Goal: Task Accomplishment & Management: Manage account settings

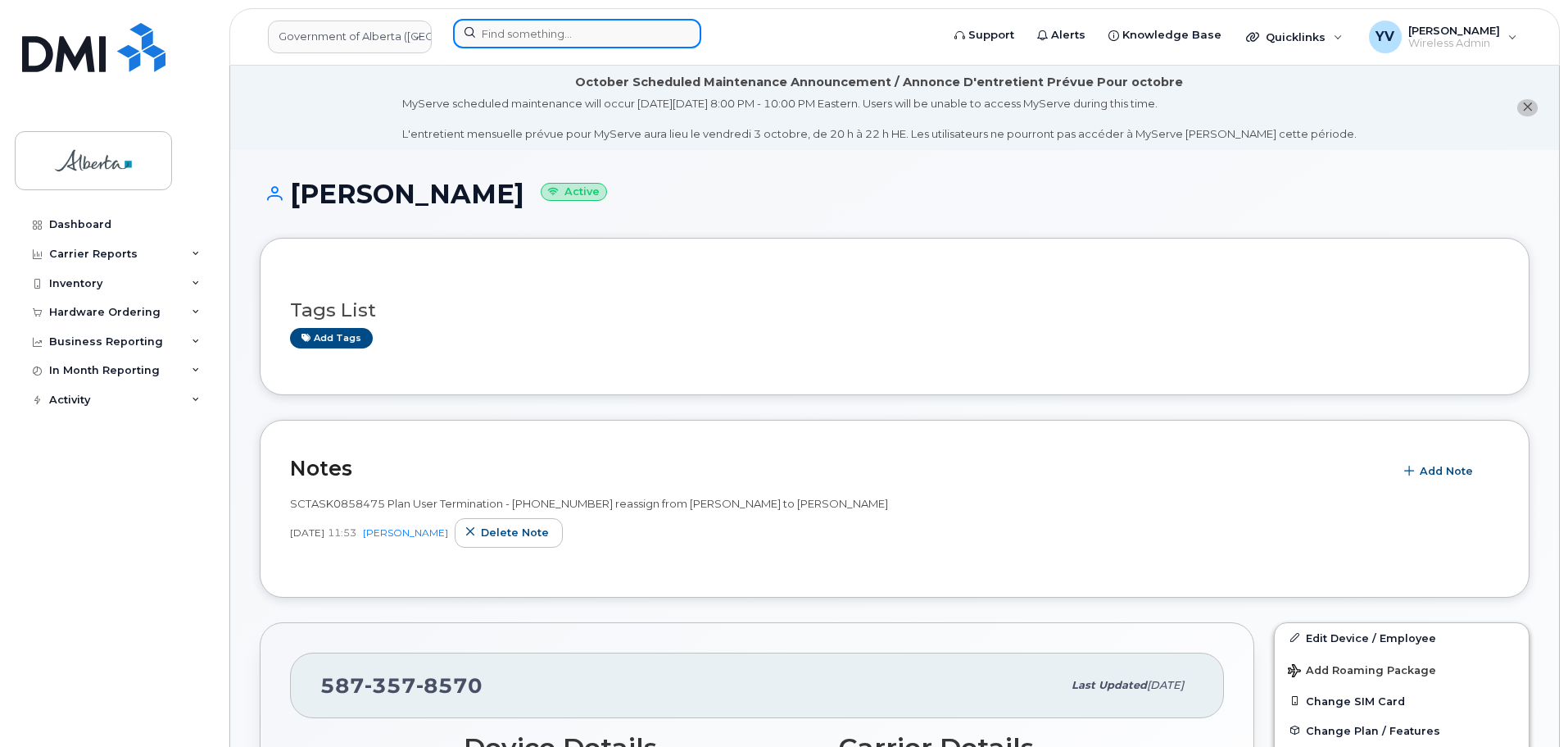
click at [526, 24] on input at bounding box center [577, 34] width 249 height 29
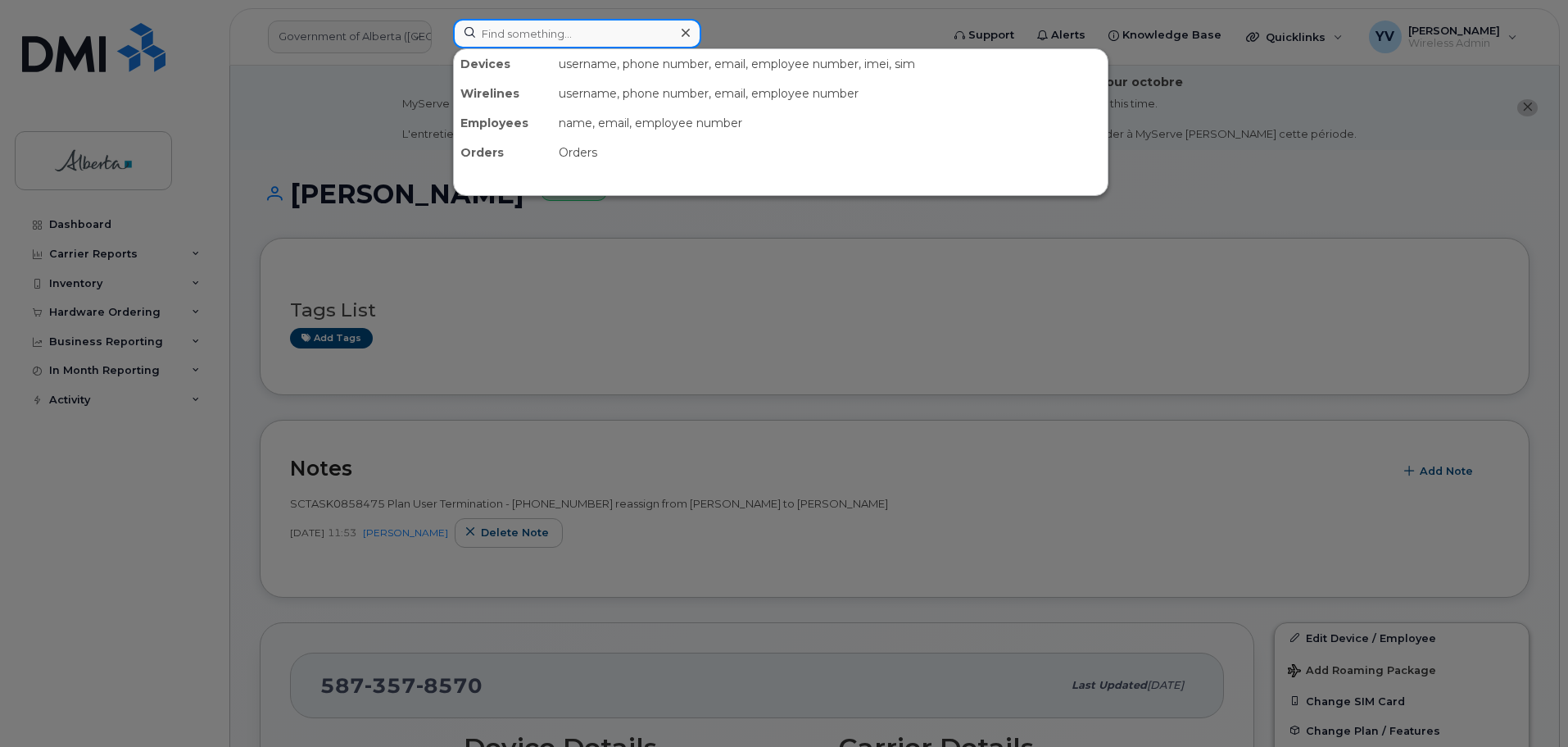
paste input "5873858805"
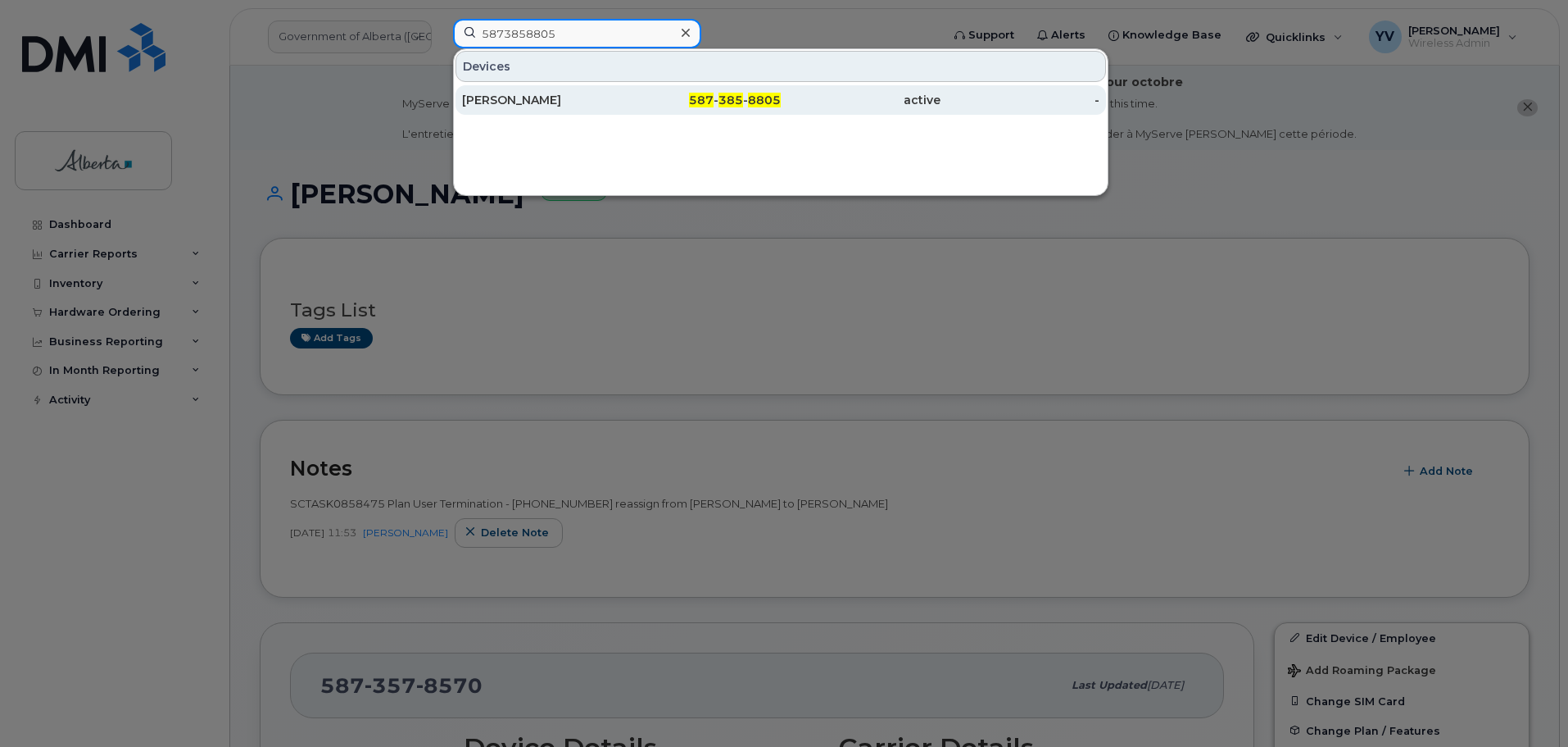
type input "5873858805"
click at [757, 97] on span "8805" at bounding box center [764, 100] width 33 height 15
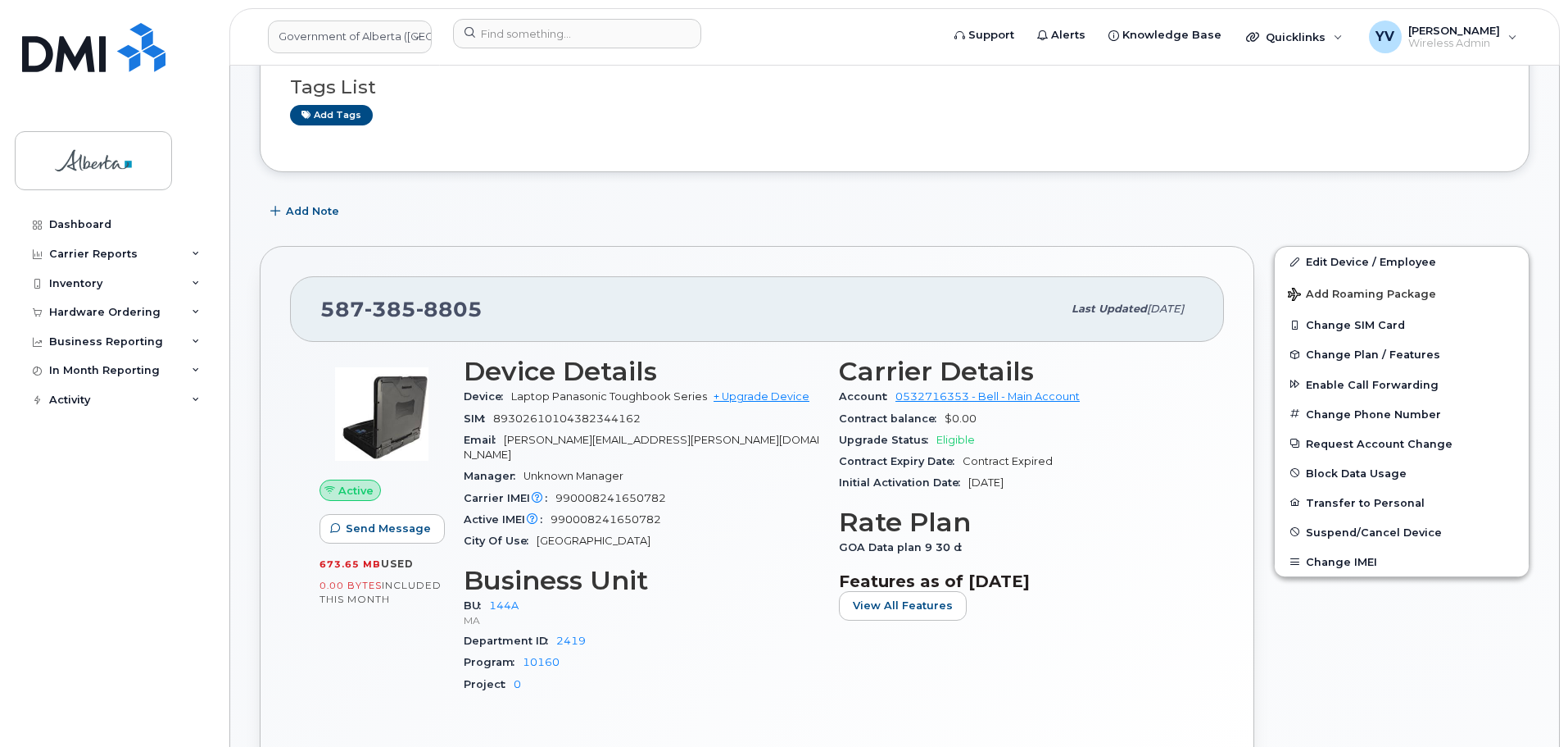
scroll to position [378, 0]
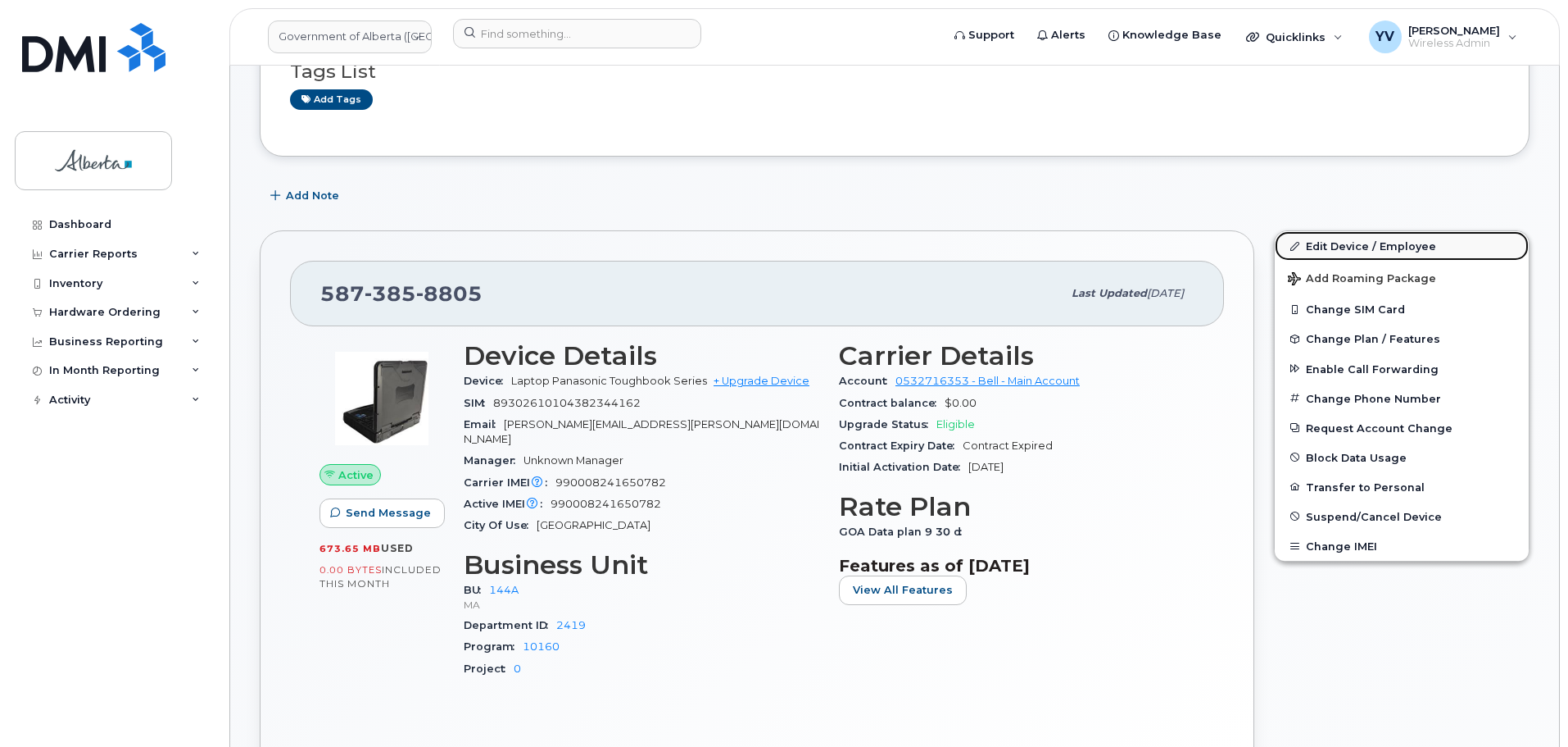
click at [1318, 247] on link "Edit Device / Employee" at bounding box center [1401, 246] width 254 height 29
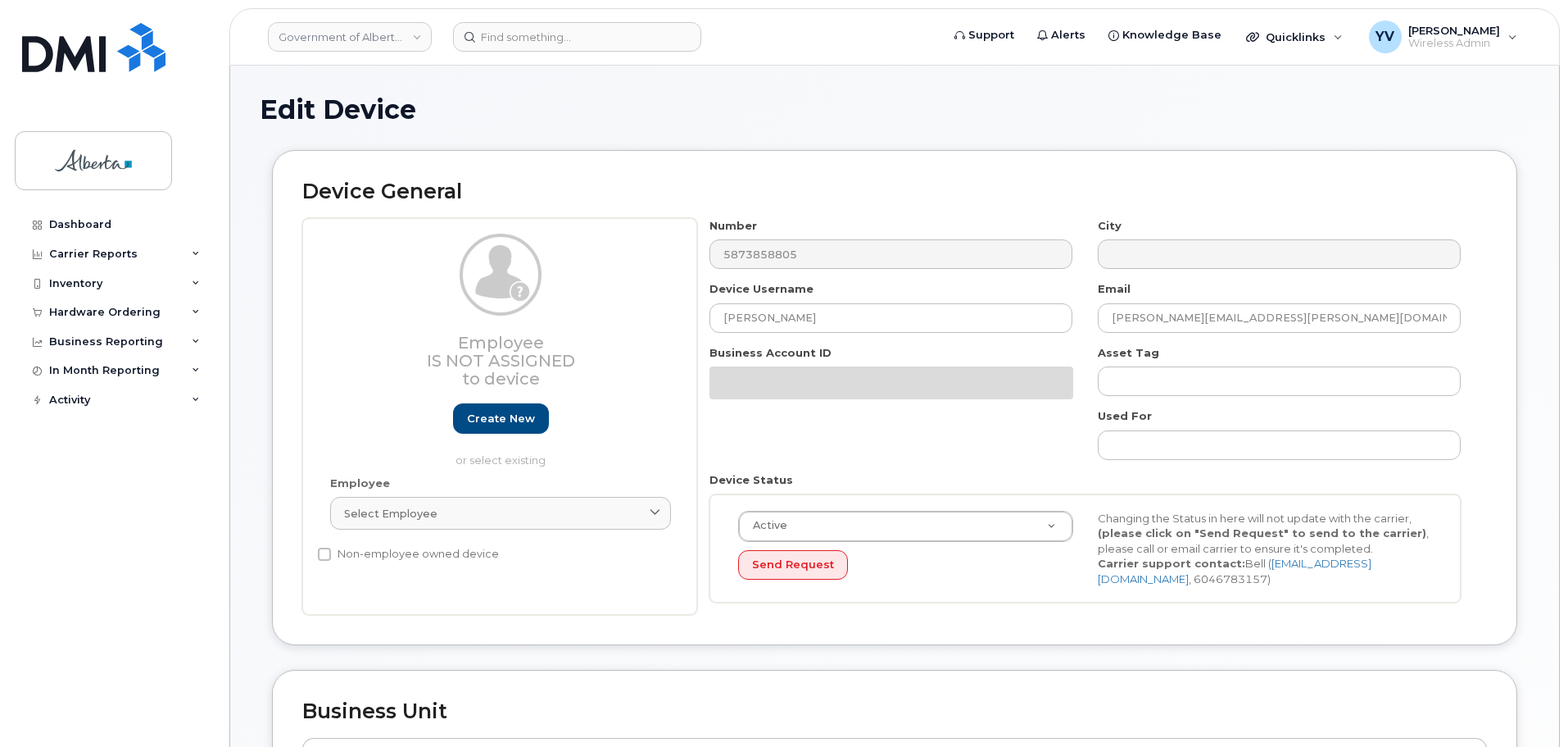
select select "4120338"
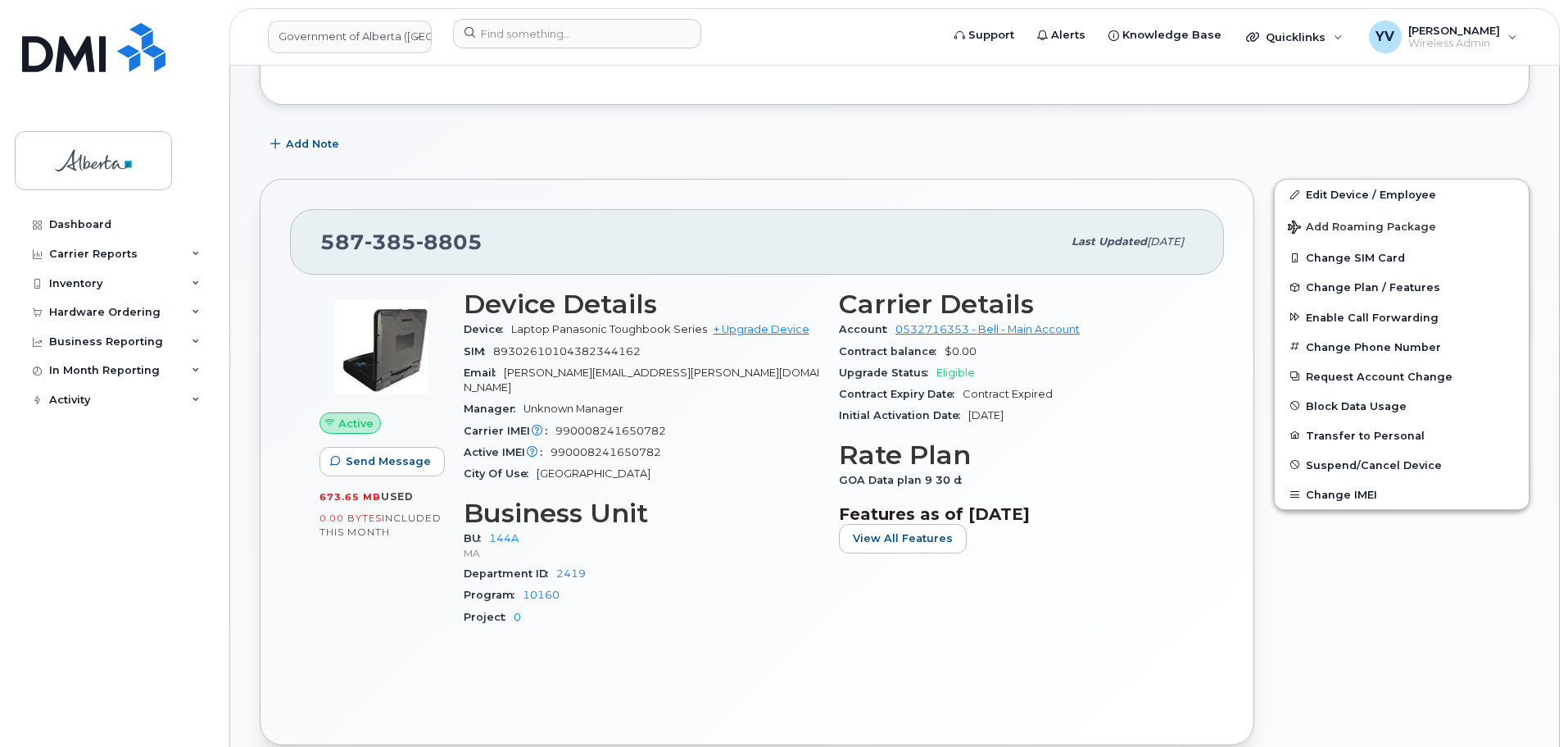
scroll to position [378, 0]
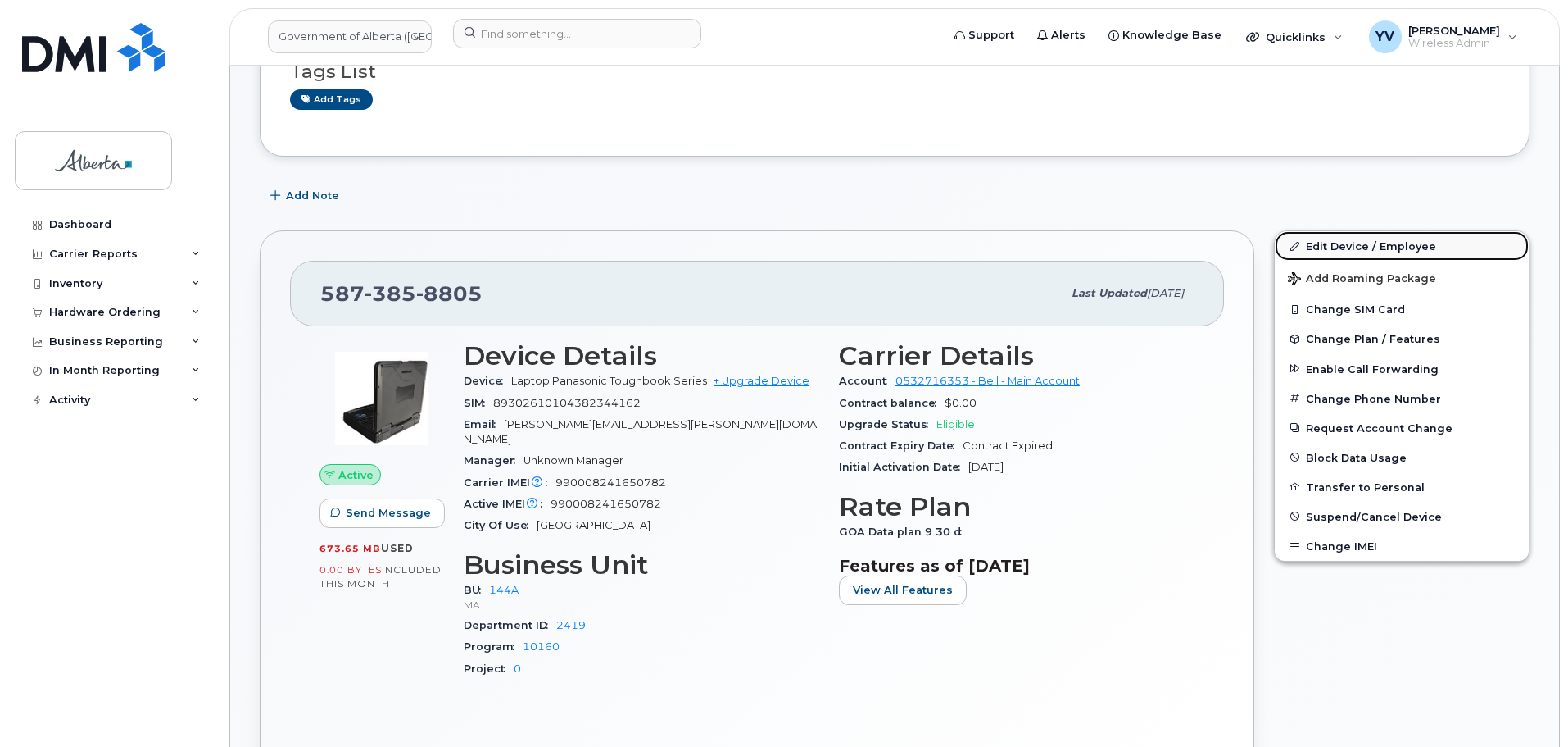
click at [1332, 238] on link "Edit Device / Employee" at bounding box center [1401, 246] width 254 height 29
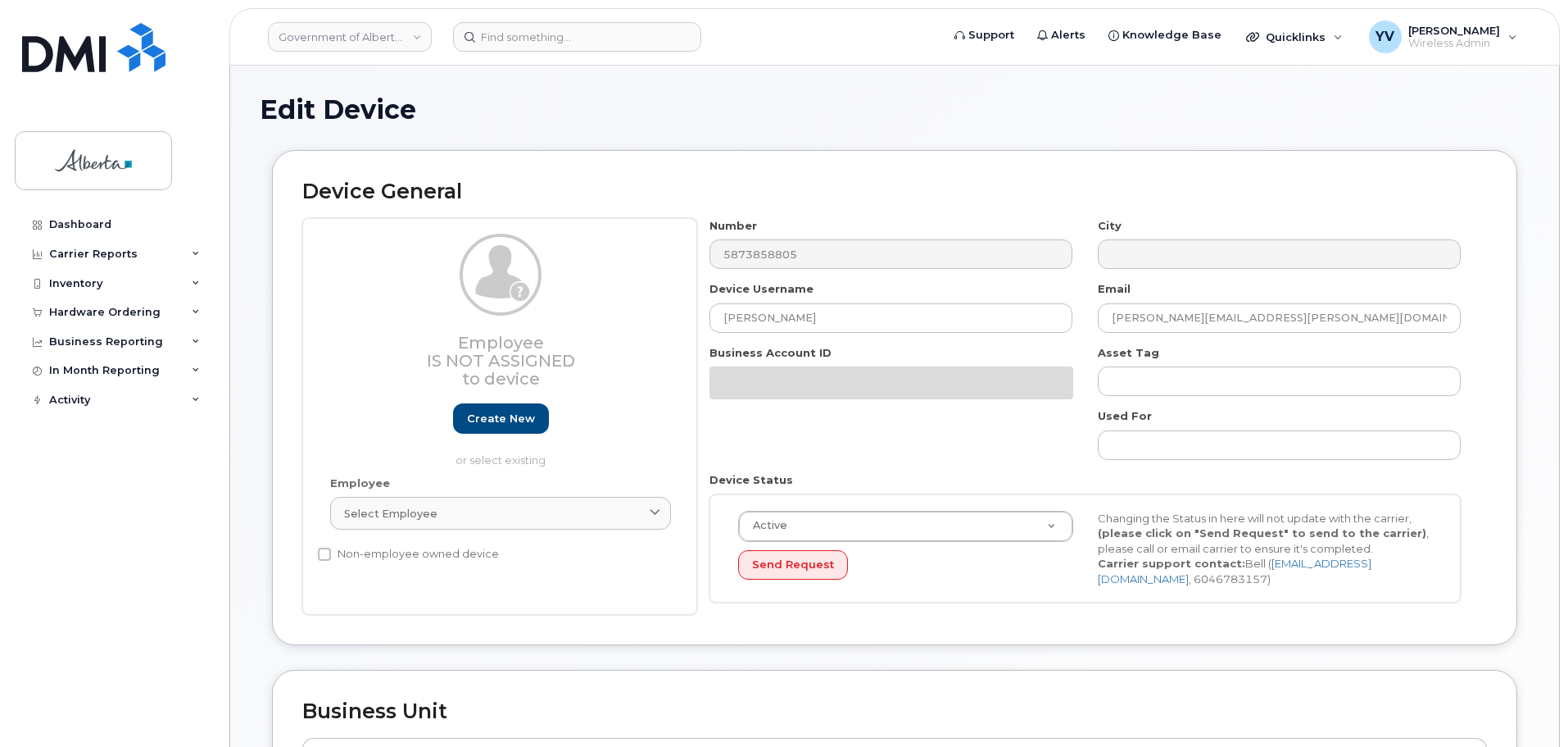
select select "4120338"
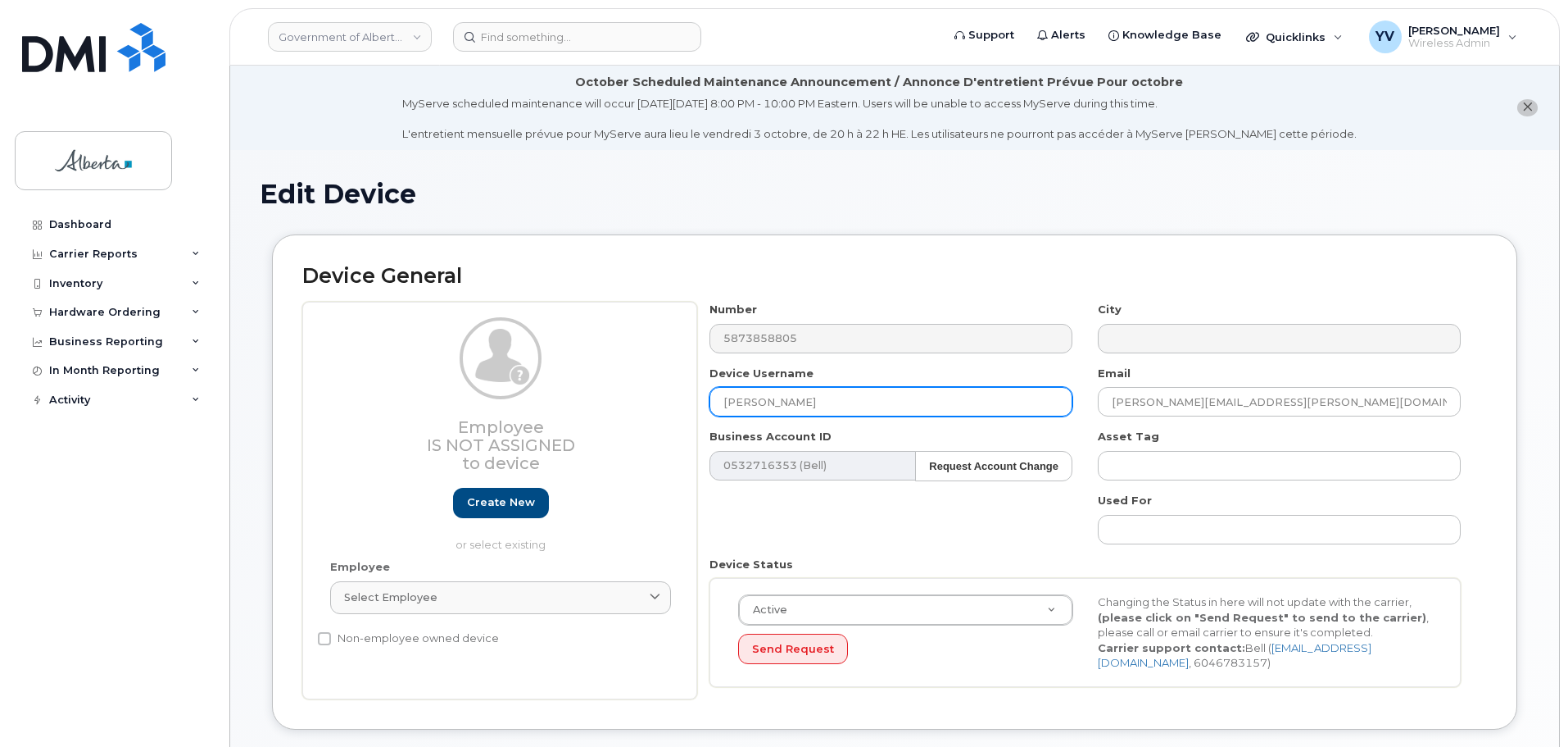
drag, startPoint x: 805, startPoint y: 404, endPoint x: 711, endPoint y: 406, distance: 94.0
click at [711, 406] on input "Ken Anderson" at bounding box center [891, 402] width 363 height 29
paste input "Repurpose Edmont"
type input "Repurpose Edmonton"
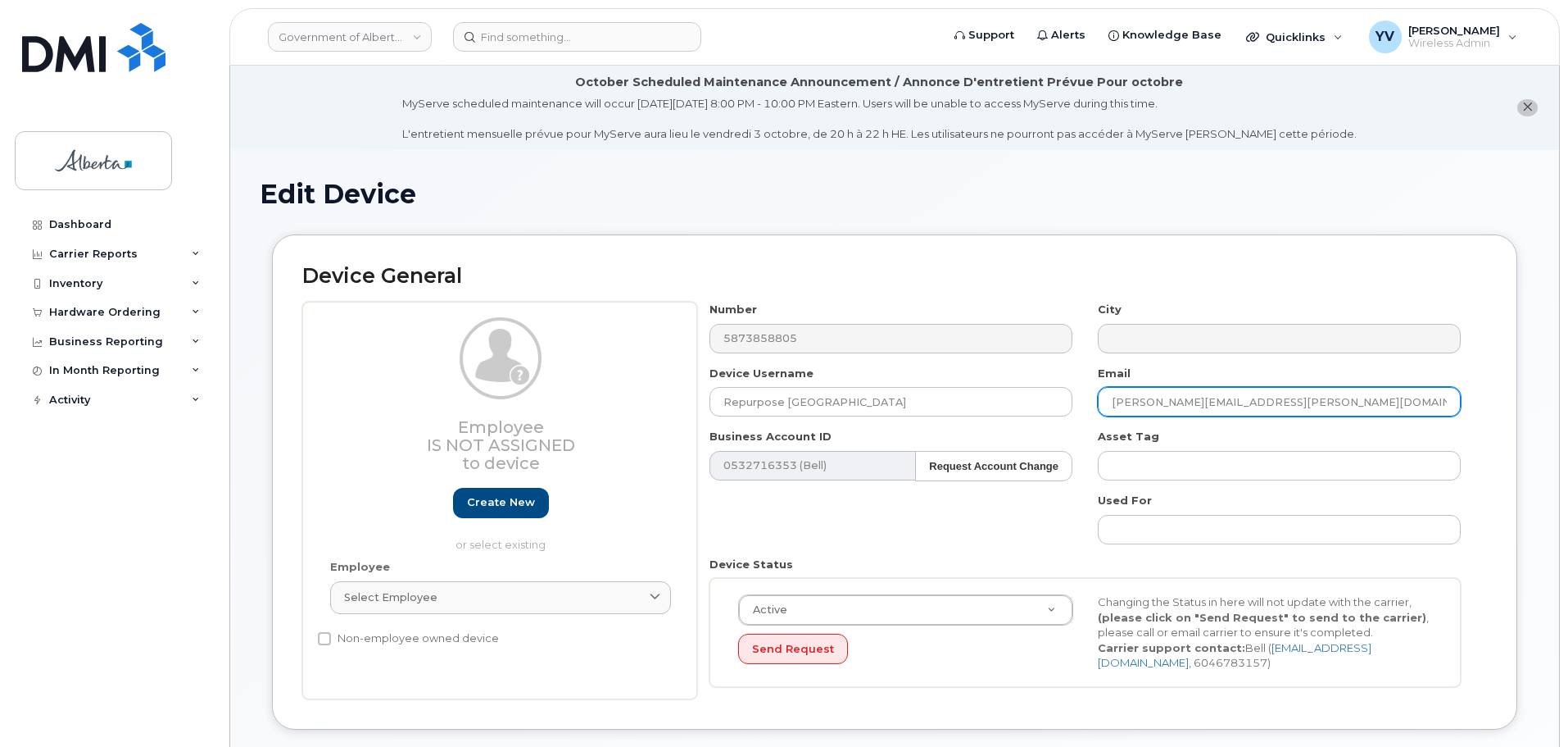
drag, startPoint x: 1262, startPoint y: 401, endPoint x: 1104, endPoint y: 399, distance: 158.0
click at [1104, 399] on input "ken.anderson@gov.ab.ca" at bounding box center [1279, 402] width 363 height 29
paste input "repurpose"
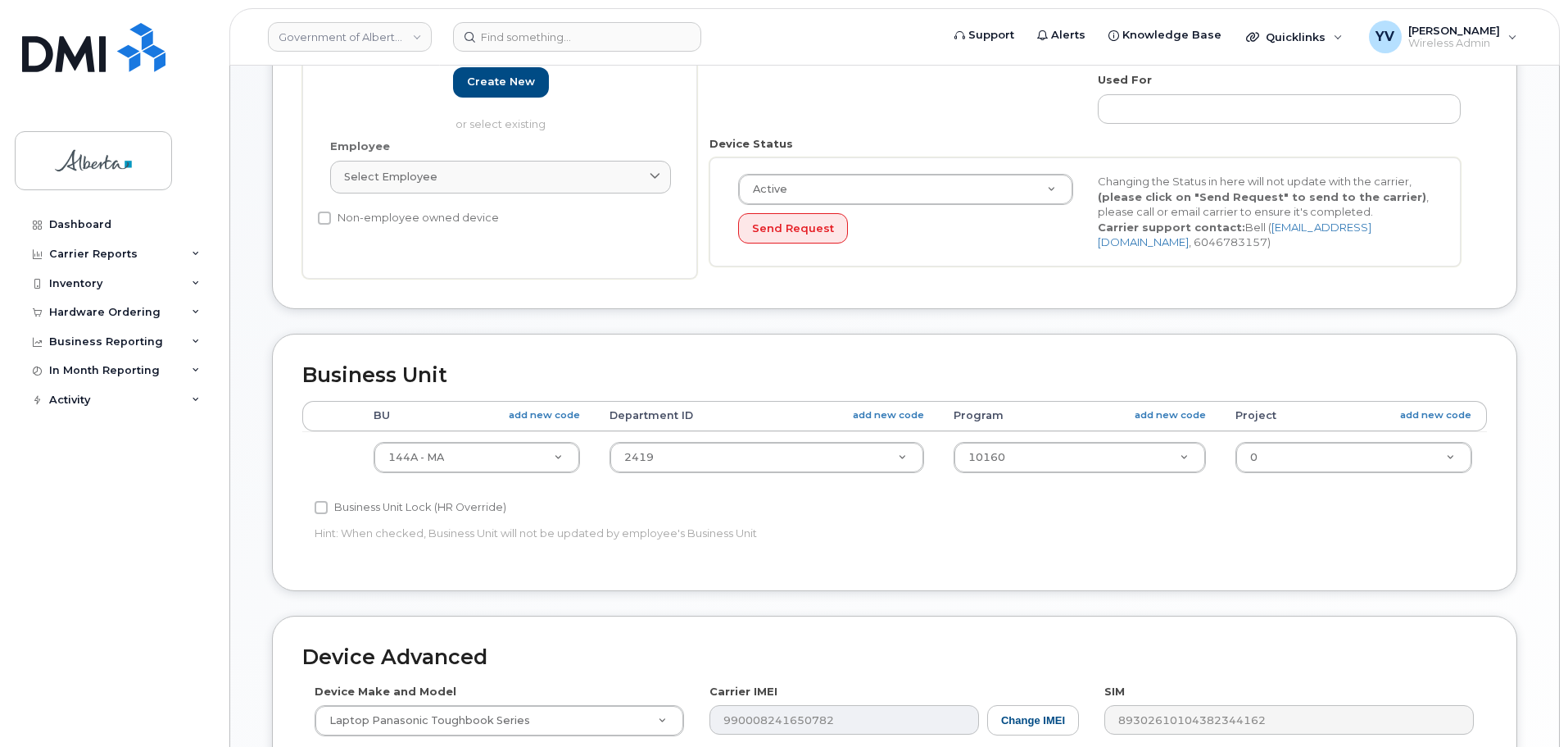
scroll to position [424, 0]
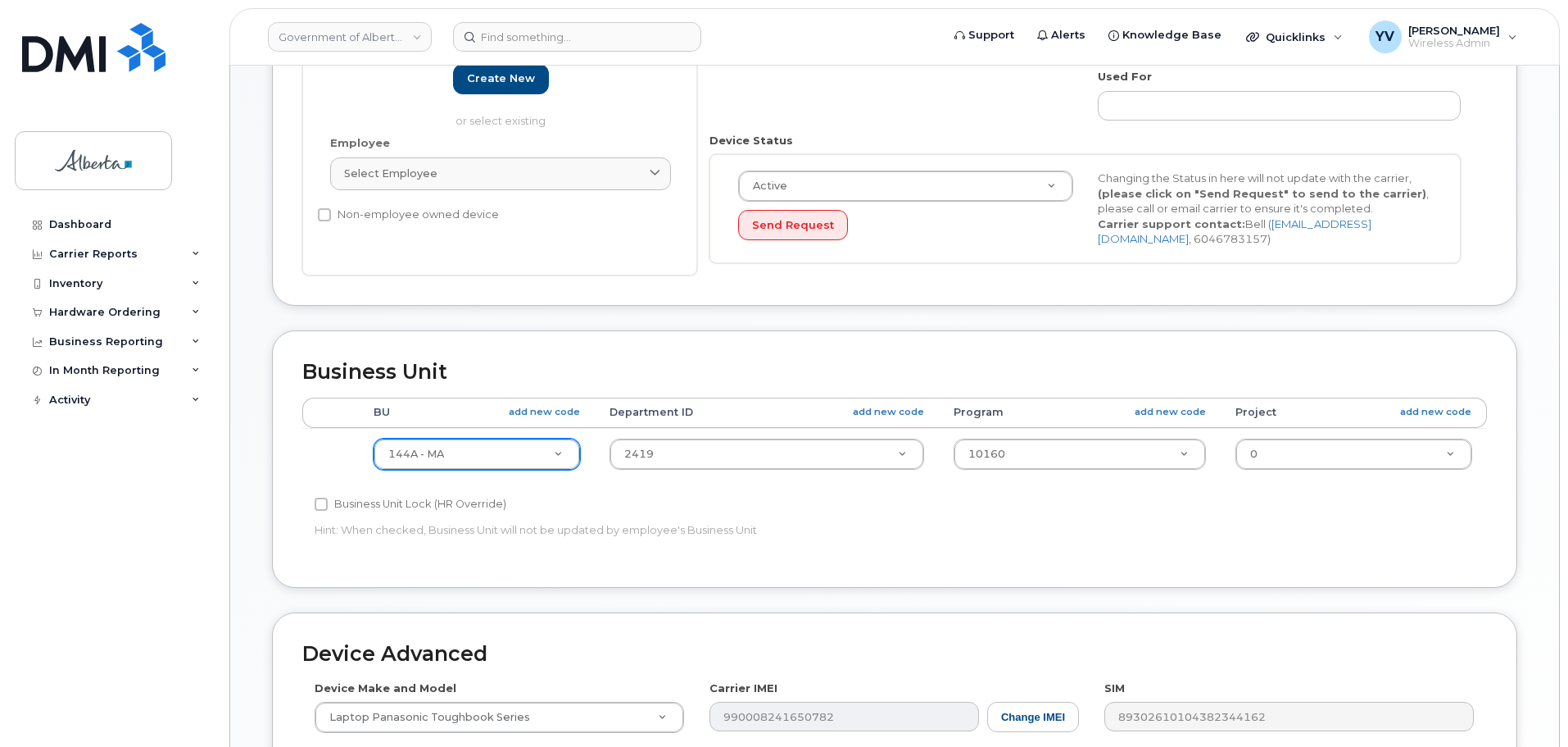
type input "repurpose@gov.ab.ca"
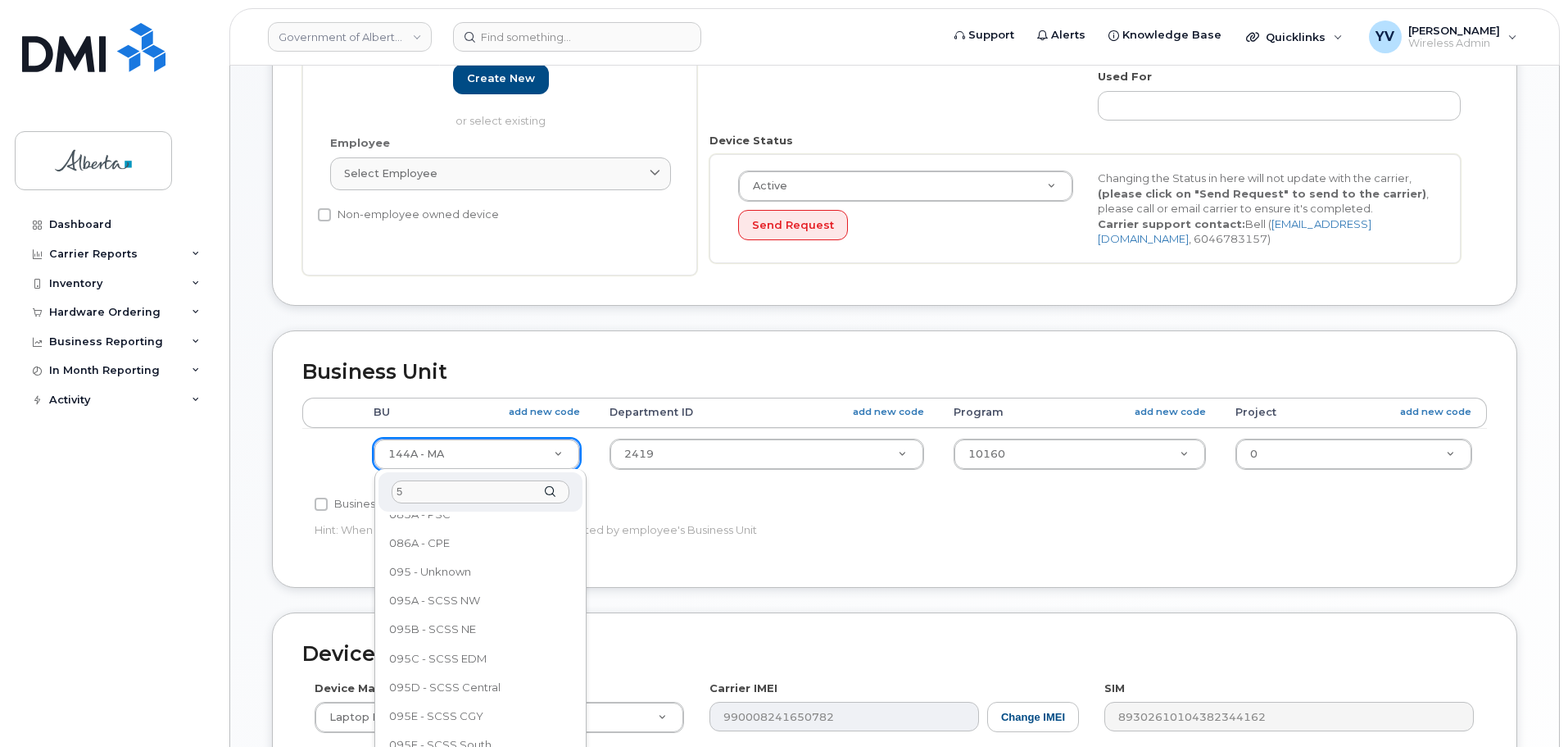
scroll to position [0, 0]
type input "596"
select select "4797729"
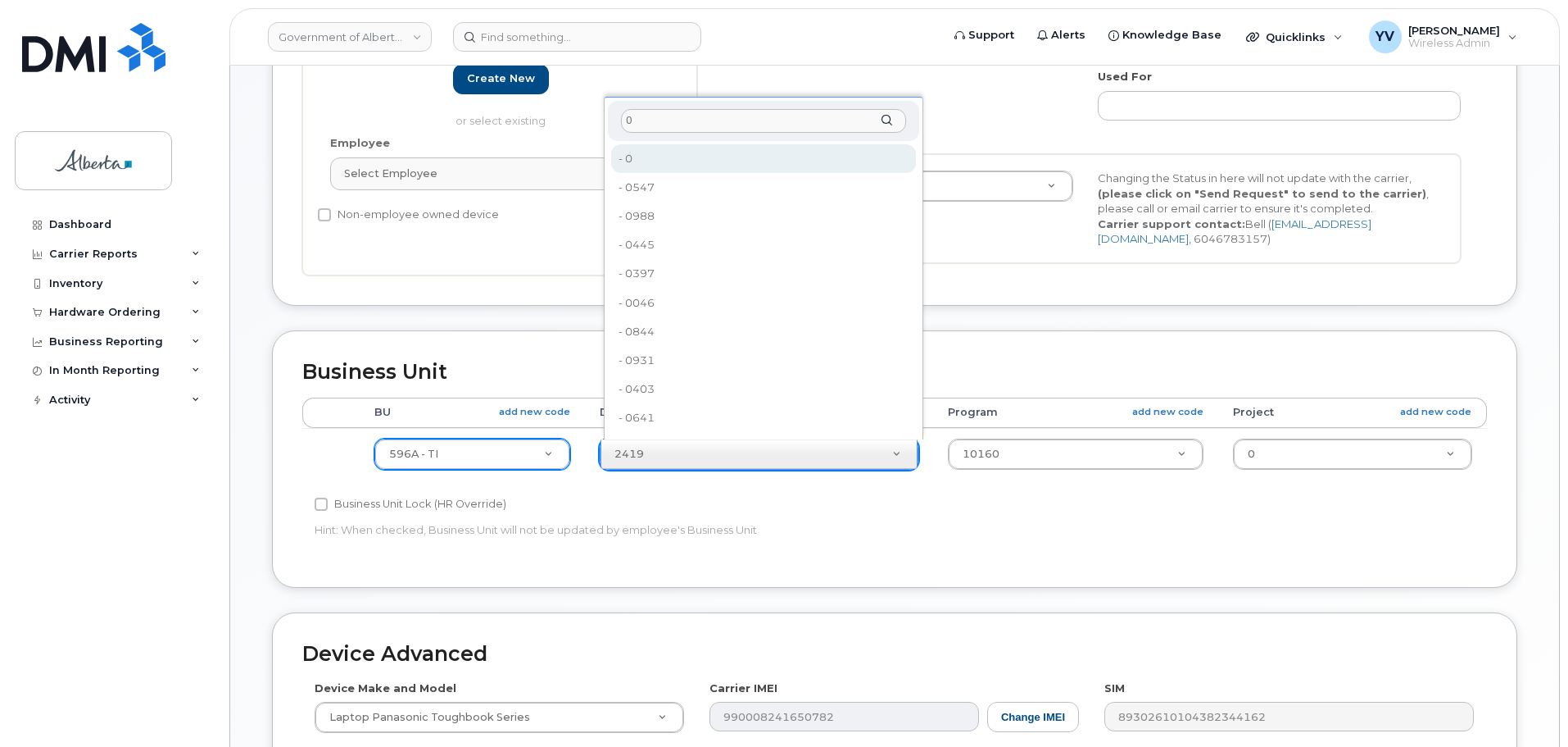
type input "0"
type input "4806341"
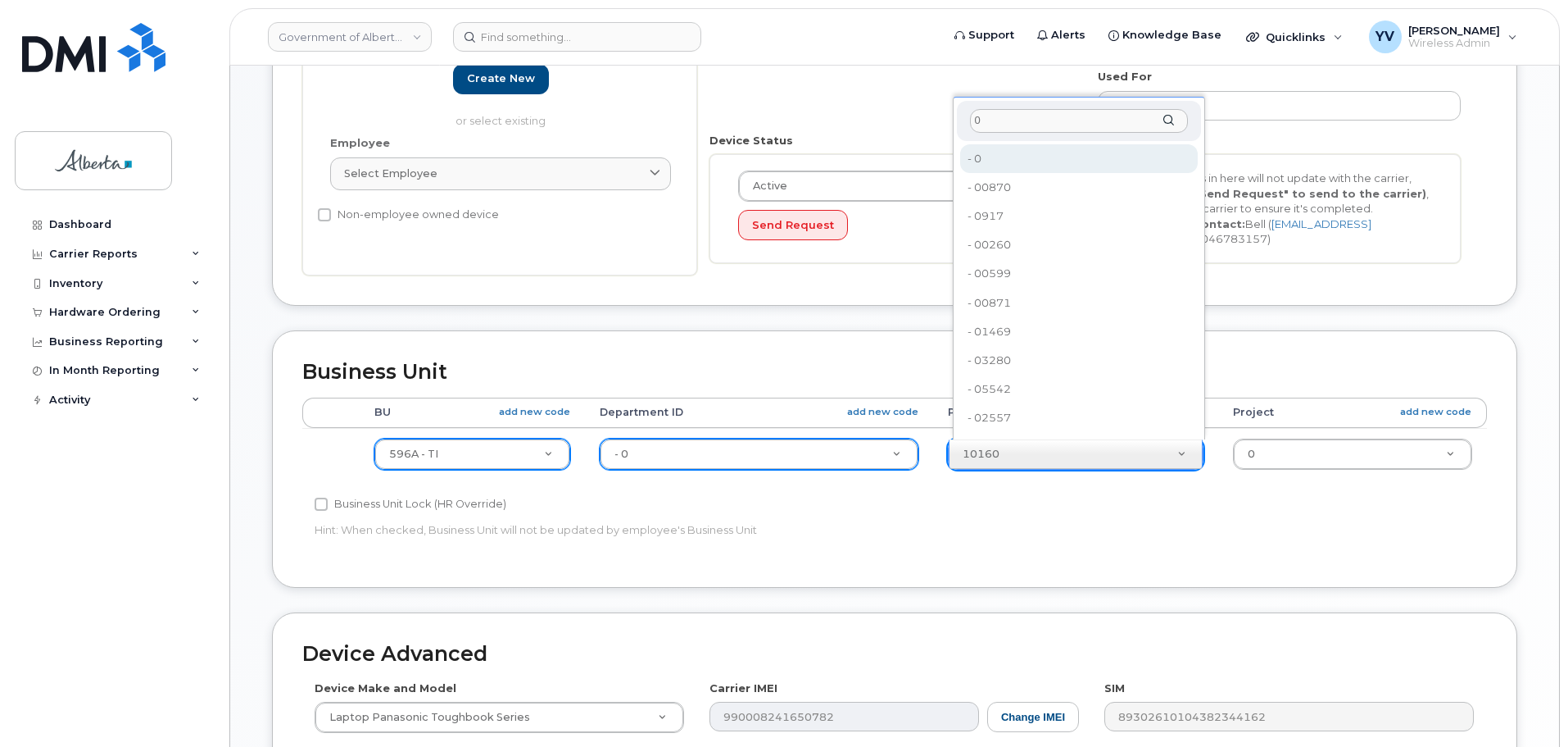
type input "0"
type input "4806366"
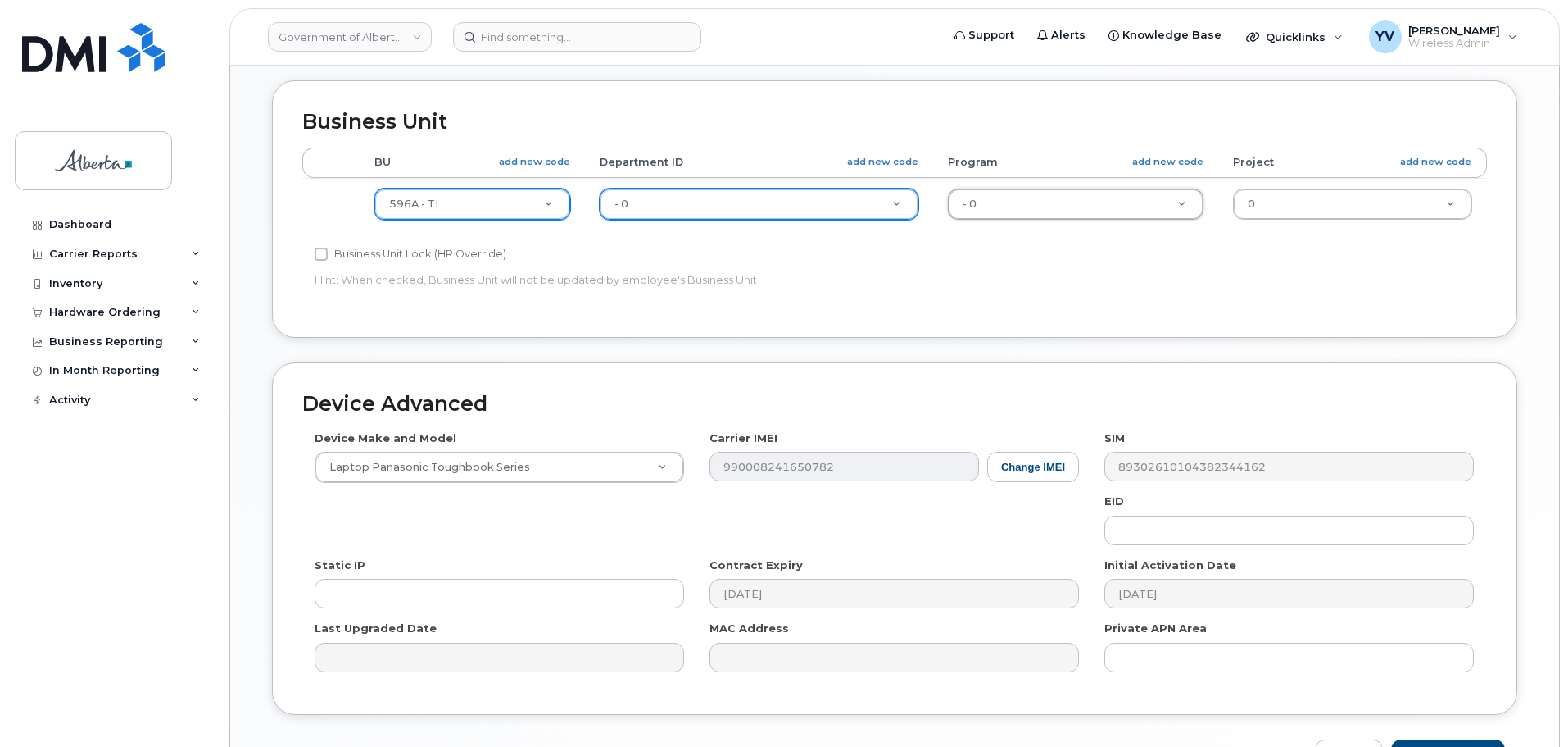
scroll to position [713, 0]
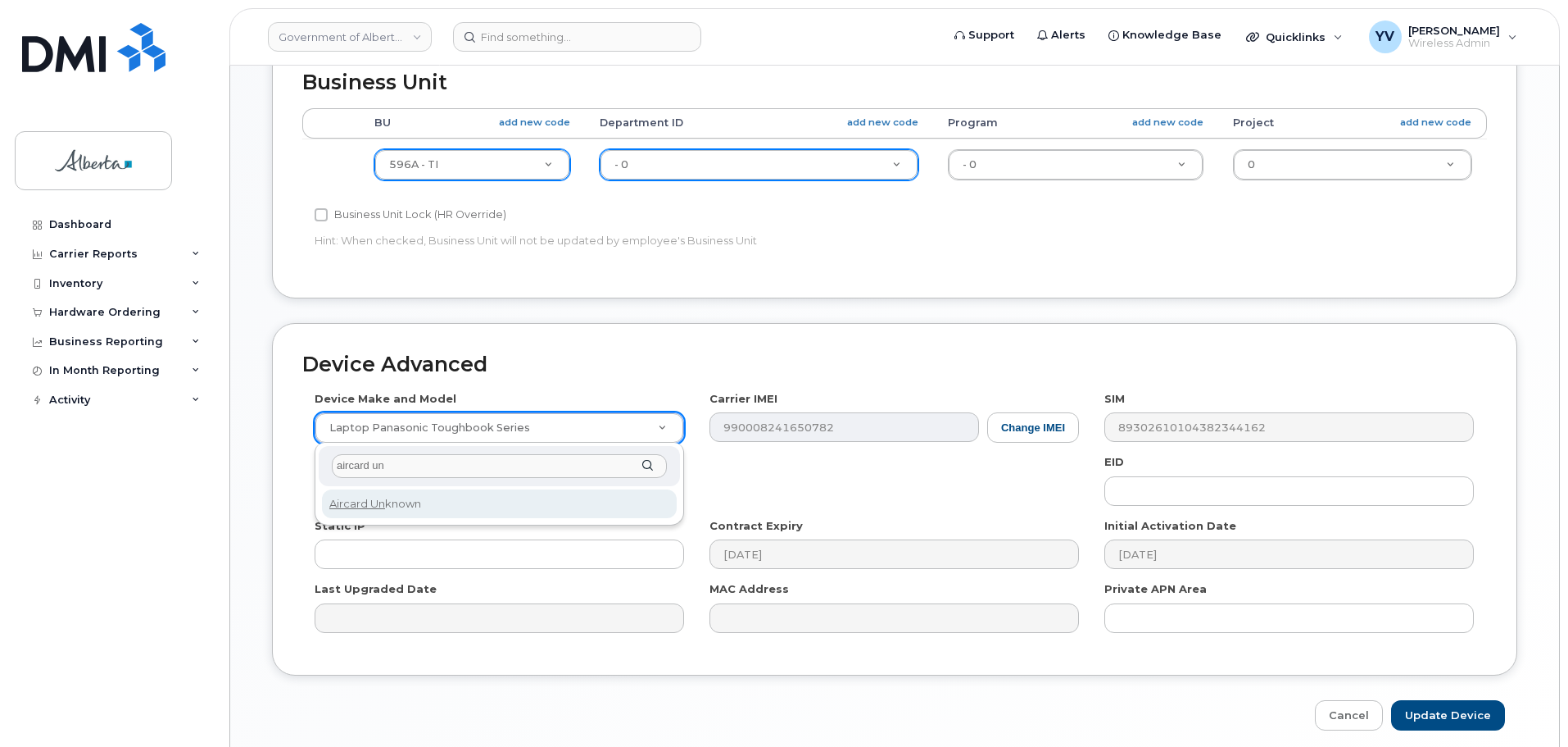
type input "aircard un"
select select "971"
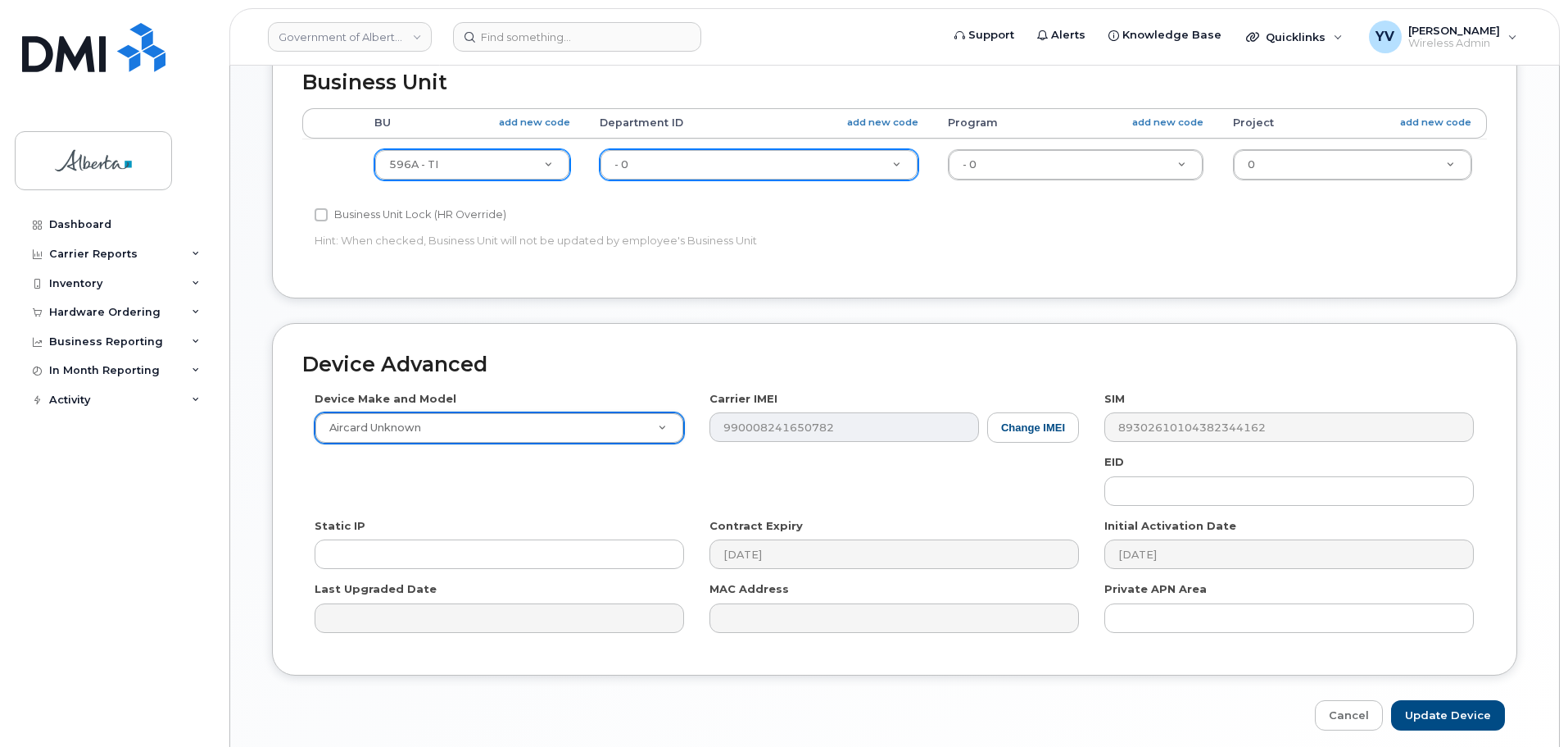
scroll to position [779, 0]
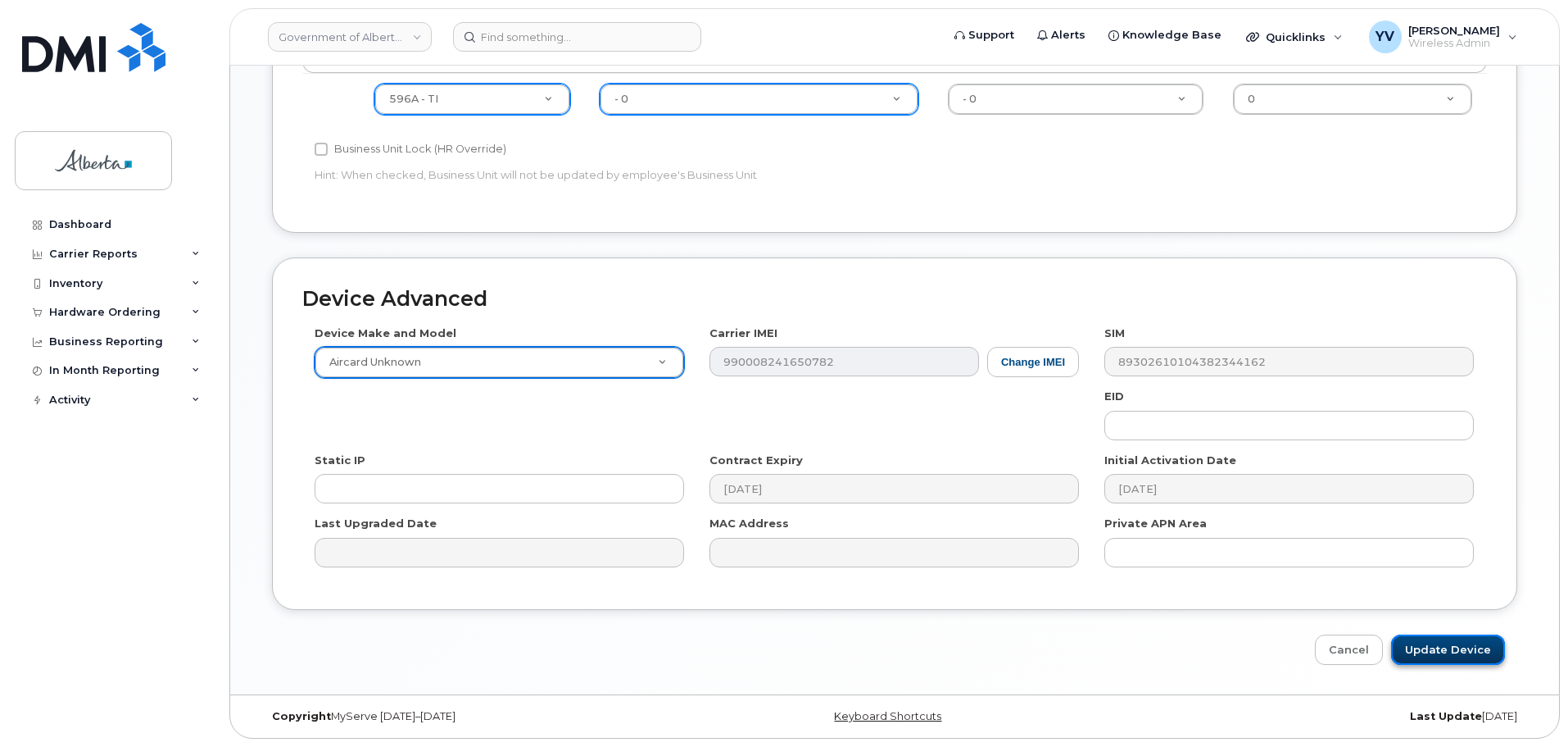
click at [1457, 648] on input "Update Device" at bounding box center [1448, 649] width 114 height 30
type input "Saving..."
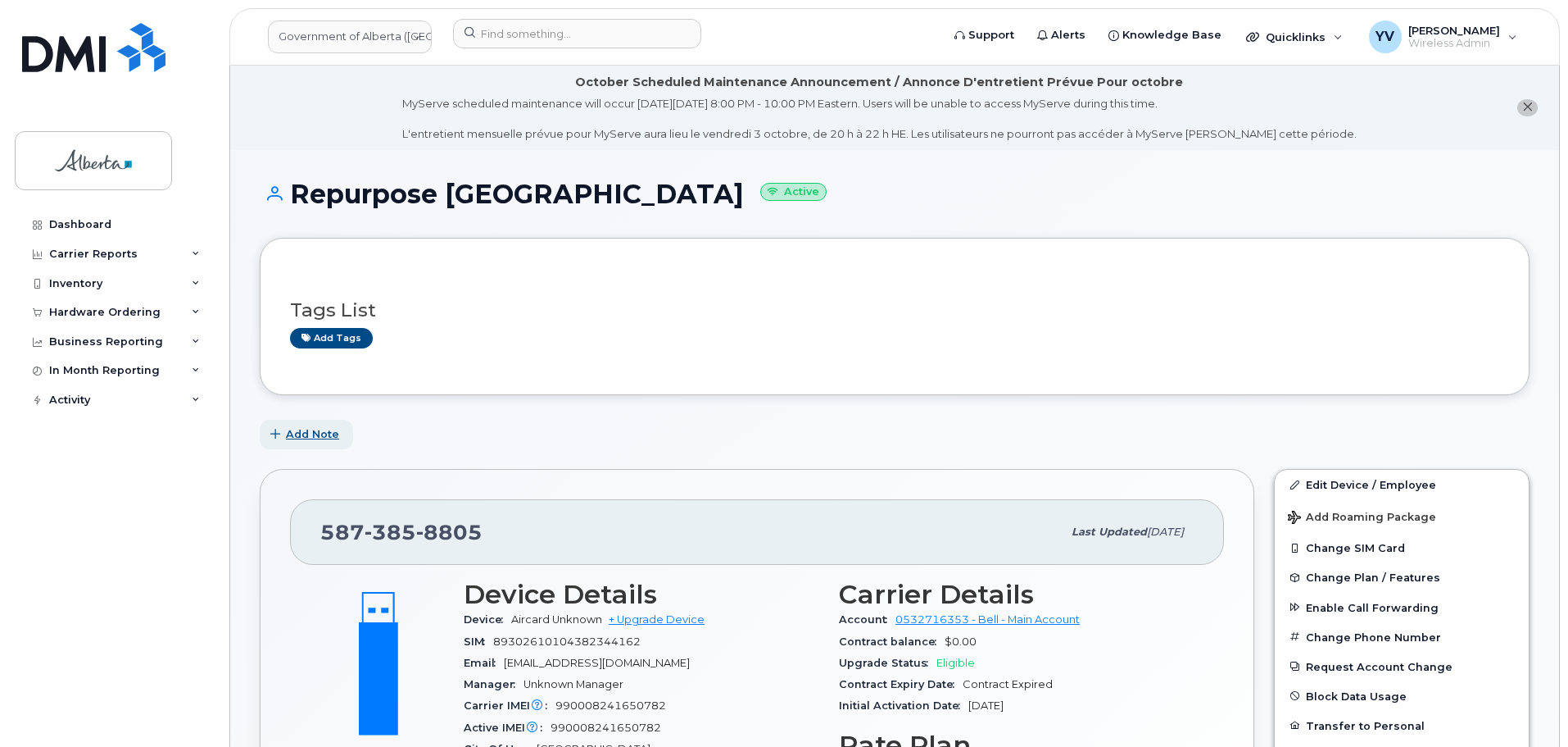
click at [299, 426] on span "Add Note" at bounding box center [312, 434] width 53 height 15
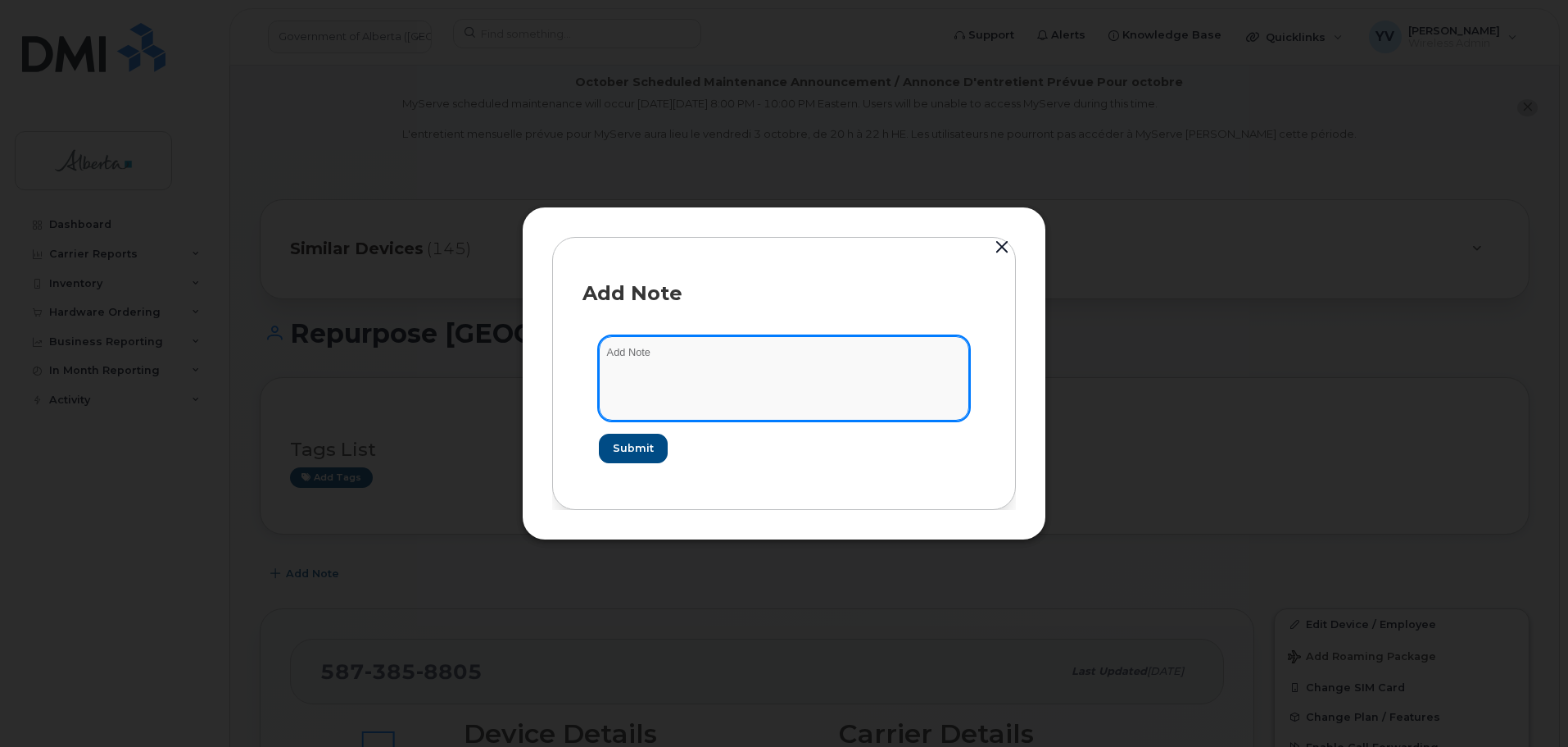
click at [632, 372] on textarea at bounding box center [784, 378] width 371 height 84
paste textarea "SCTASK0858475 Plan User Termination - (3 5873858805 Repurpose Edmonton"
type textarea "SCTASK0858475 Plan User Termination - (3 5873858805 Repurpose Edmonton"
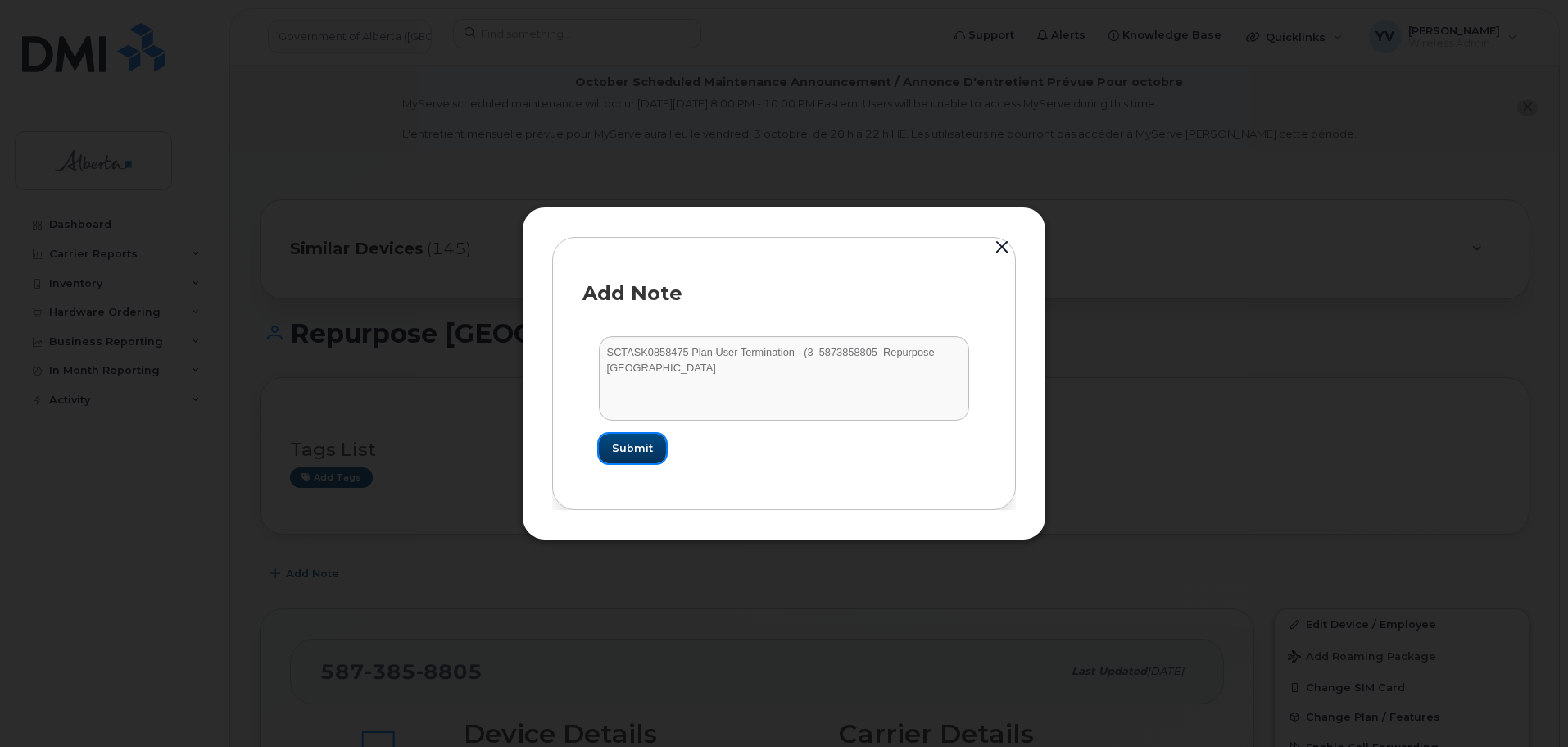
click at [624, 445] on span "Submit" at bounding box center [632, 447] width 41 height 15
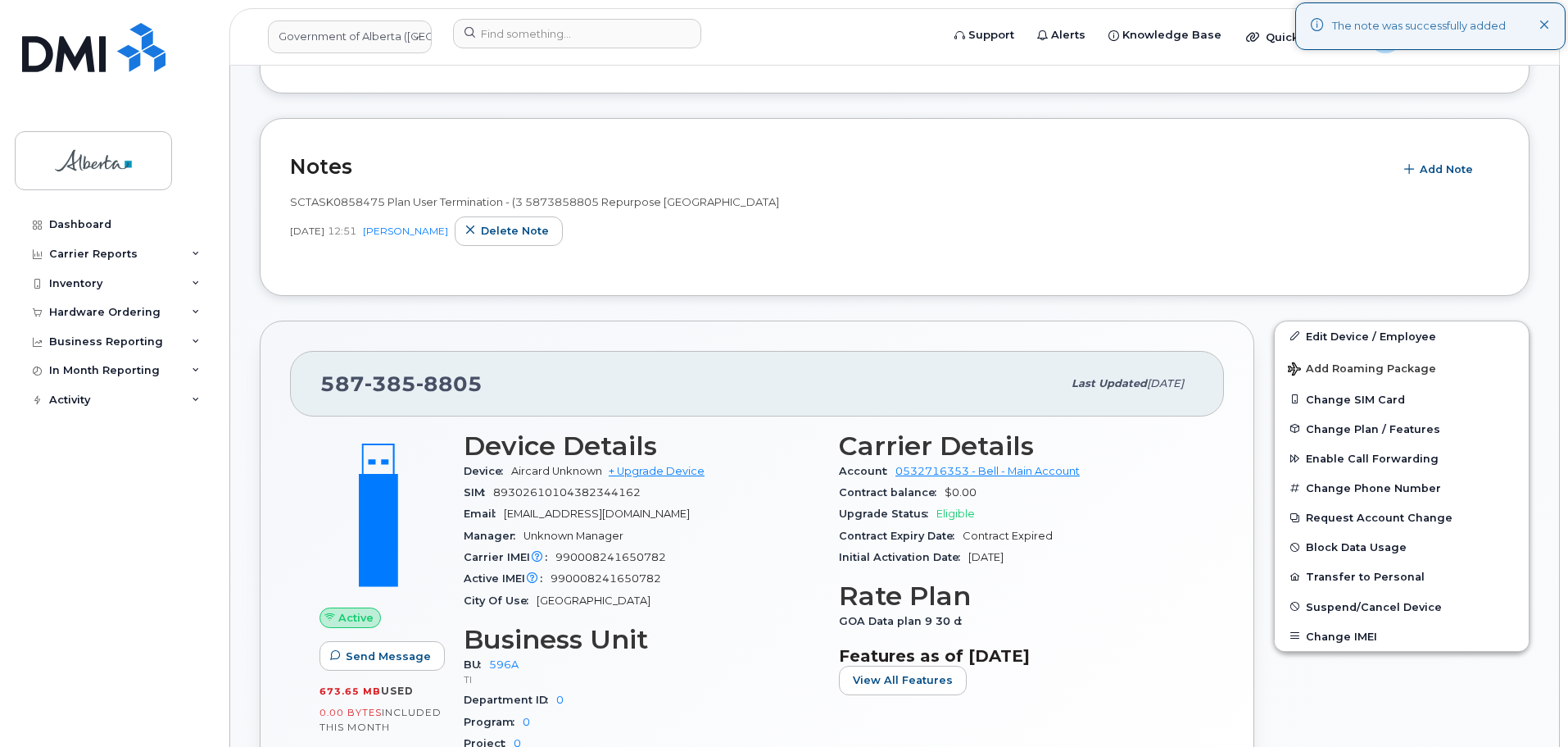
scroll to position [487, 0]
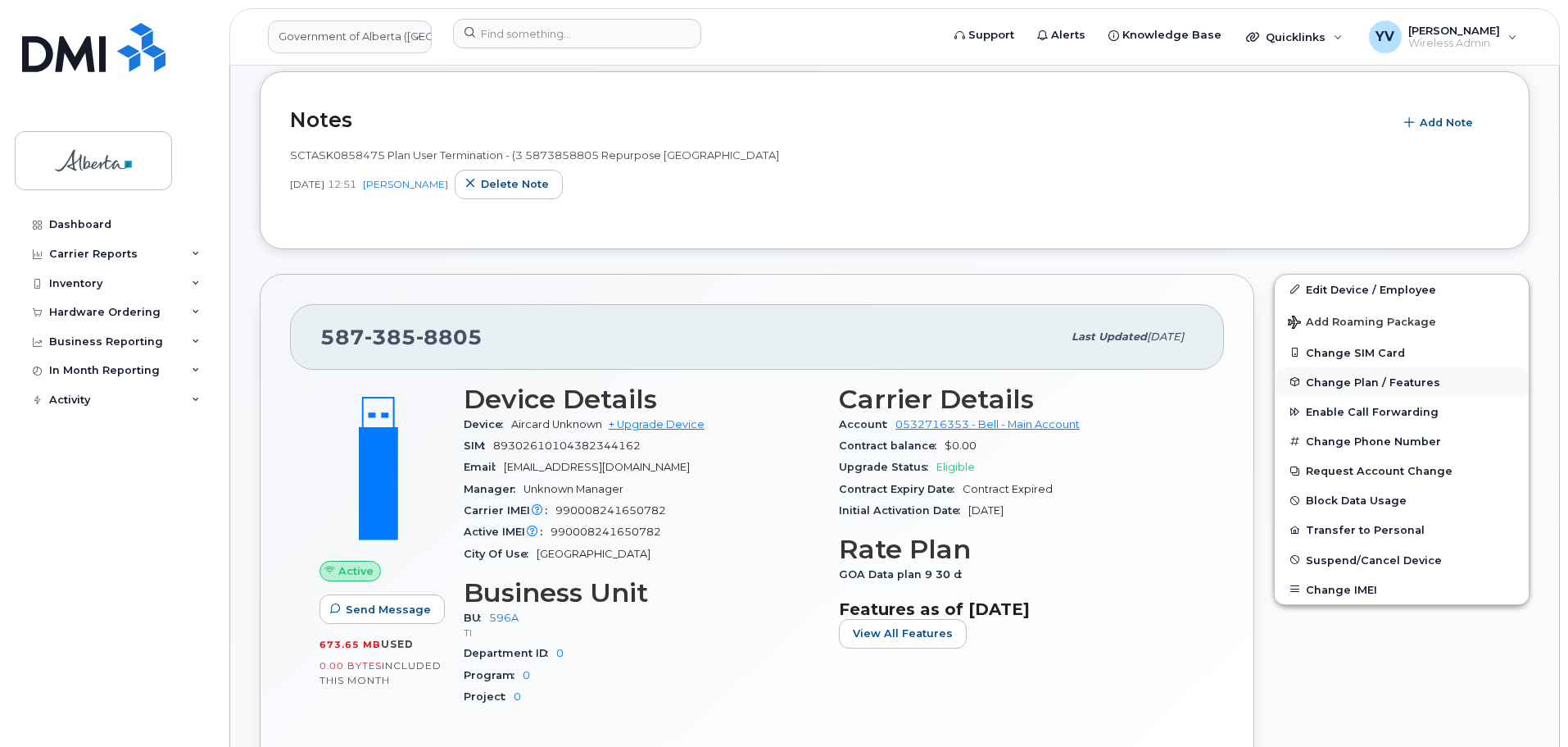
click at [1349, 380] on span "Change Plan / Features" at bounding box center [1373, 381] width 135 height 12
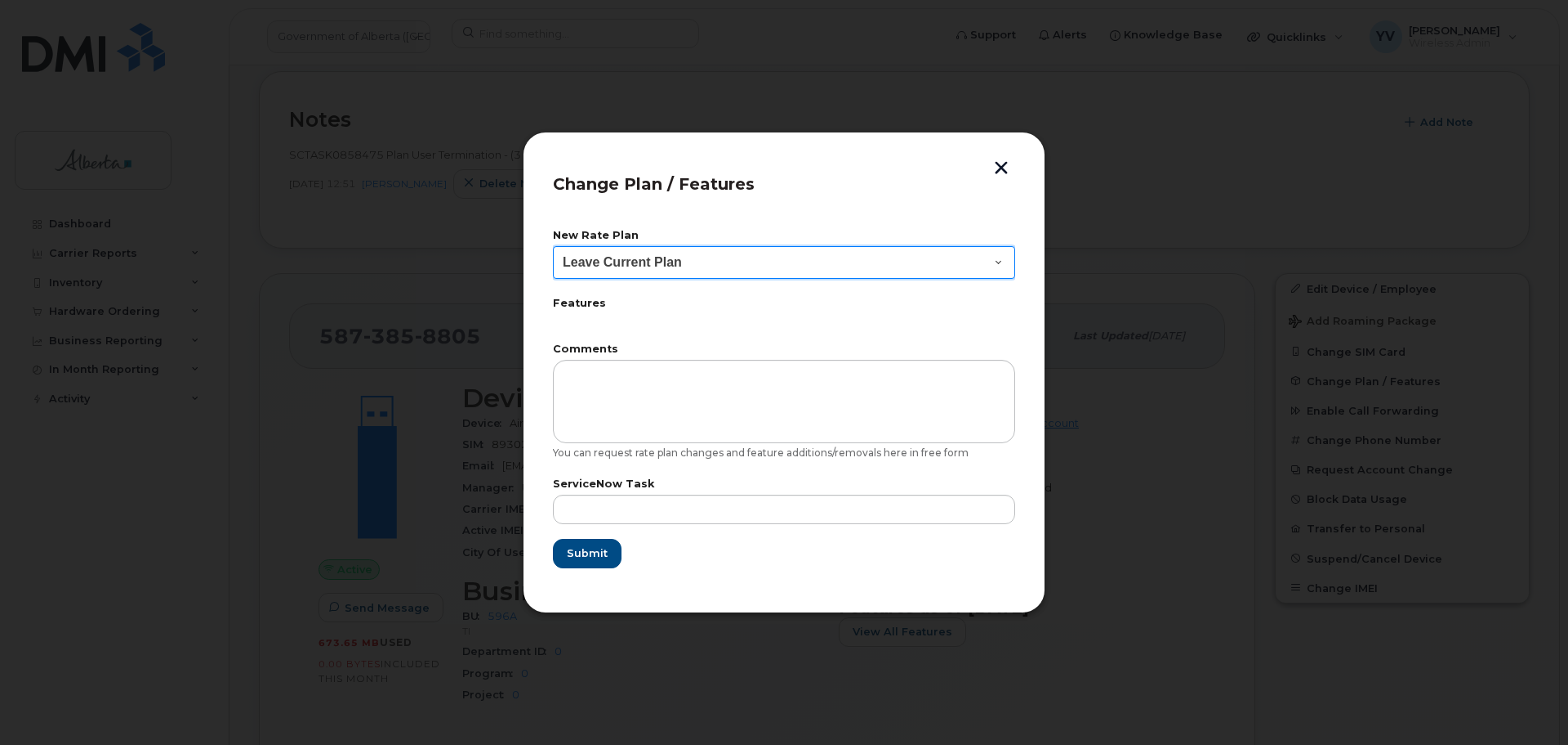
click at [1003, 260] on select "Leave Current Plan GOA–Unlimited Data Plan 9" at bounding box center [784, 263] width 462 height 33
click at [1210, 303] on div at bounding box center [784, 372] width 1568 height 745
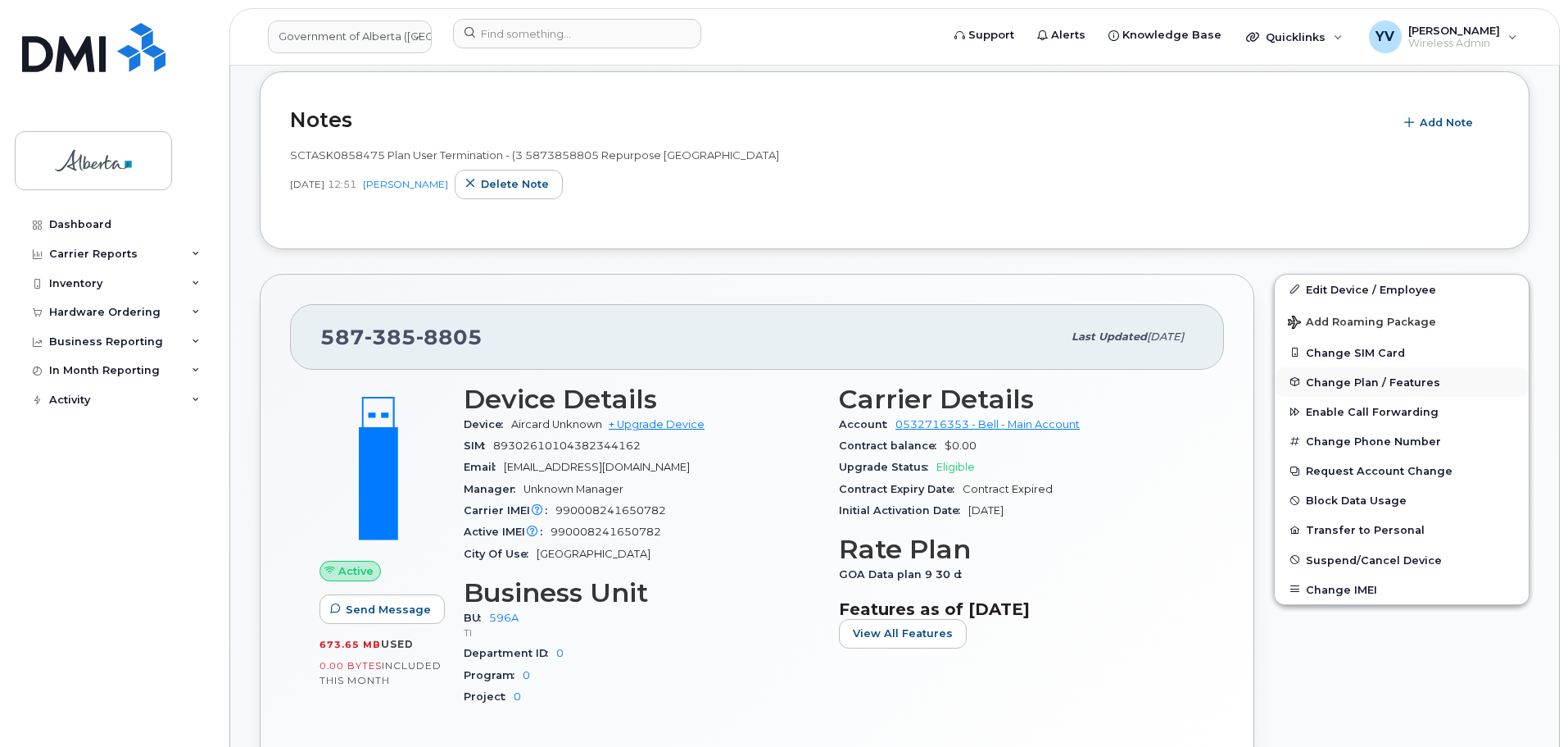
click at [1336, 375] on span "Change Plan / Features" at bounding box center [1373, 381] width 135 height 12
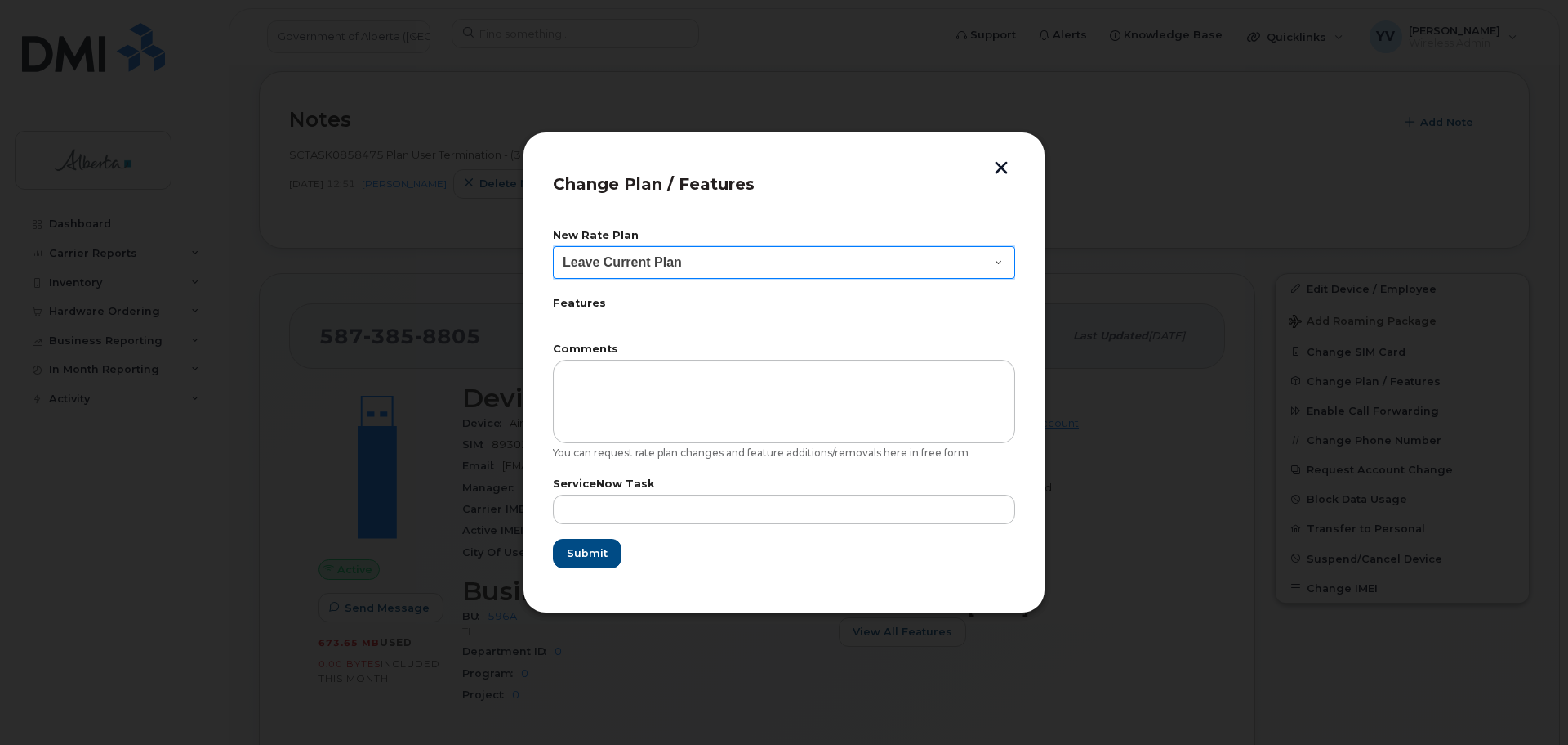
click at [994, 252] on select "Leave Current Plan GOA–Unlimited Data Plan 9" at bounding box center [784, 263] width 462 height 33
select select "1146991"
click at [1001, 264] on select "Leave Current Plan GOA–Unlimited Data Plan 9" at bounding box center [784, 263] width 462 height 33
drag, startPoint x: 1391, startPoint y: 346, endPoint x: 1374, endPoint y: 355, distance: 19.2
click at [1391, 346] on div at bounding box center [784, 372] width 1568 height 745
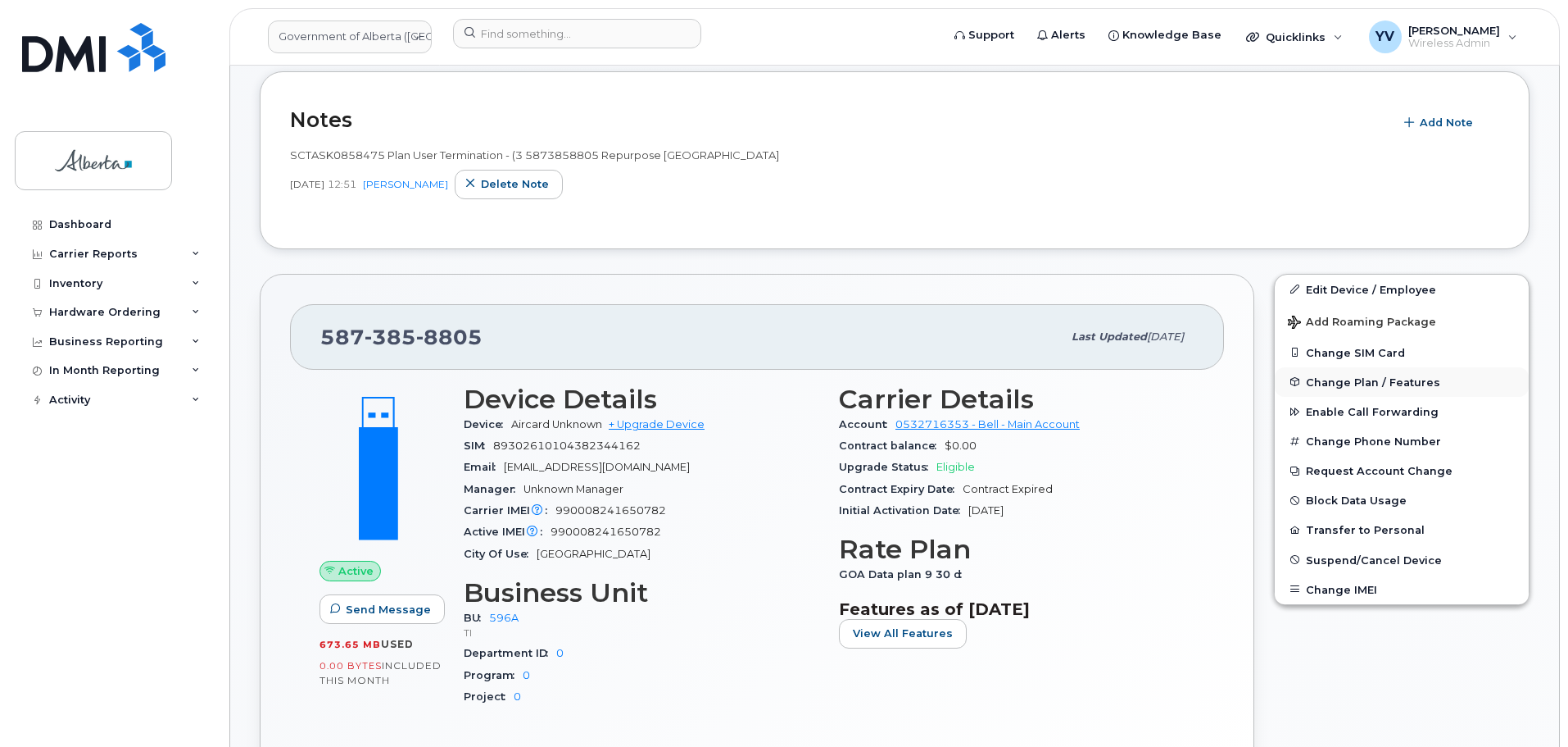
click at [1335, 381] on span "Change Plan / Features" at bounding box center [1373, 381] width 135 height 12
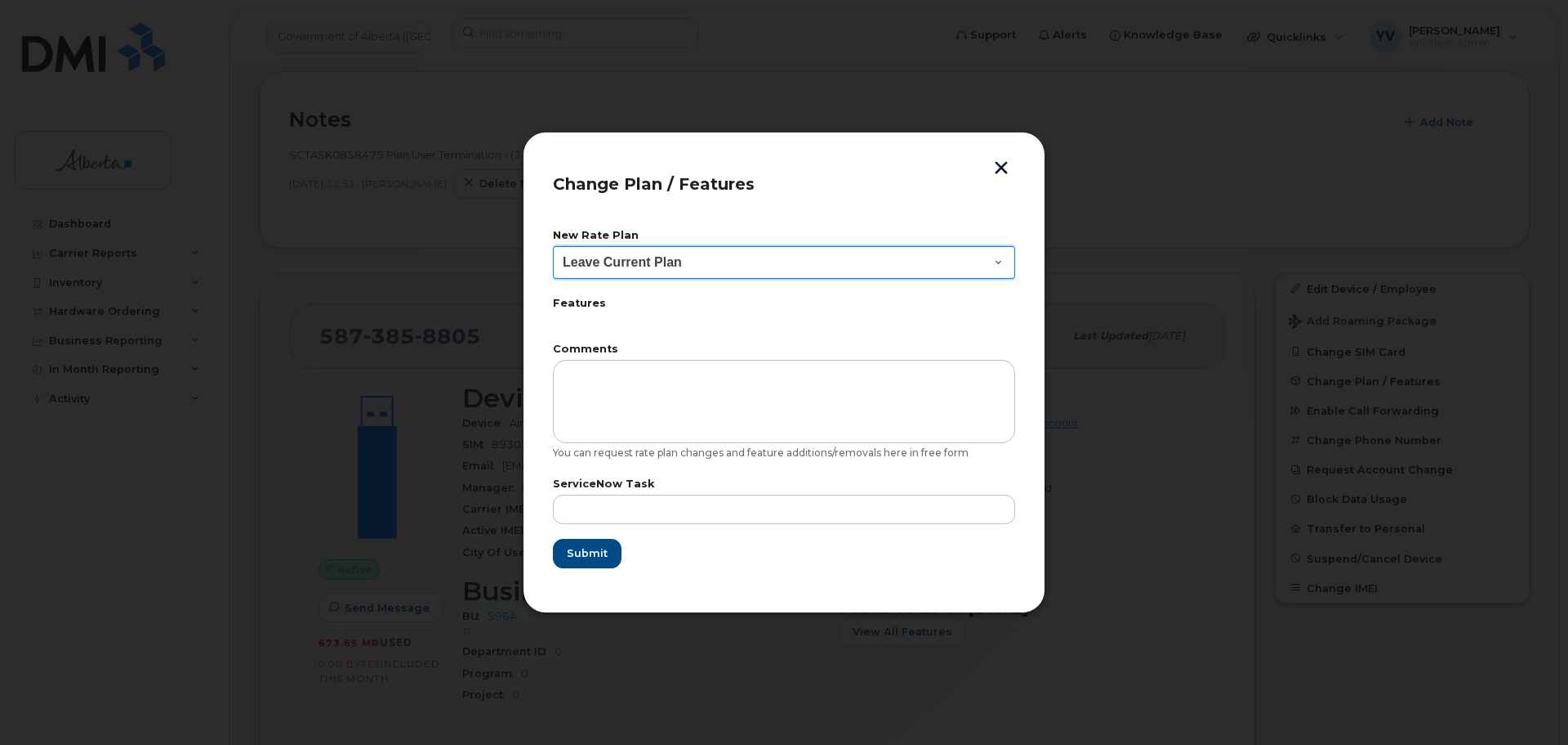
click at [1000, 266] on select "Leave Current Plan GOA–Unlimited Data Plan 9" at bounding box center [784, 263] width 462 height 33
click at [1009, 258] on select "Leave Current Plan GOA–Unlimited Data Plan 9" at bounding box center [784, 263] width 462 height 33
click at [998, 258] on select "Leave Current Plan GOA–Unlimited Data Plan 9" at bounding box center [784, 263] width 462 height 33
click at [1386, 375] on div at bounding box center [784, 372] width 1568 height 745
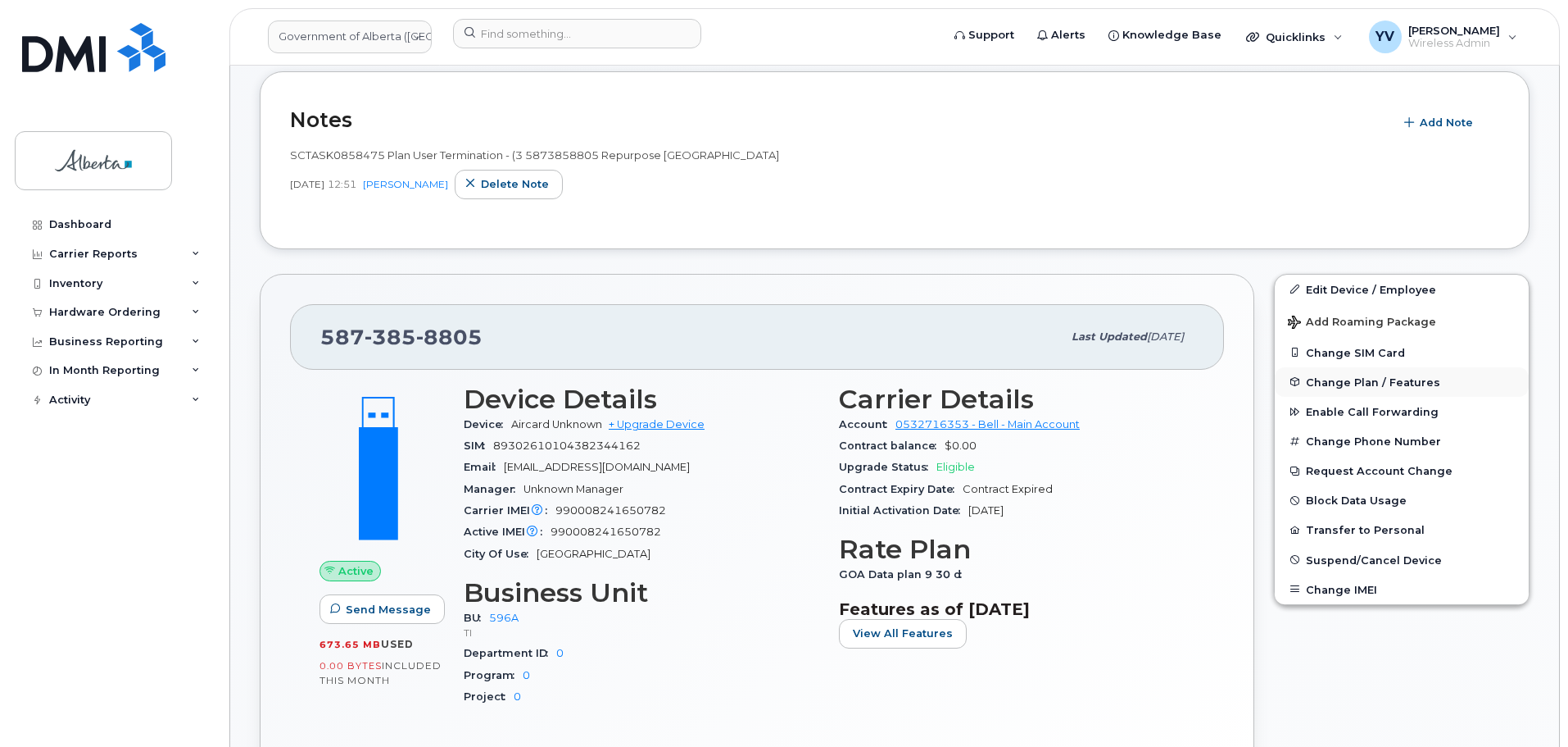
click at [1328, 374] on button "Change Plan / Features" at bounding box center [1401, 382] width 254 height 29
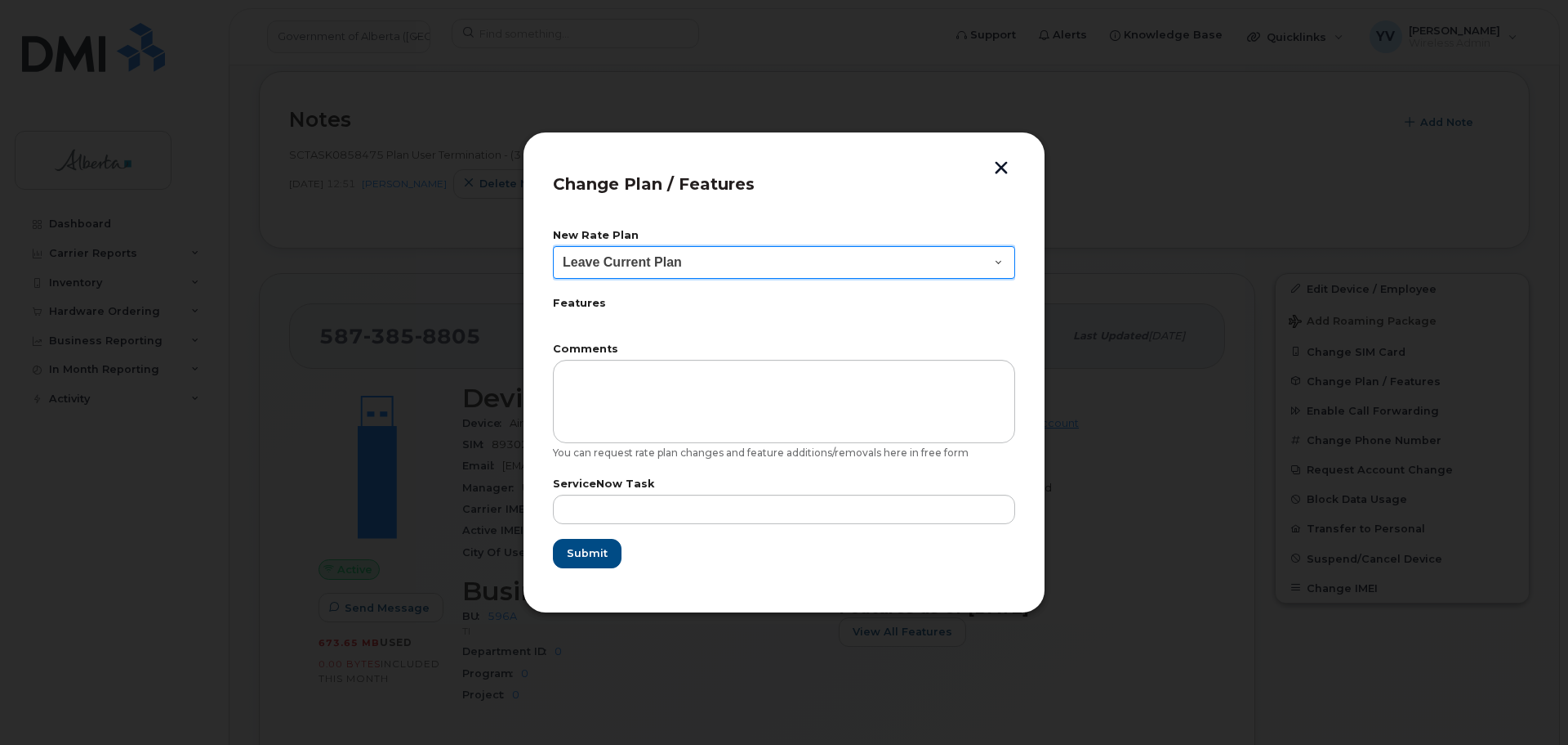
click at [995, 257] on select "Leave Current Plan GOA–Unlimited Data Plan 9" at bounding box center [784, 263] width 462 height 33
click at [1253, 391] on div at bounding box center [784, 372] width 1568 height 745
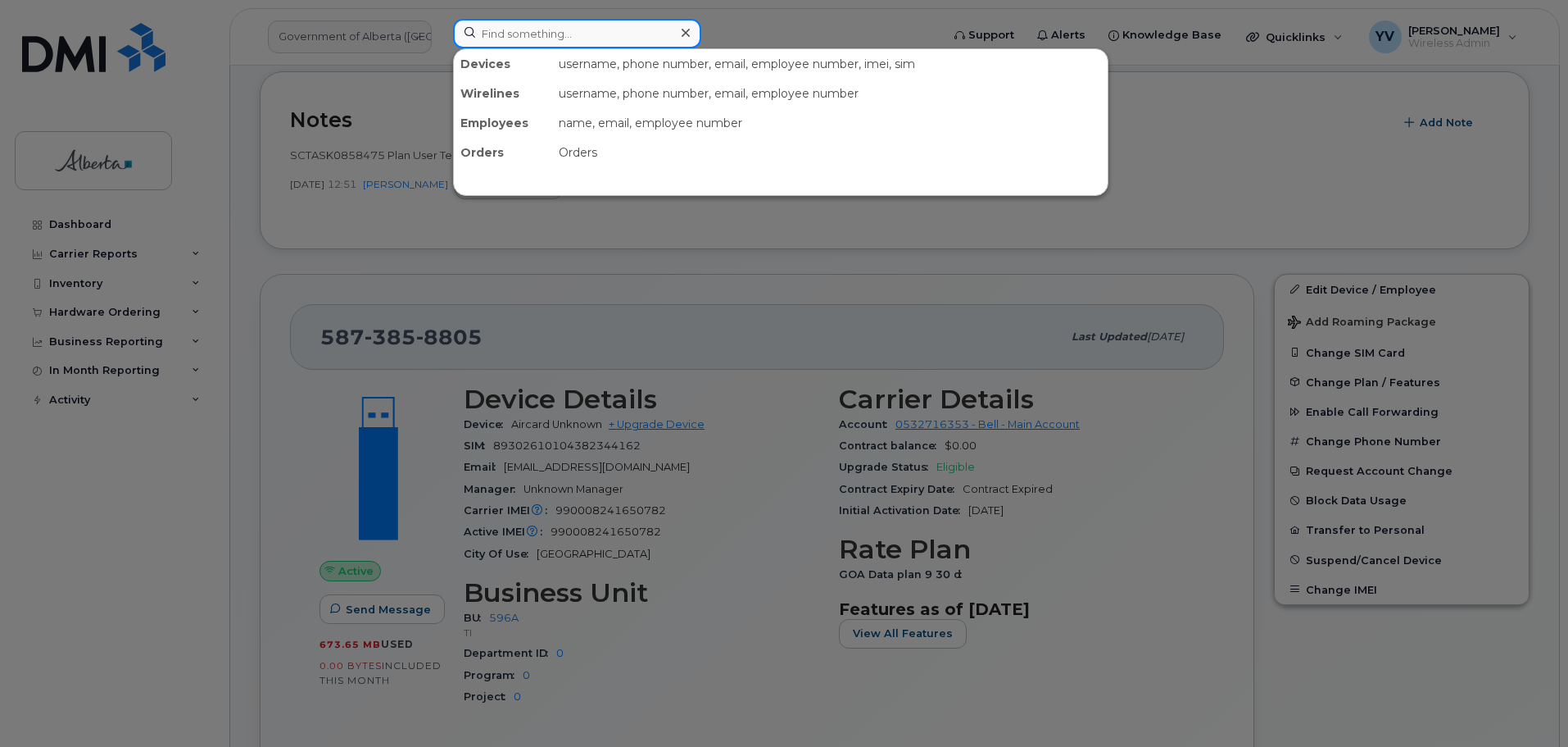
click at [493, 27] on input at bounding box center [577, 34] width 249 height 29
paste input "7807287638"
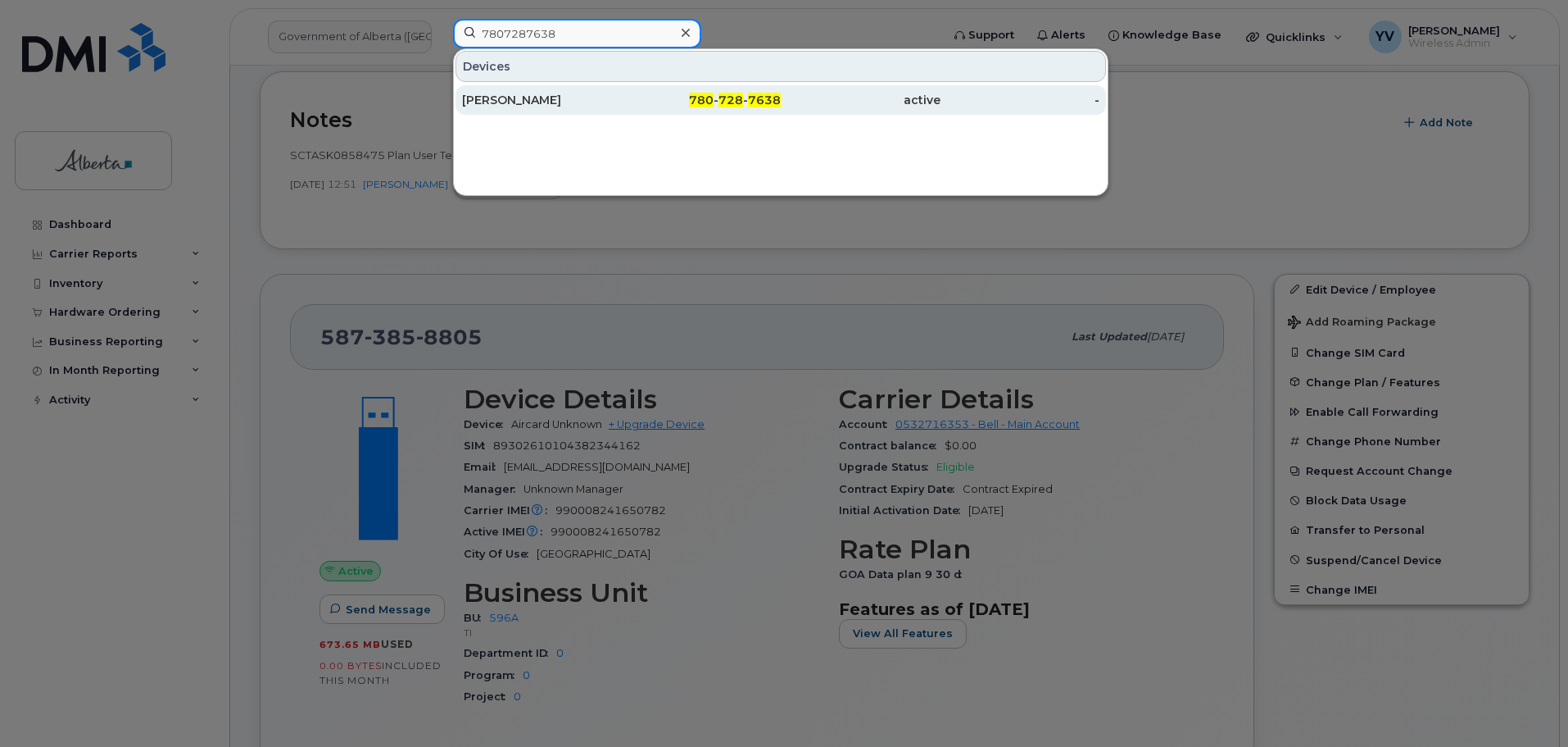
type input "7807287638"
click at [767, 100] on span "7638" at bounding box center [764, 100] width 33 height 15
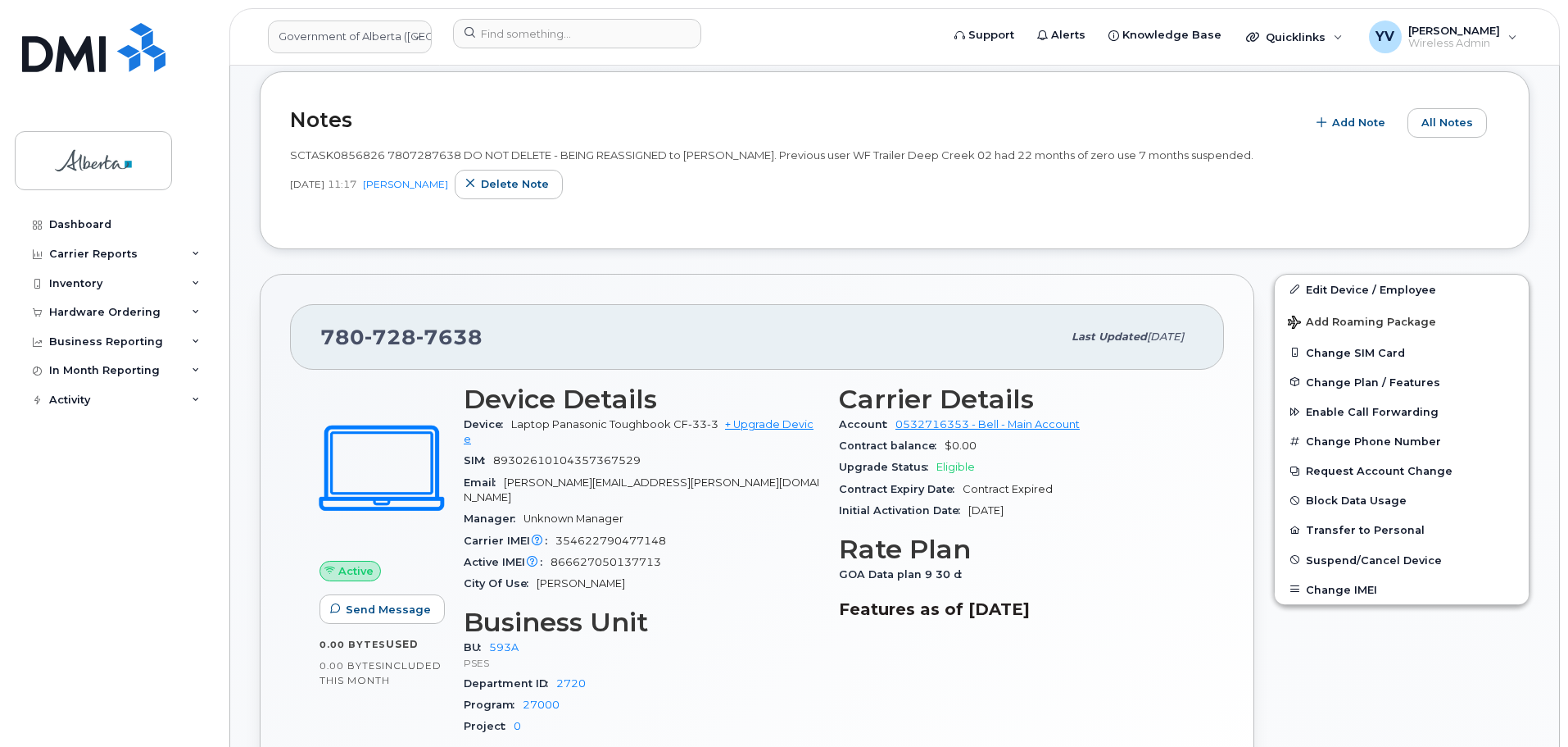
scroll to position [400, 0]
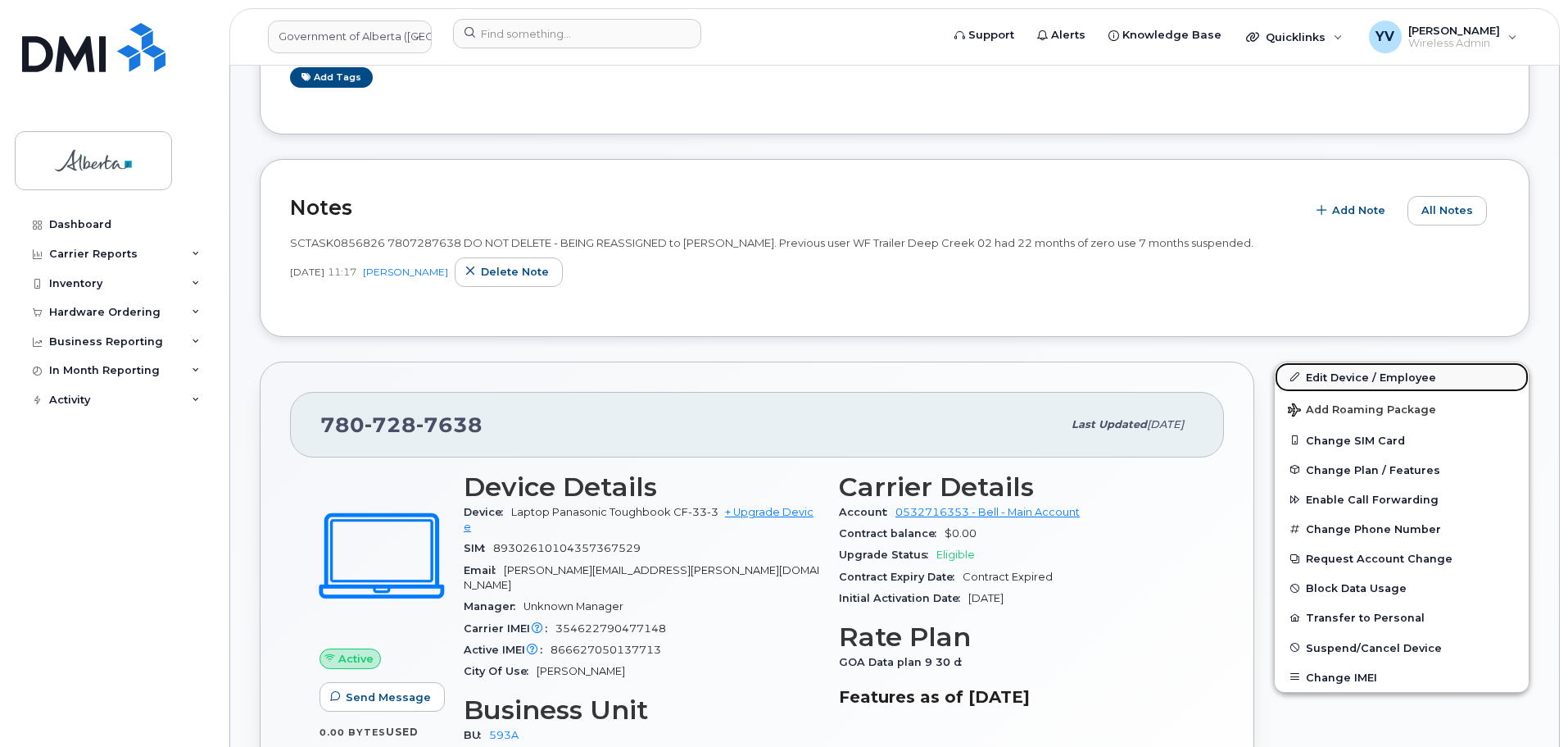
click at [1355, 379] on link "Edit Device / Employee" at bounding box center [1401, 377] width 254 height 29
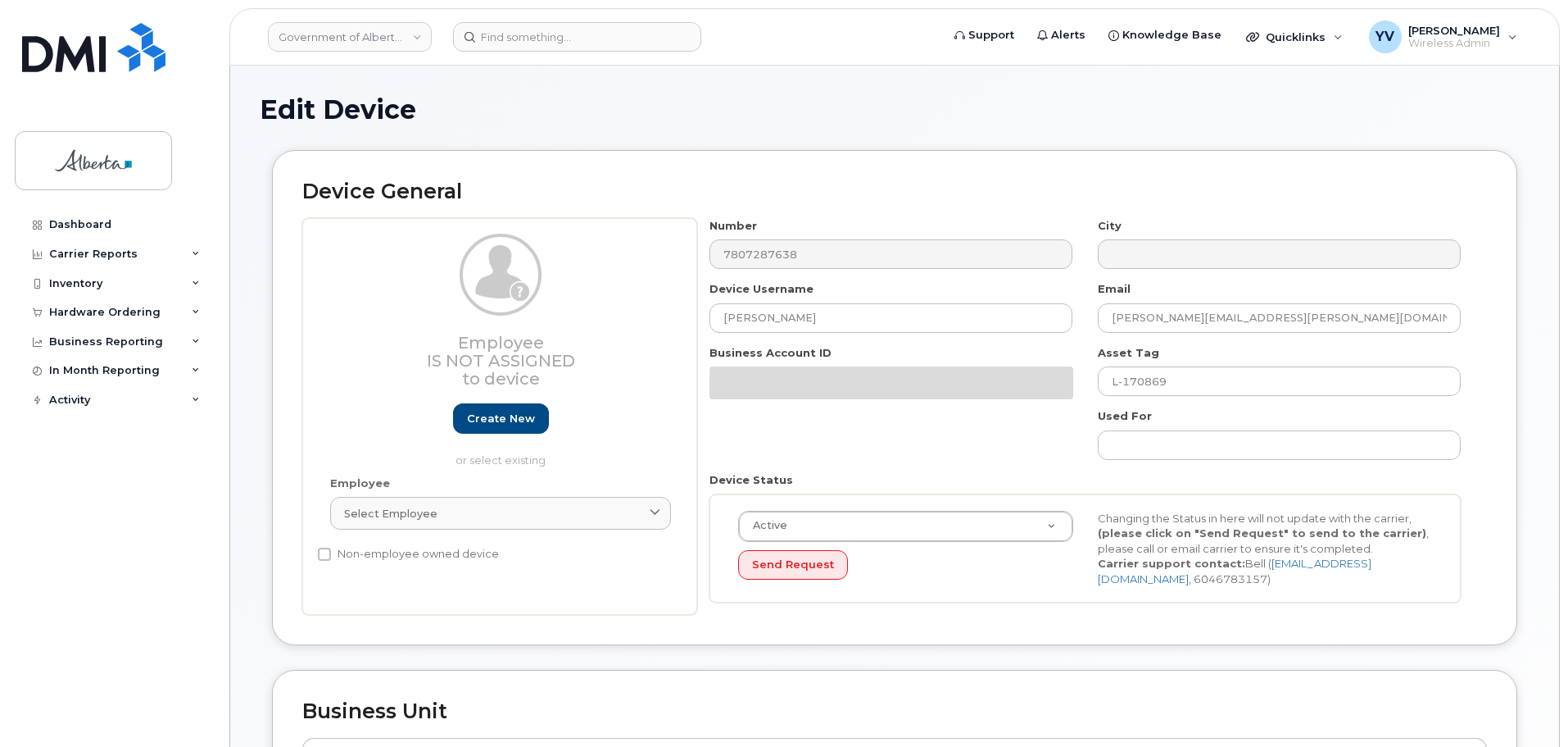
select select "4797682"
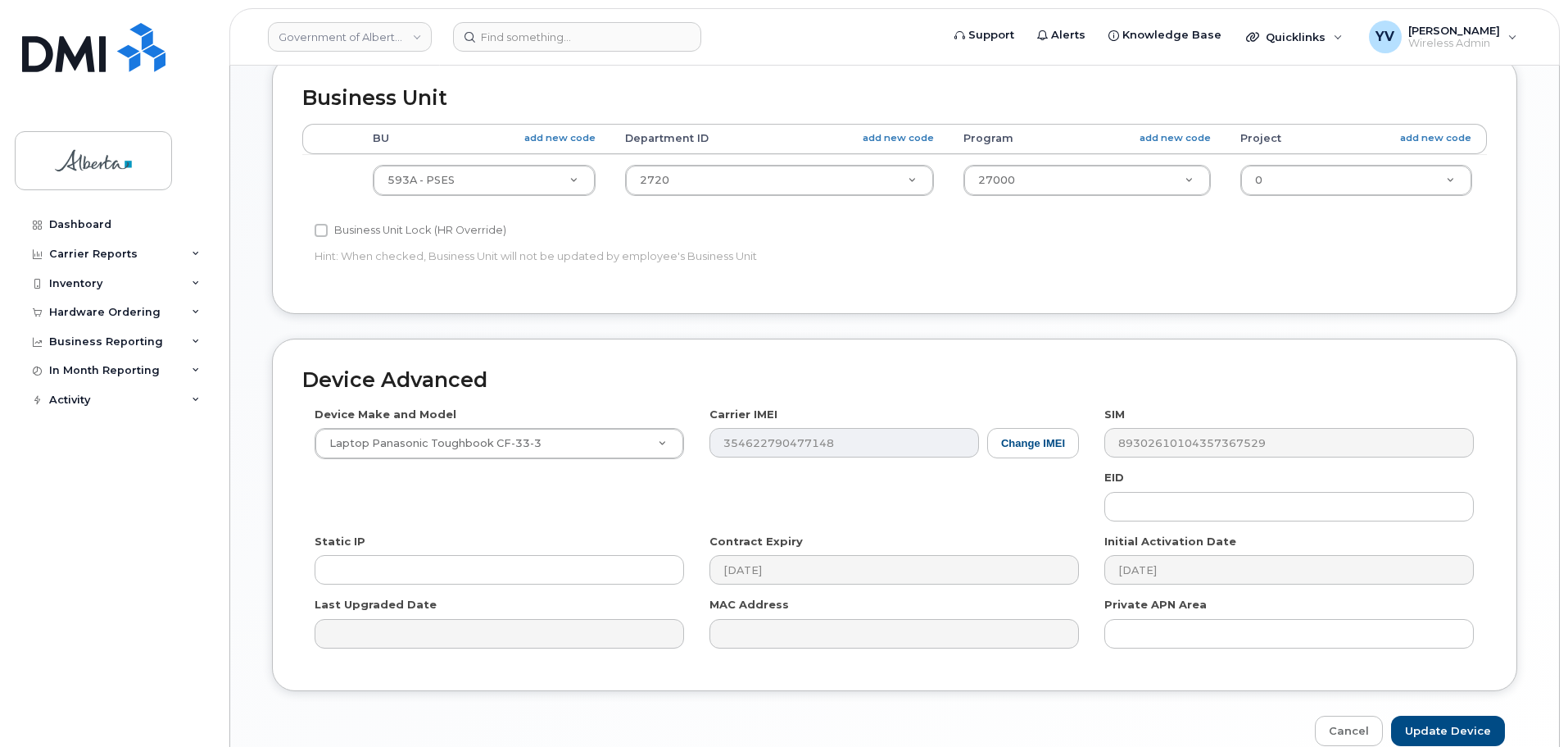
scroll to position [779, 0]
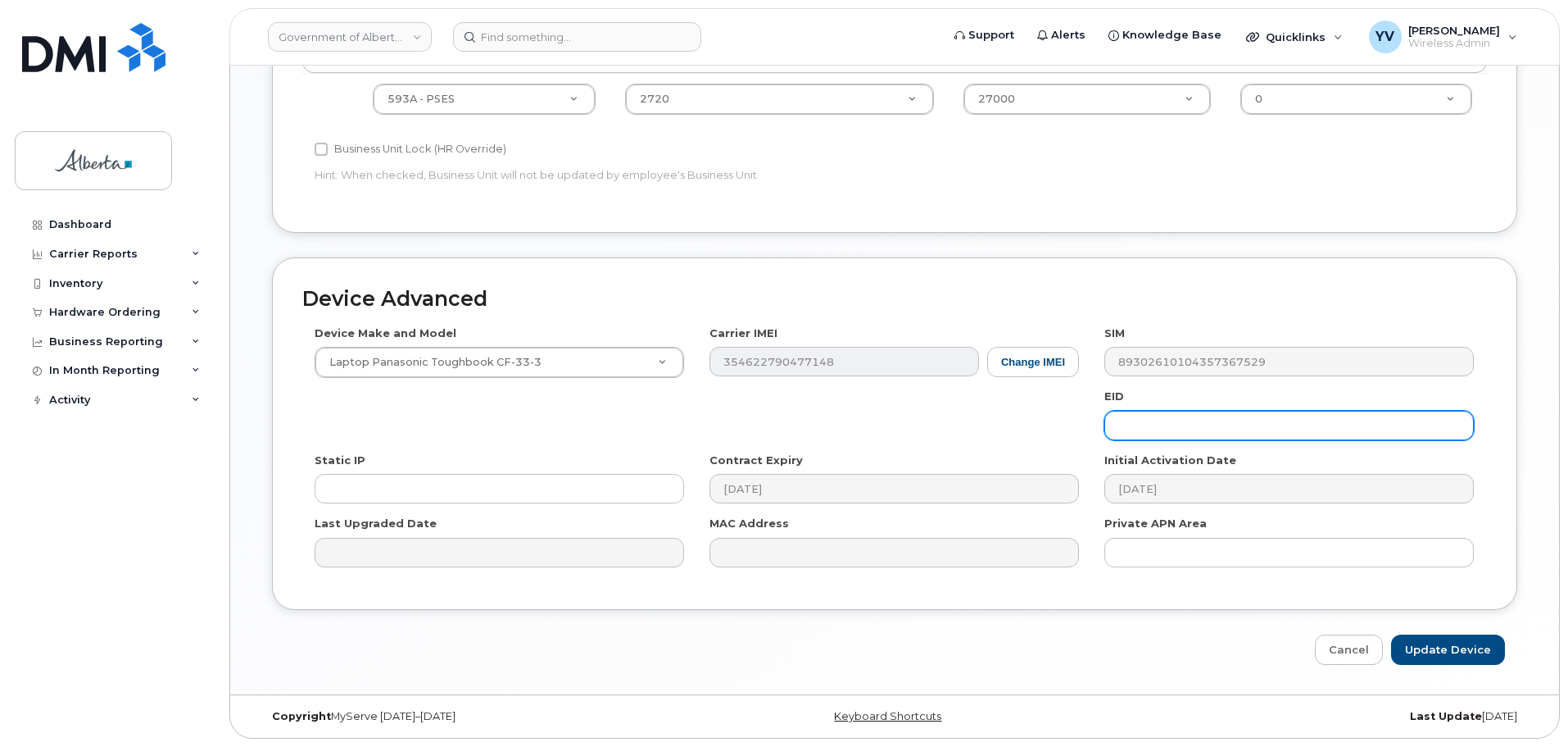
click at [1147, 414] on input "text" at bounding box center [1289, 425] width 370 height 29
paste input "89049032000001000000222180908390"
type input "89049032000001000000222180908390"
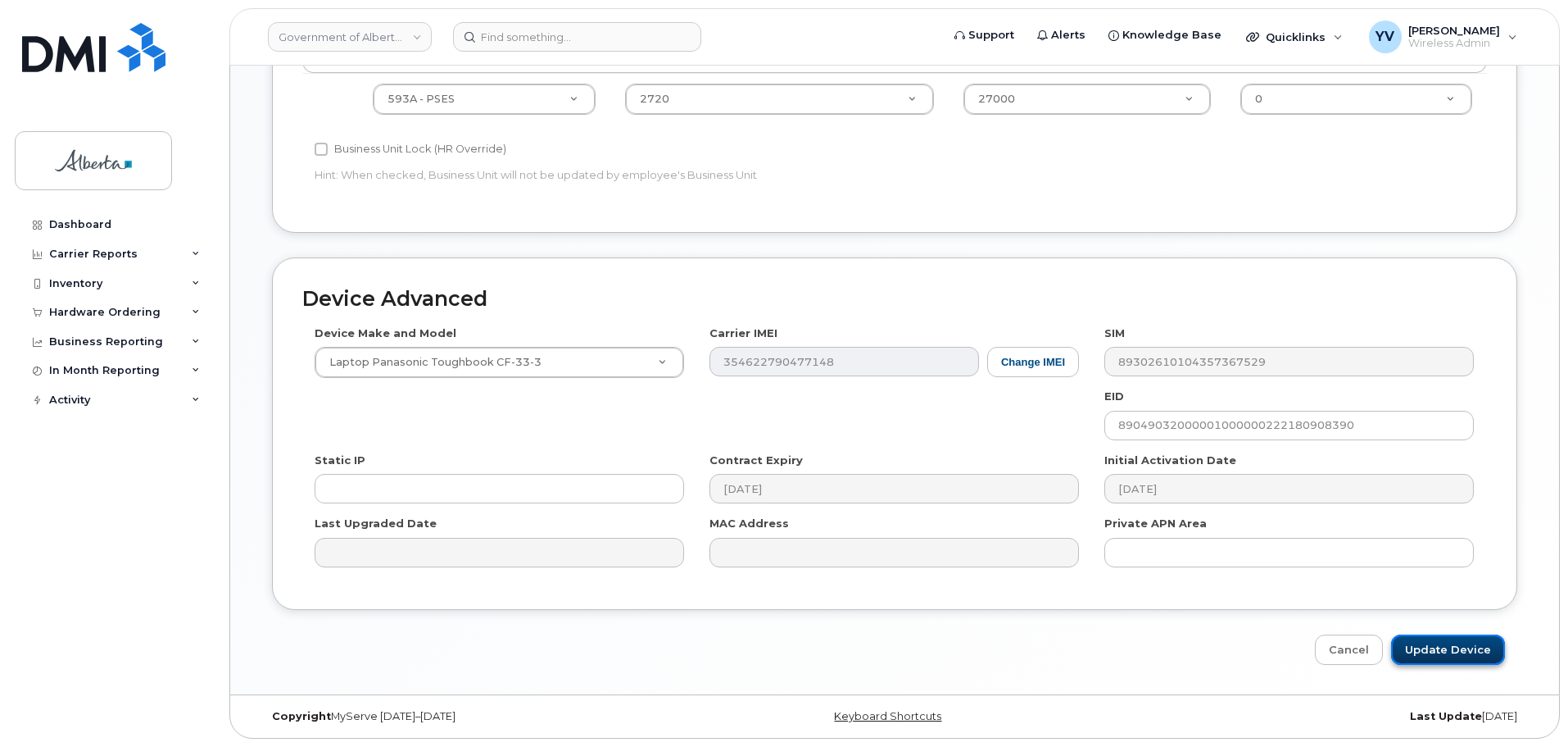
click at [1445, 647] on input "Update Device" at bounding box center [1448, 649] width 114 height 30
type input "Saving..."
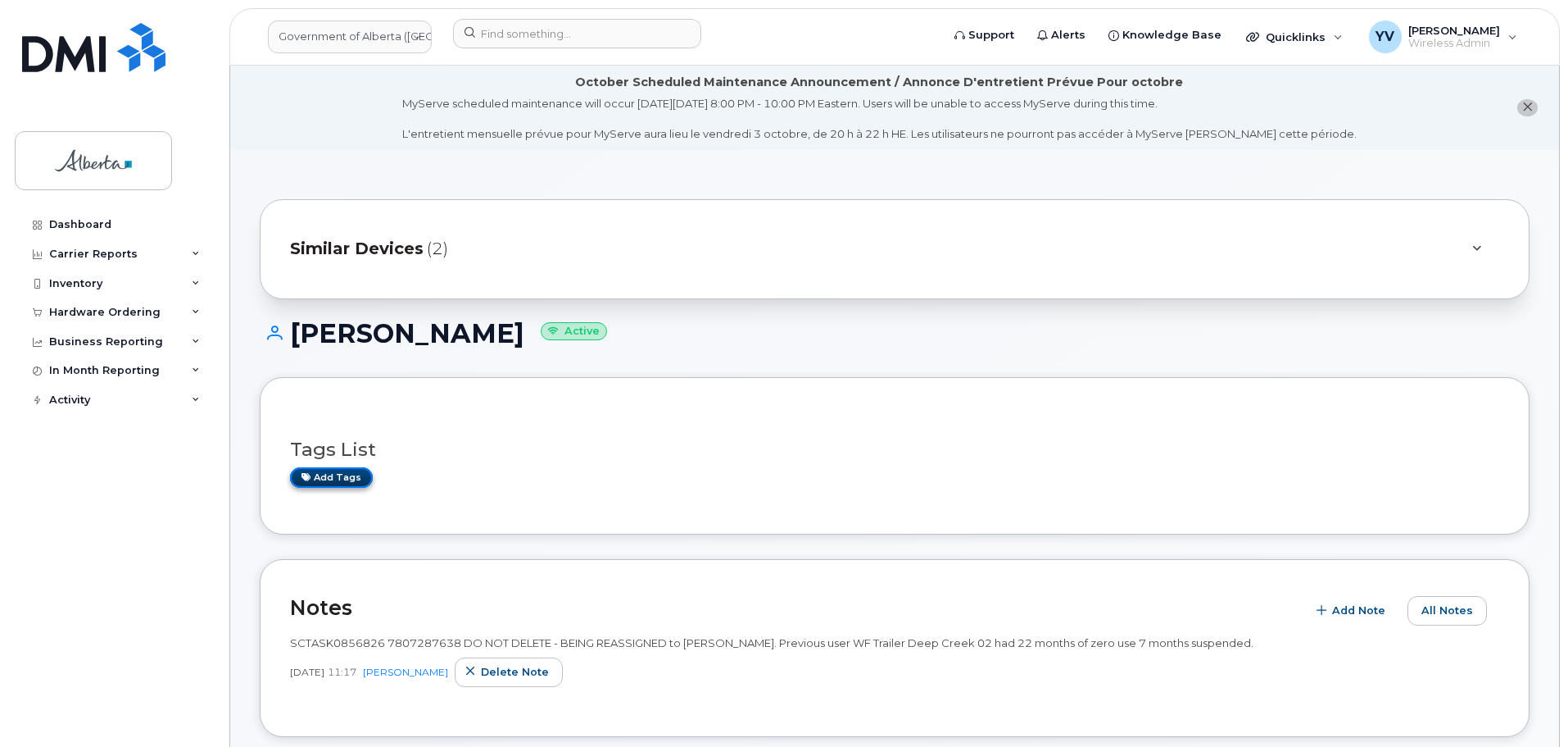
click at [325, 477] on link "Add tags" at bounding box center [331, 477] width 83 height 20
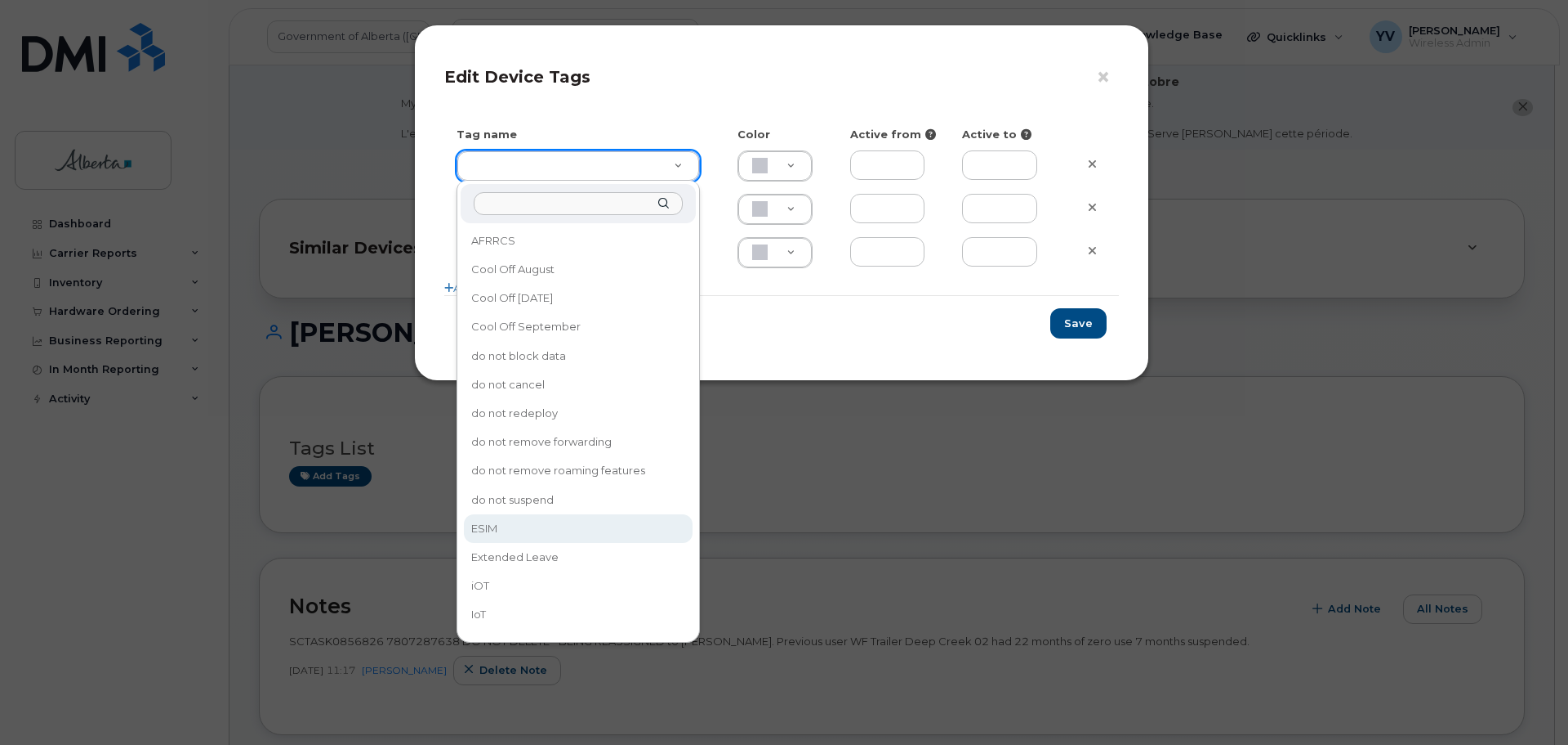
type input "ESIM"
type input "D6CDC1"
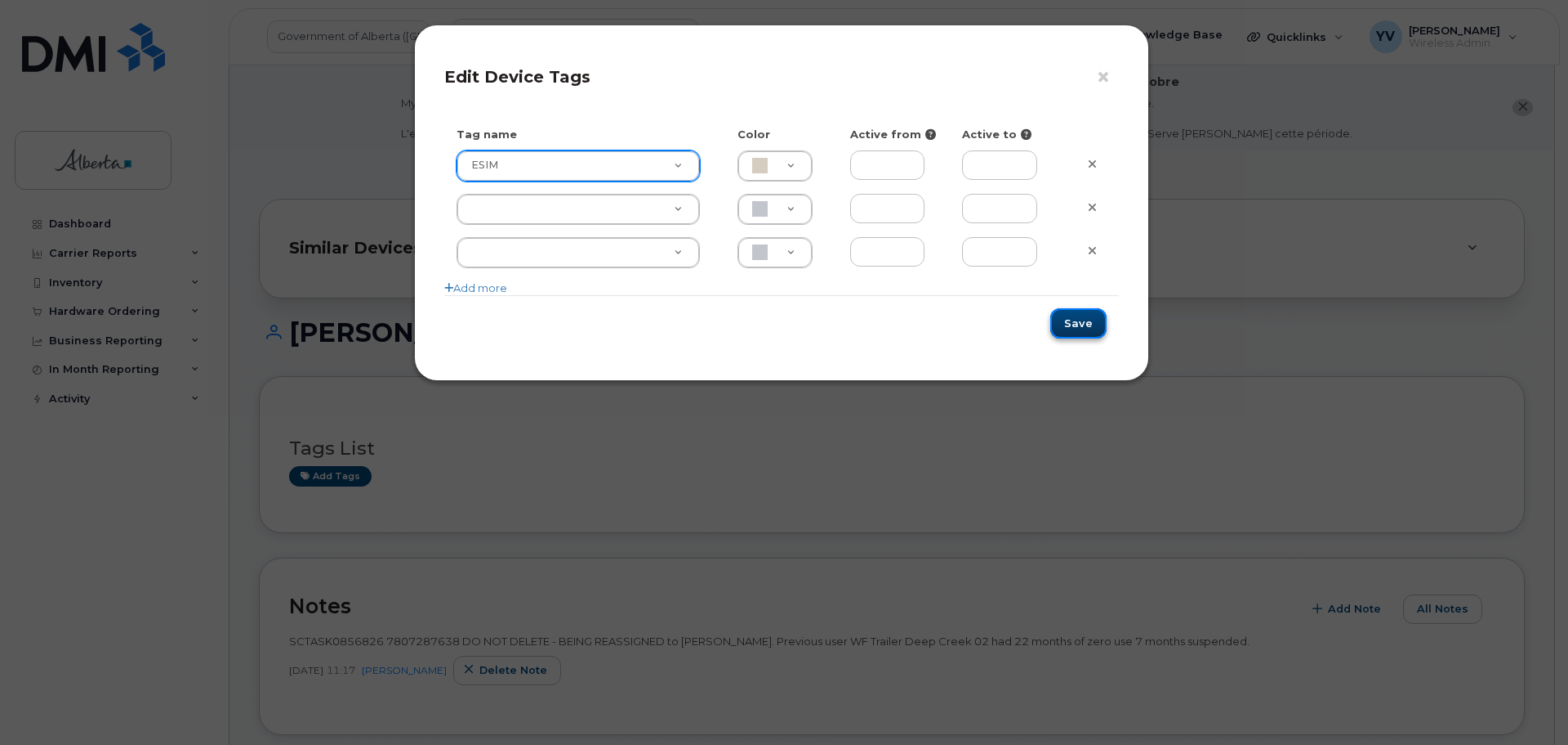
click at [1088, 322] on button "Save" at bounding box center [1079, 323] width 56 height 30
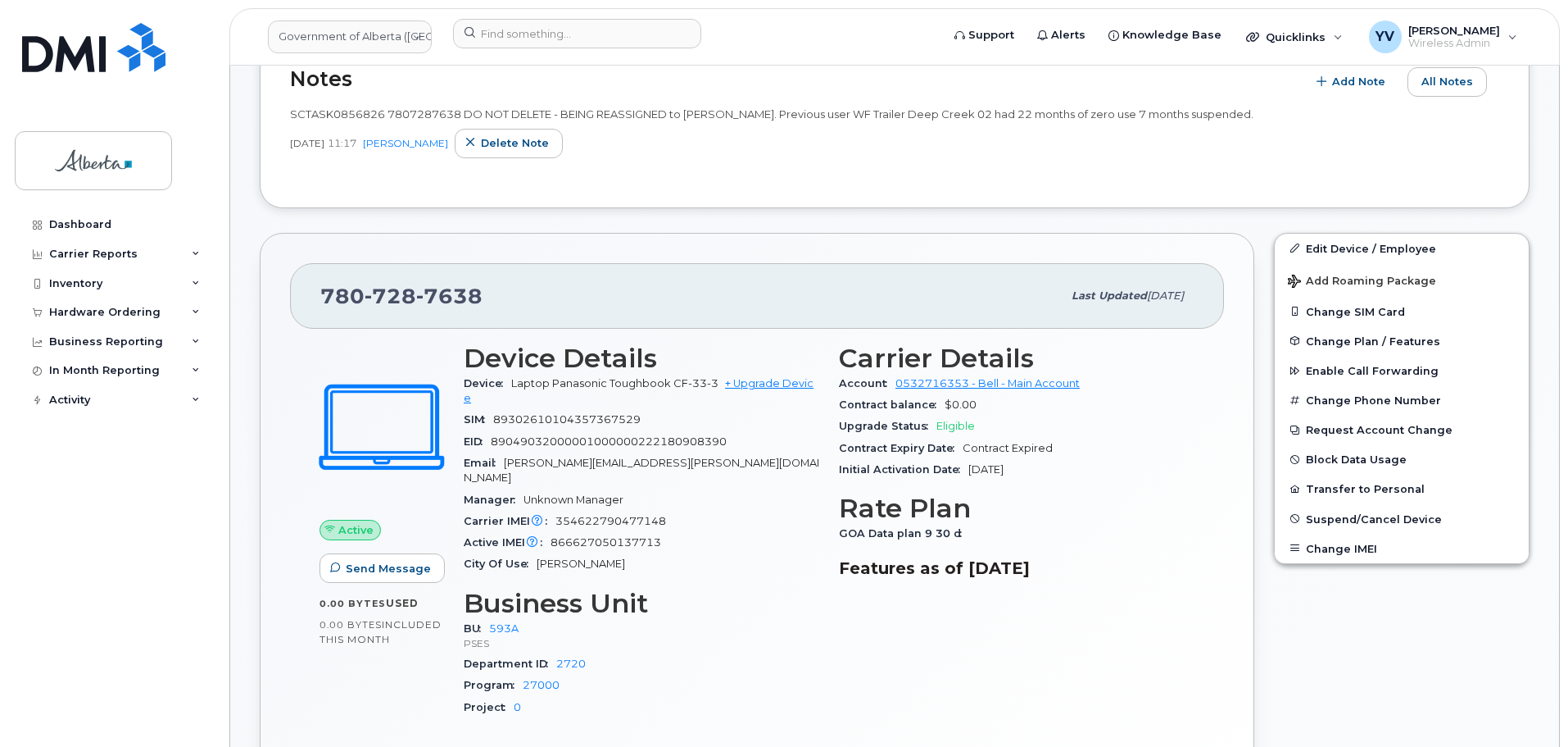
scroll to position [544, 0]
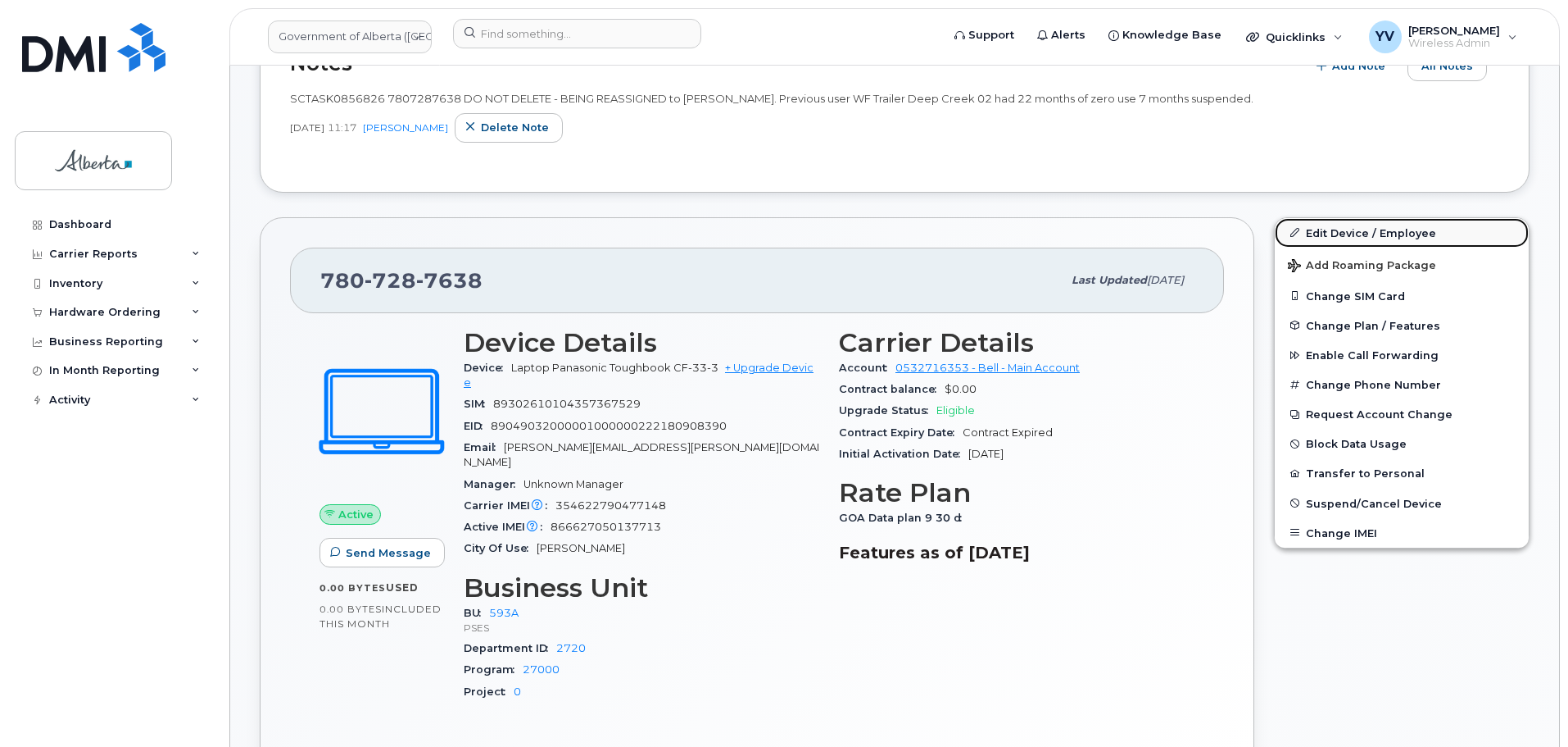
click at [1337, 226] on link "Edit Device / Employee" at bounding box center [1401, 232] width 254 height 29
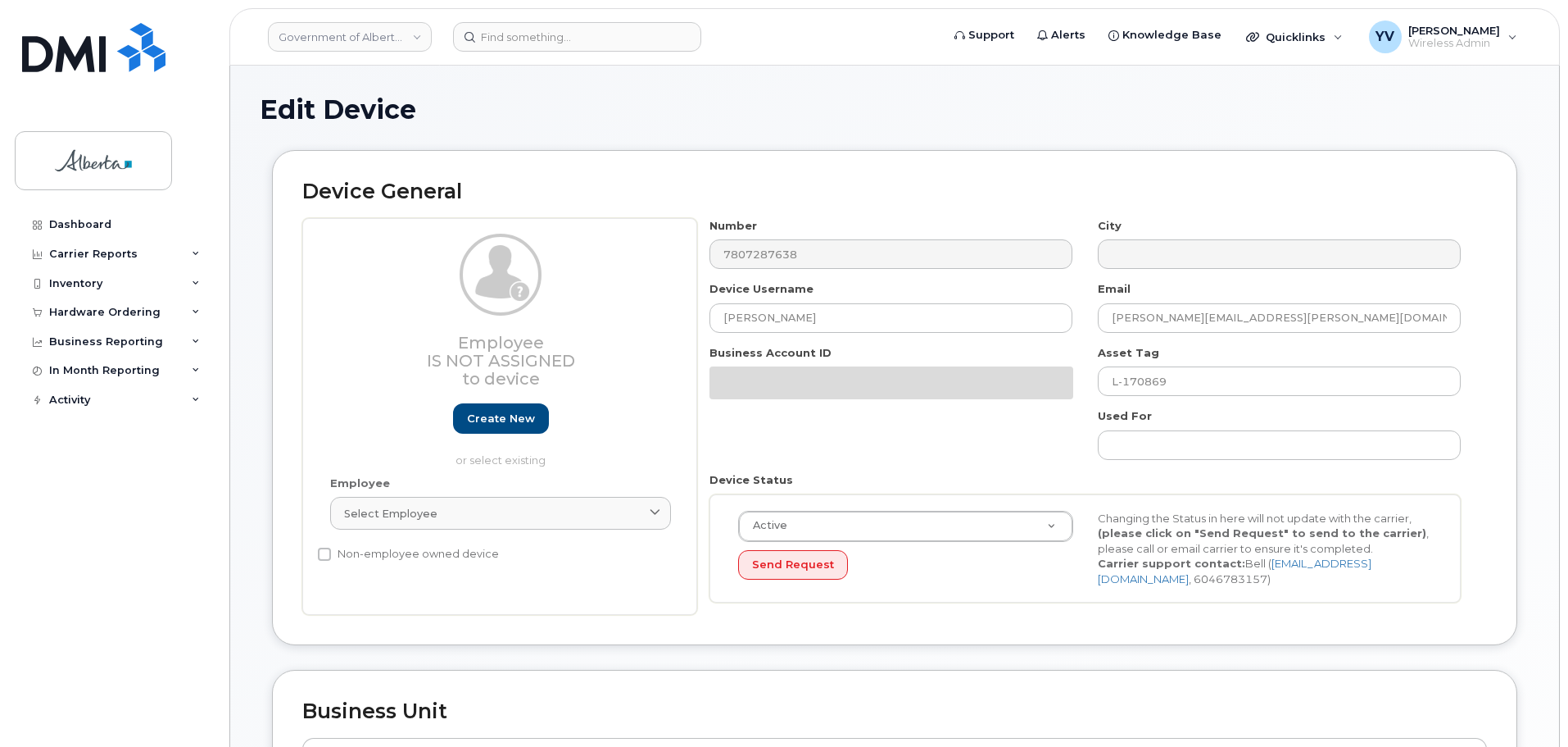
select select "4797682"
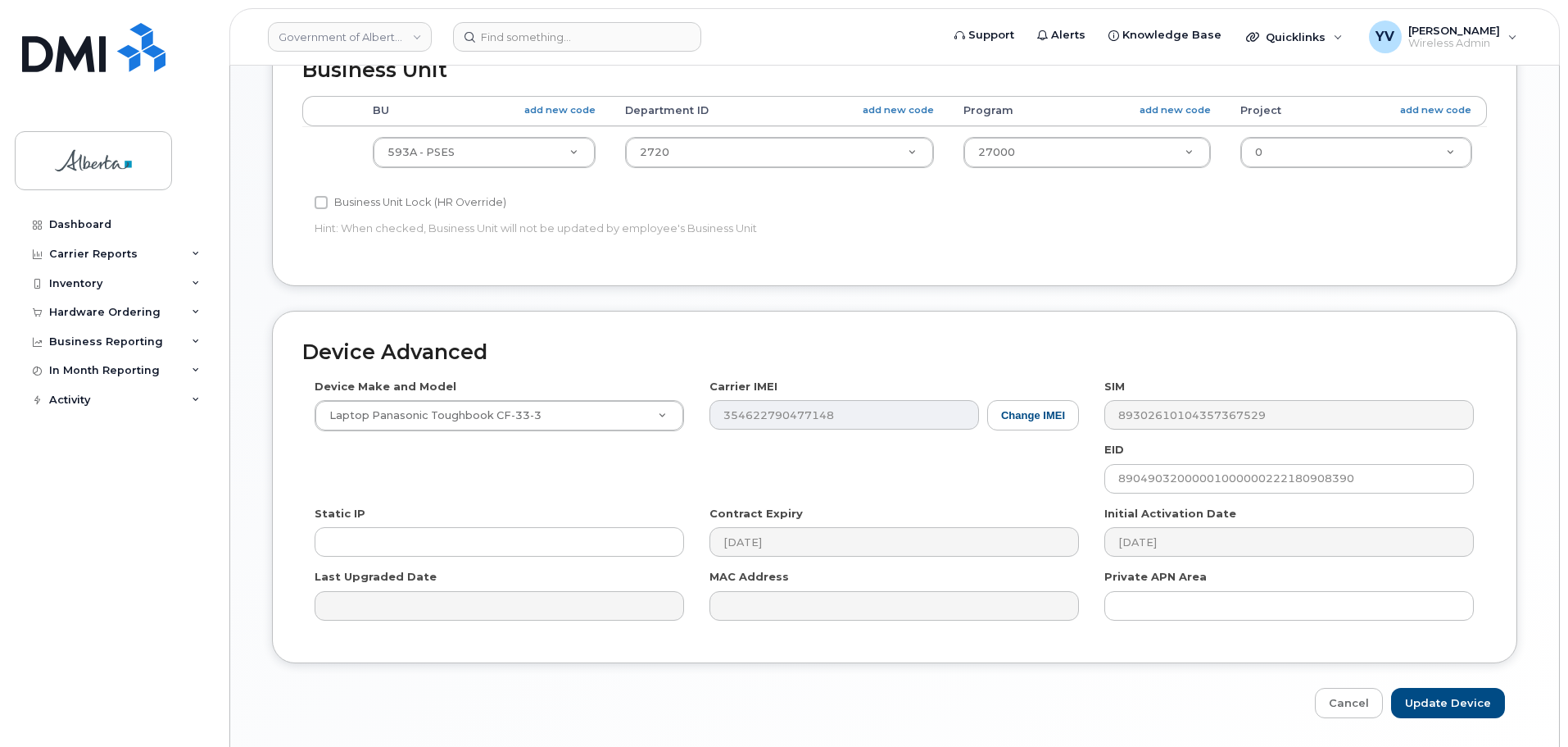
scroll to position [728, 0]
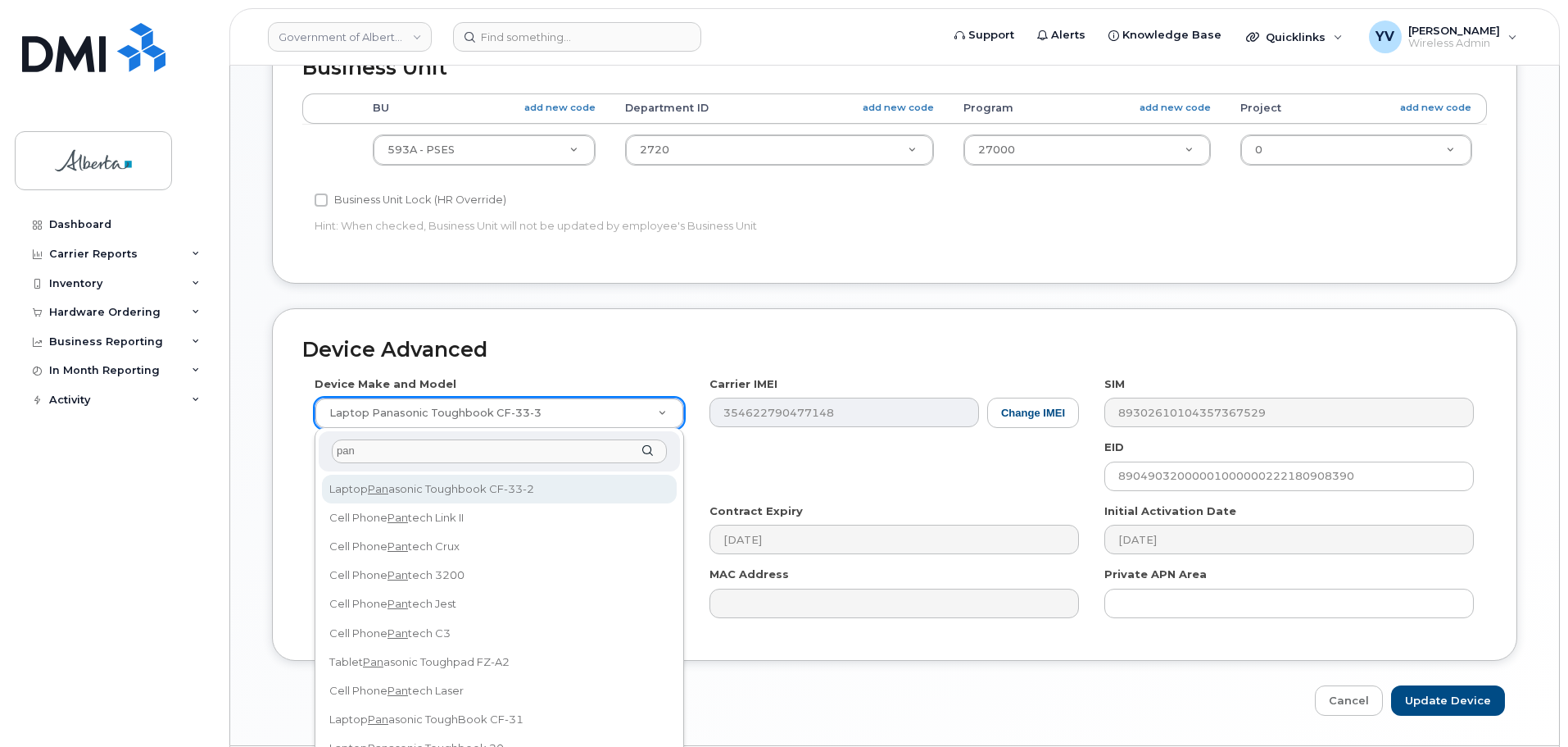
type input "pana"
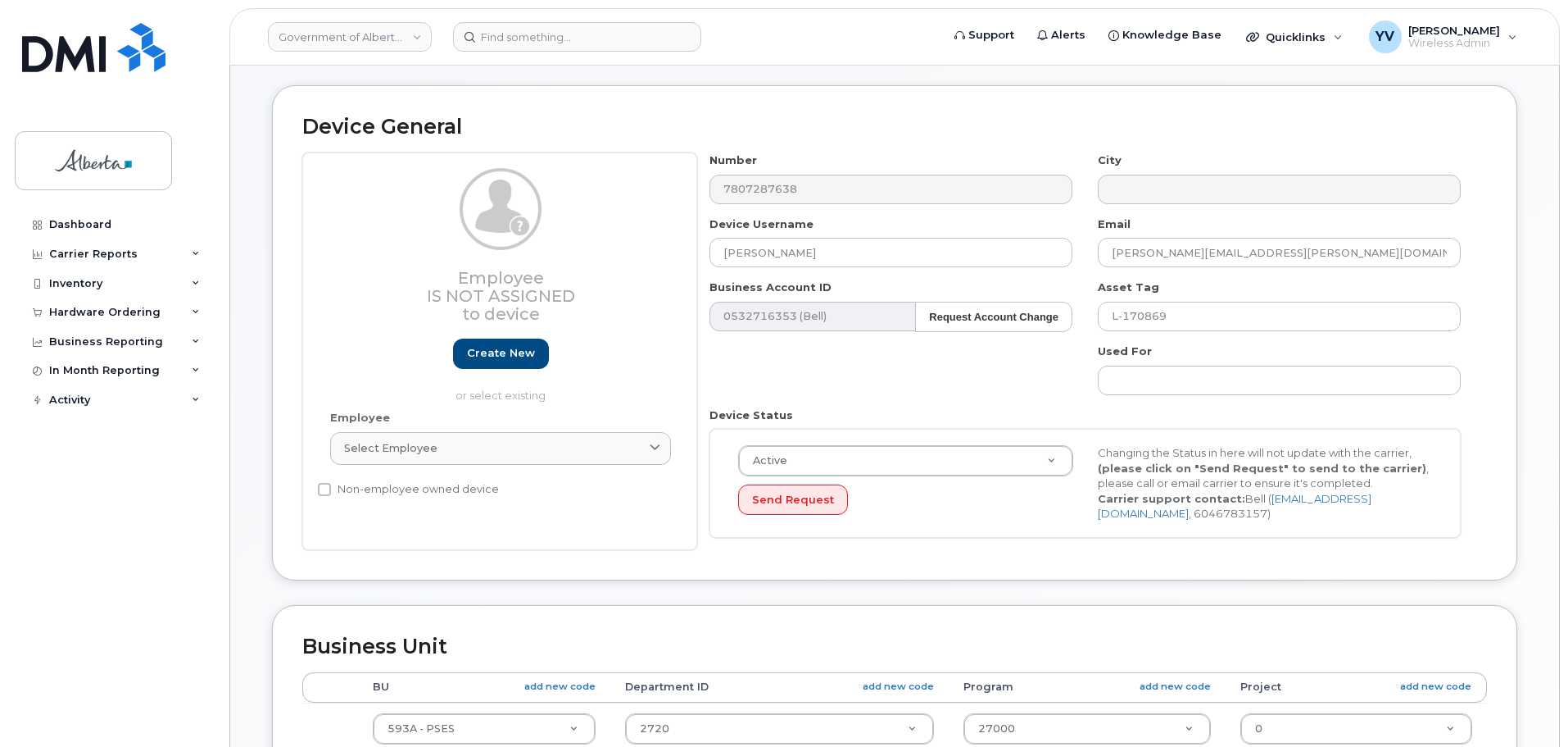
scroll to position [138, 0]
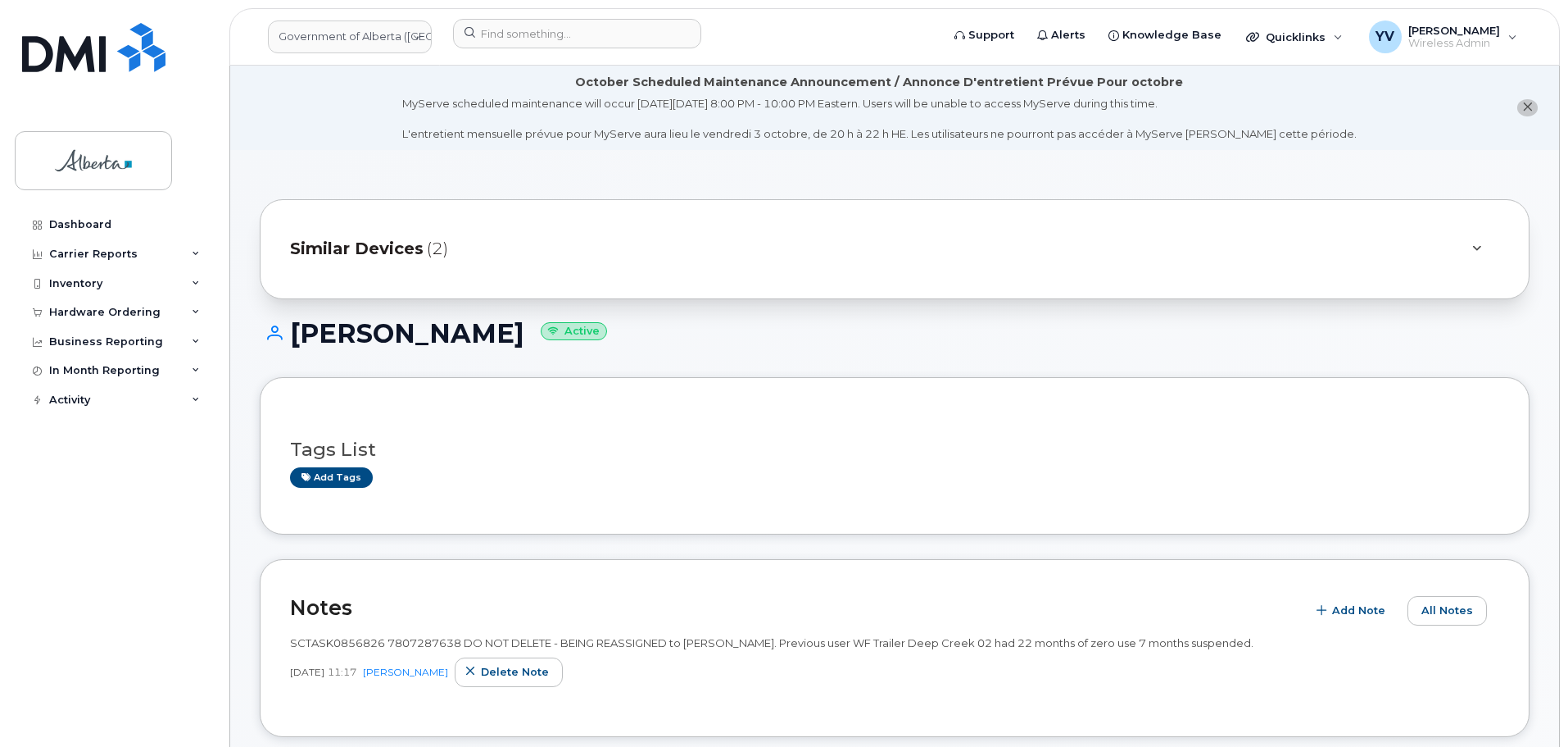
click at [287, 668] on div "Notes Add Note All Notes SCTASK0856826 7807287638 DO NOT DELETE - BEING REASSIG…" at bounding box center [894, 648] width 1270 height 178
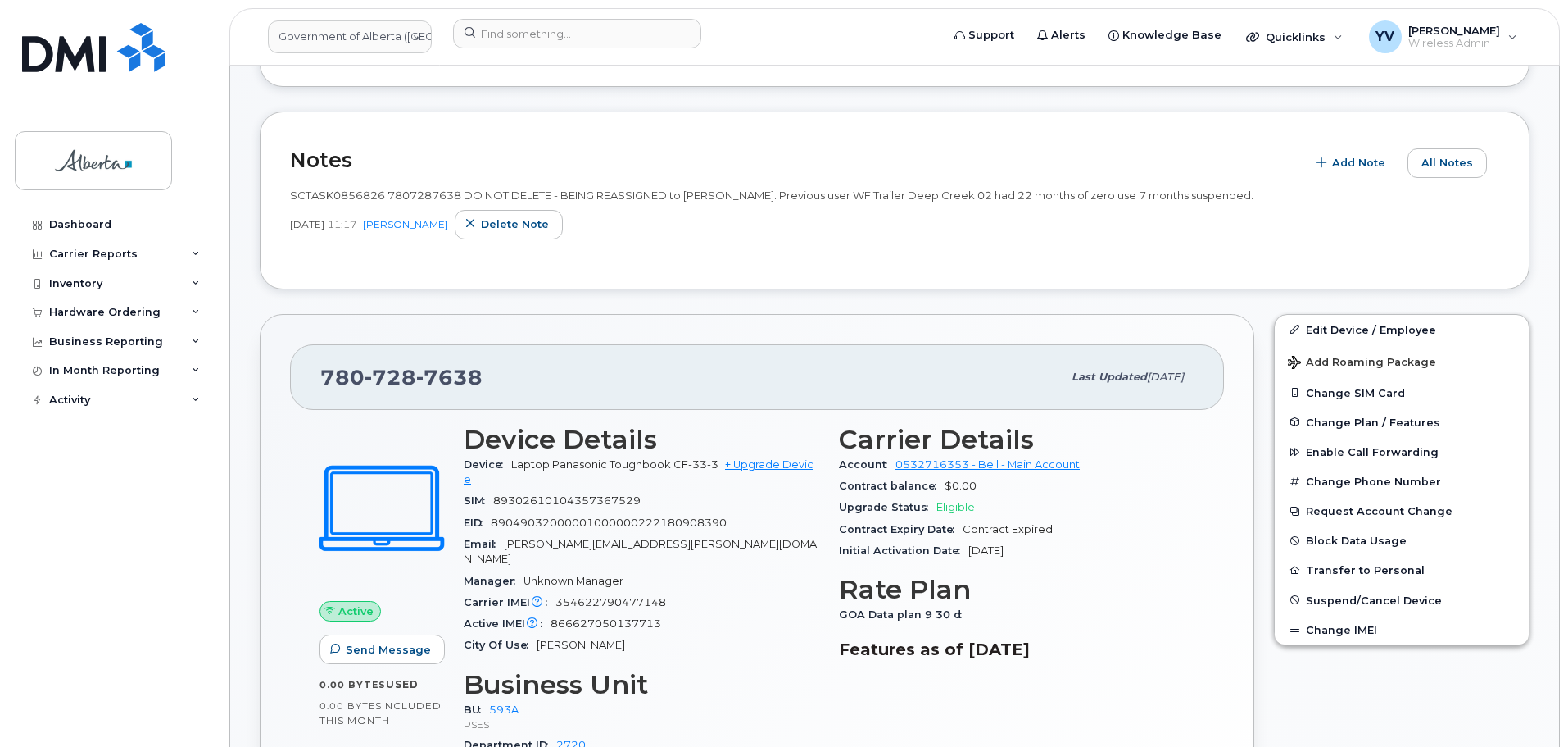
scroll to position [467, 0]
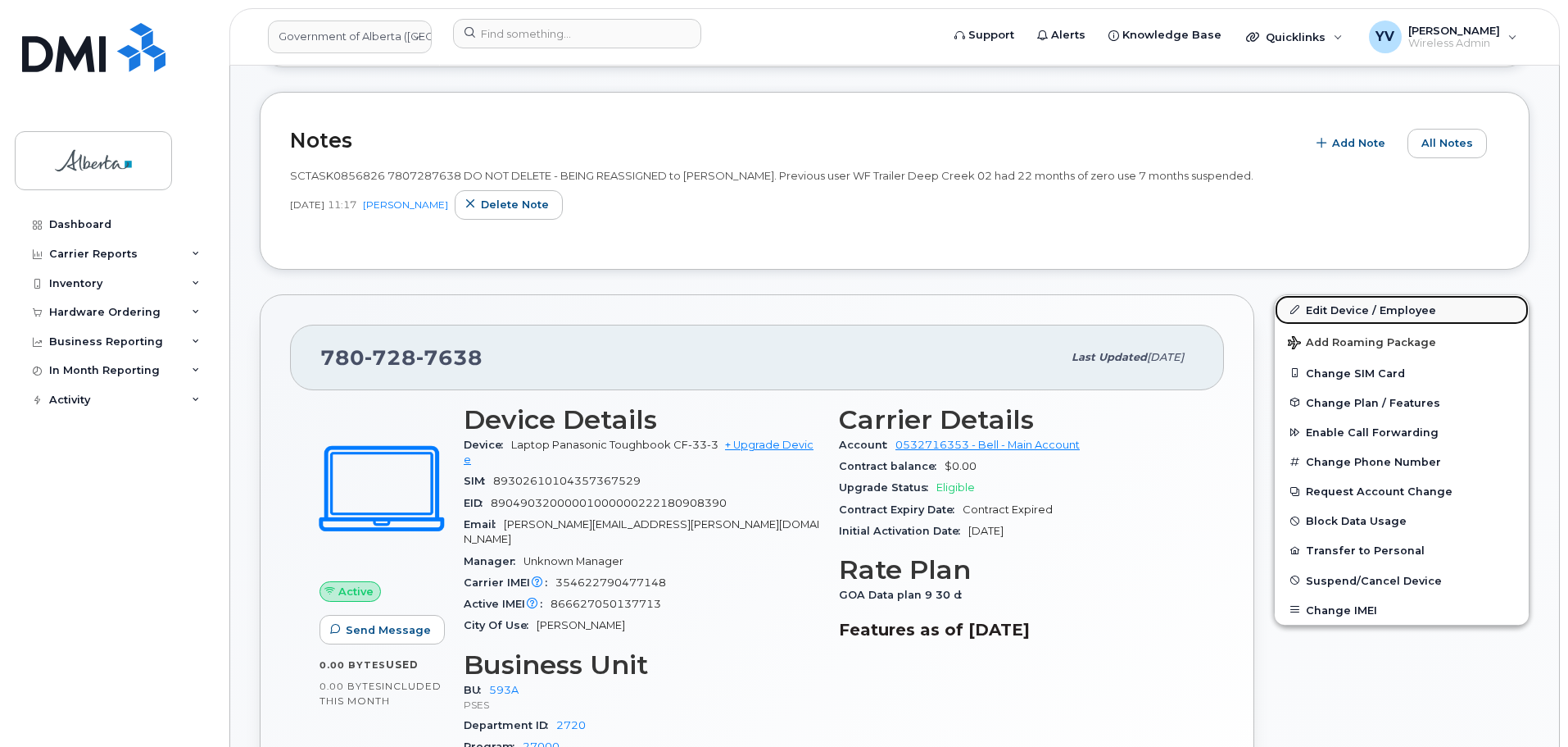
click at [1336, 307] on link "Edit Device / Employee" at bounding box center [1401, 310] width 254 height 29
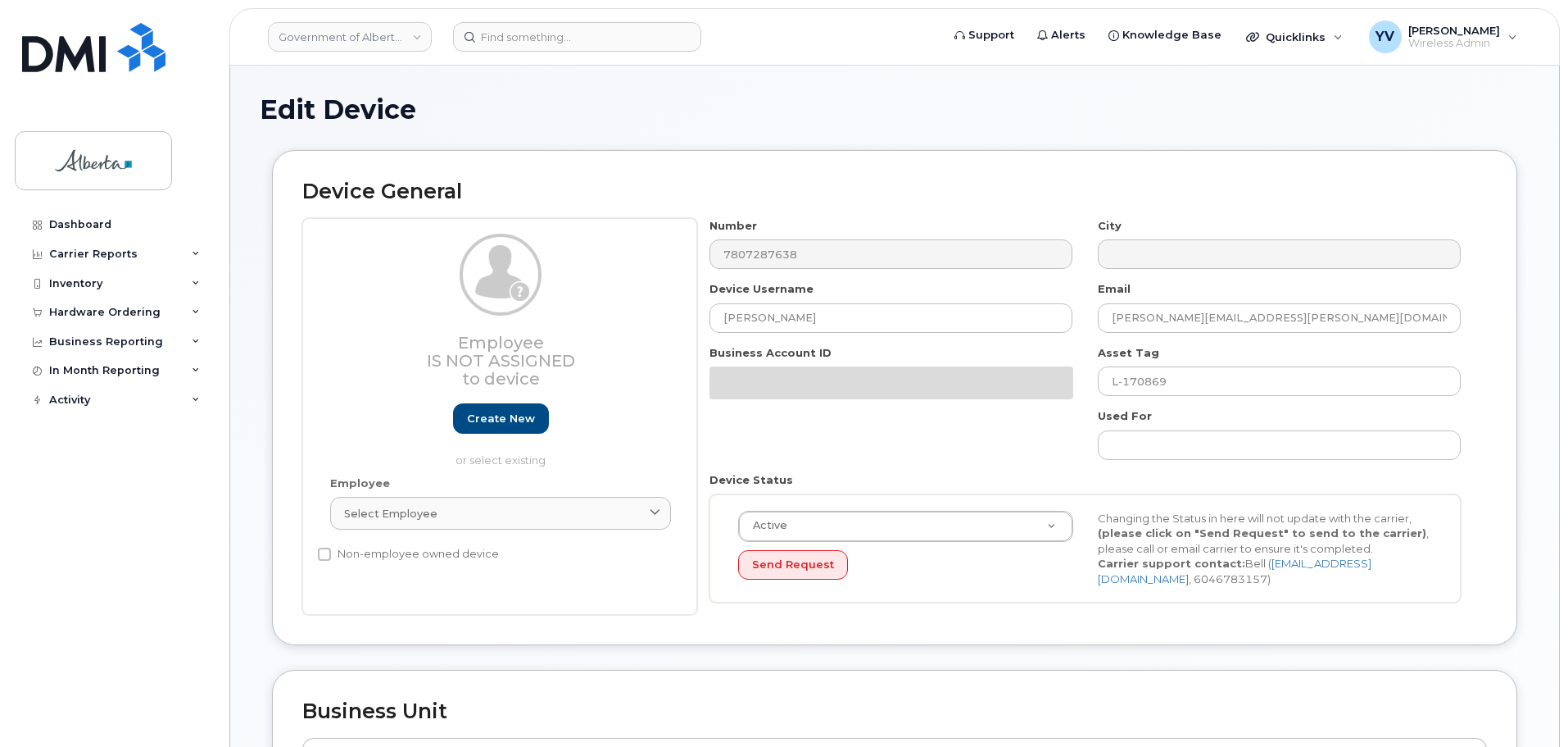
select select "4797682"
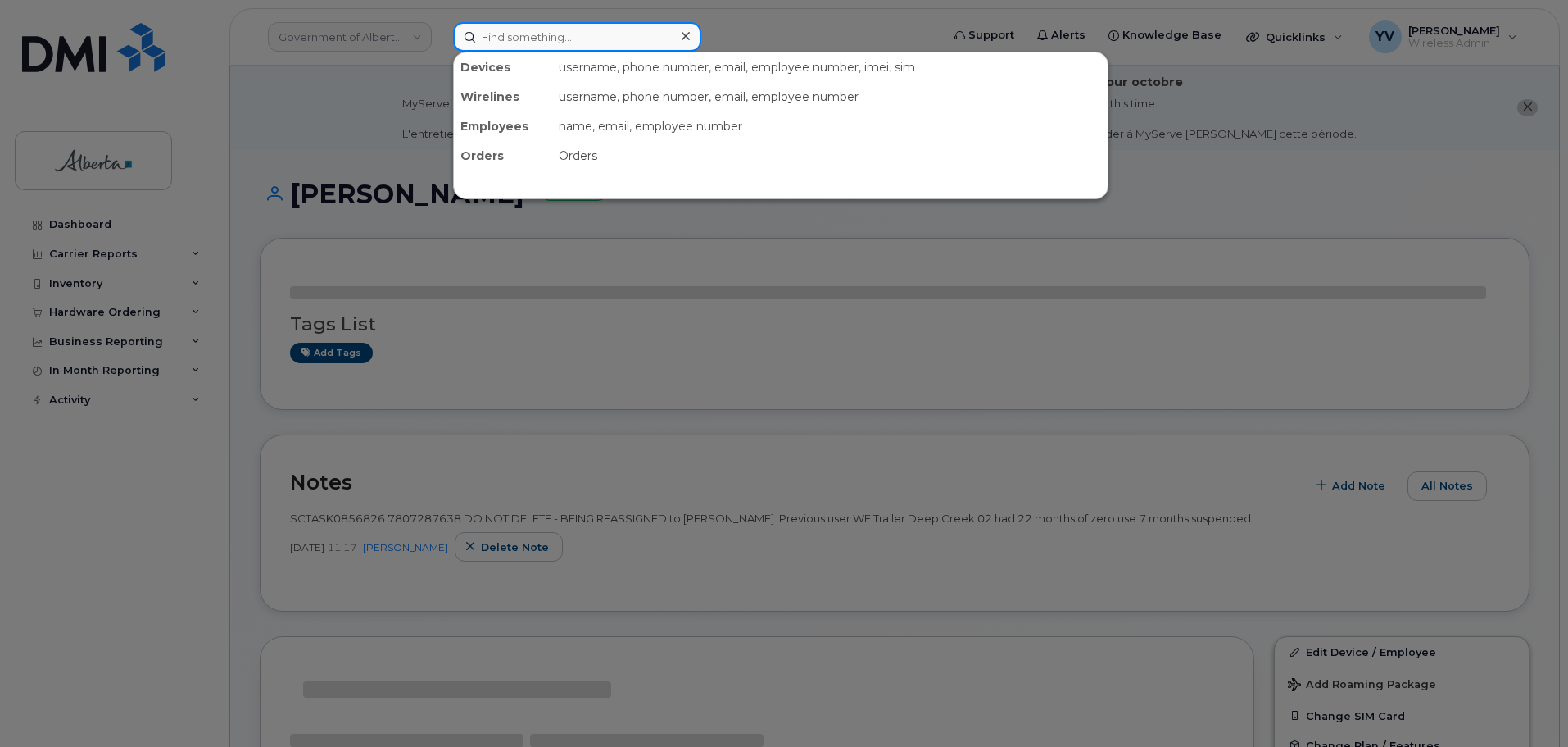
click at [494, 34] on input at bounding box center [577, 36] width 249 height 29
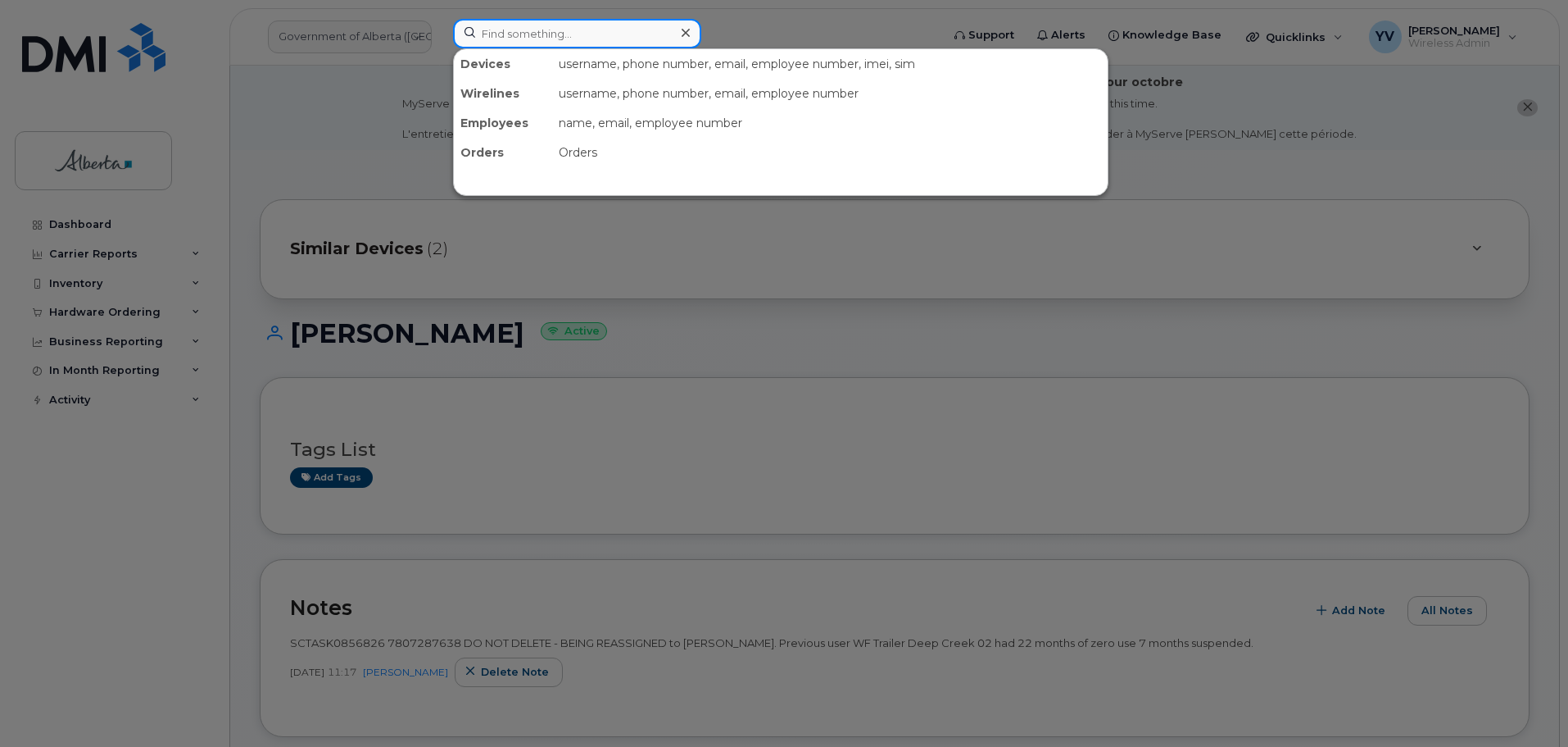
paste input "7807287854"
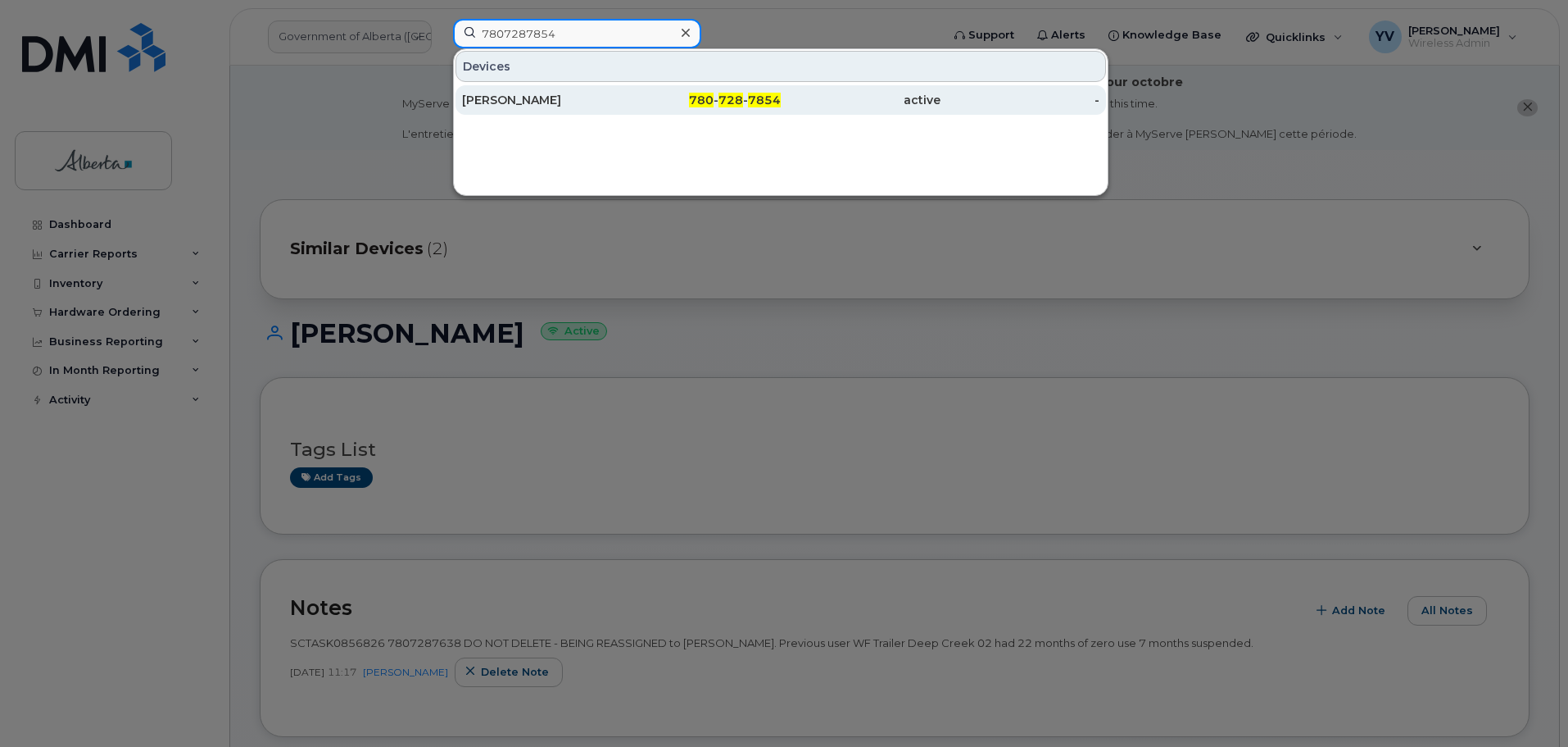
type input "7807287854"
click at [731, 101] on span "728" at bounding box center [730, 100] width 25 height 15
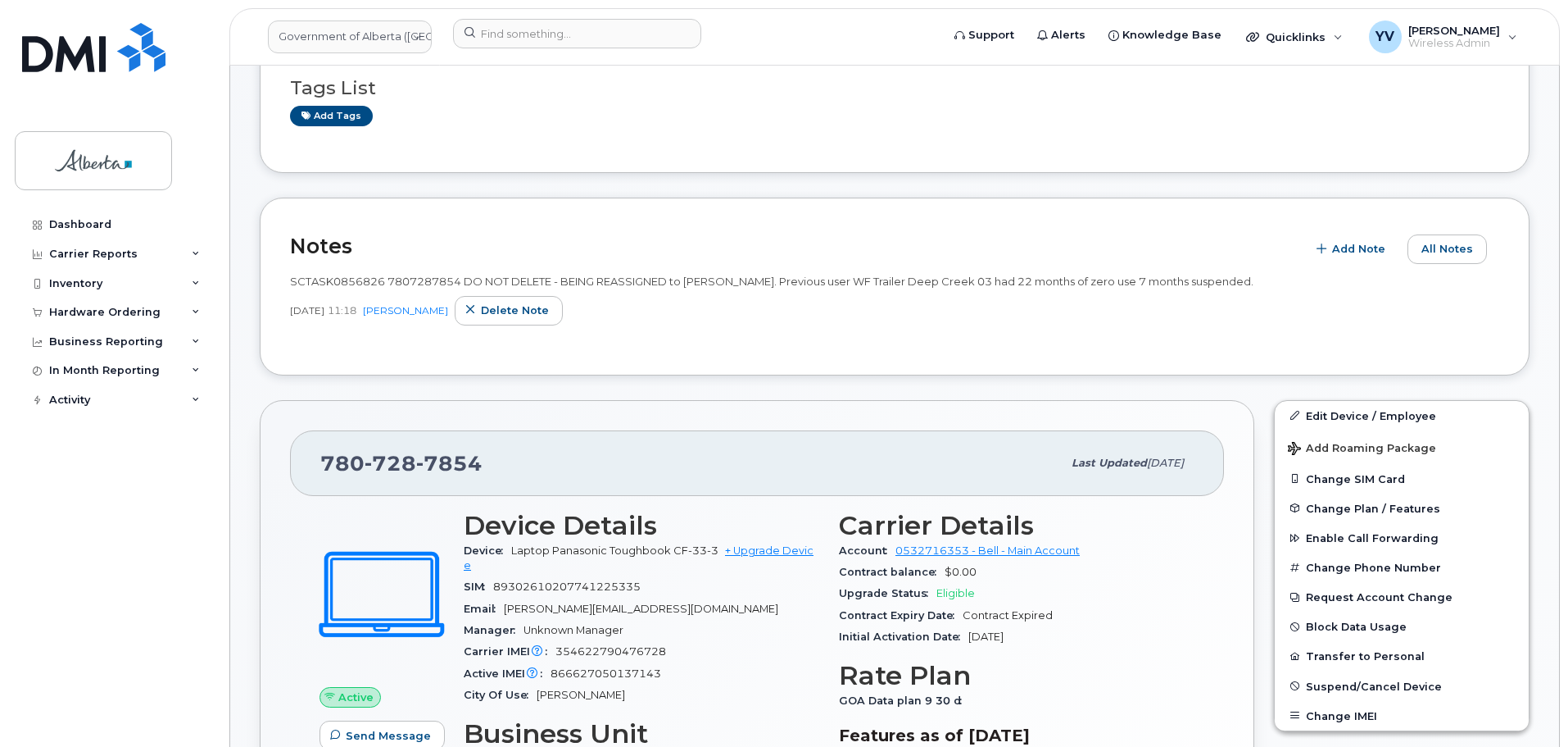
scroll to position [495, 0]
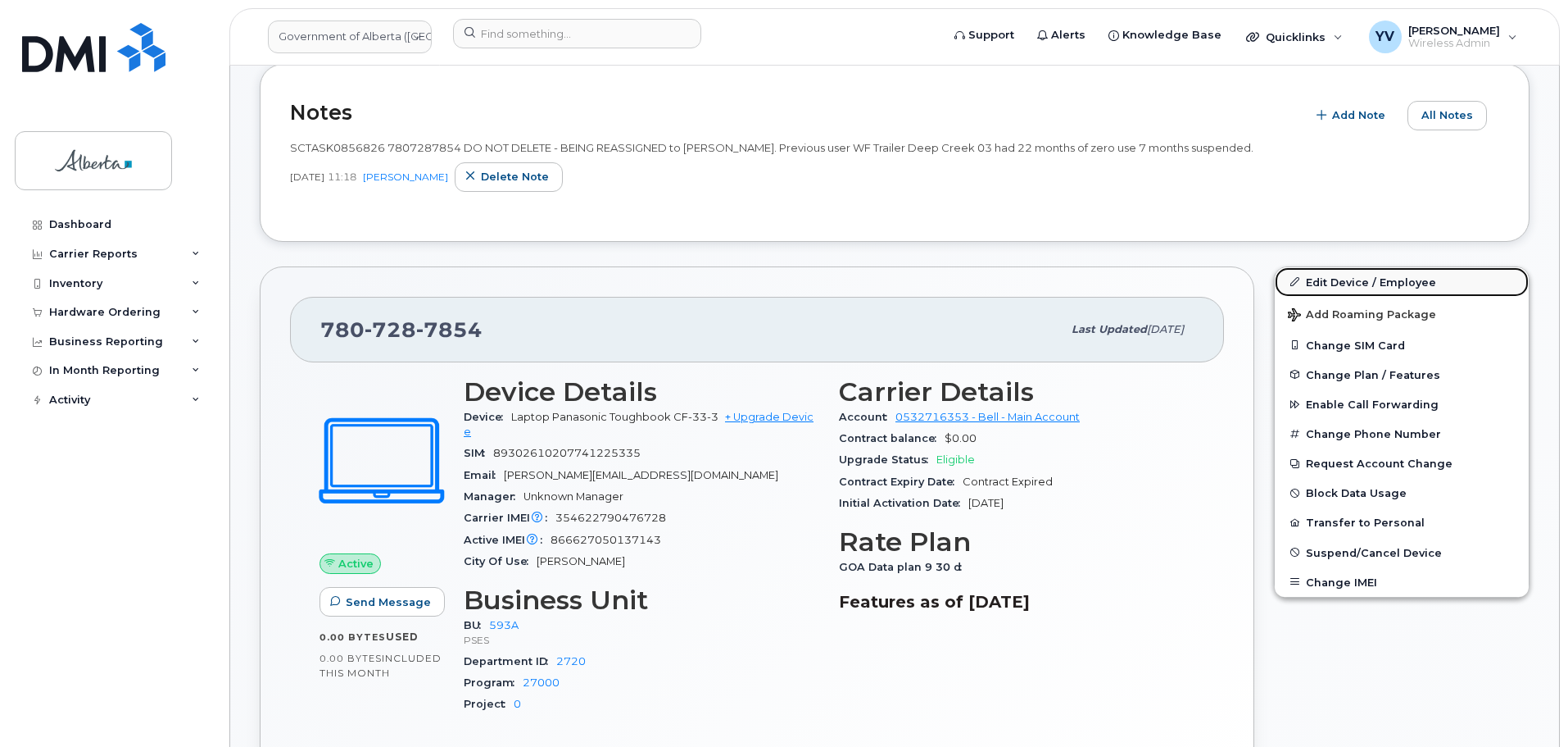
click at [1320, 279] on link "Edit Device / Employee" at bounding box center [1401, 281] width 254 height 29
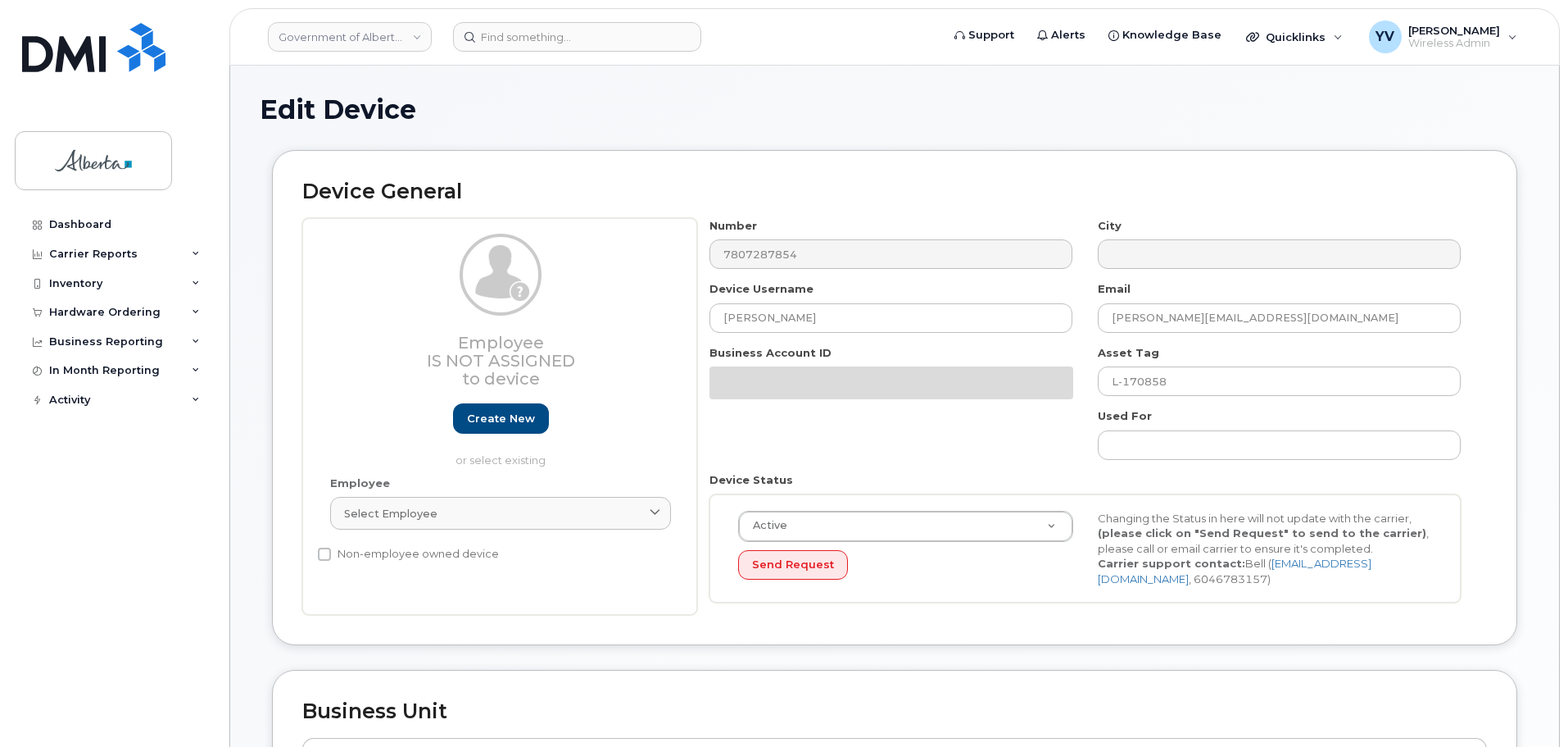
select select "4797682"
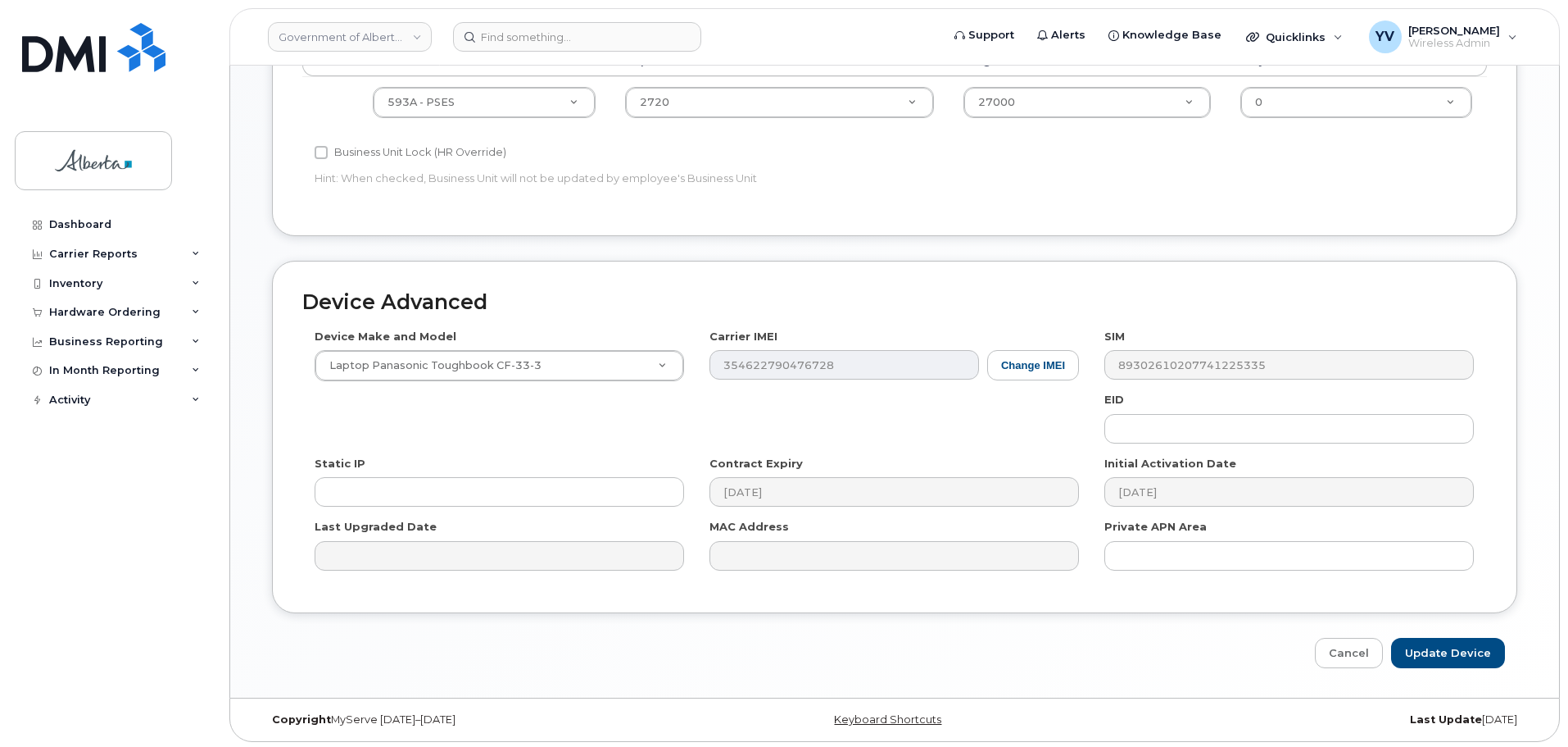
scroll to position [779, 0]
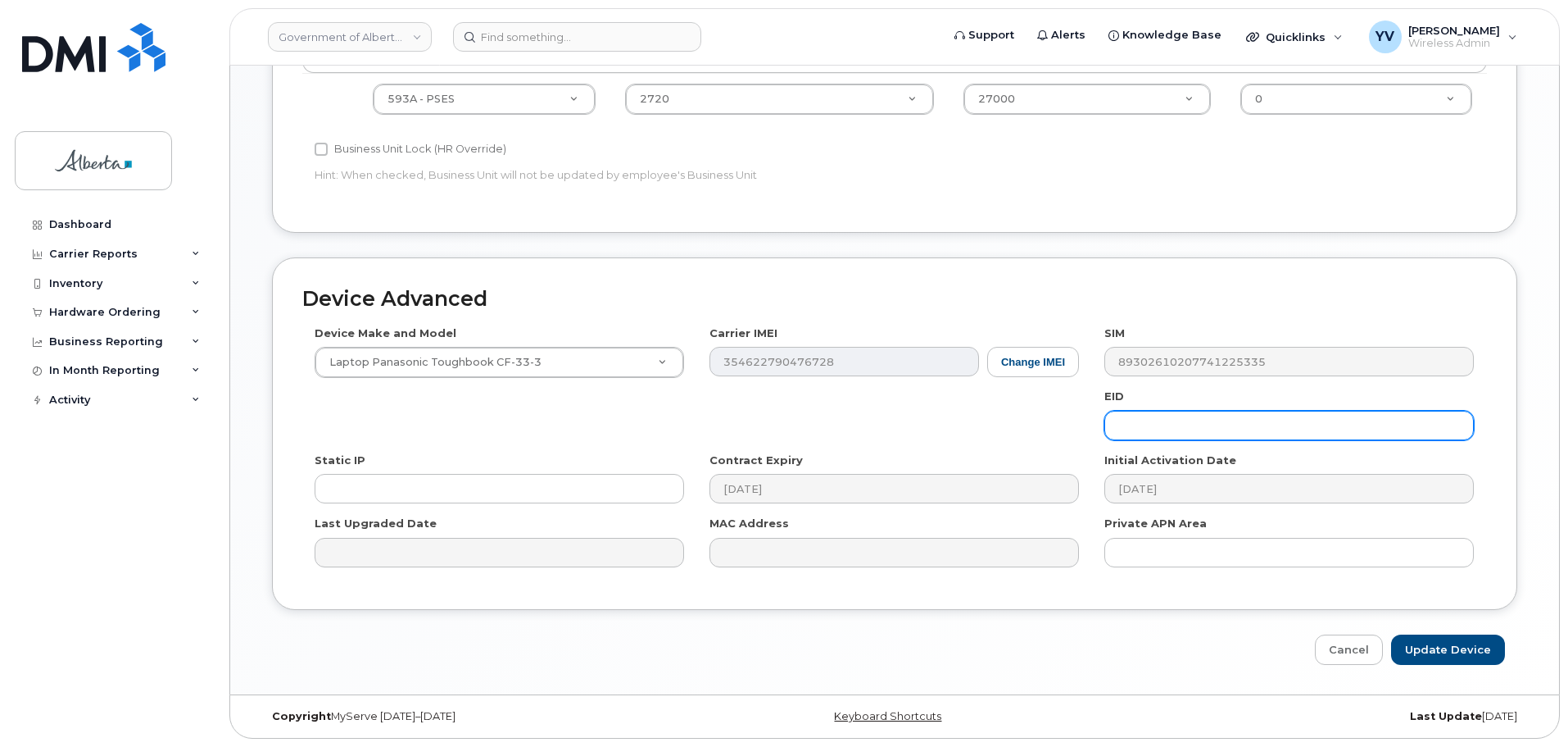
click at [1140, 433] on input "text" at bounding box center [1289, 425] width 370 height 29
paste input "89049032000001000000222180919545"
type input "89049032000001000000222180919545"
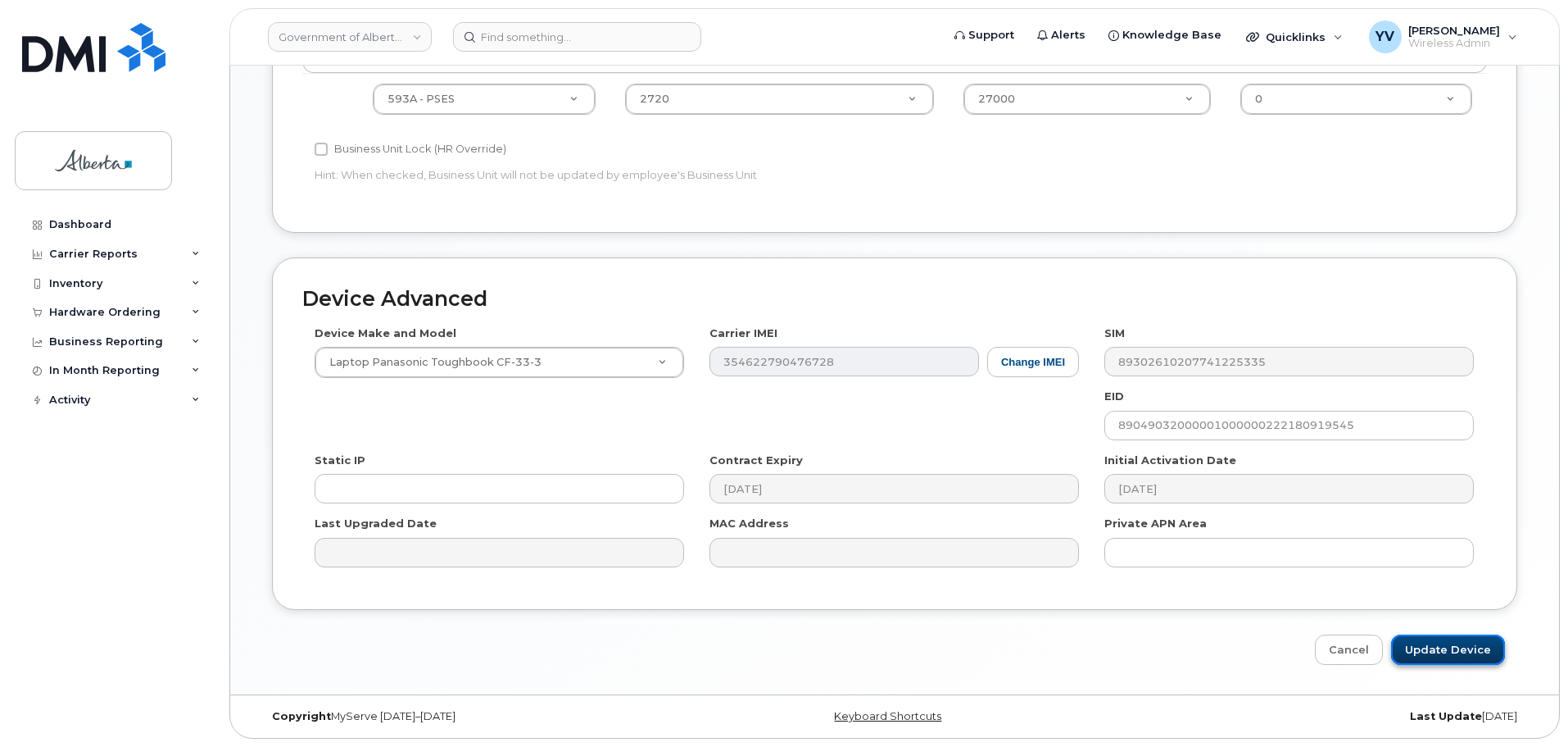
click at [1450, 644] on input "Update Device" at bounding box center [1448, 649] width 114 height 30
type input "Saving..."
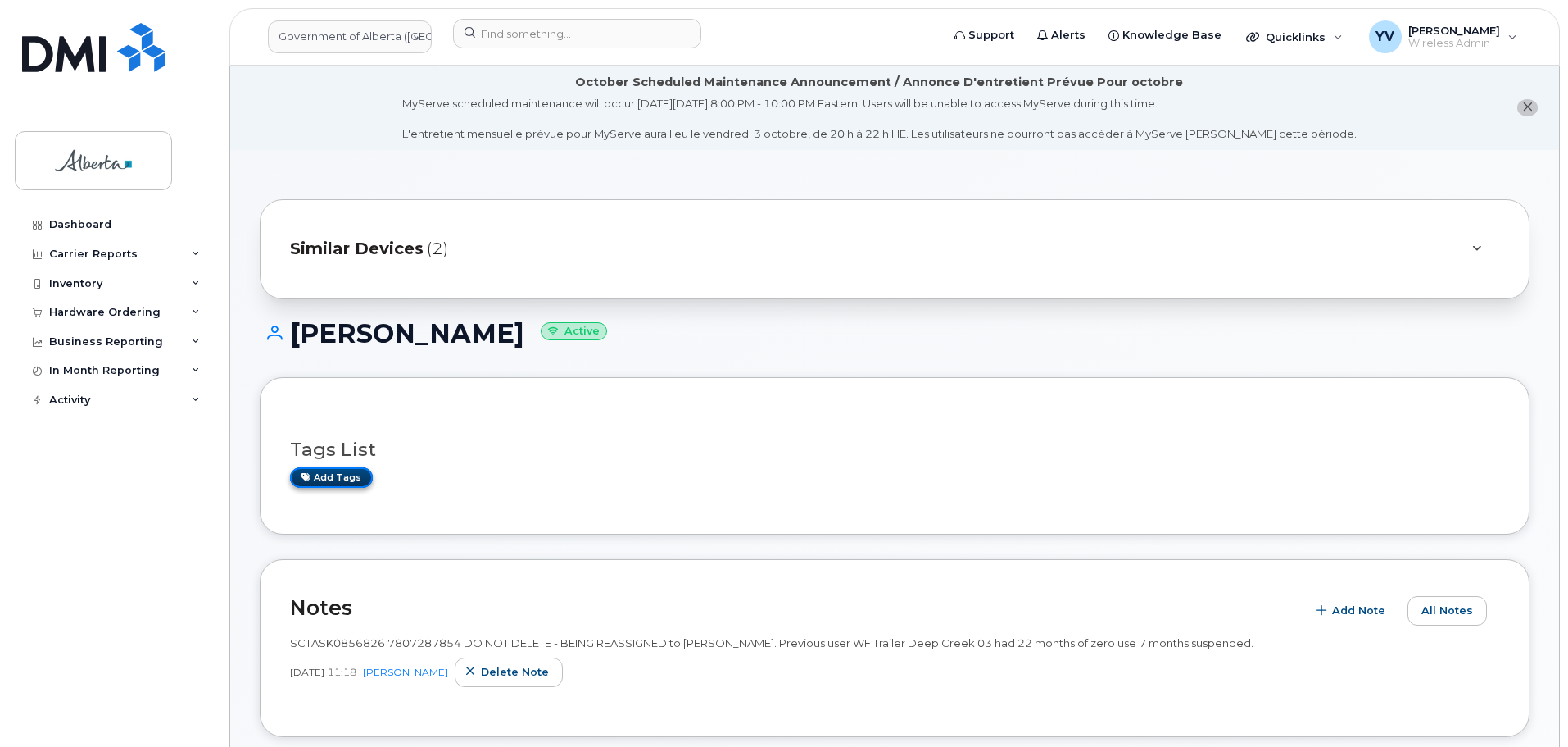
click at [335, 478] on link "Add tags" at bounding box center [331, 477] width 83 height 20
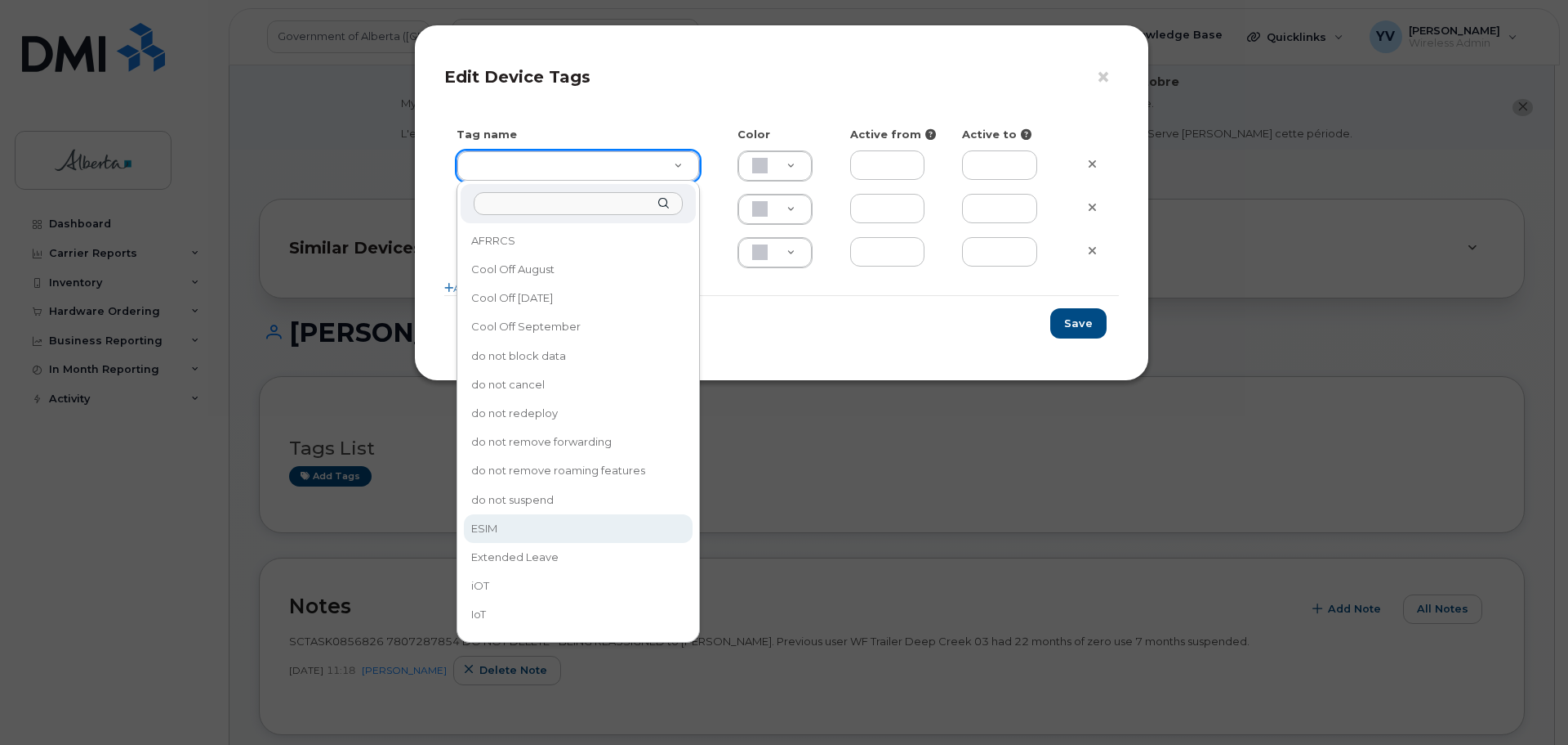
type input "ESIM"
type input "D6CDC1"
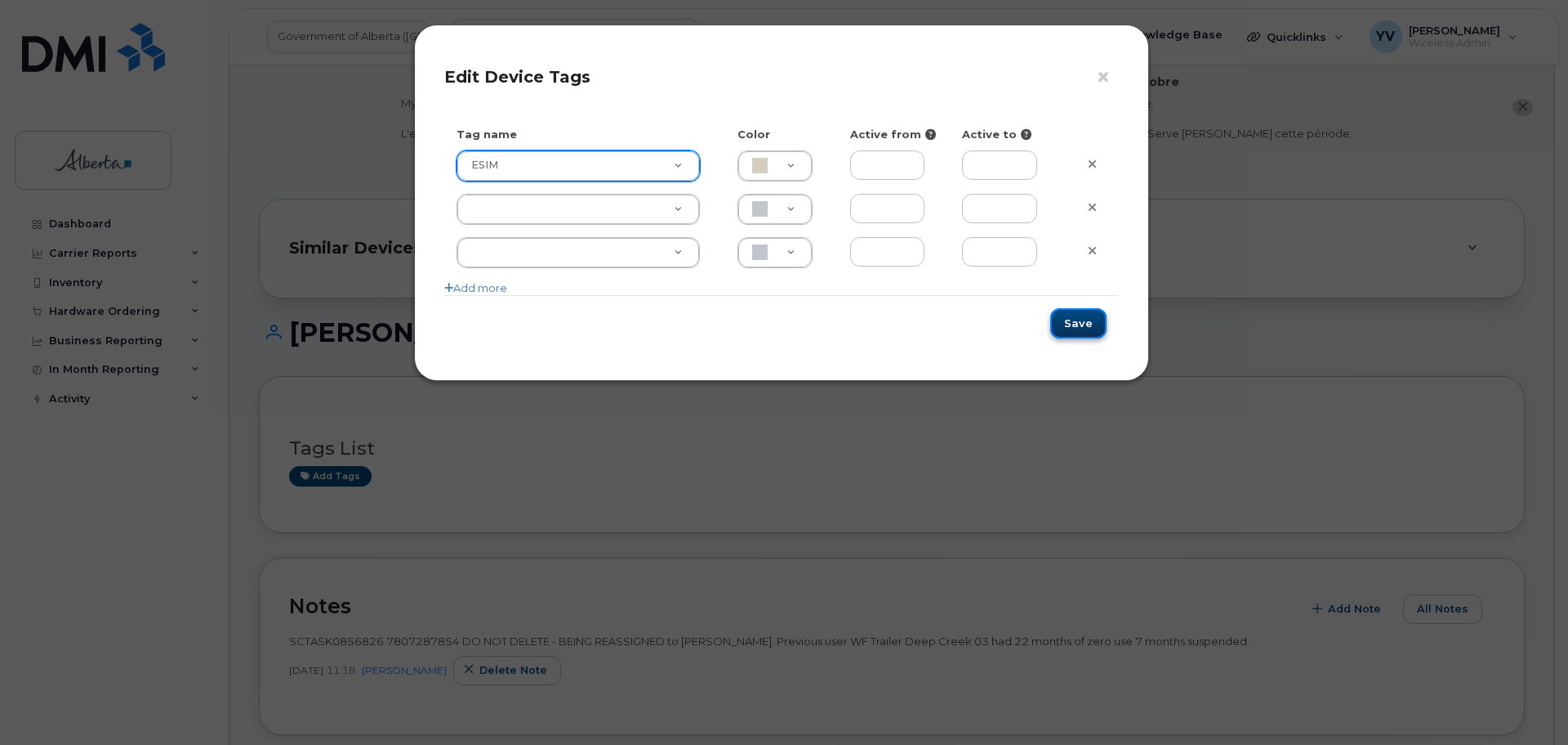
click at [1080, 325] on button "Save" at bounding box center [1079, 323] width 56 height 30
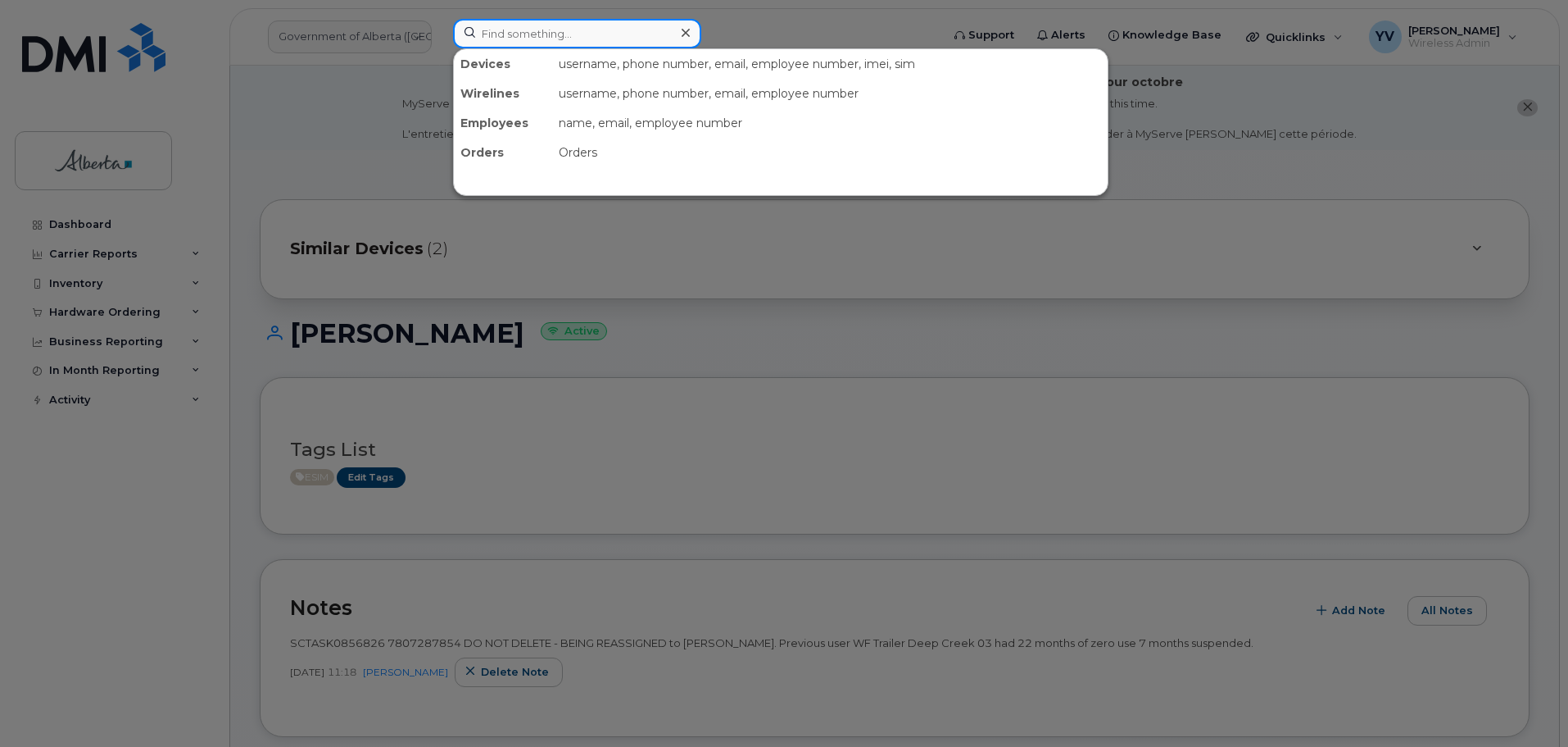
click at [499, 36] on input at bounding box center [577, 34] width 249 height 29
paste input "7807287405"
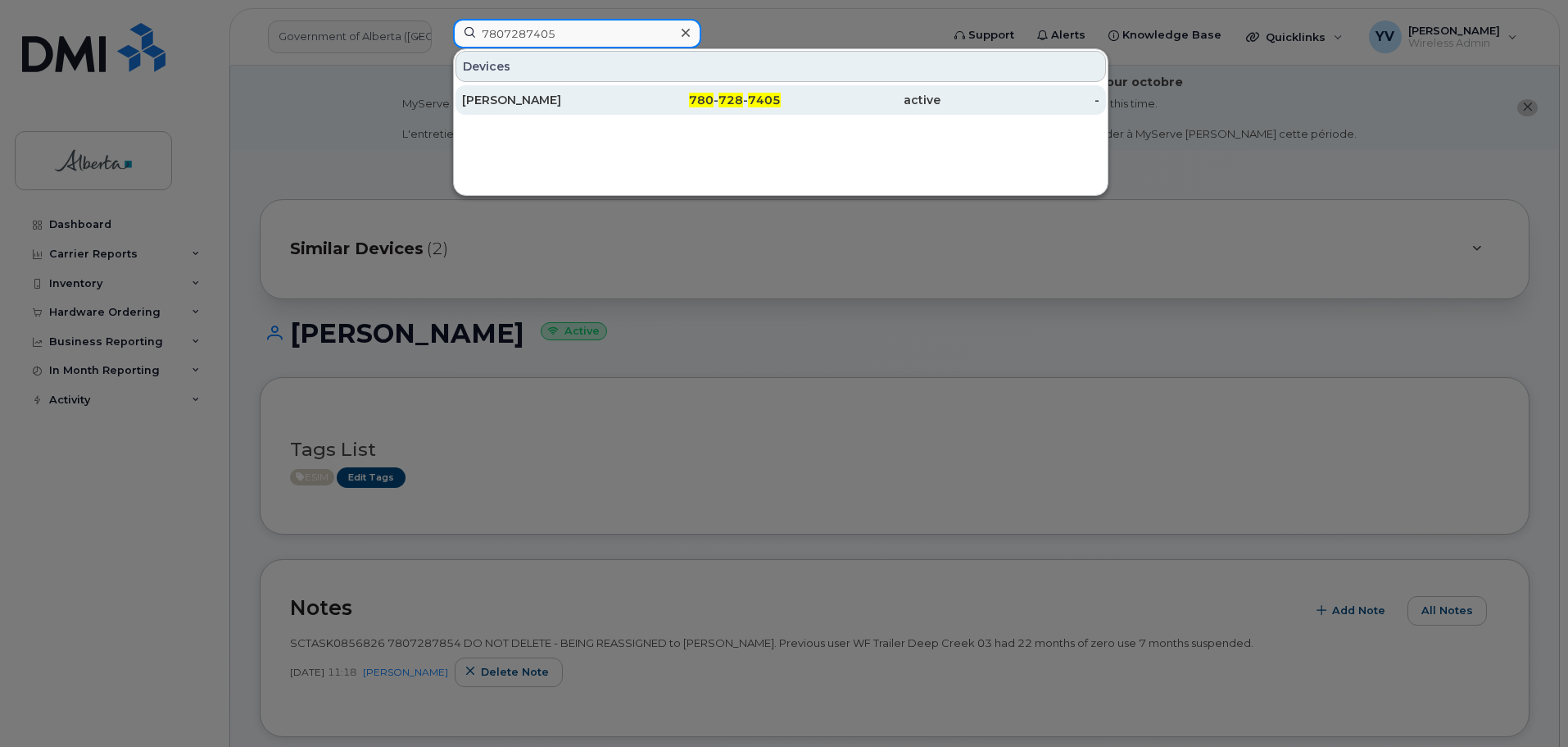
type input "7807287405"
click at [755, 95] on span "7405" at bounding box center [764, 100] width 33 height 15
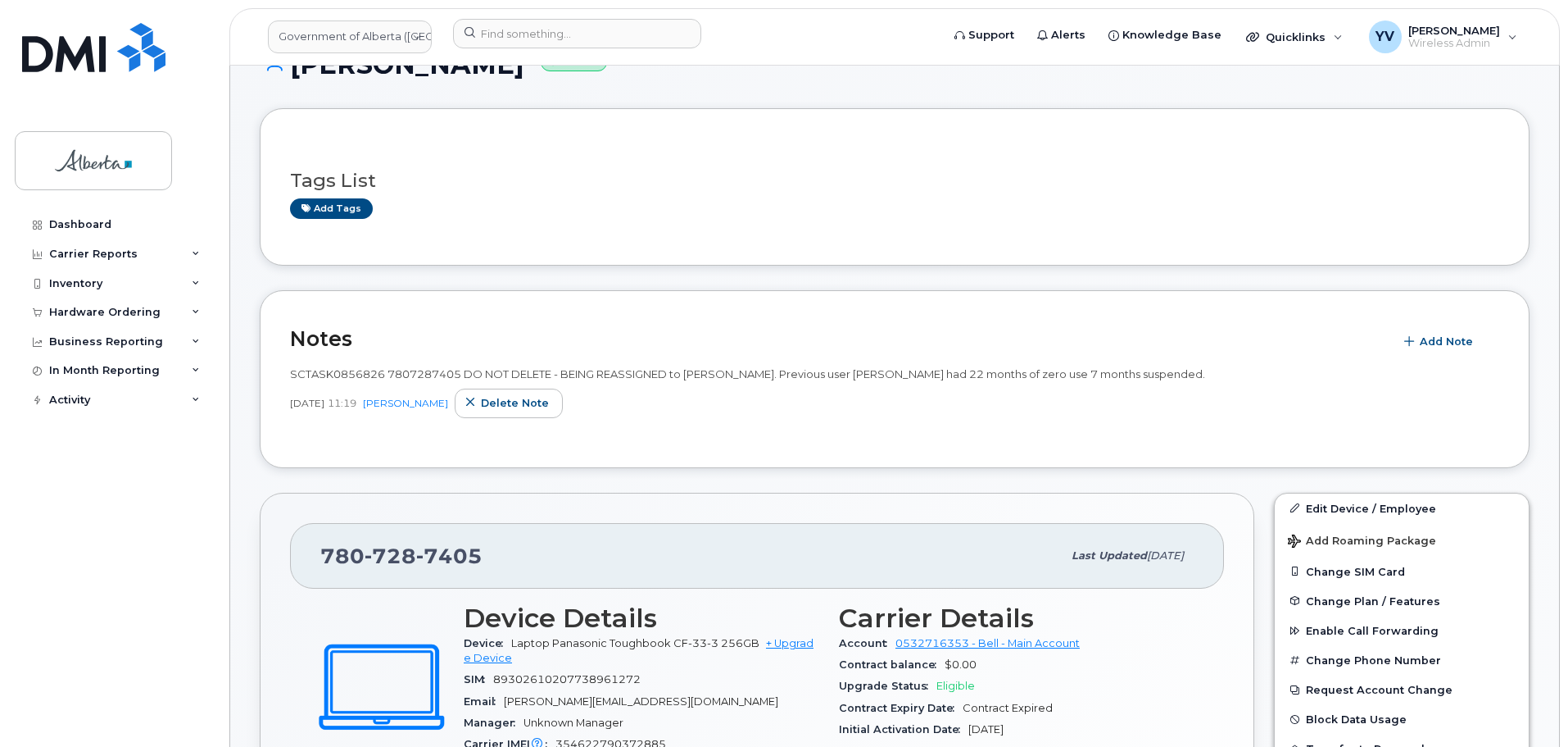
scroll to position [318, 0]
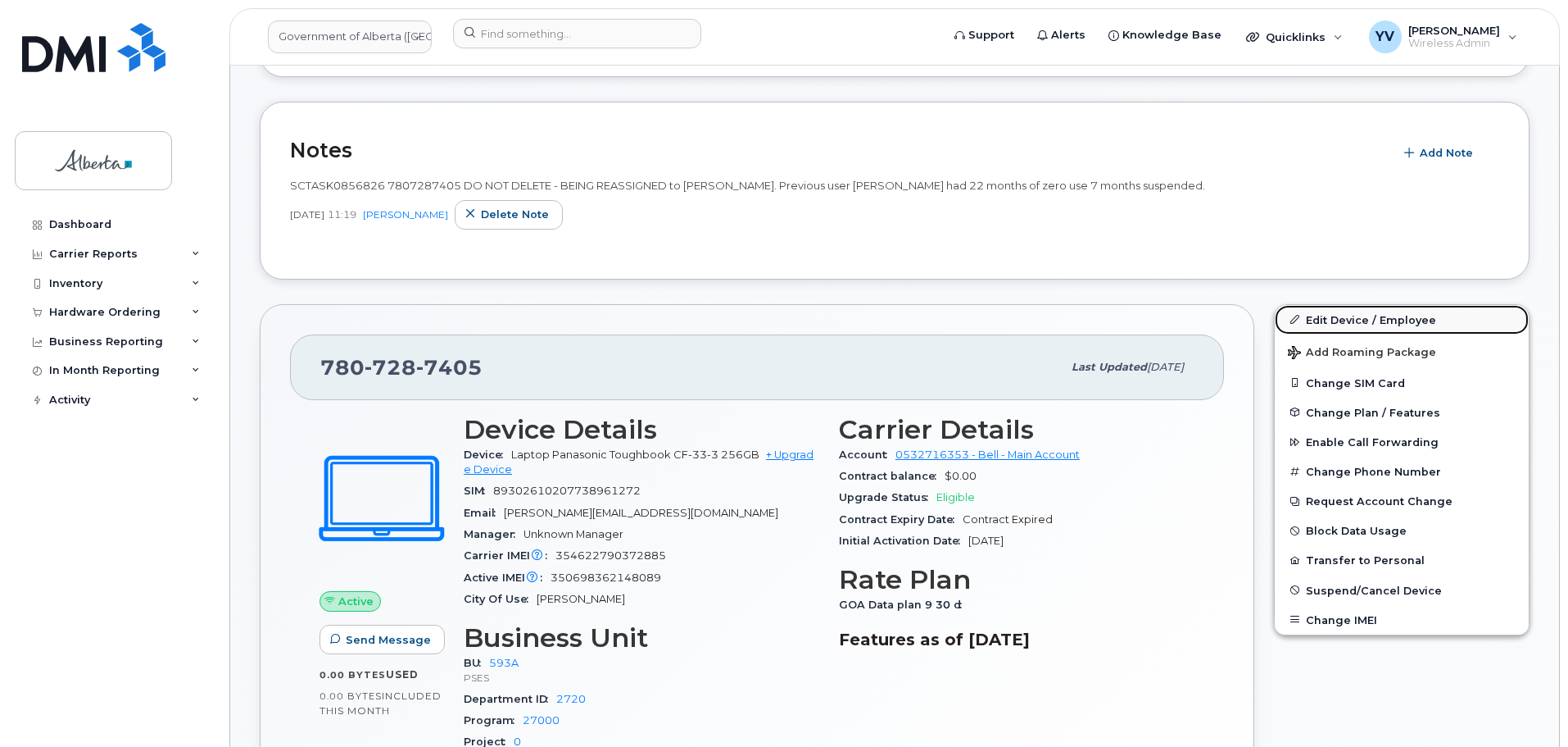
click at [1336, 316] on link "Edit Device / Employee" at bounding box center [1401, 320] width 254 height 29
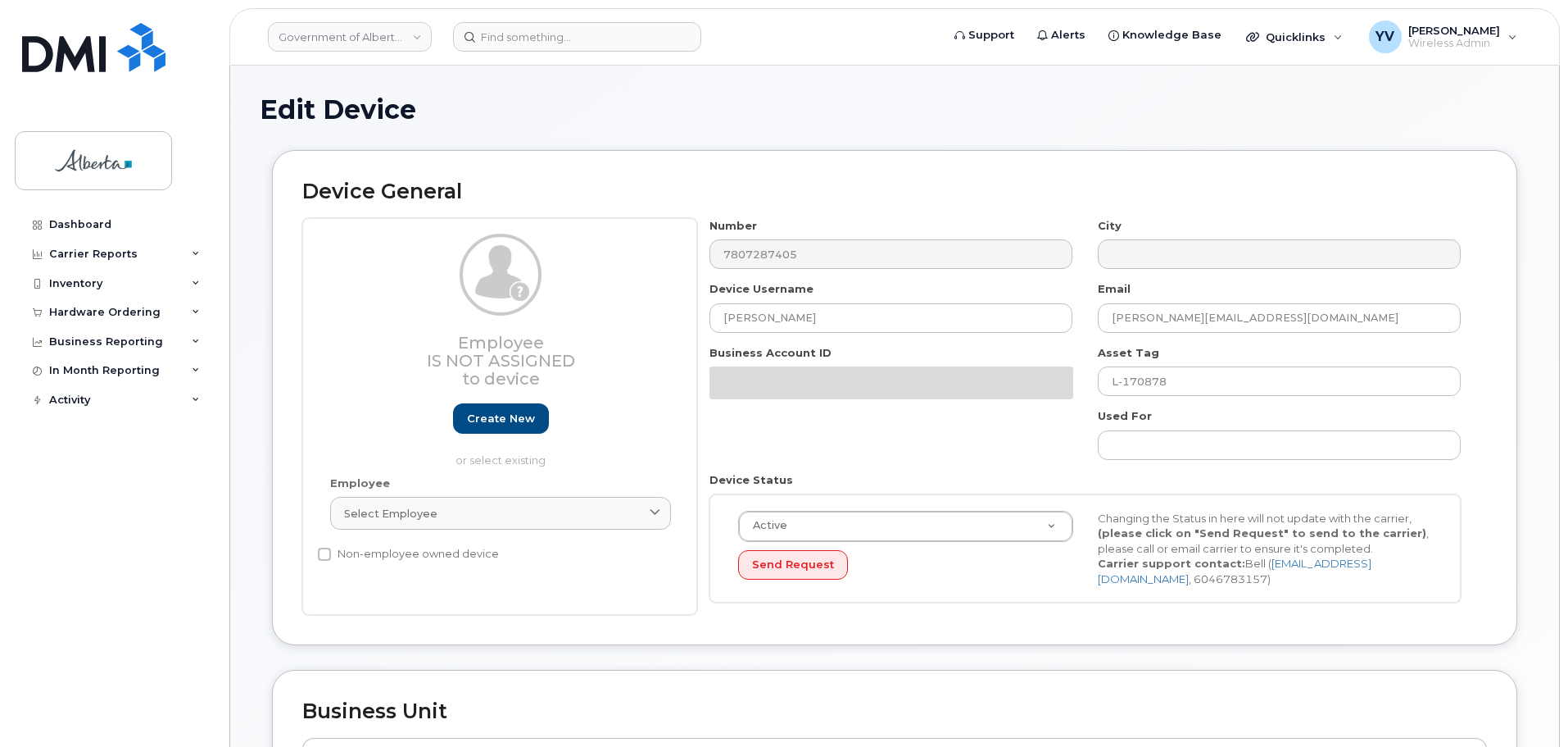
select select "4797682"
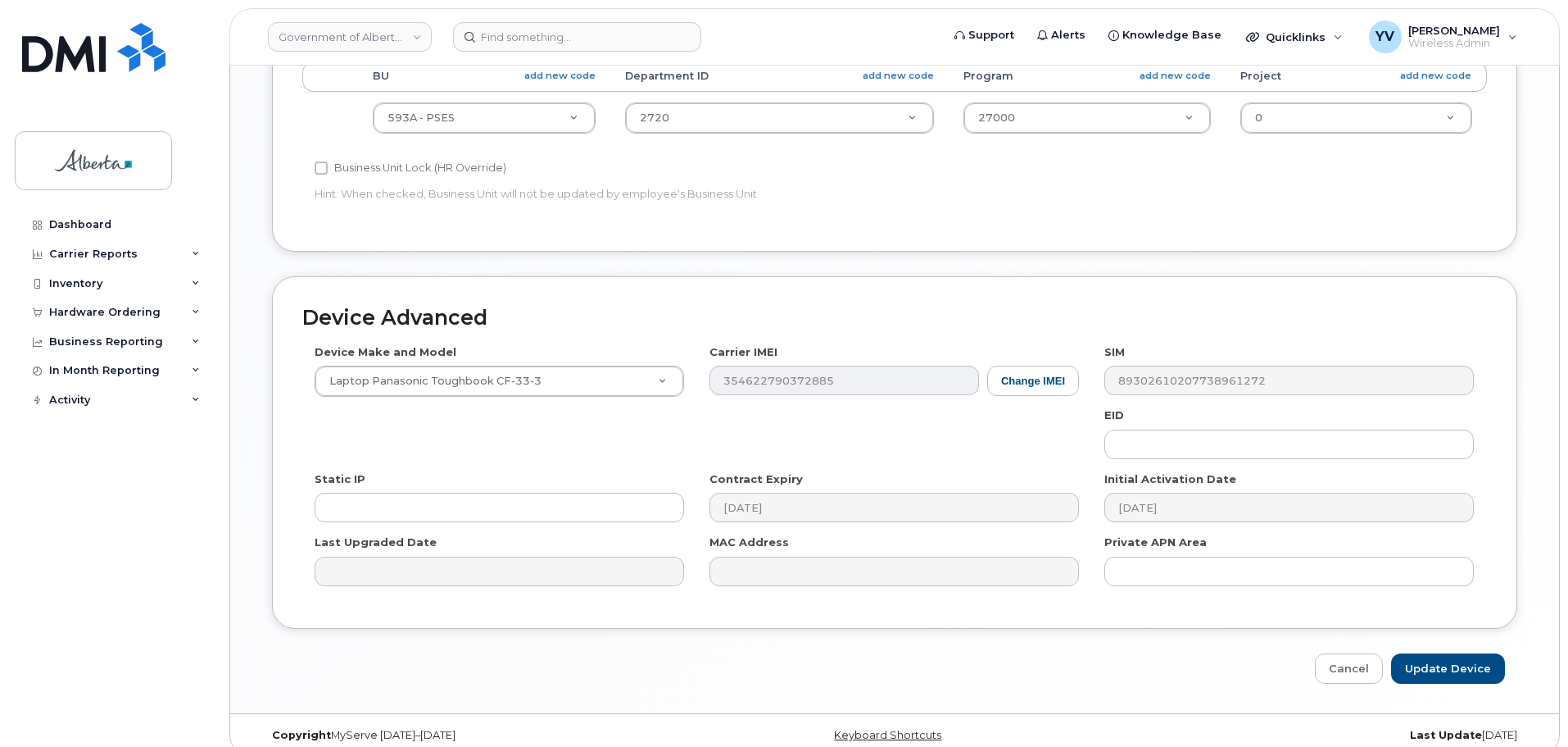
scroll to position [779, 0]
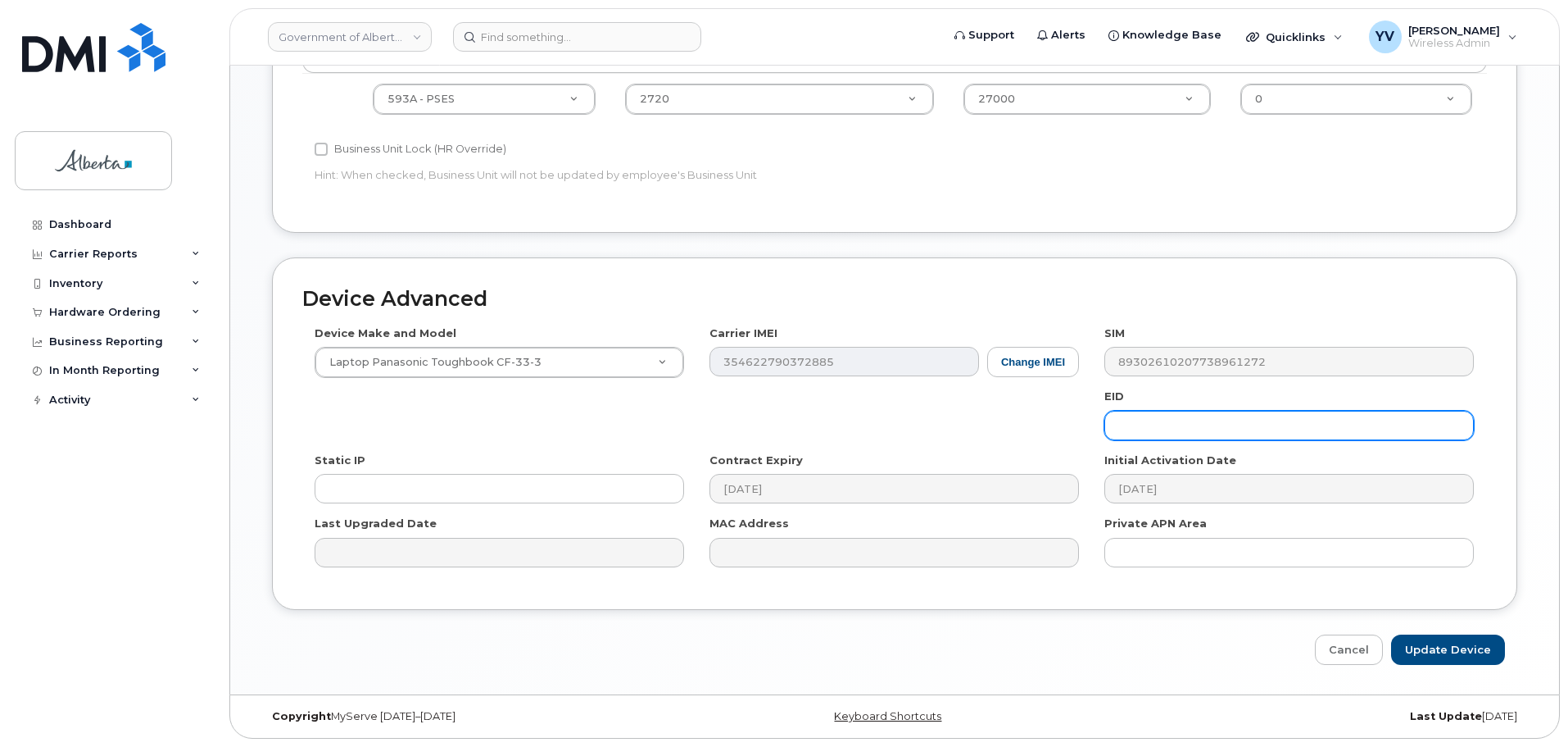
click at [1130, 425] on input "text" at bounding box center [1289, 425] width 370 height 29
paste input "89049032000001000000222180768128"
type input "89049032000001000000222180768128"
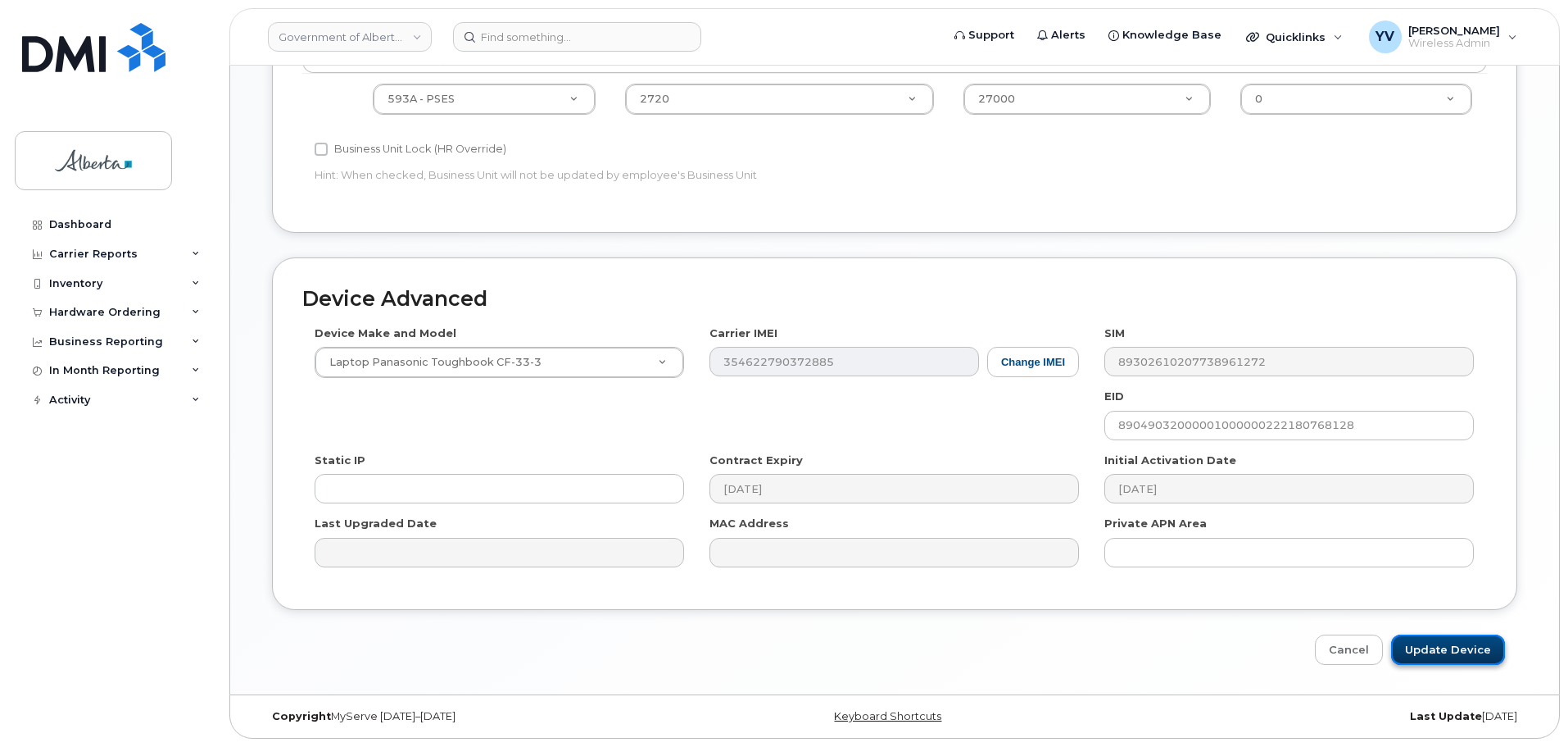
click at [1434, 650] on input "Update Device" at bounding box center [1448, 649] width 114 height 30
type input "Saving..."
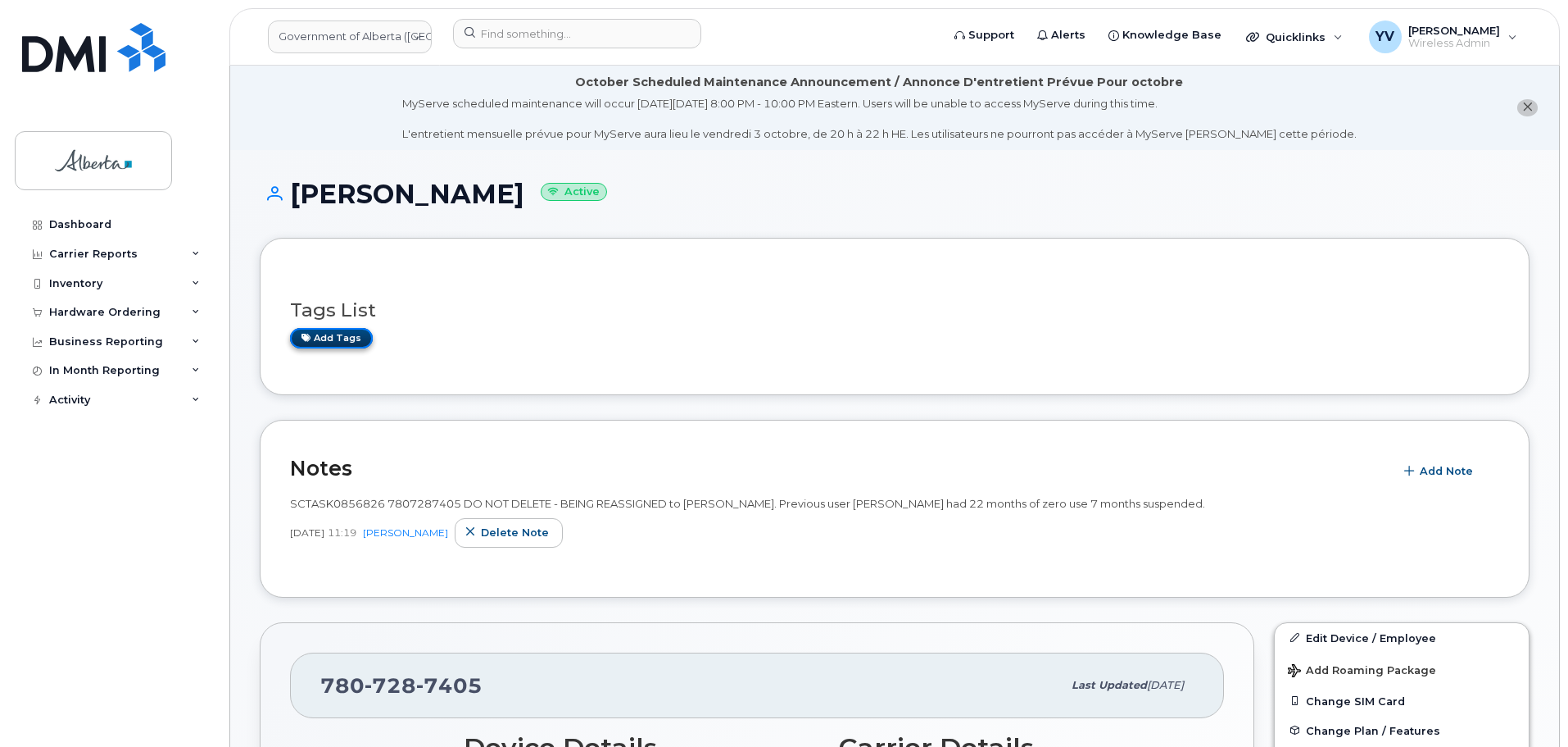
click at [331, 334] on link "Add tags" at bounding box center [331, 338] width 83 height 20
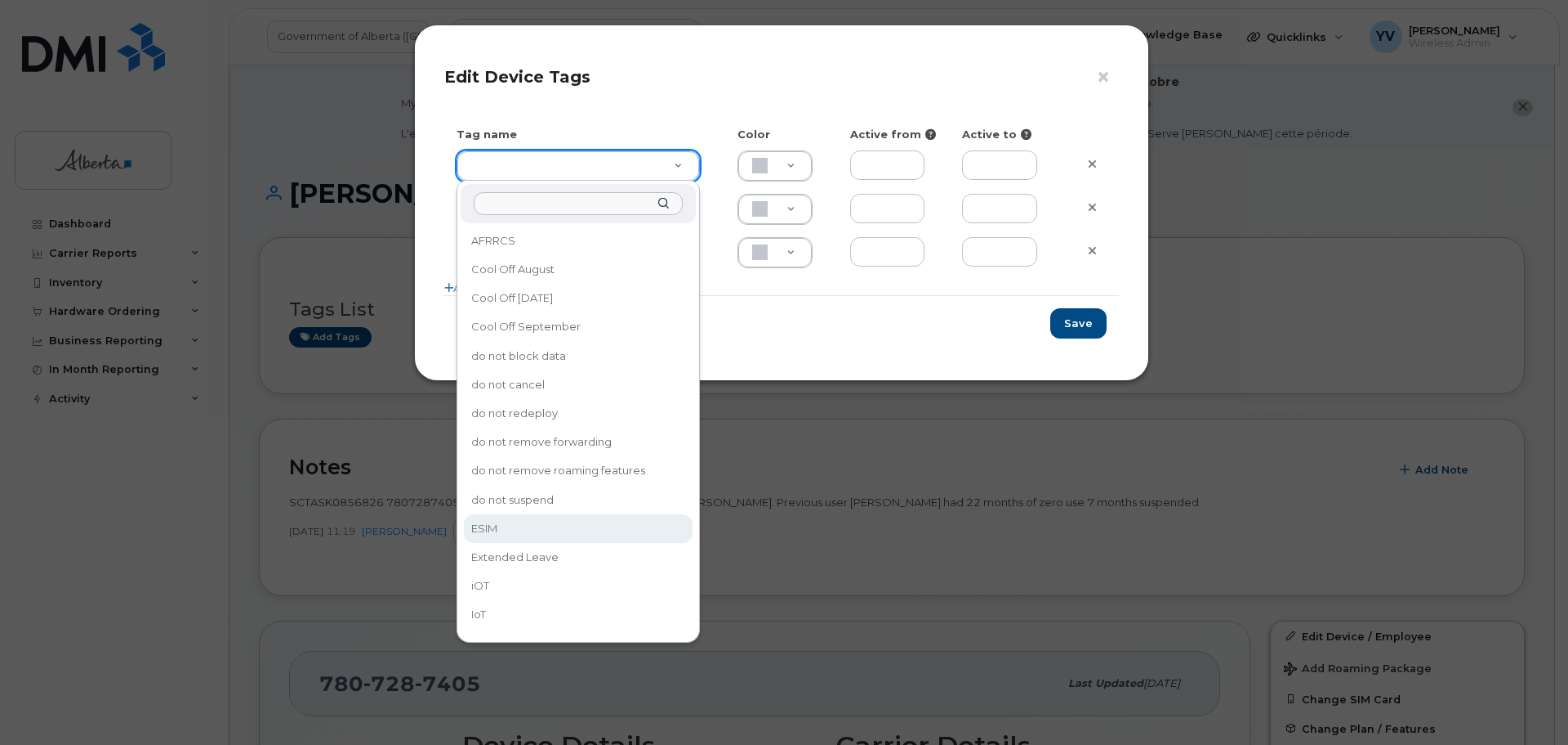
type input "ESIM"
type input "D6CDC1"
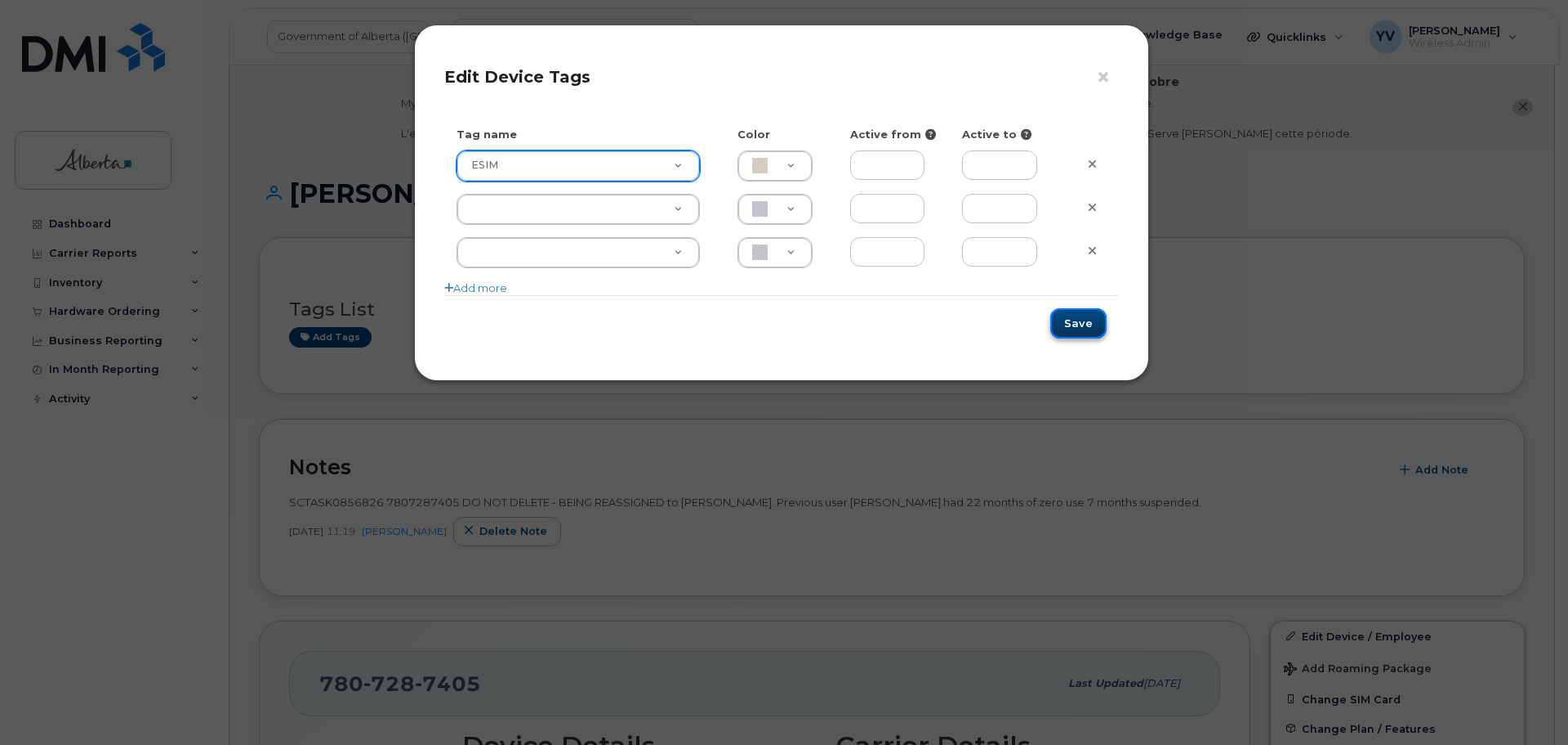
click at [1070, 318] on button "Save" at bounding box center [1079, 323] width 56 height 30
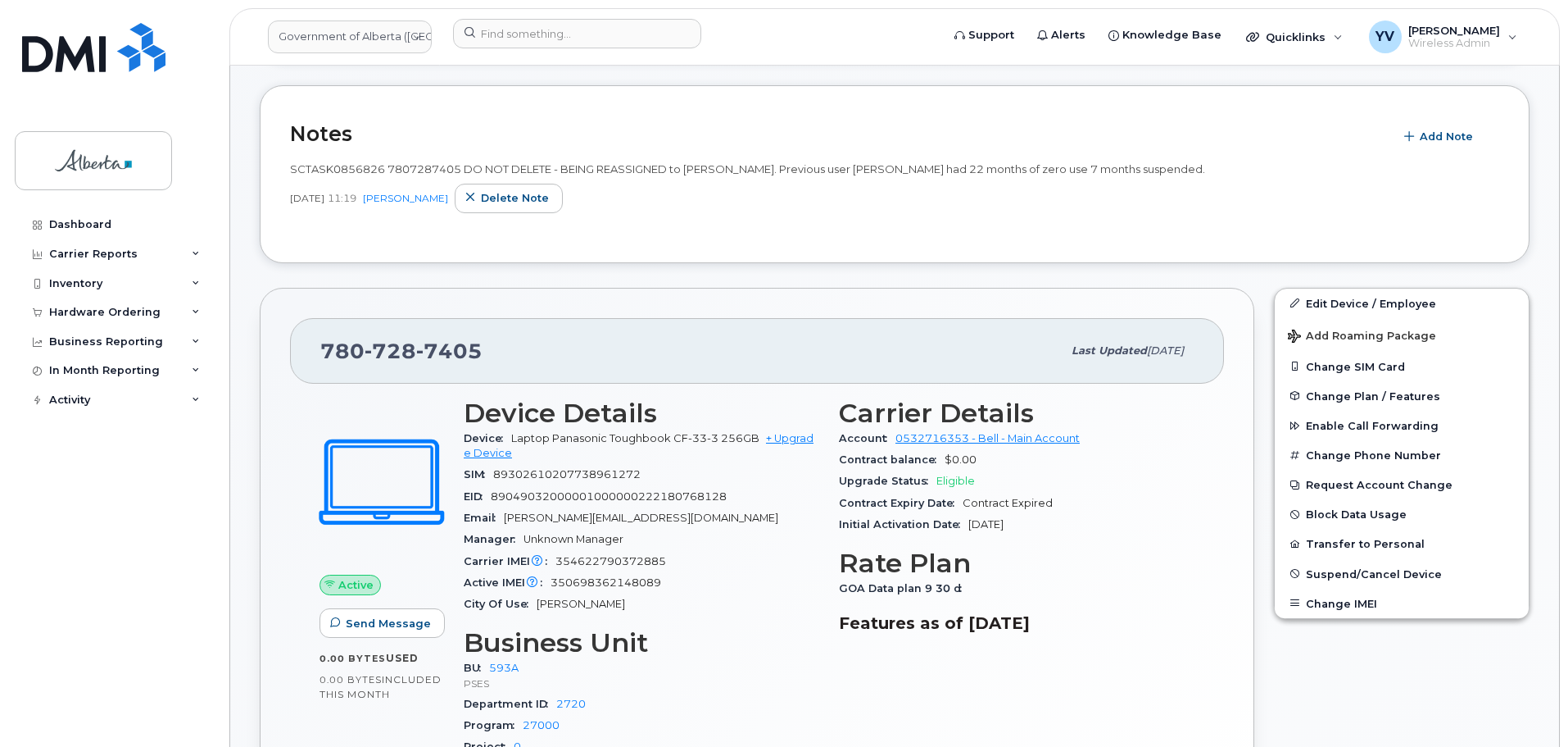
scroll to position [350, 0]
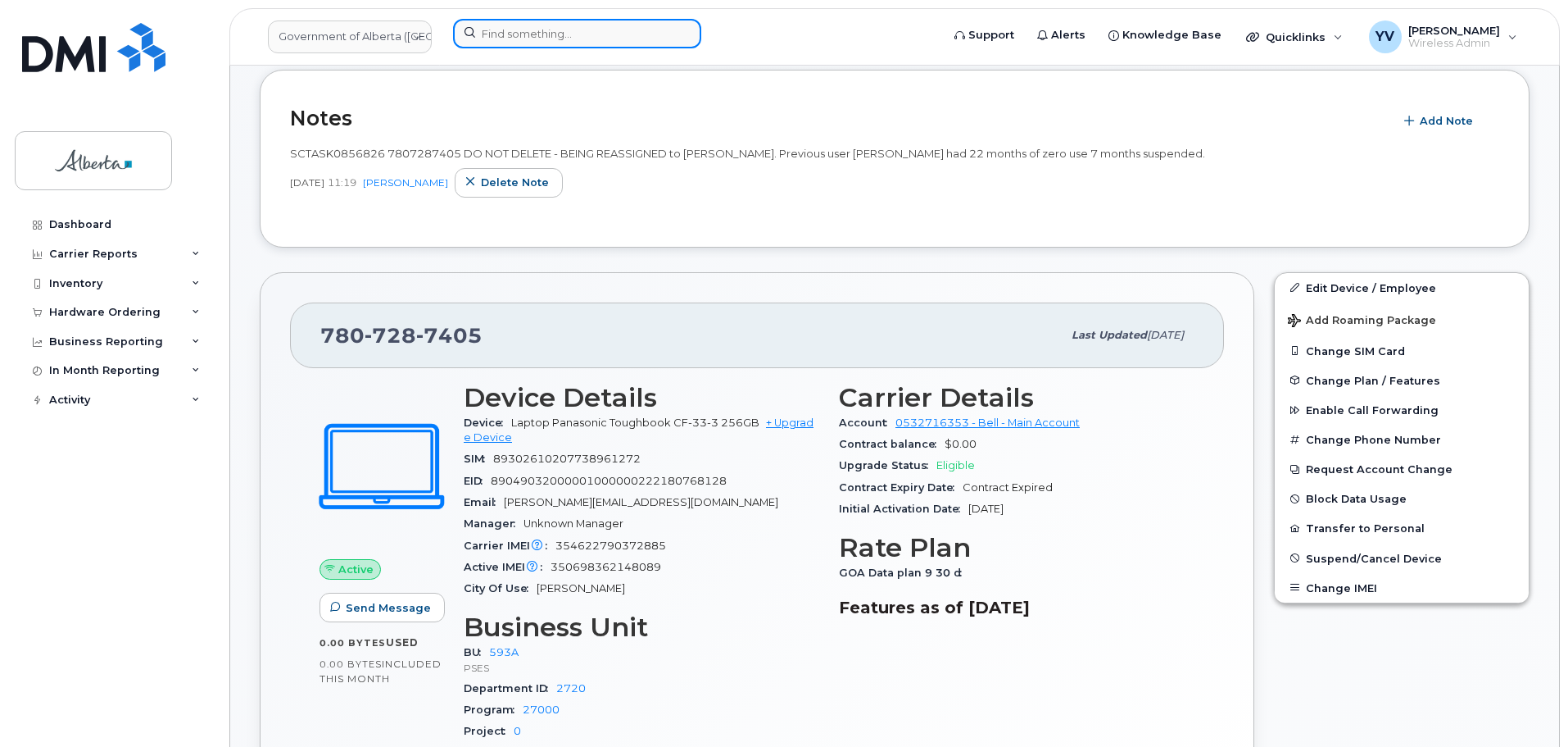
click at [501, 28] on input at bounding box center [577, 34] width 249 height 29
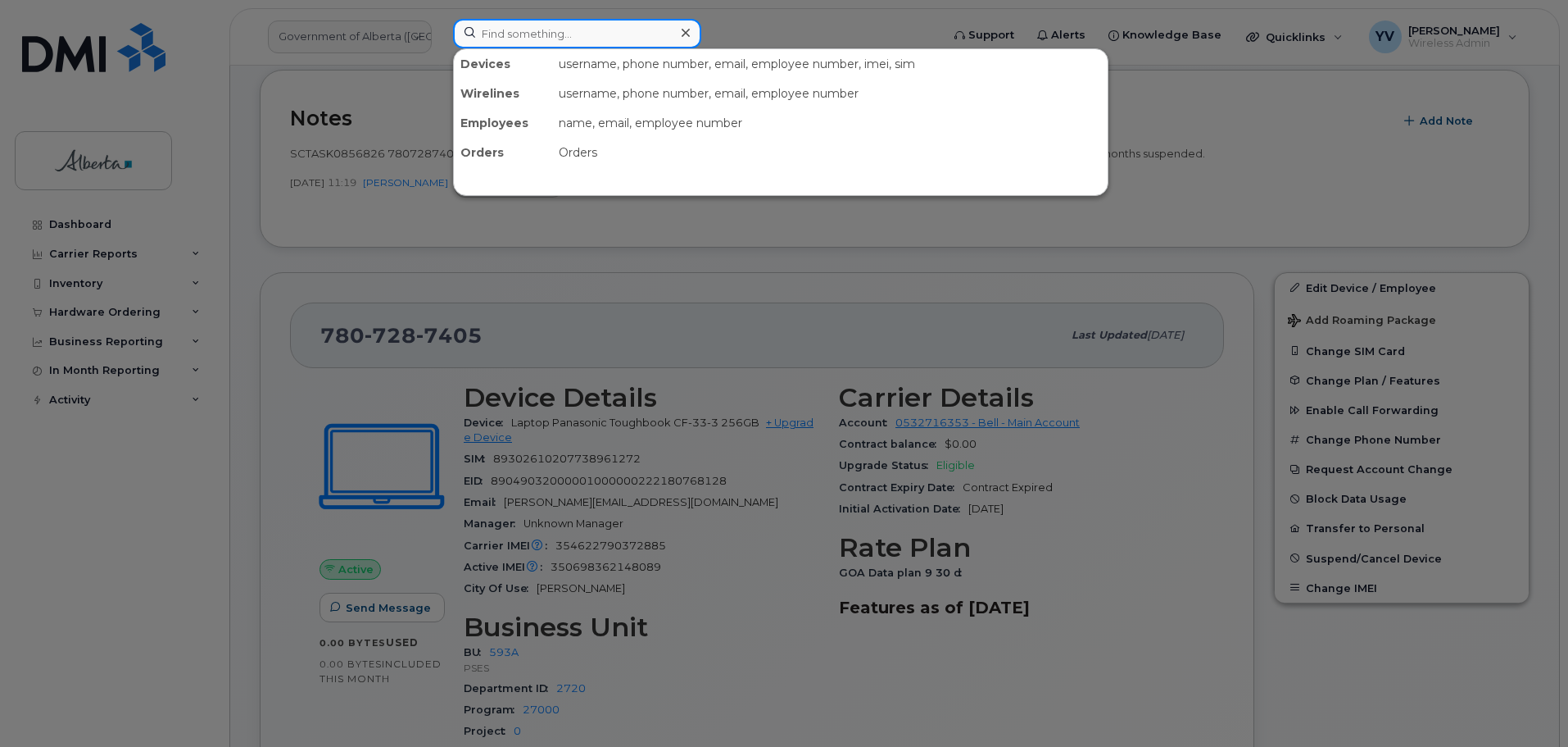
paste input "7807283798"
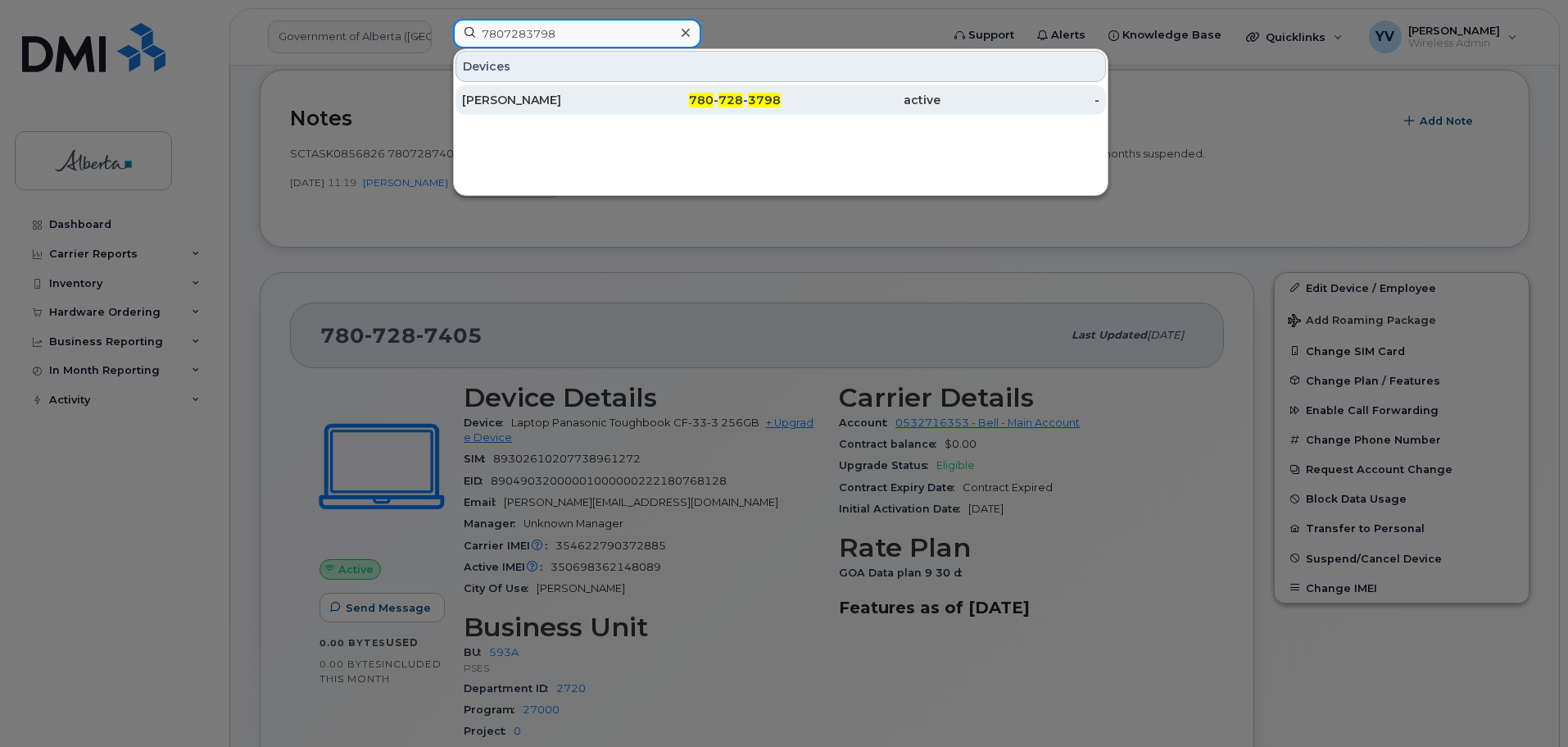
type input "7807283798"
click at [729, 100] on span "728" at bounding box center [730, 100] width 25 height 15
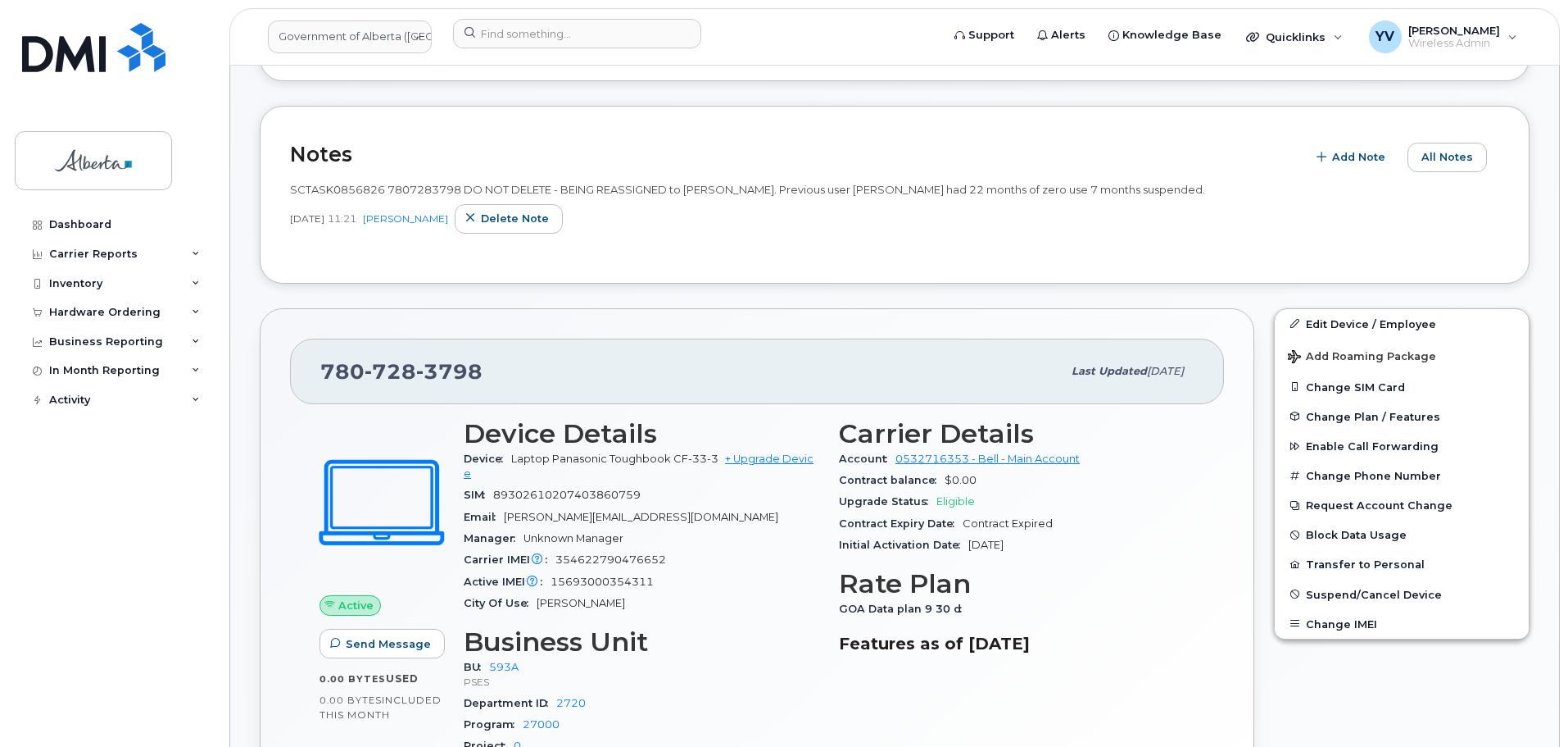
scroll to position [309, 0]
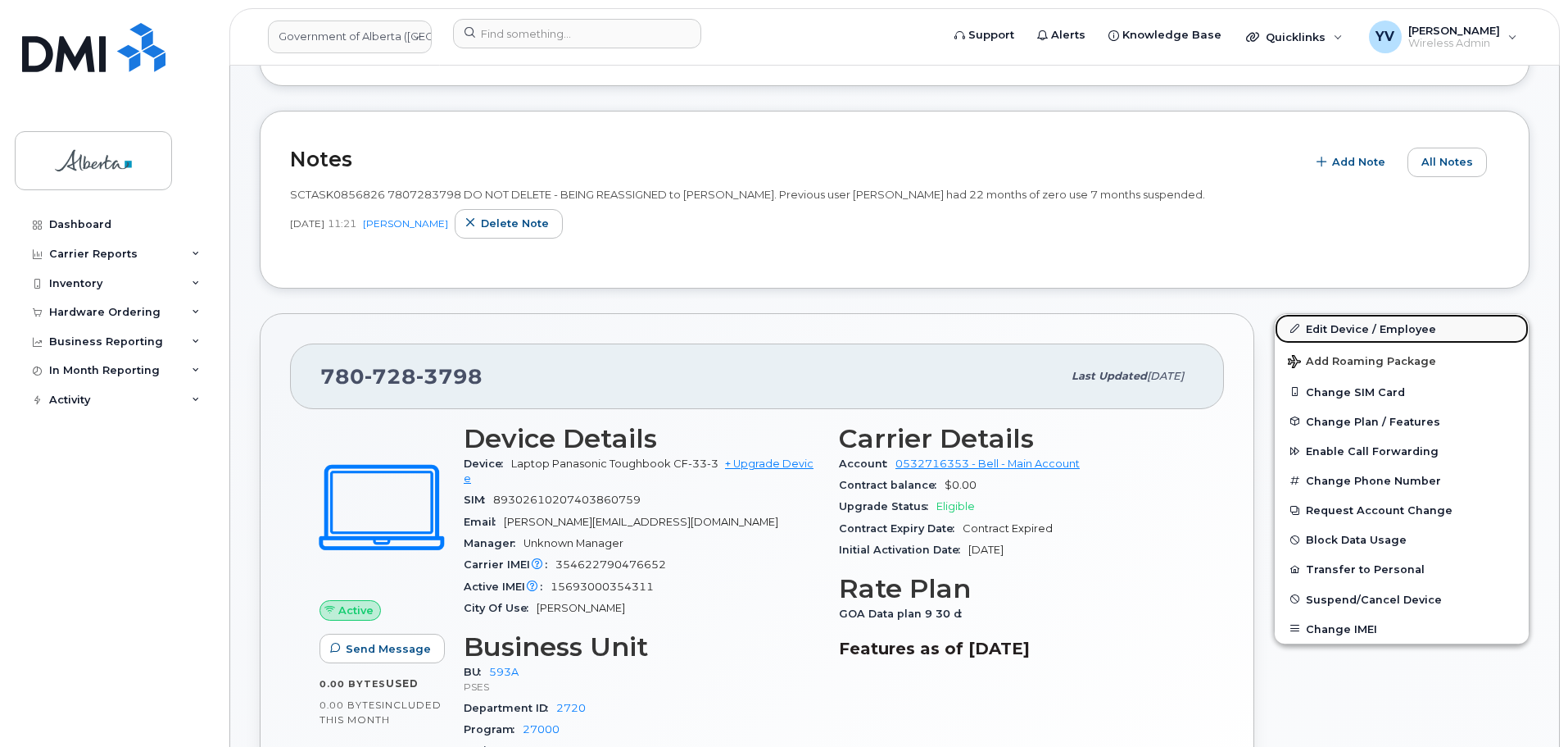
click at [1341, 322] on link "Edit Device / Employee" at bounding box center [1401, 329] width 254 height 29
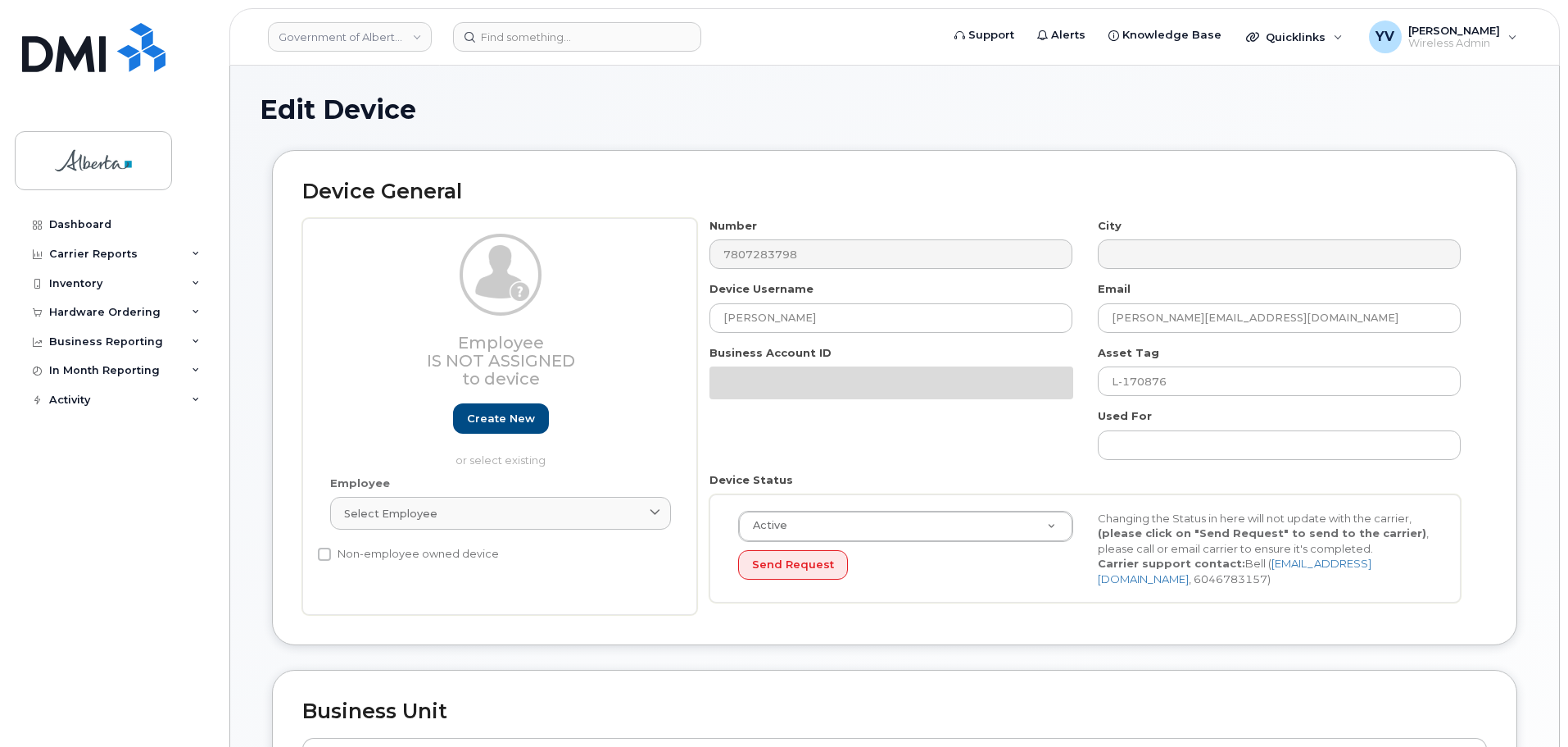
select select "4797682"
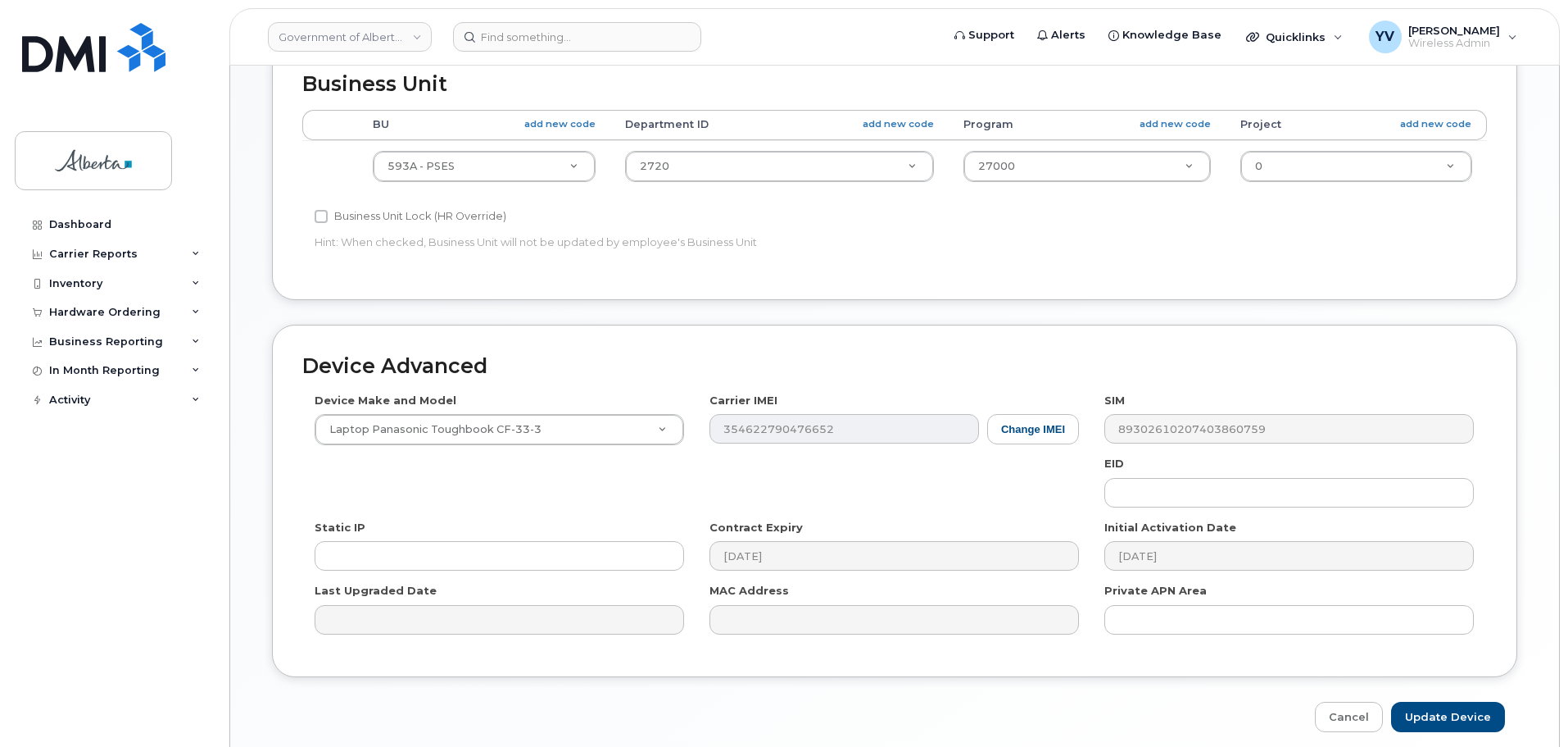
scroll to position [779, 0]
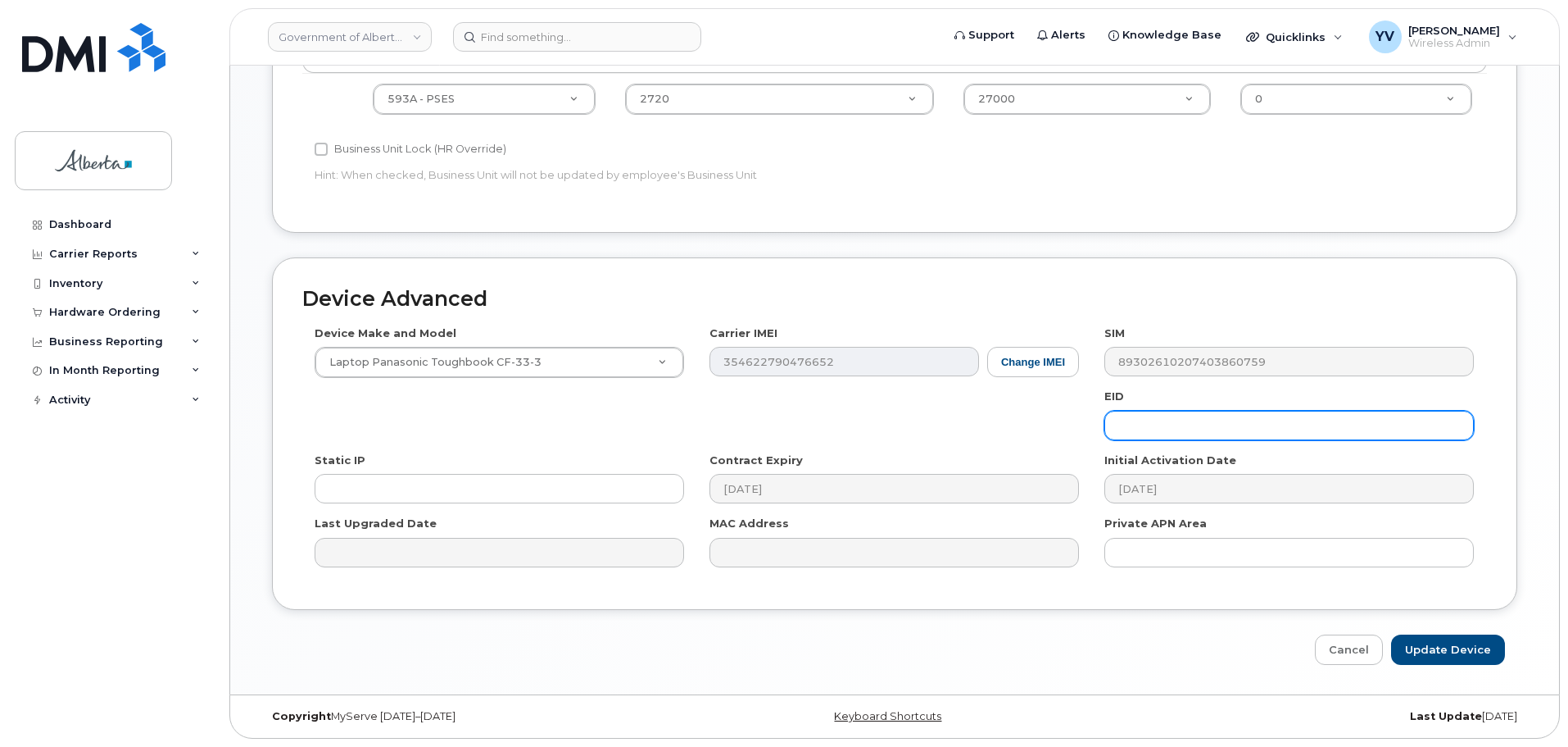
click at [1165, 423] on input "text" at bounding box center [1289, 425] width 370 height 29
paste input "89049032000001000000222180918672"
type input "89049032000001000000222180918672"
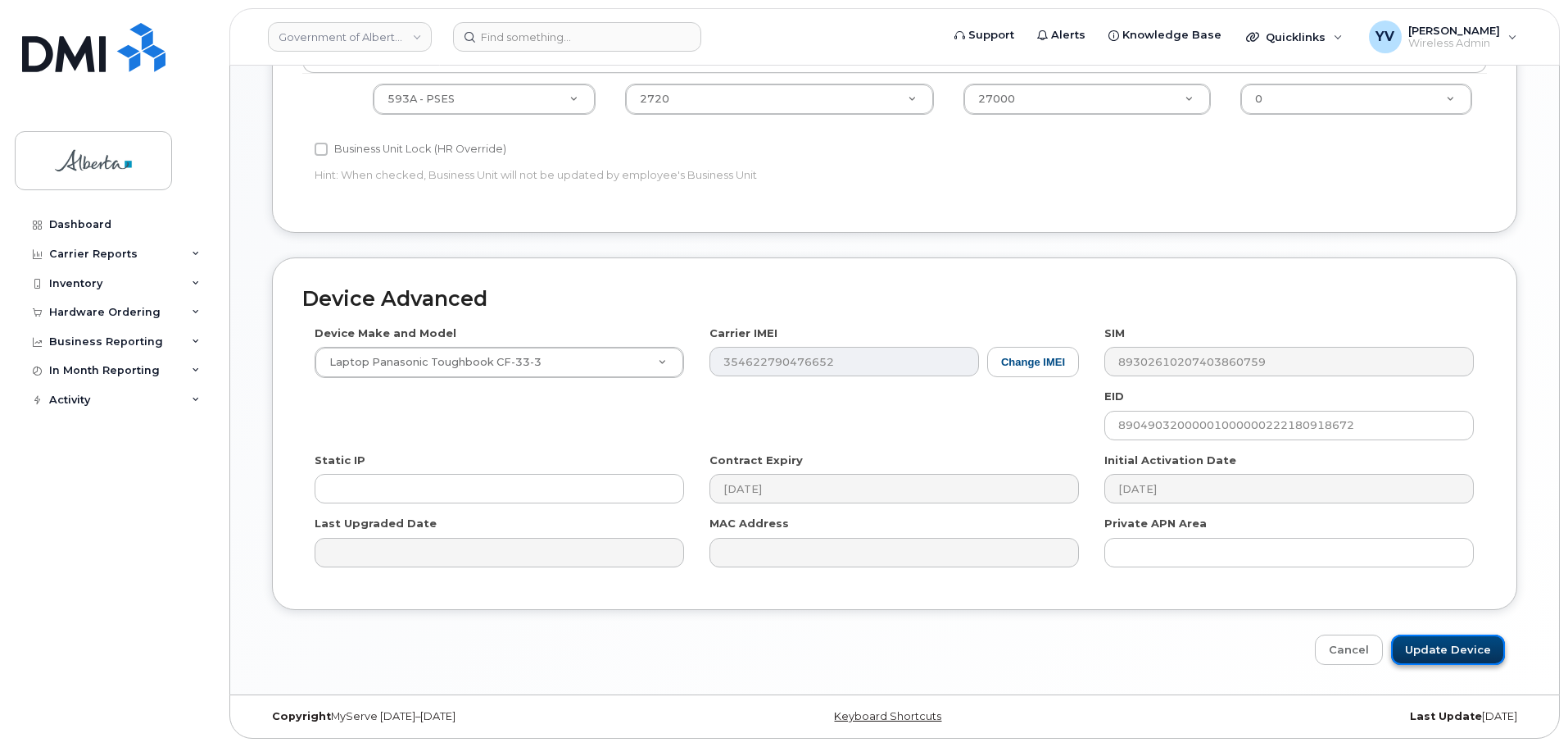
click at [1435, 646] on input "Update Device" at bounding box center [1448, 649] width 114 height 30
type input "Saving..."
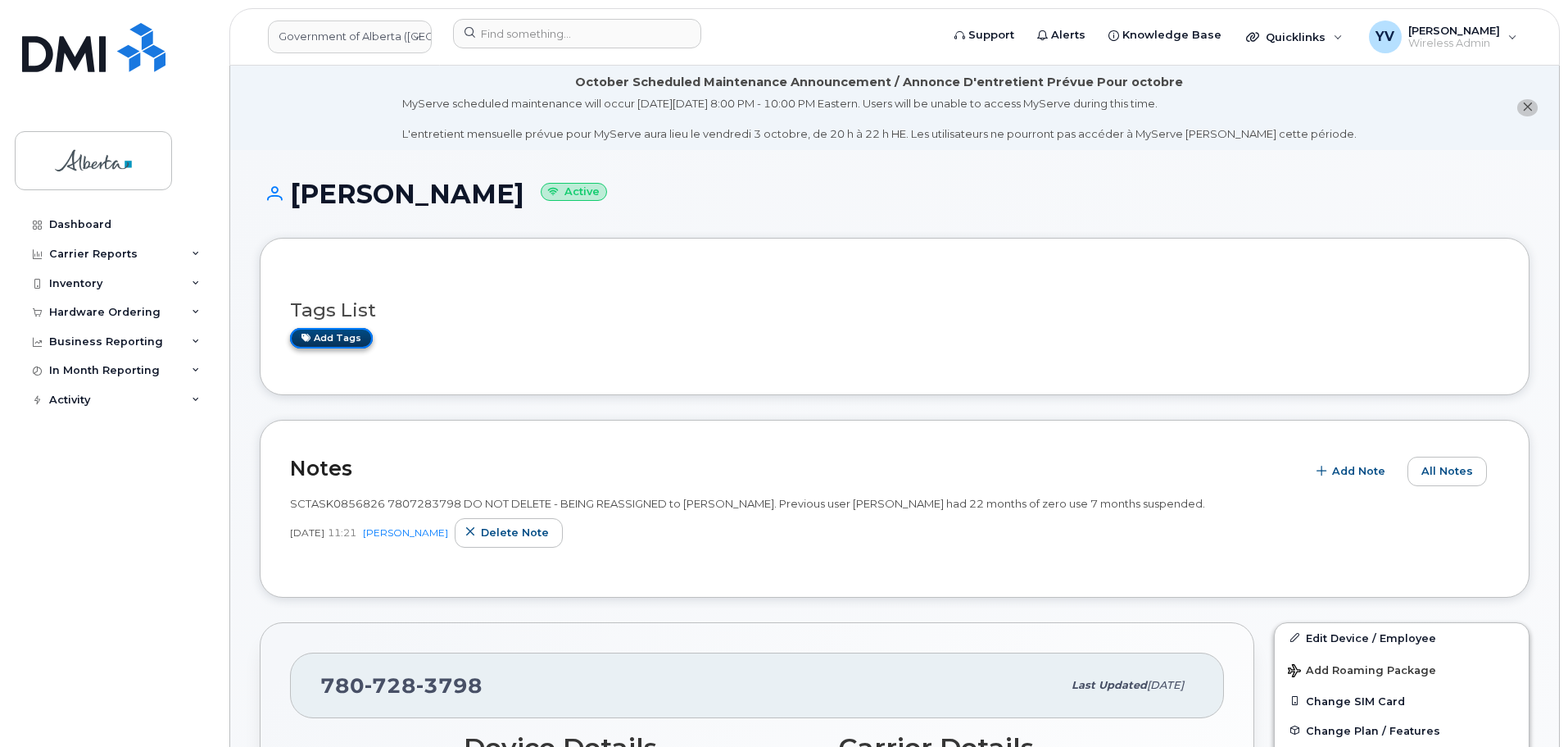
click at [323, 331] on link "Add tags" at bounding box center [331, 338] width 83 height 20
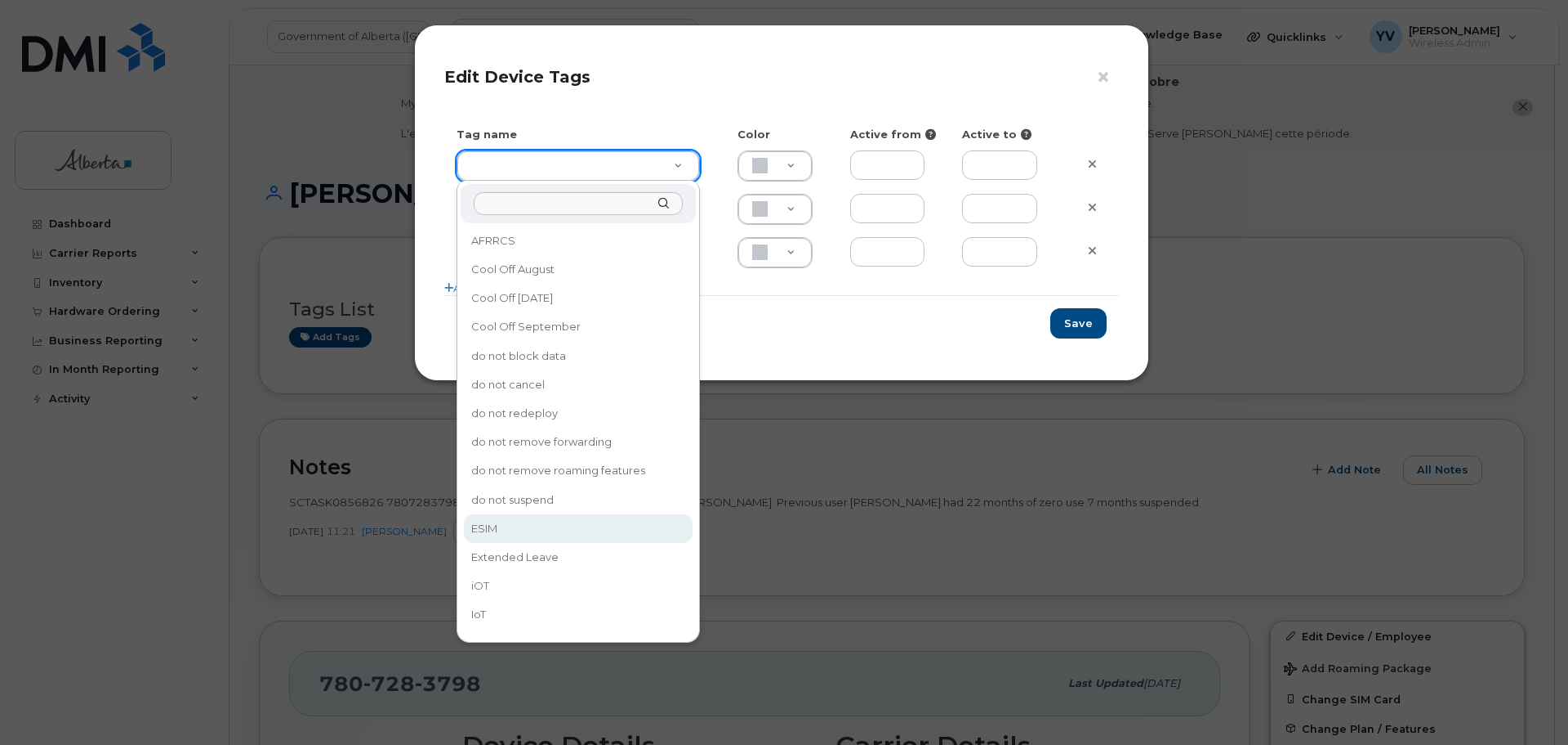
type input "ESIM"
type input "D6CDC1"
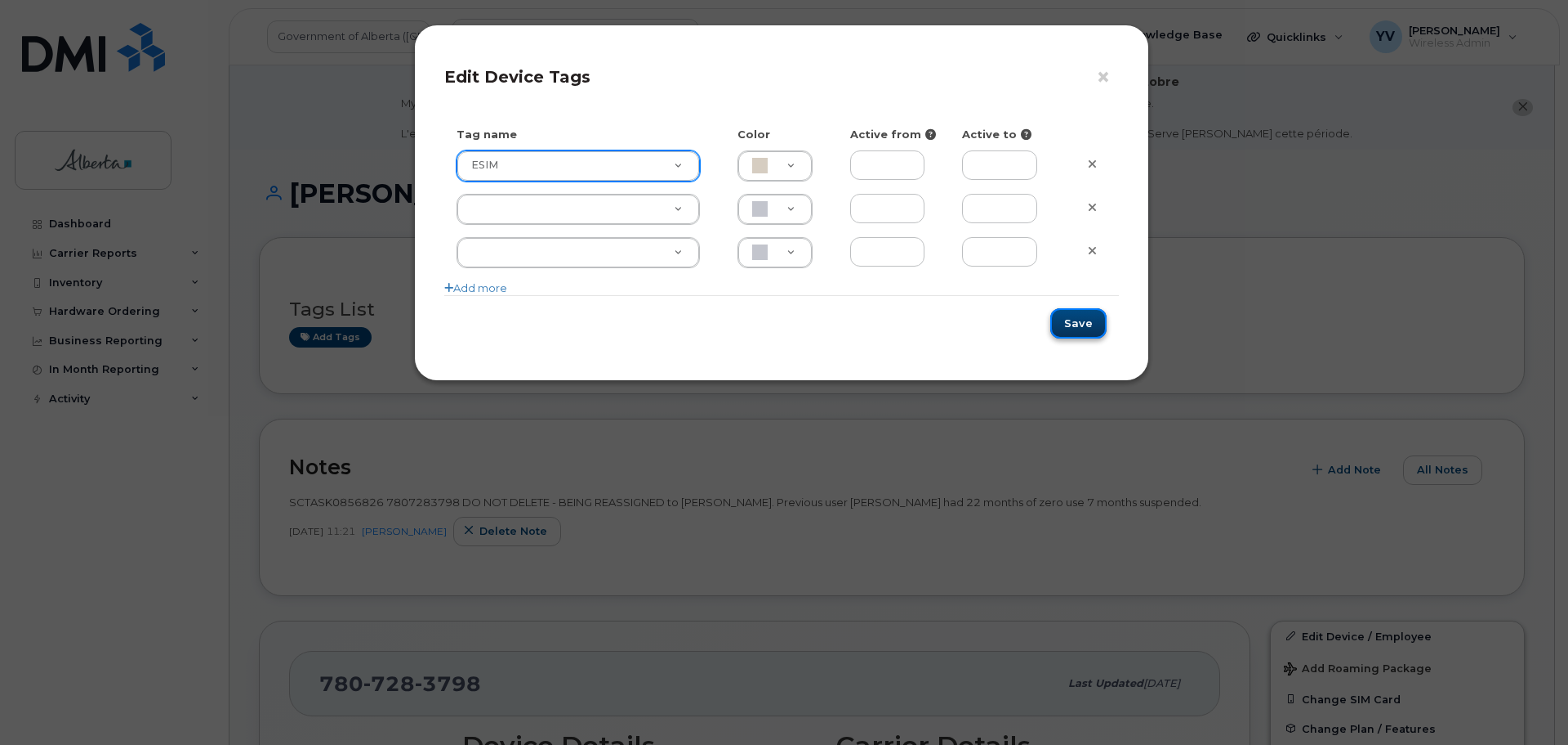
click at [1080, 322] on button "Save" at bounding box center [1079, 323] width 56 height 30
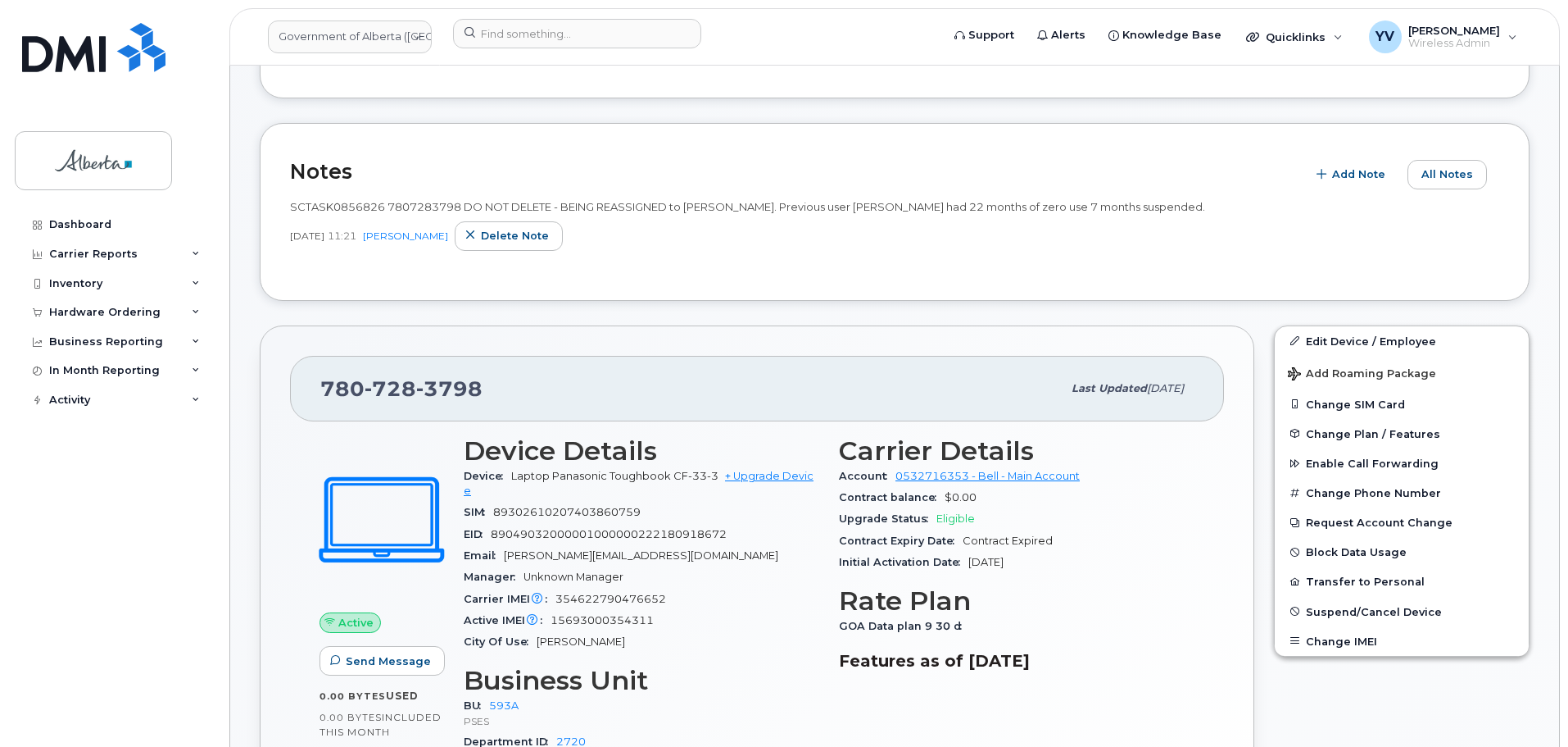
scroll to position [301, 0]
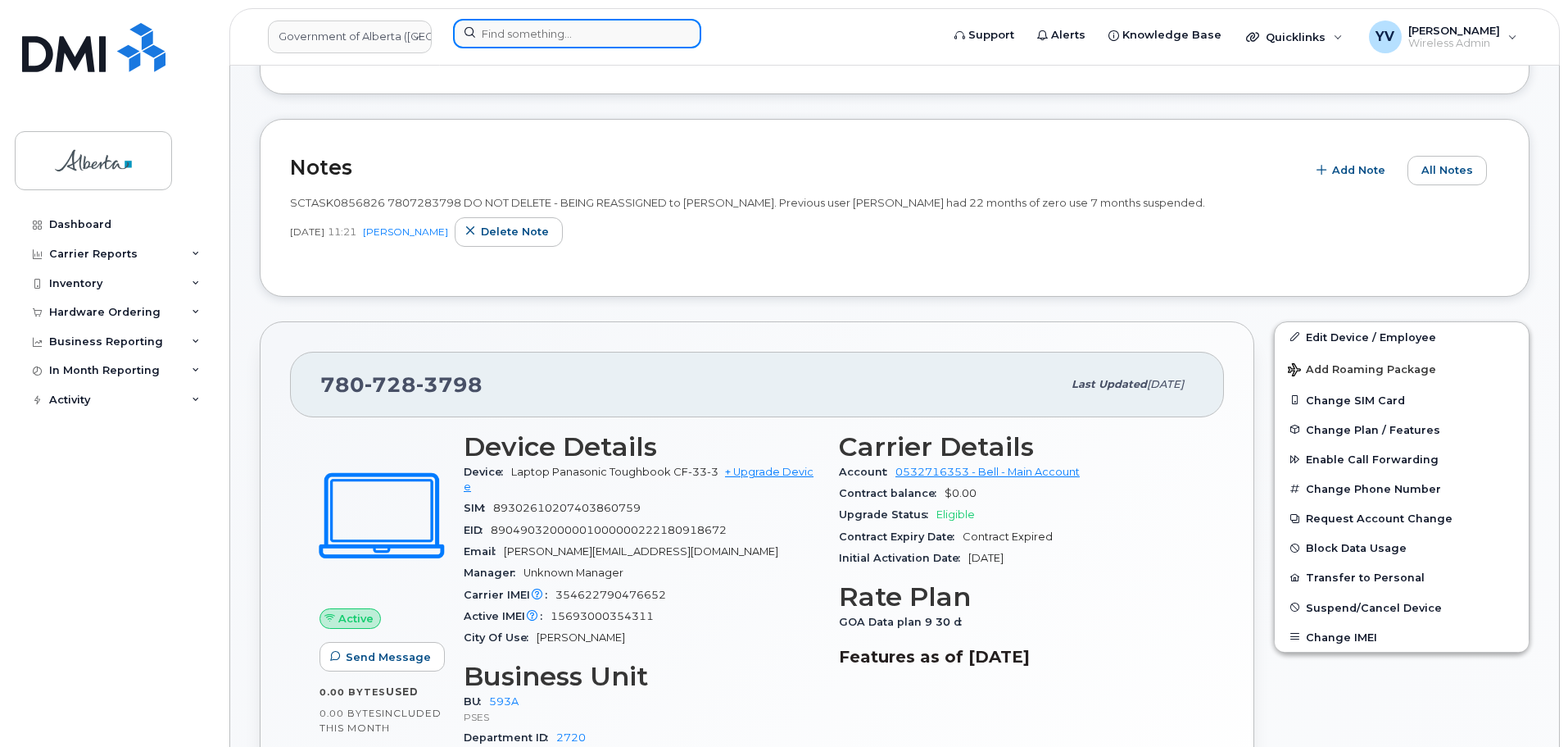
click at [516, 26] on input at bounding box center [577, 34] width 249 height 29
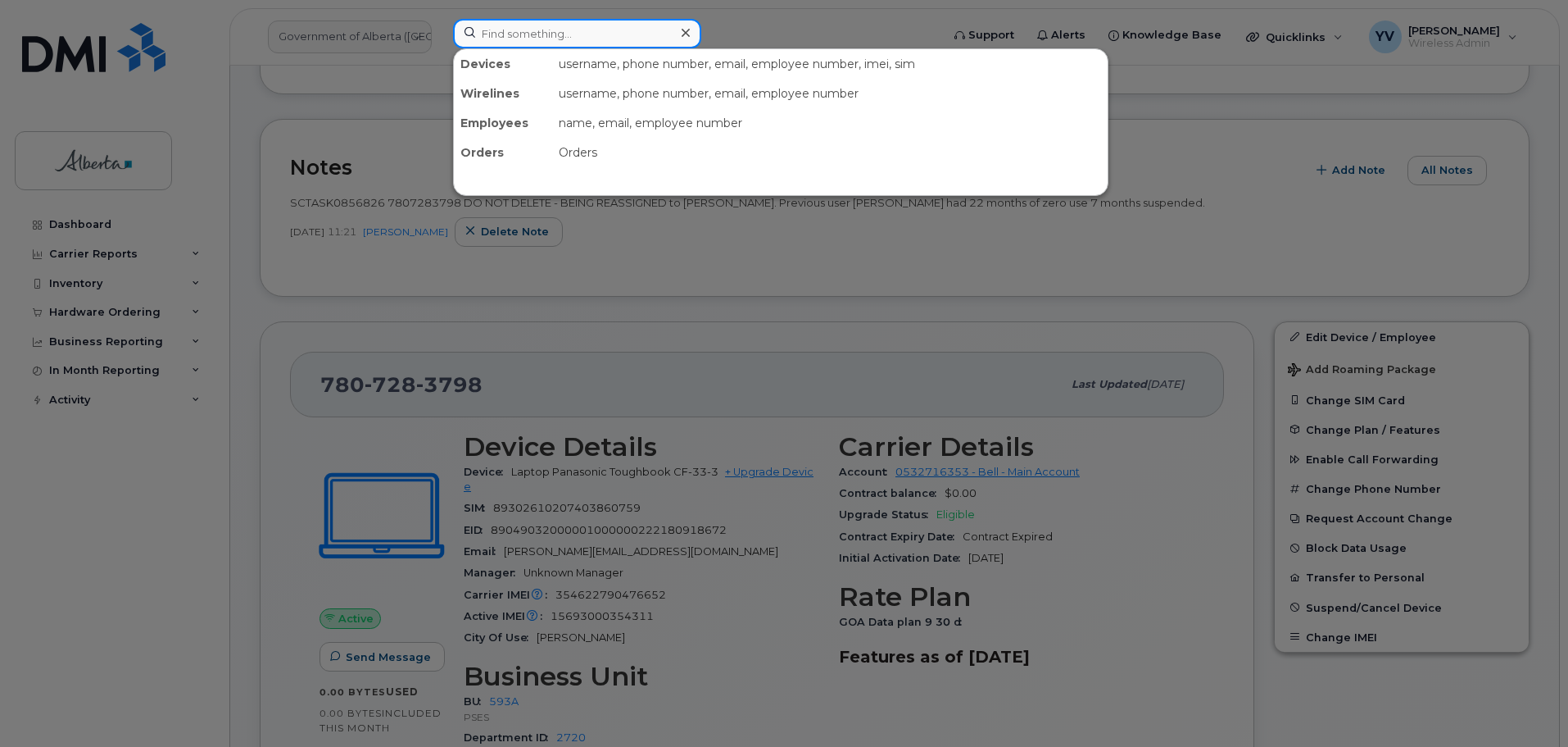
paste input "7806252769"
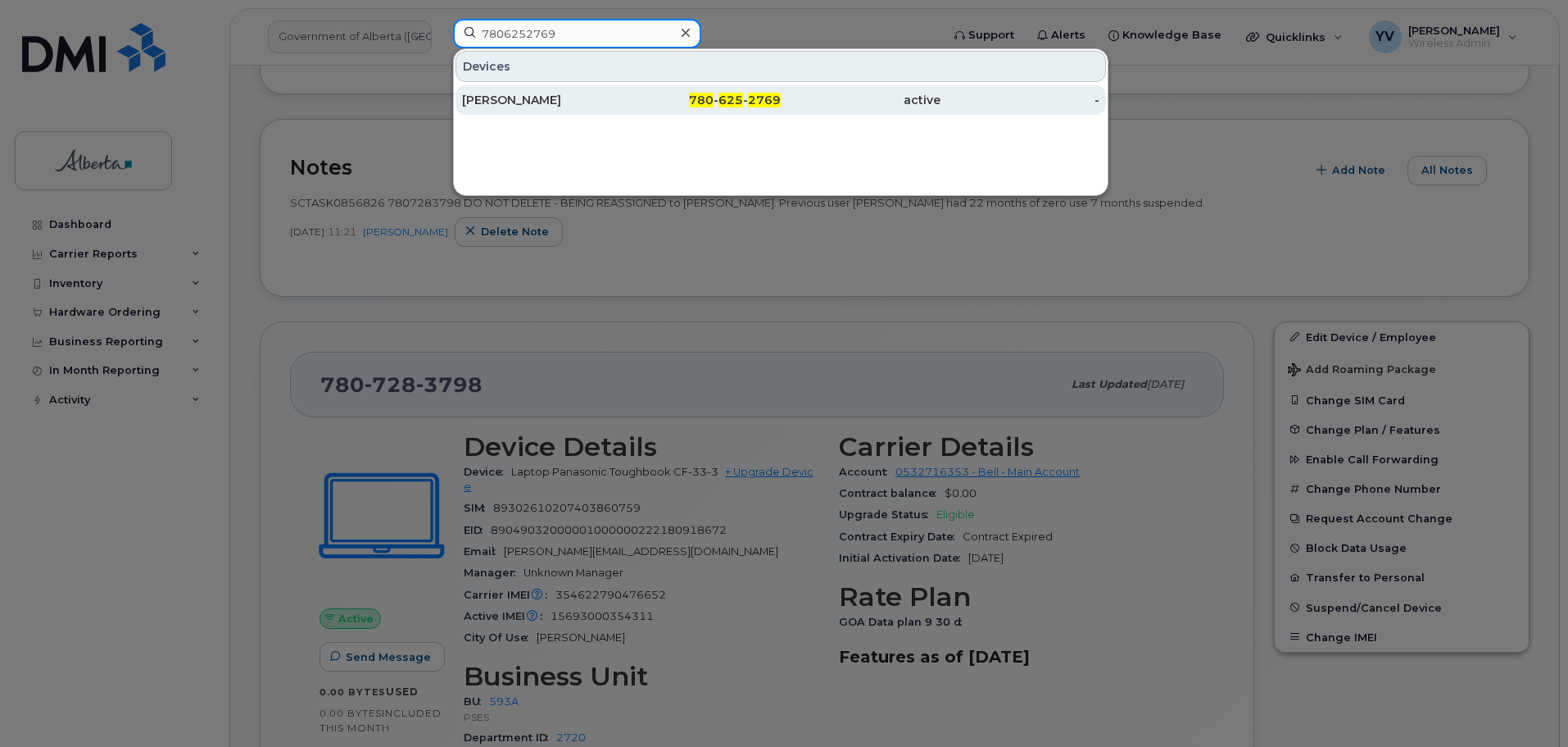
type input "7806252769"
click at [731, 102] on span "625" at bounding box center [730, 100] width 25 height 15
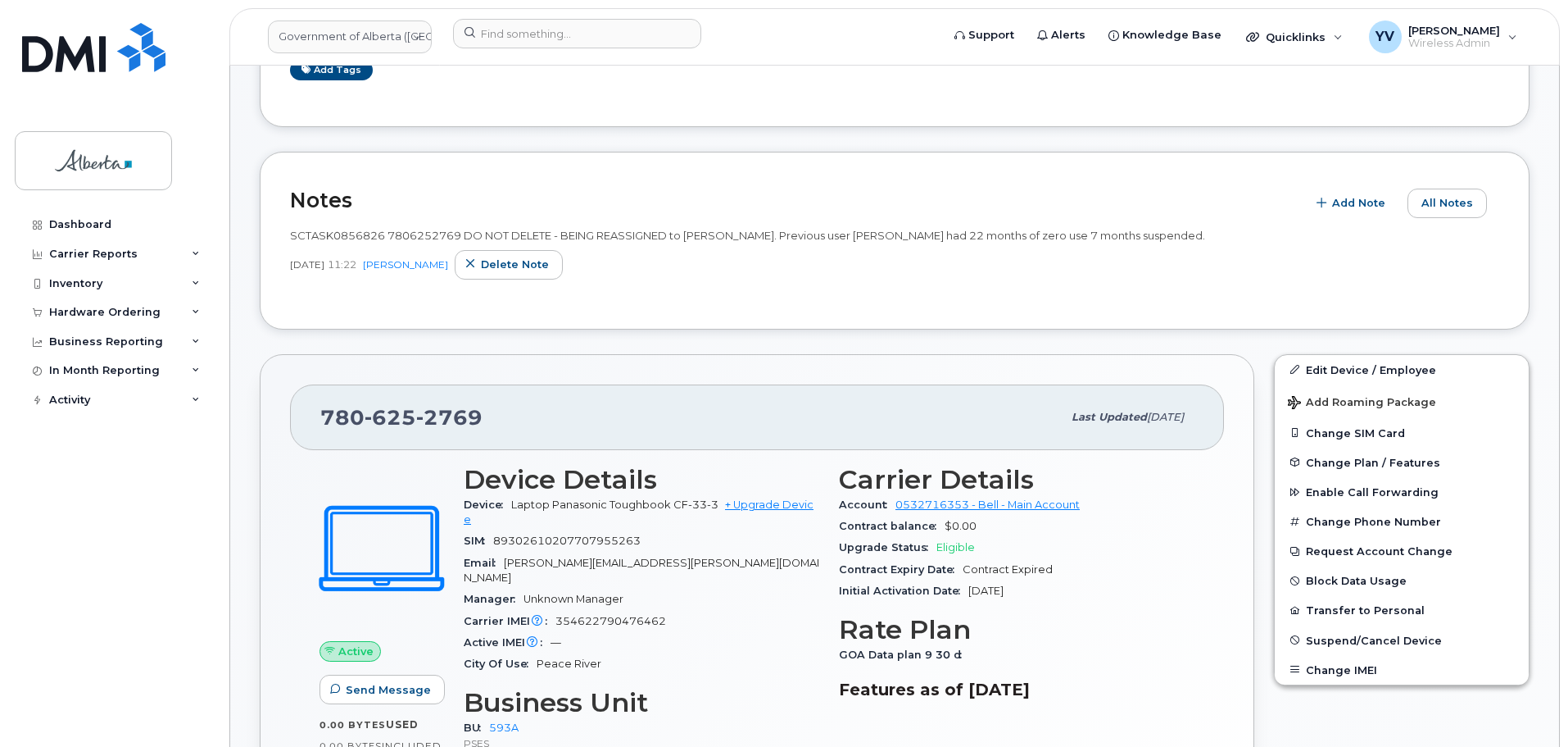
scroll to position [517, 0]
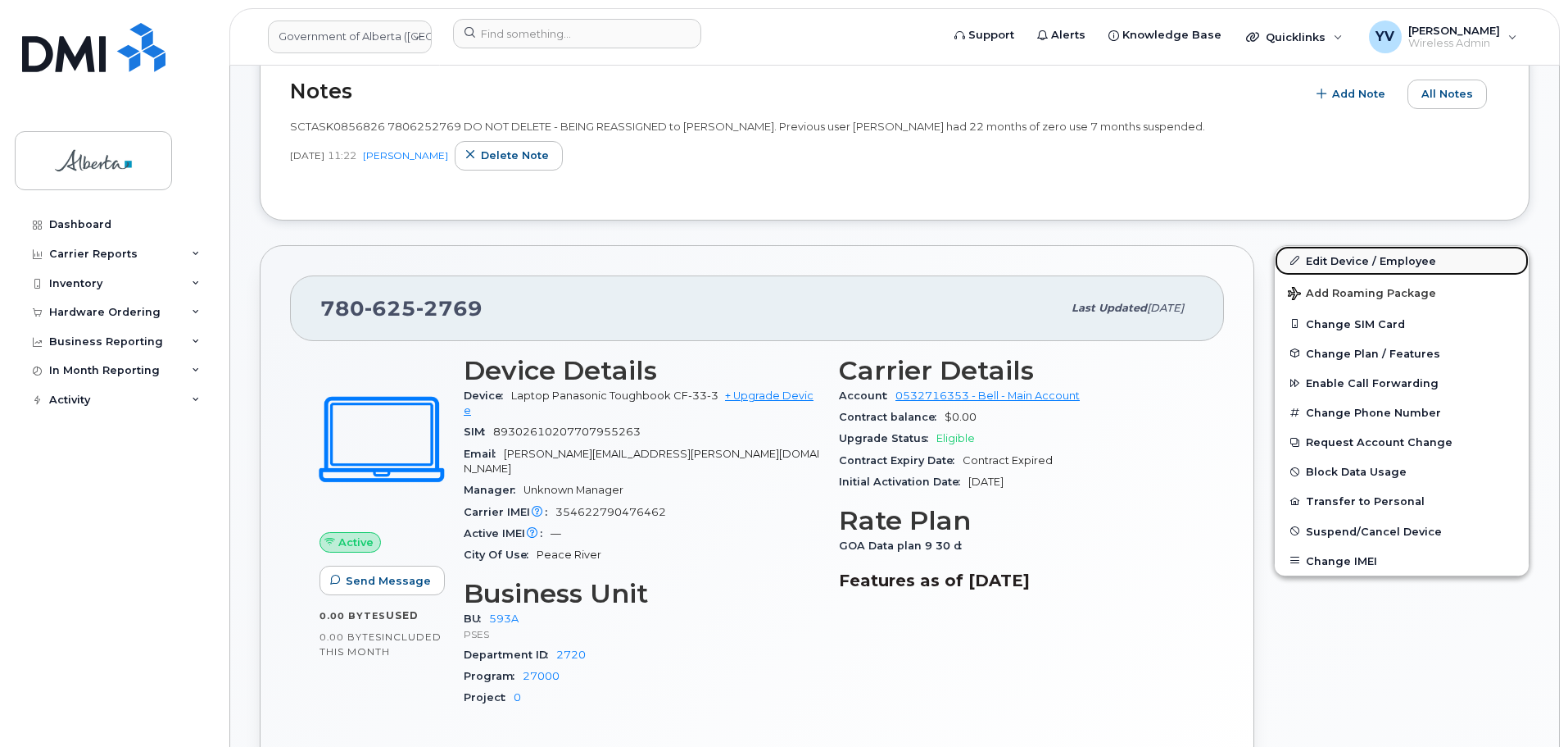
click at [1340, 252] on link "Edit Device / Employee" at bounding box center [1401, 261] width 254 height 29
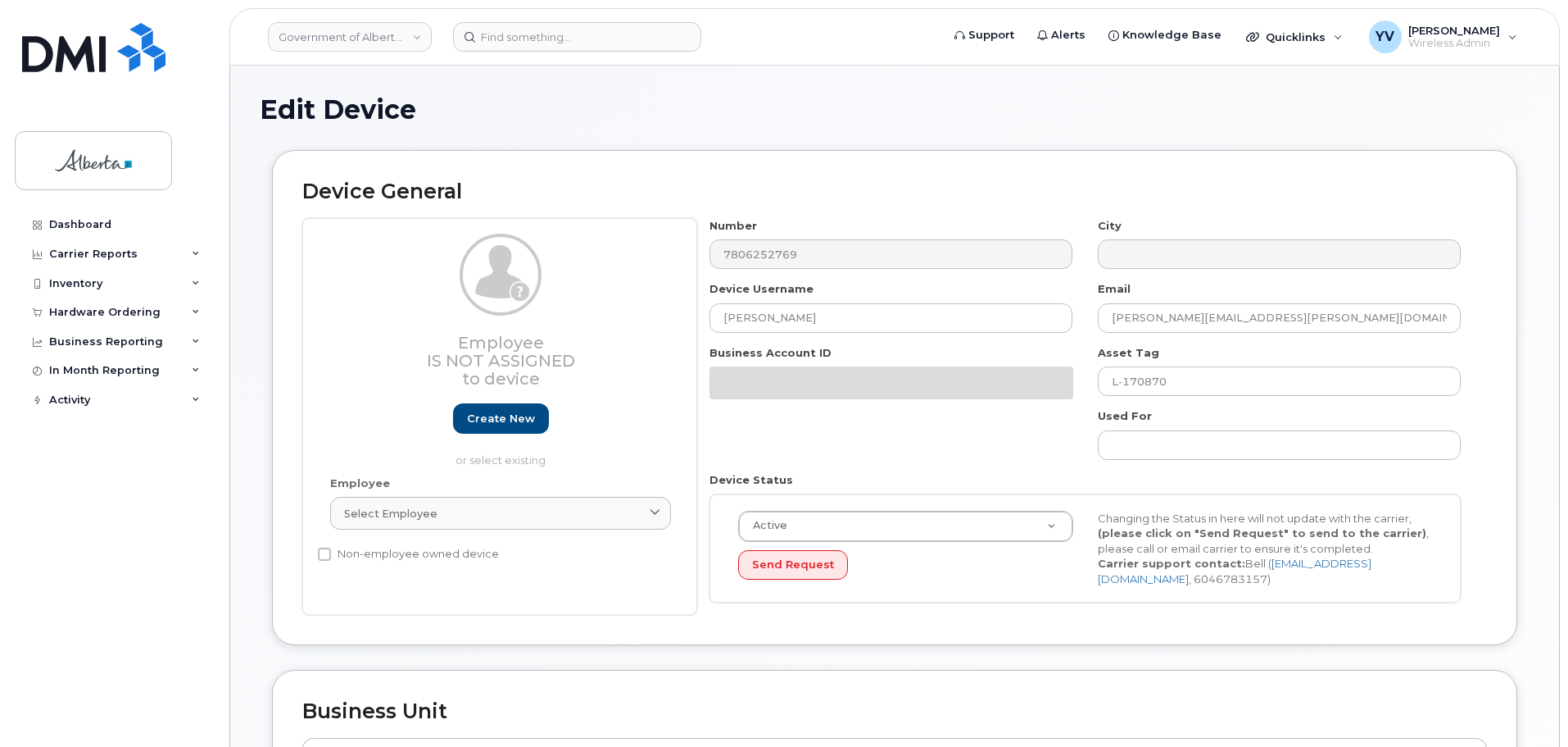
select select "4797682"
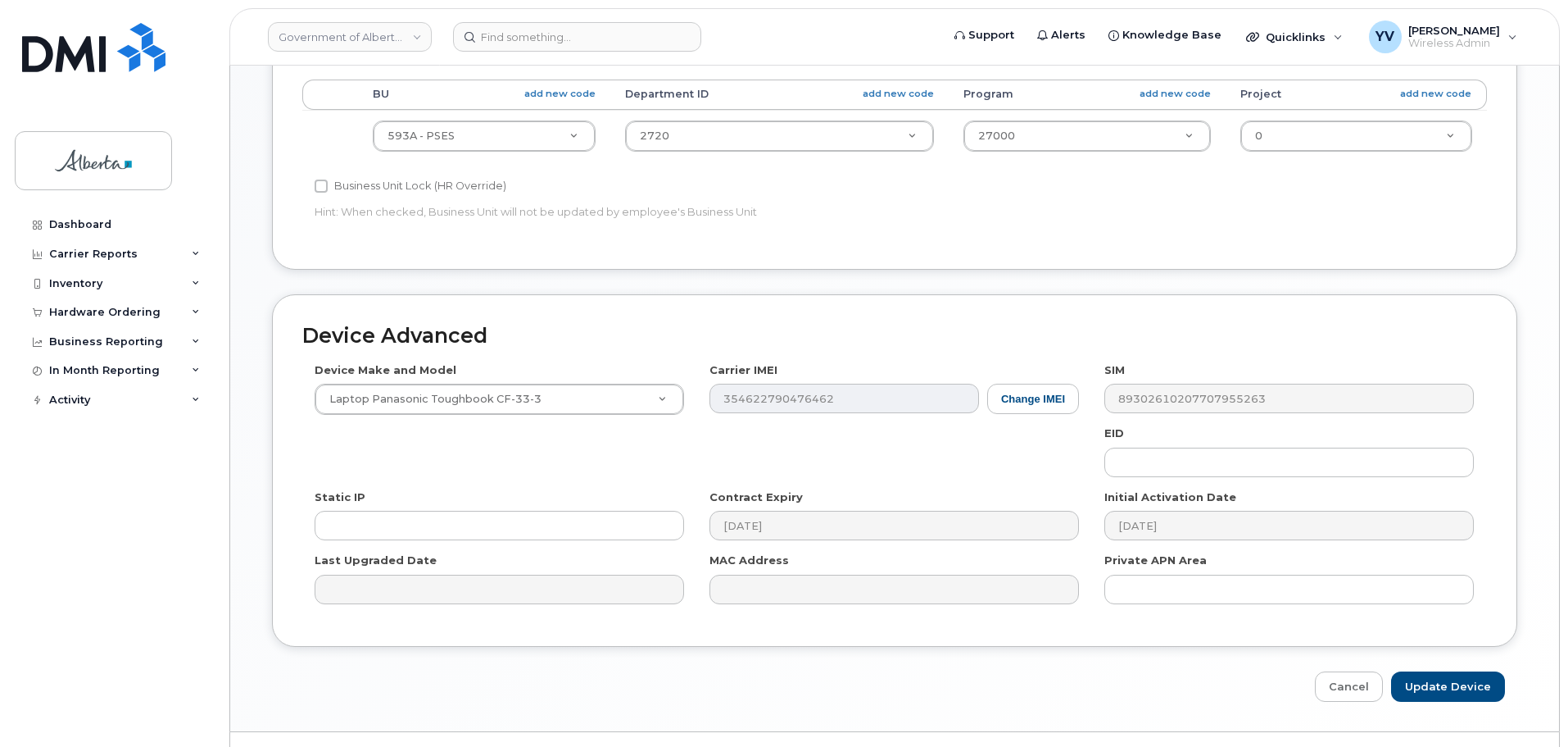
scroll to position [779, 0]
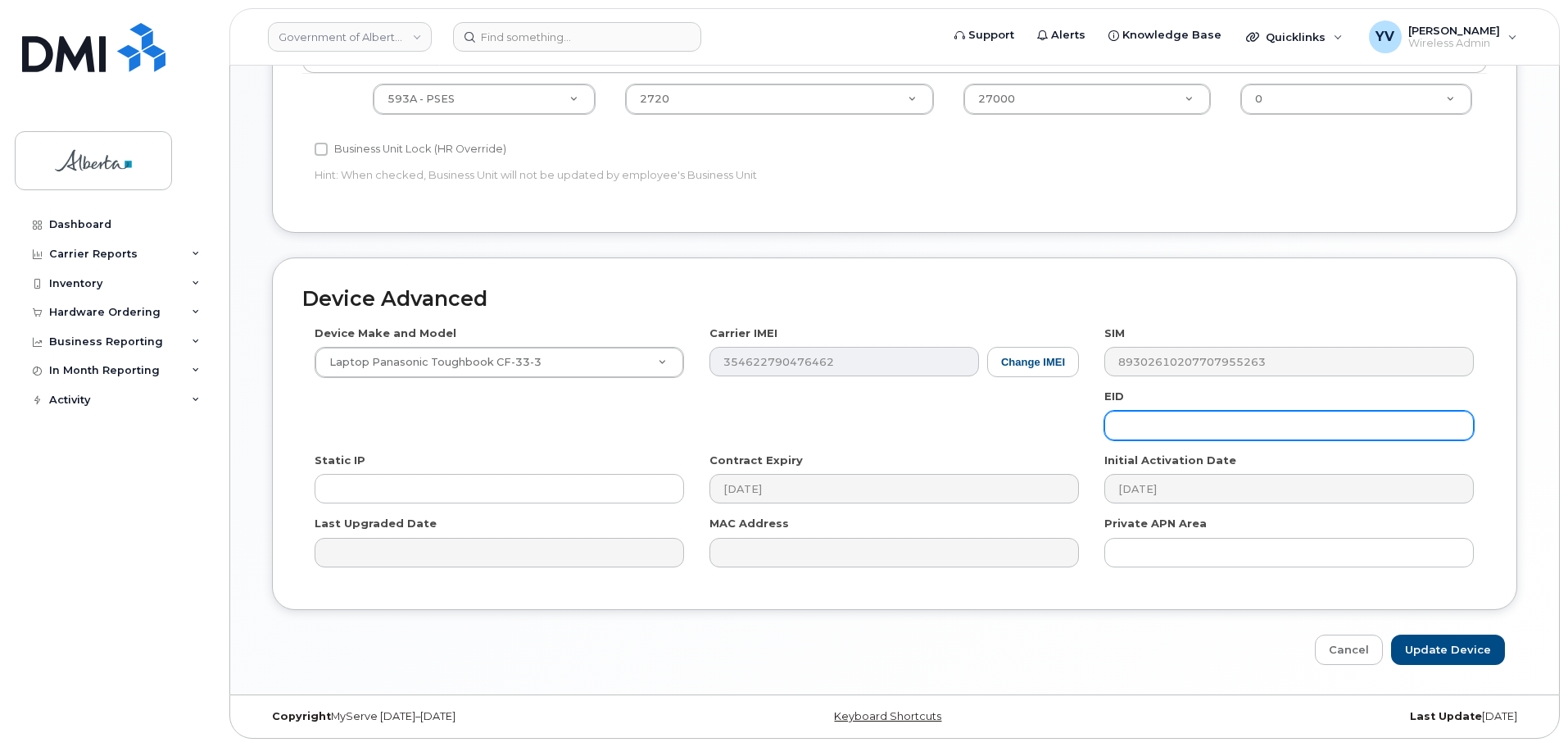
click at [1111, 428] on input "text" at bounding box center [1289, 425] width 370 height 29
paste input "89049032000001000000222180800720"
type input "89049032000001000000222180800720"
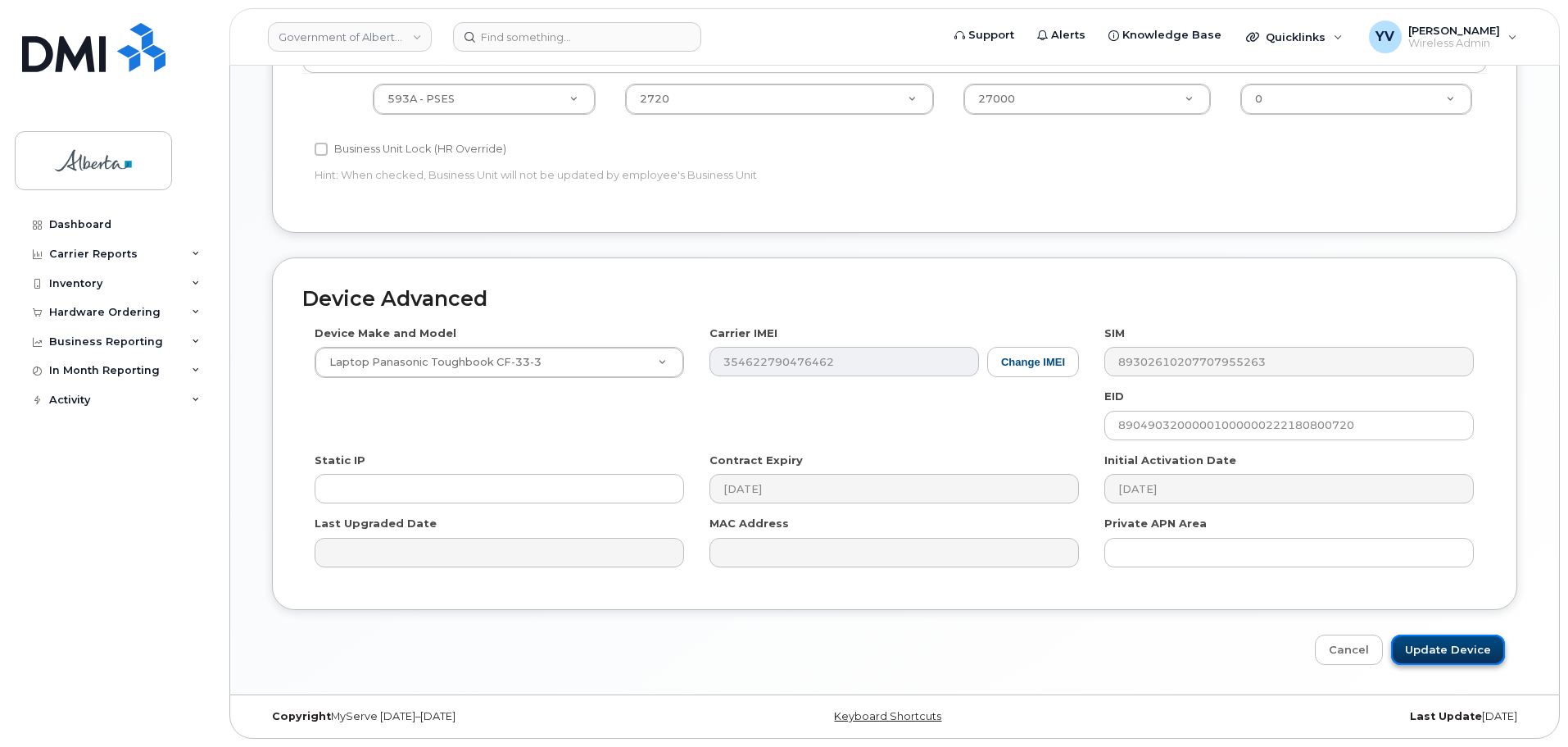
click at [1430, 647] on input "Update Device" at bounding box center [1448, 649] width 114 height 30
type input "Saving..."
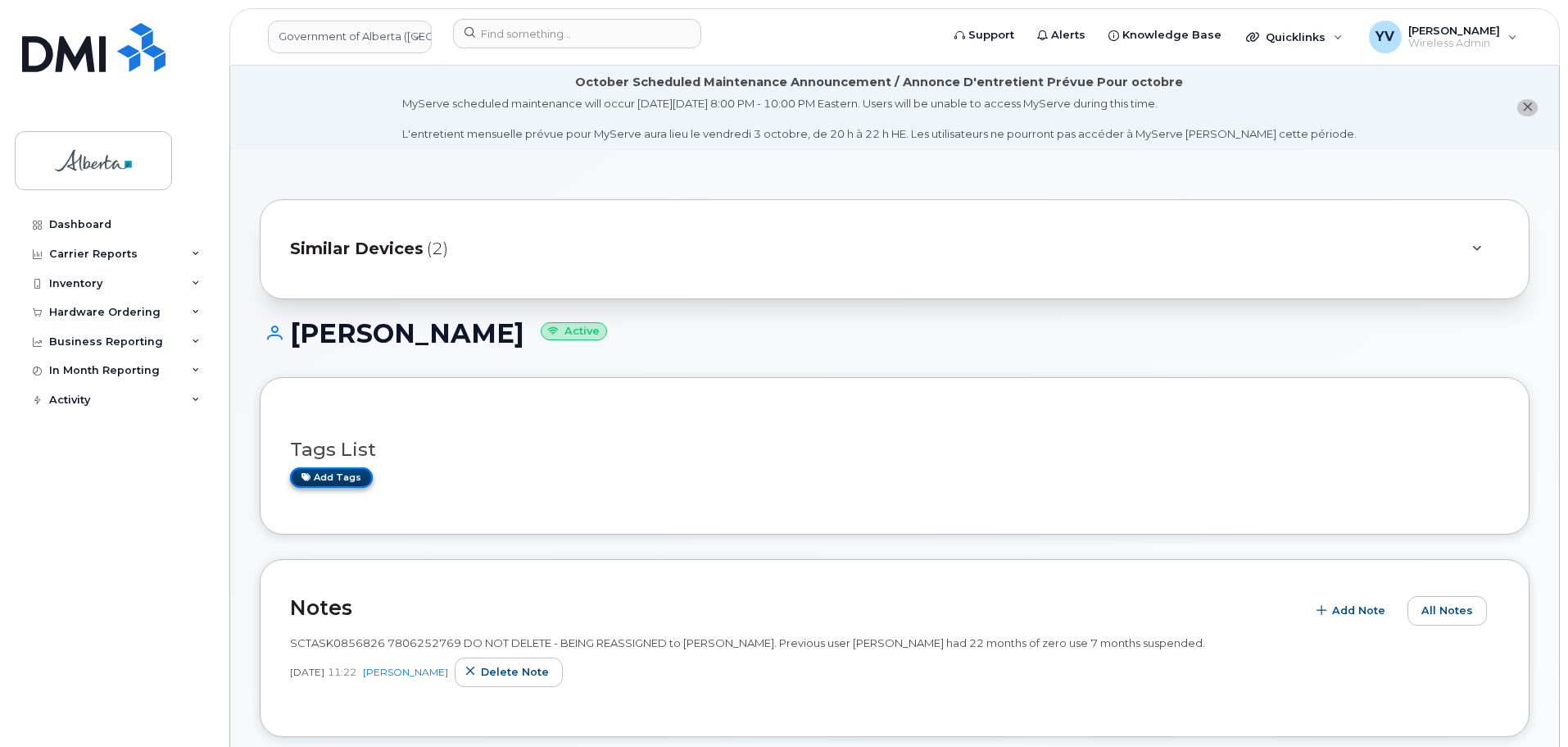
click at [342, 472] on link "Add tags" at bounding box center [331, 477] width 83 height 20
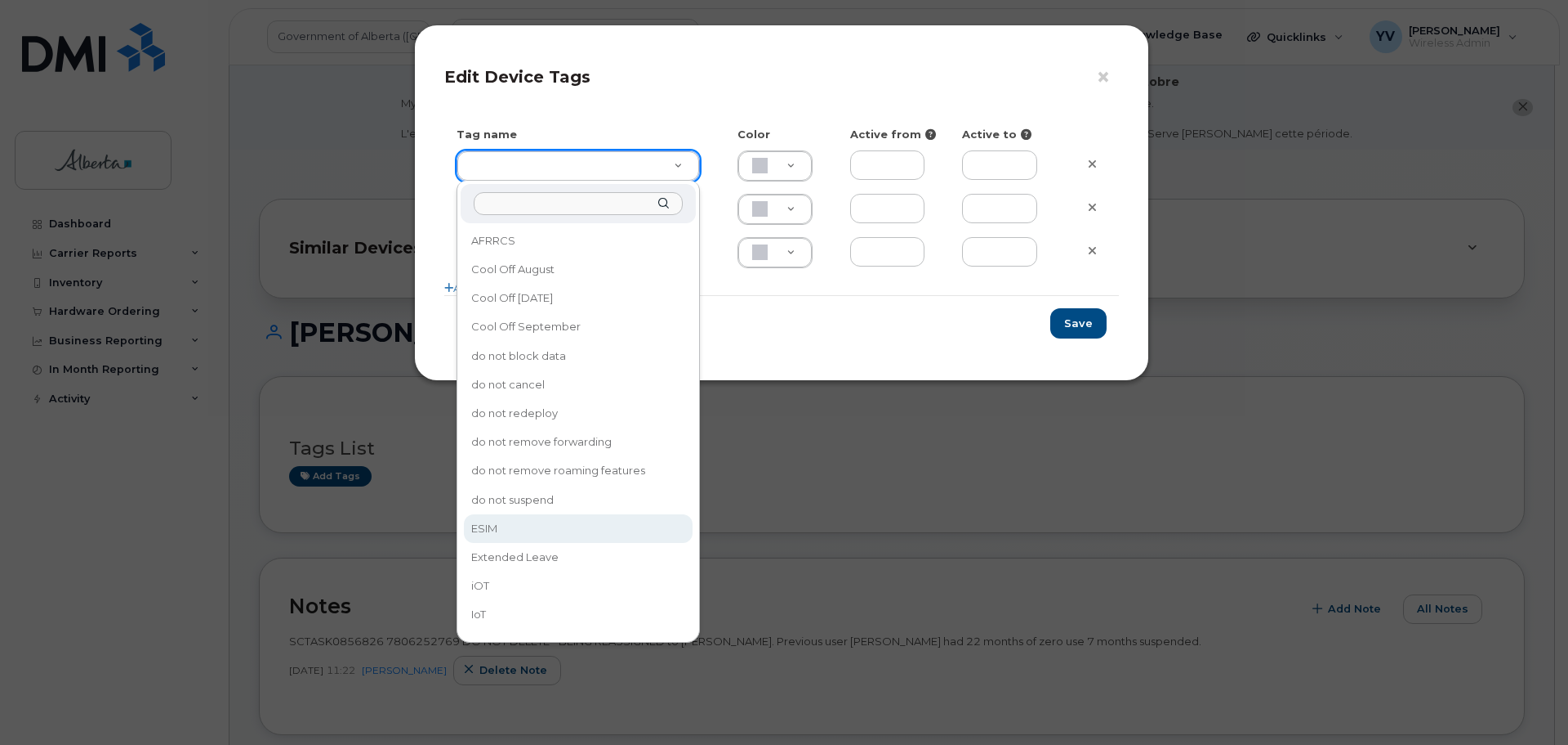
type input "ESIM"
type input "D6CDC1"
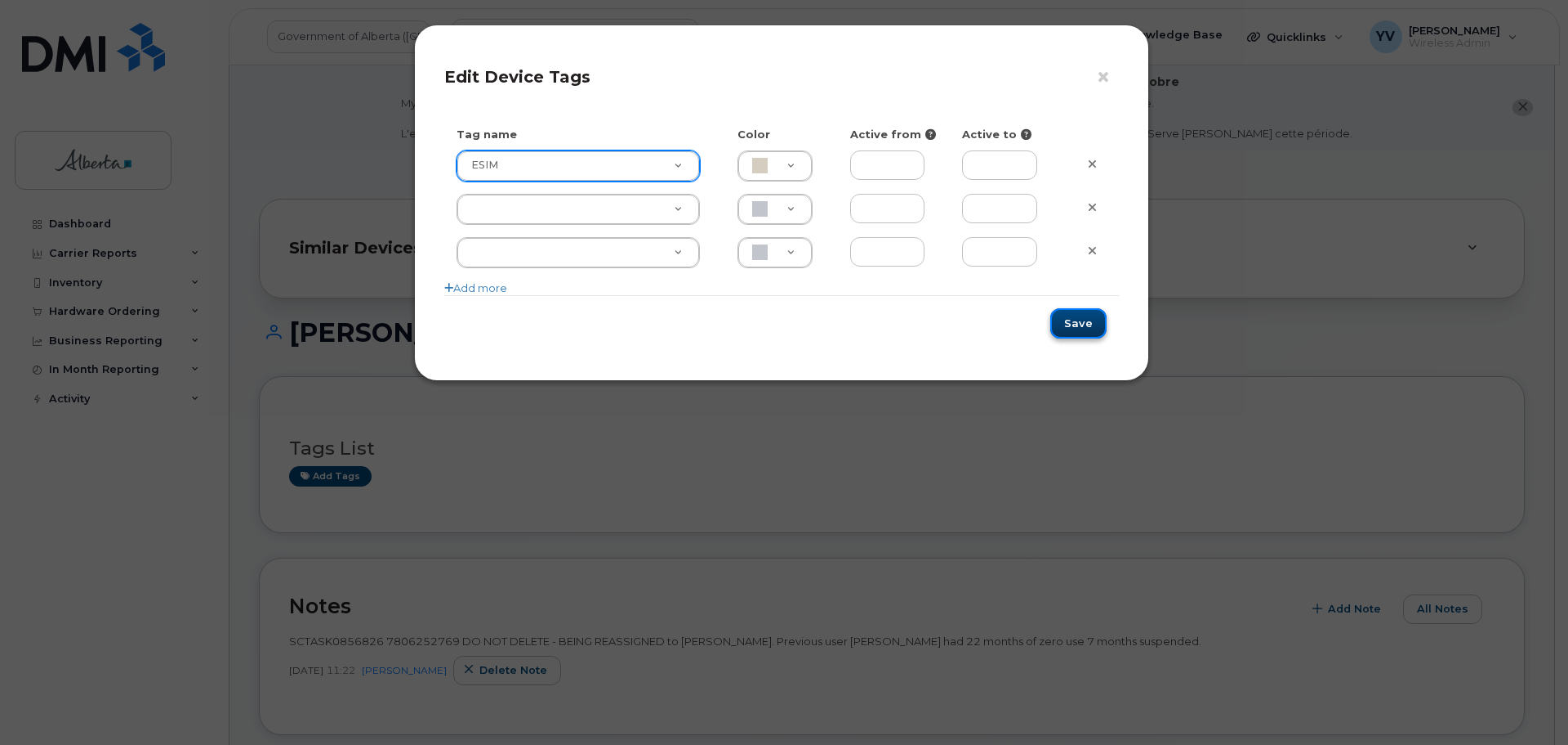
click at [1080, 319] on button "Save" at bounding box center [1079, 323] width 56 height 30
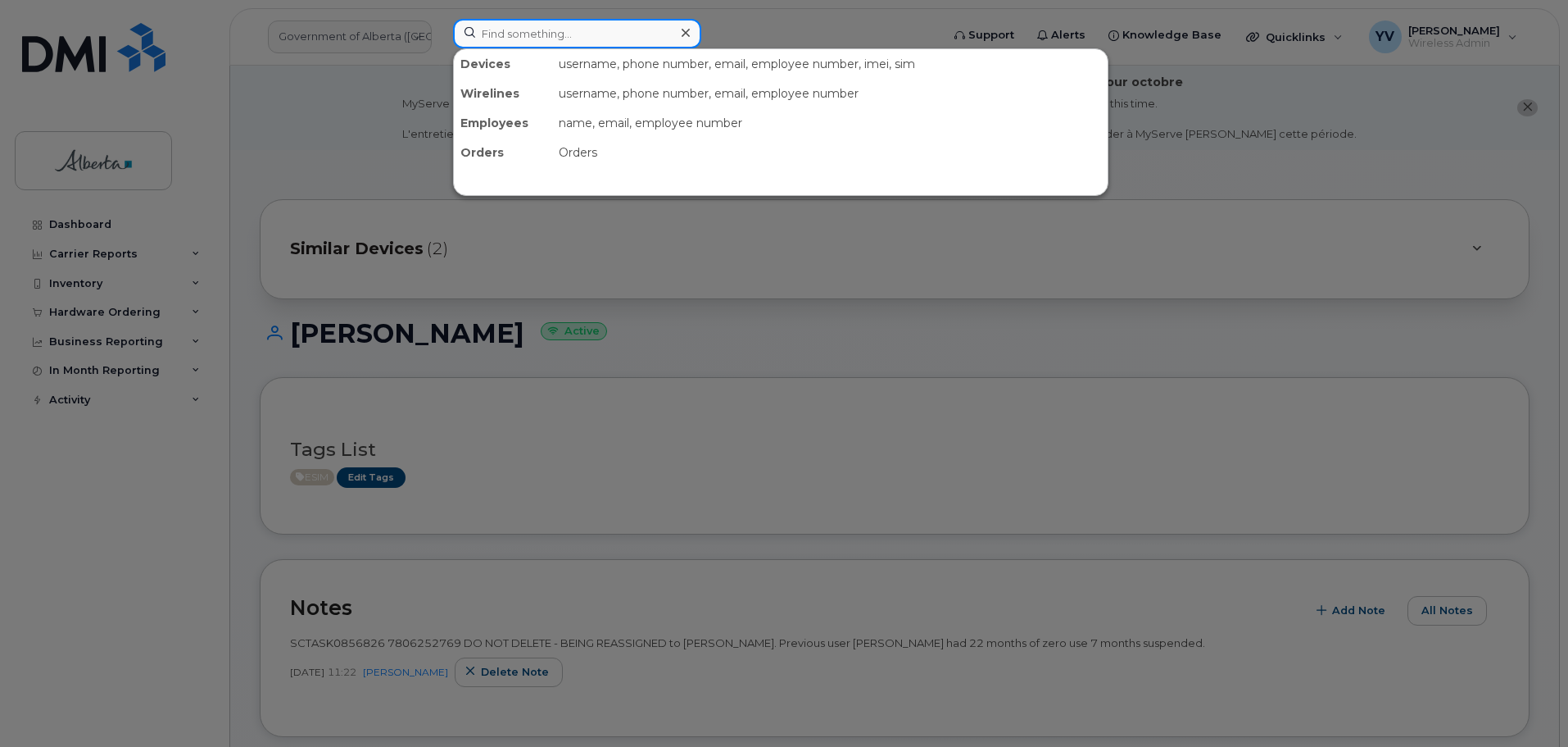
click at [510, 37] on input at bounding box center [577, 34] width 249 height 29
paste input "7802288273"
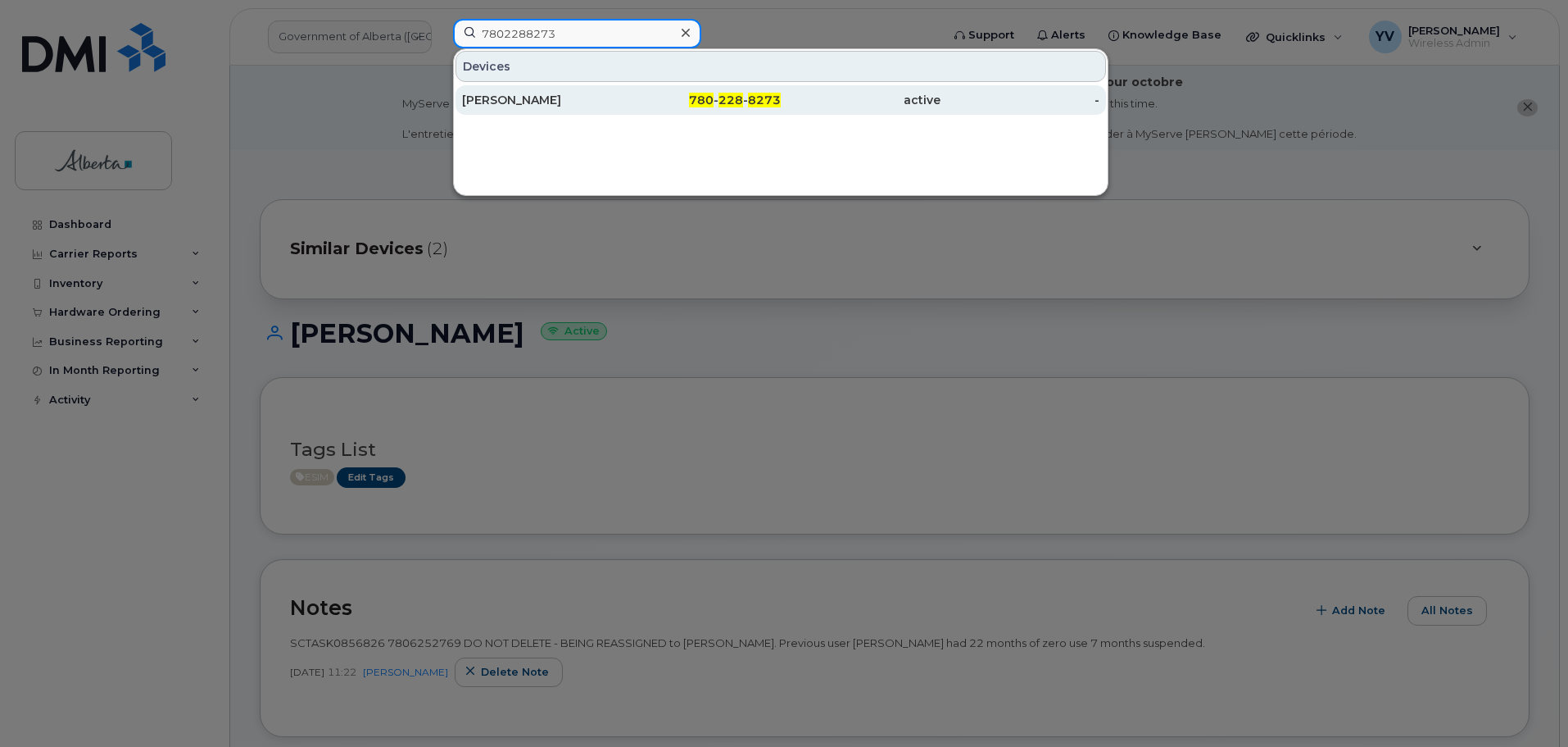
type input "7802288273"
click at [763, 93] on div "780 - 228 - 8273" at bounding box center [701, 100] width 159 height 16
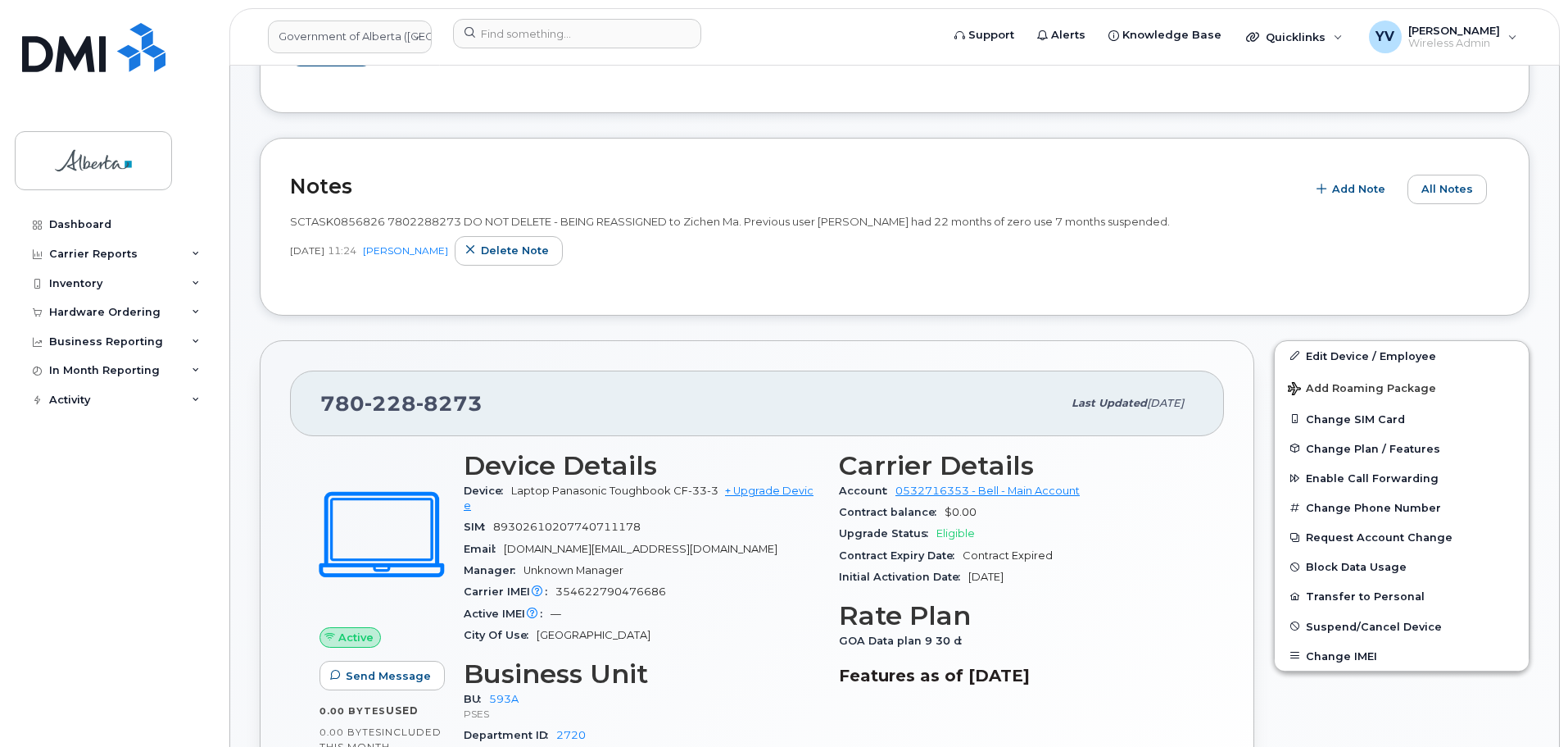
scroll to position [326, 0]
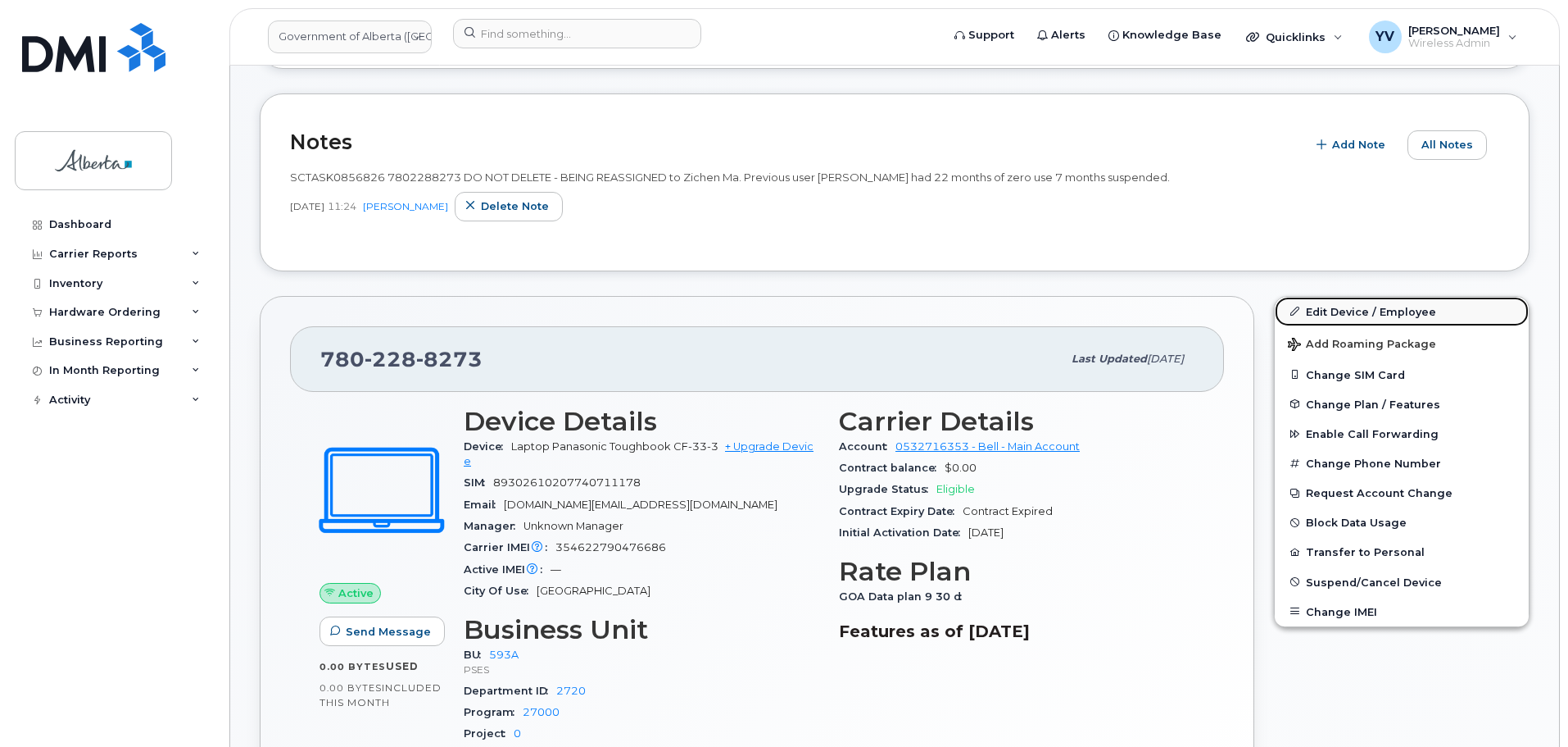
click at [1334, 306] on link "Edit Device / Employee" at bounding box center [1401, 312] width 254 height 29
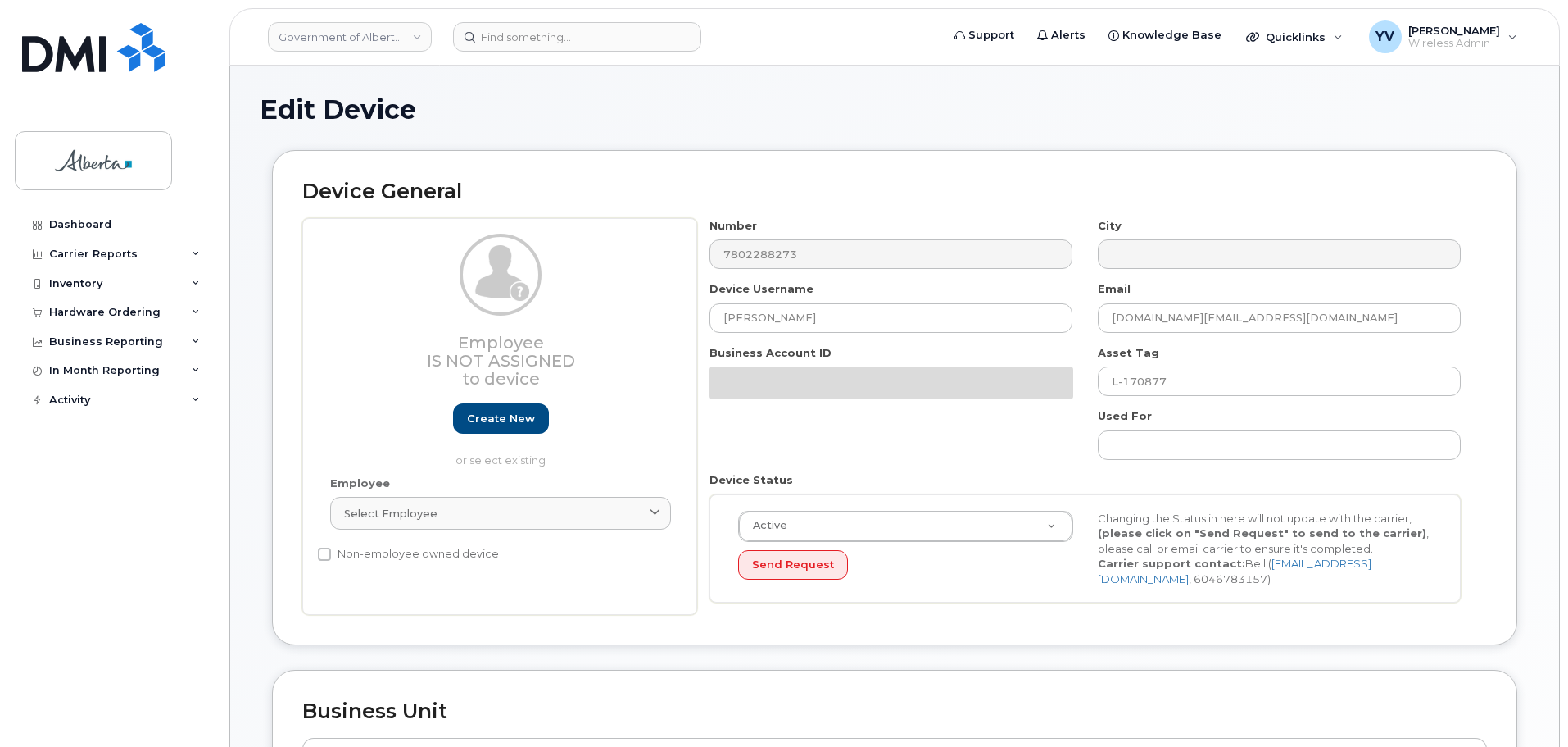
select select "4797682"
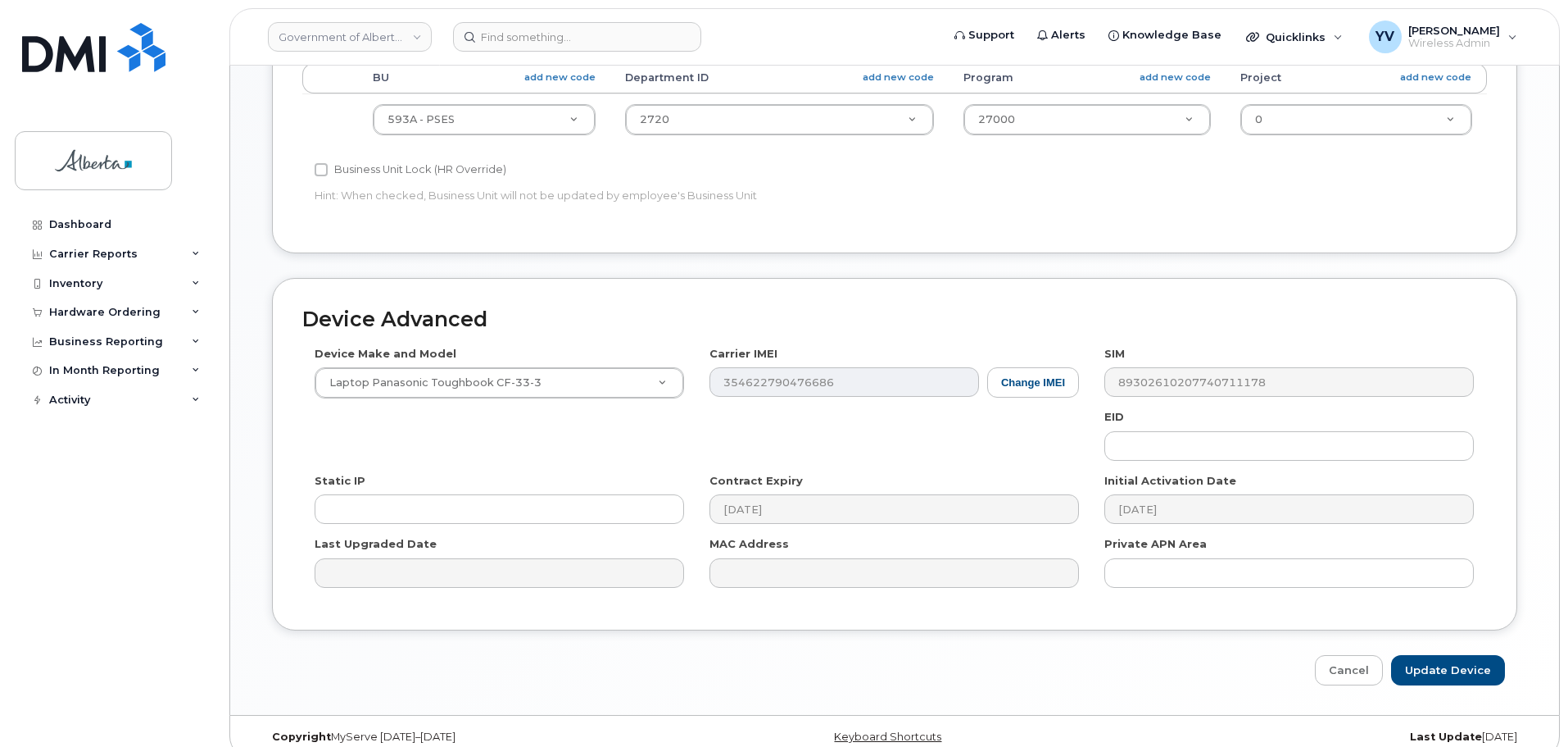
scroll to position [779, 0]
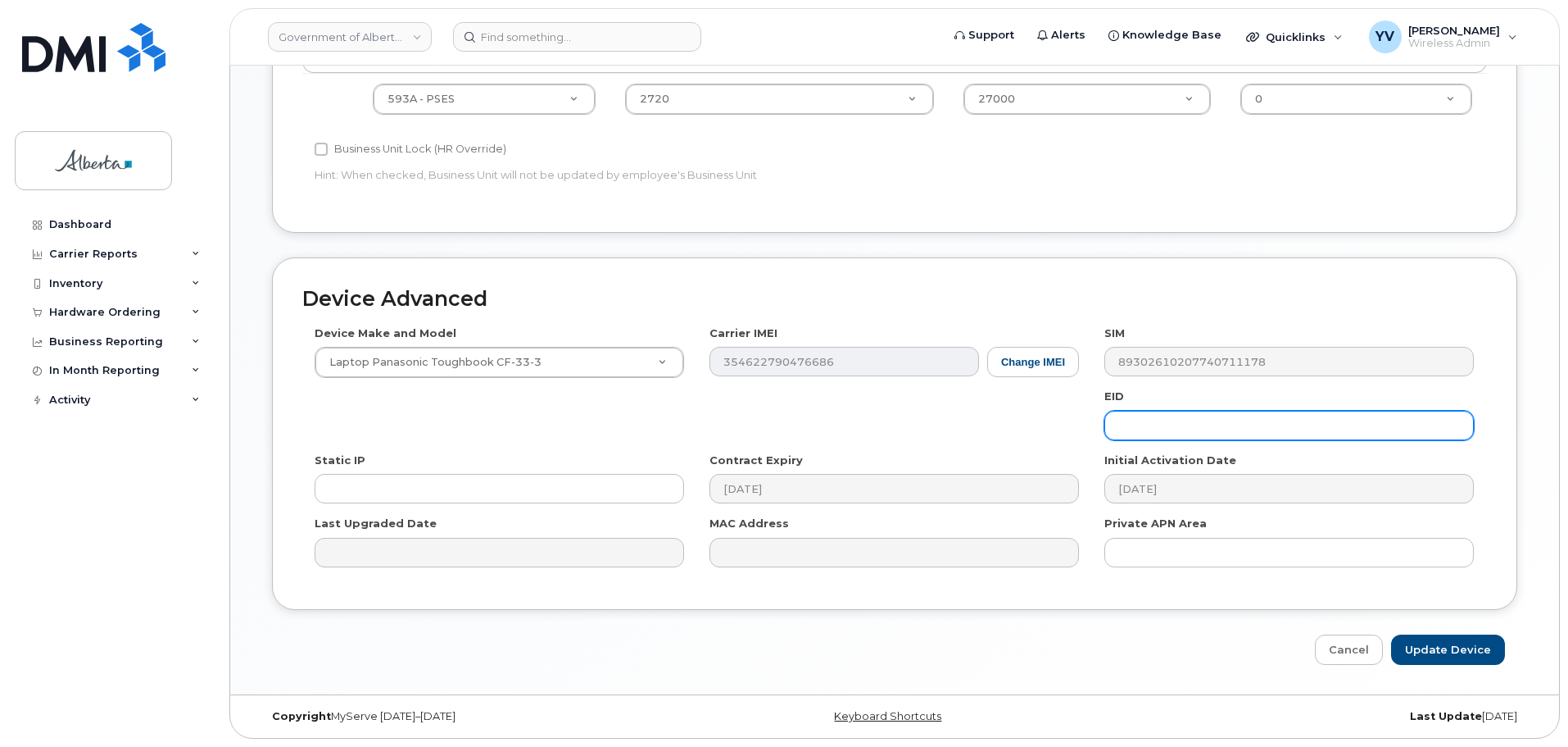
click at [1140, 425] on input "text" at bounding box center [1289, 425] width 370 height 29
paste input "89049032000001000000222180919448"
click at [1140, 425] on input "89049032000001000000222180919448" at bounding box center [1289, 425] width 370 height 29
type input "89049032000001000000222180919448"
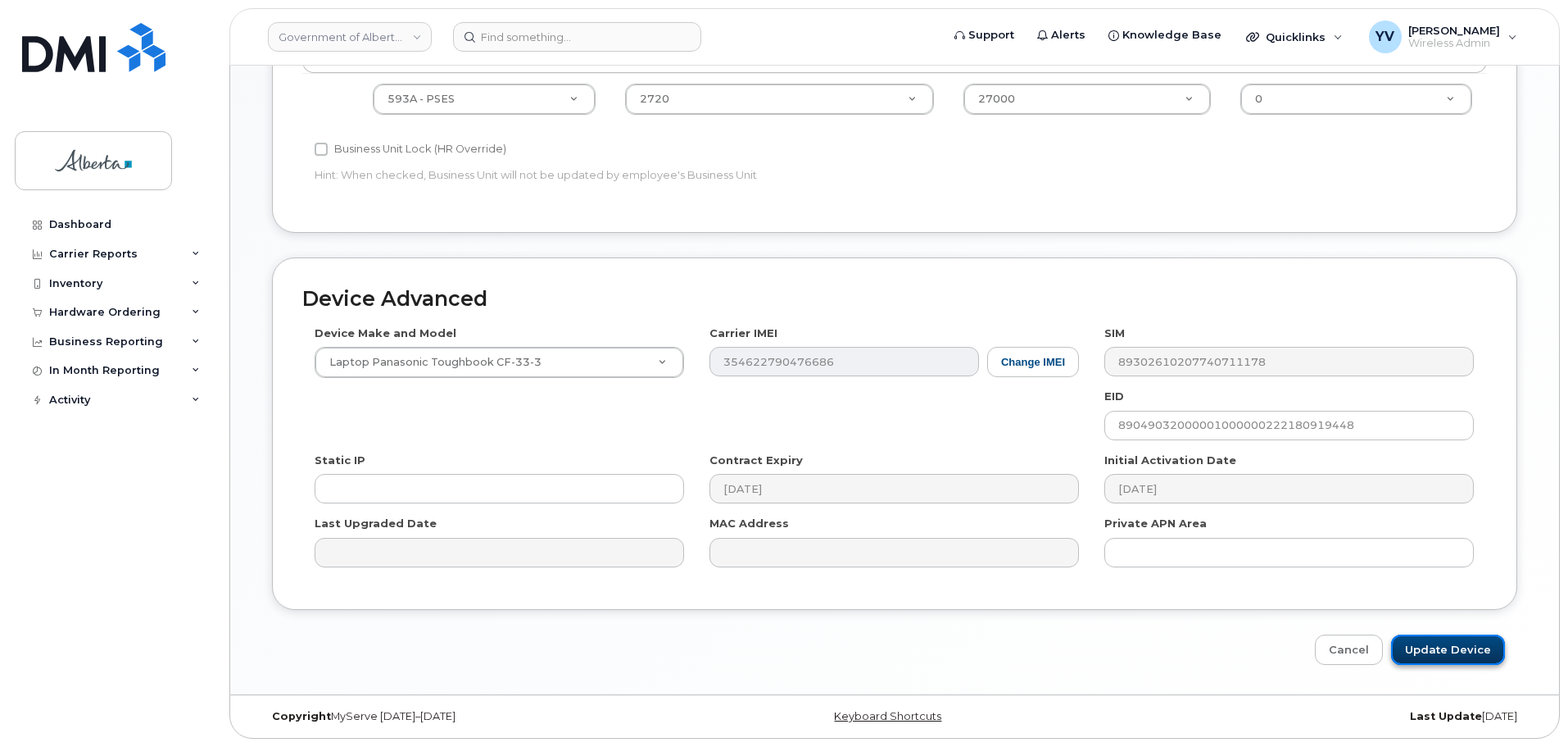
click at [1438, 650] on input "Update Device" at bounding box center [1448, 649] width 114 height 30
type input "Saving..."
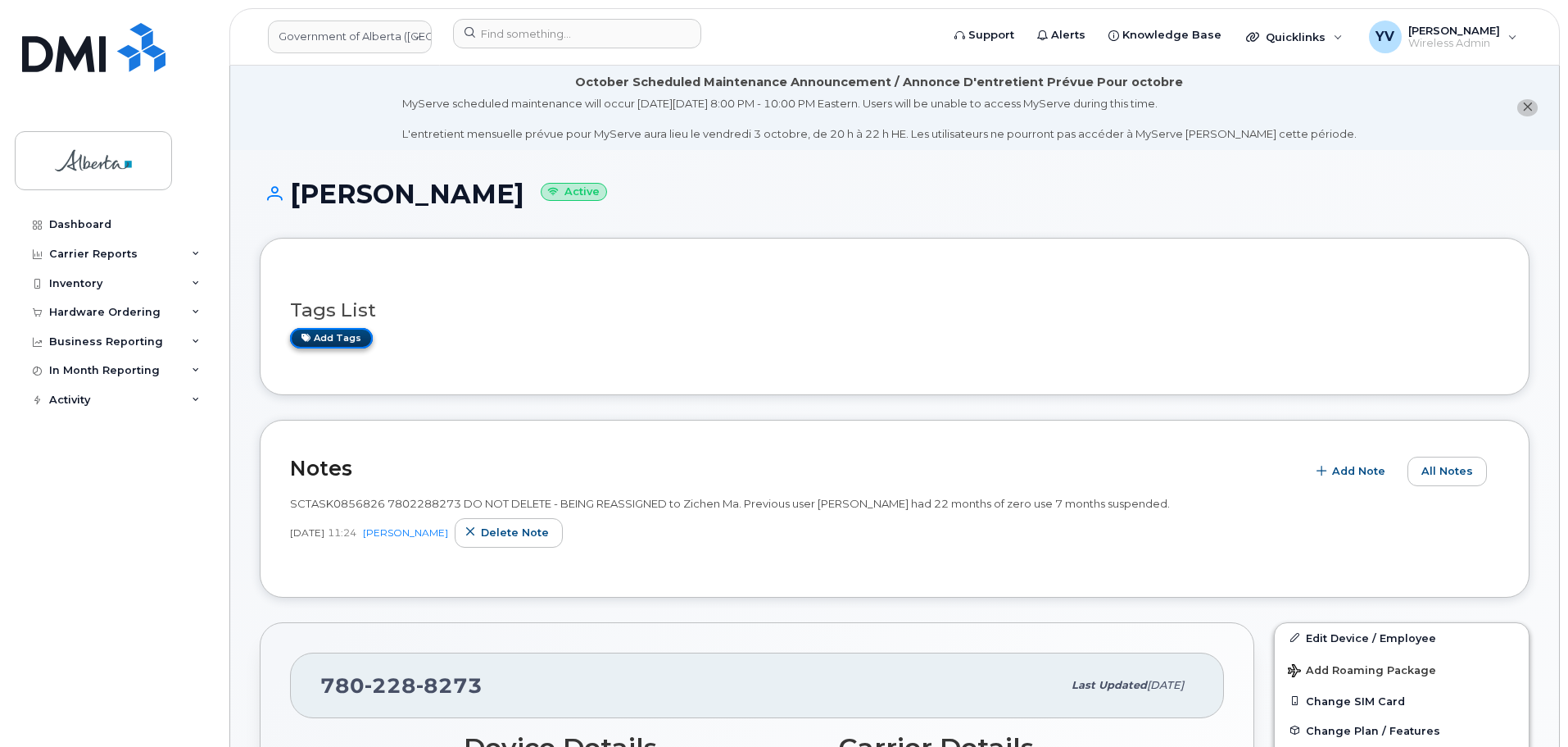
click at [331, 333] on link "Add tags" at bounding box center [331, 338] width 83 height 20
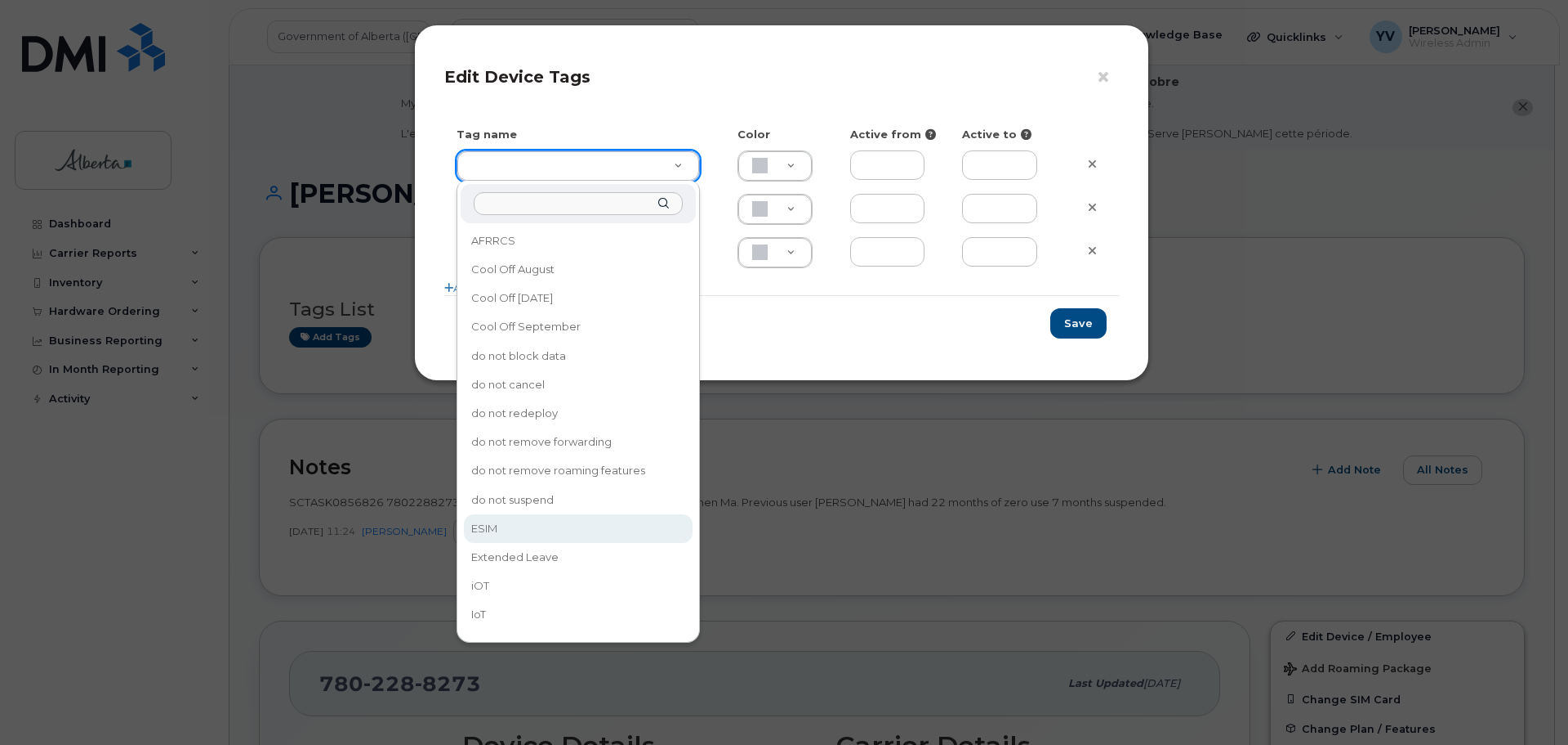
type input "ESIM"
type input "D6CDC1"
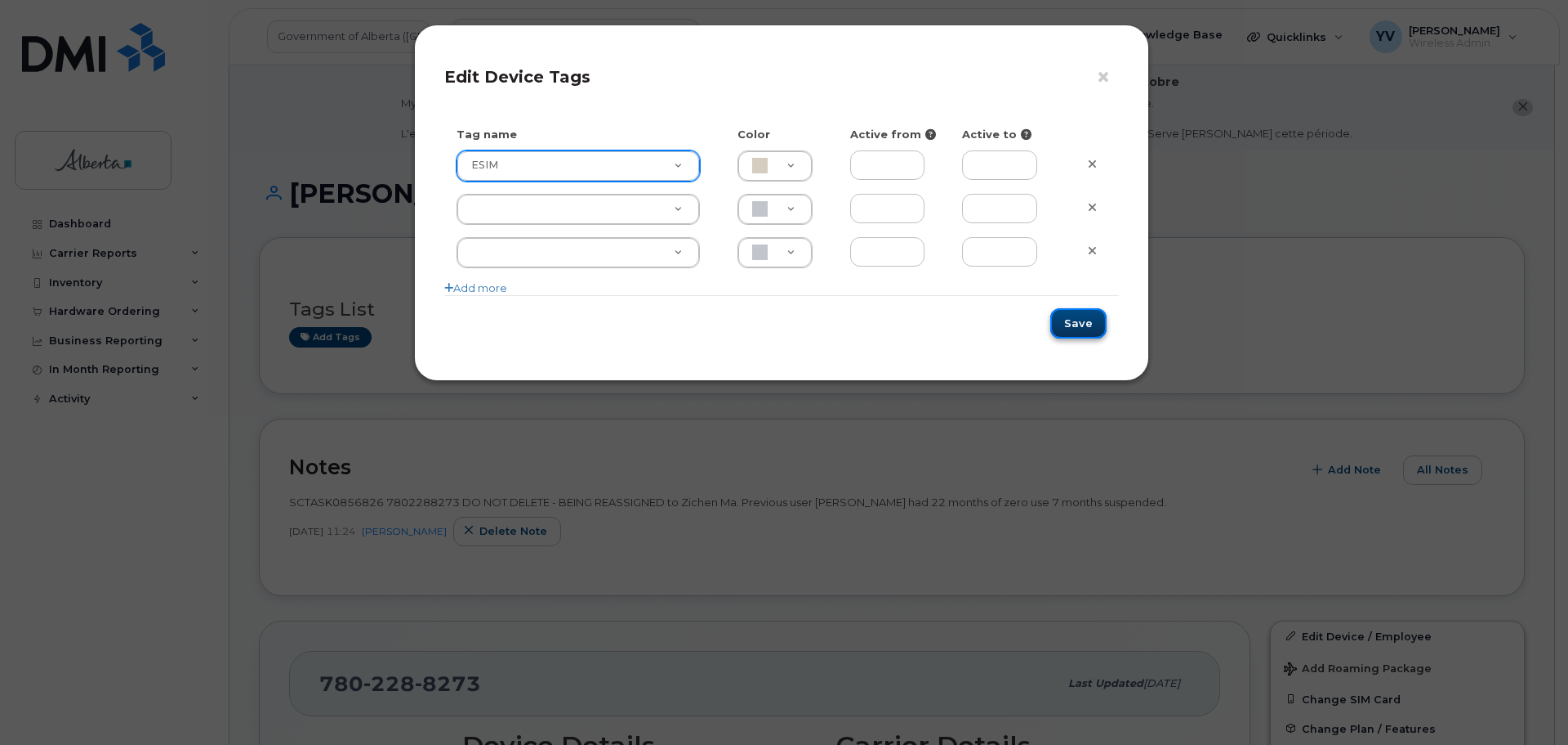
click at [1084, 320] on button "Save" at bounding box center [1079, 323] width 56 height 30
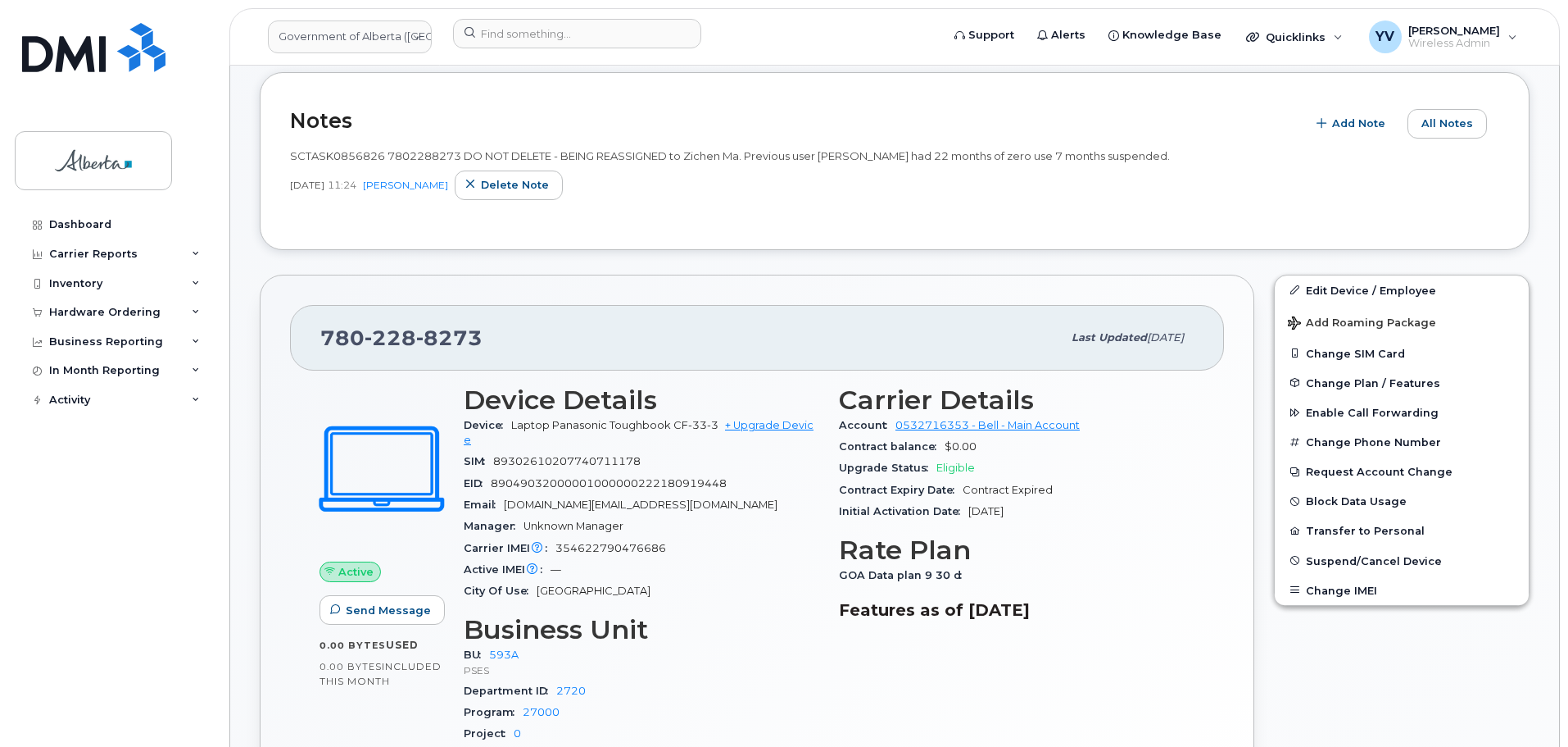
scroll to position [414, 0]
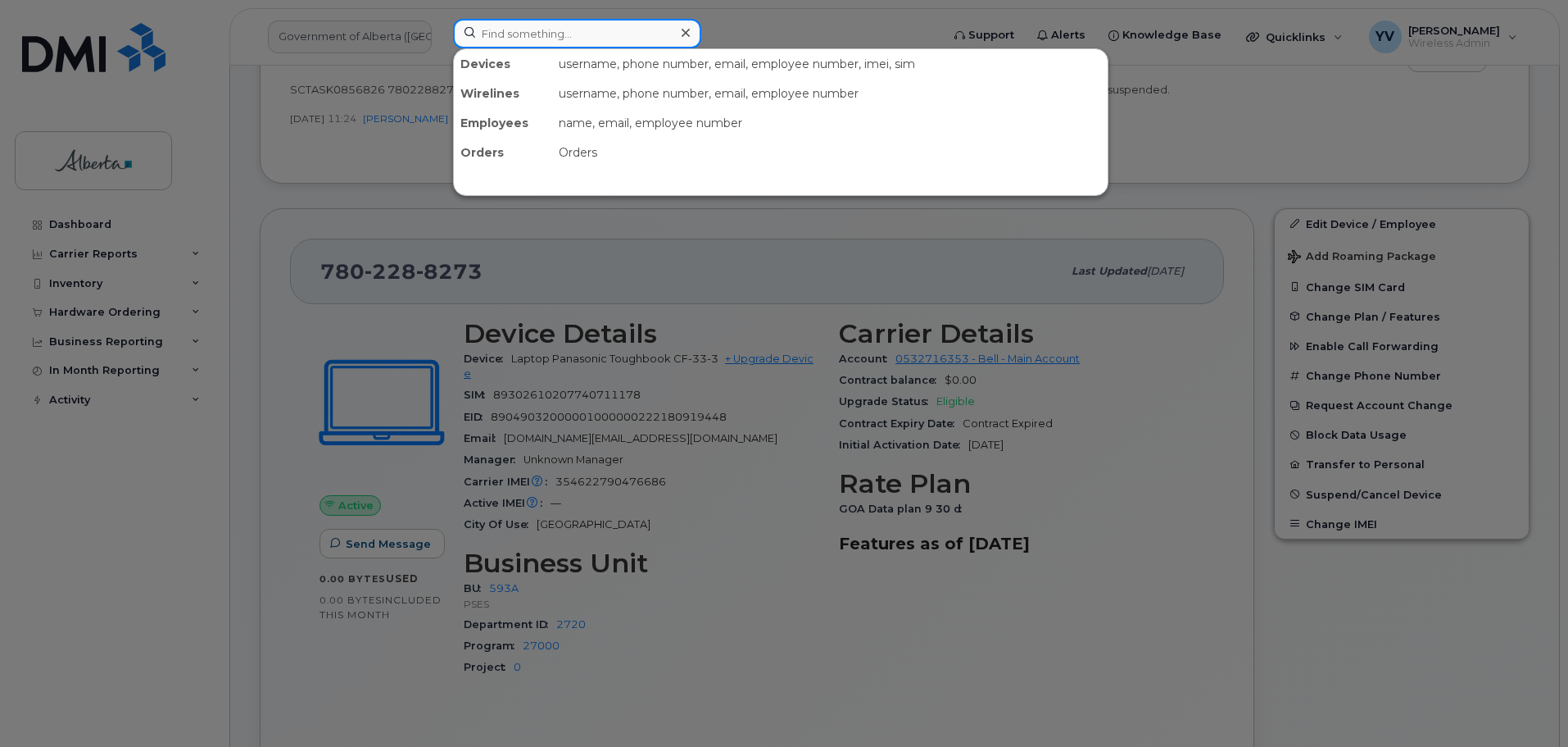
click at [511, 40] on input at bounding box center [577, 34] width 249 height 29
paste input "5875451806"
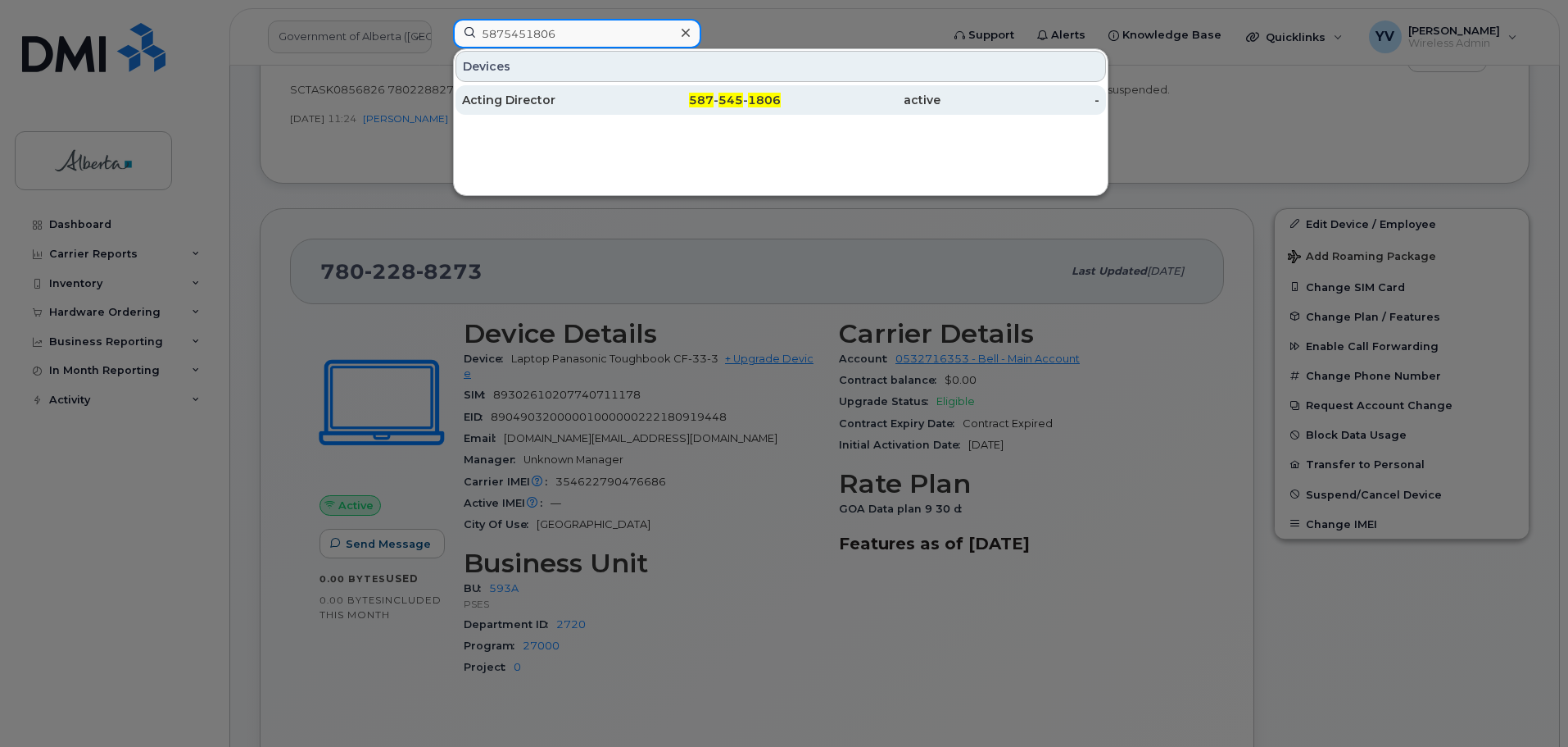
type input "5875451806"
click at [708, 94] on div "587 - 545 - 1806" at bounding box center [701, 100] width 159 height 16
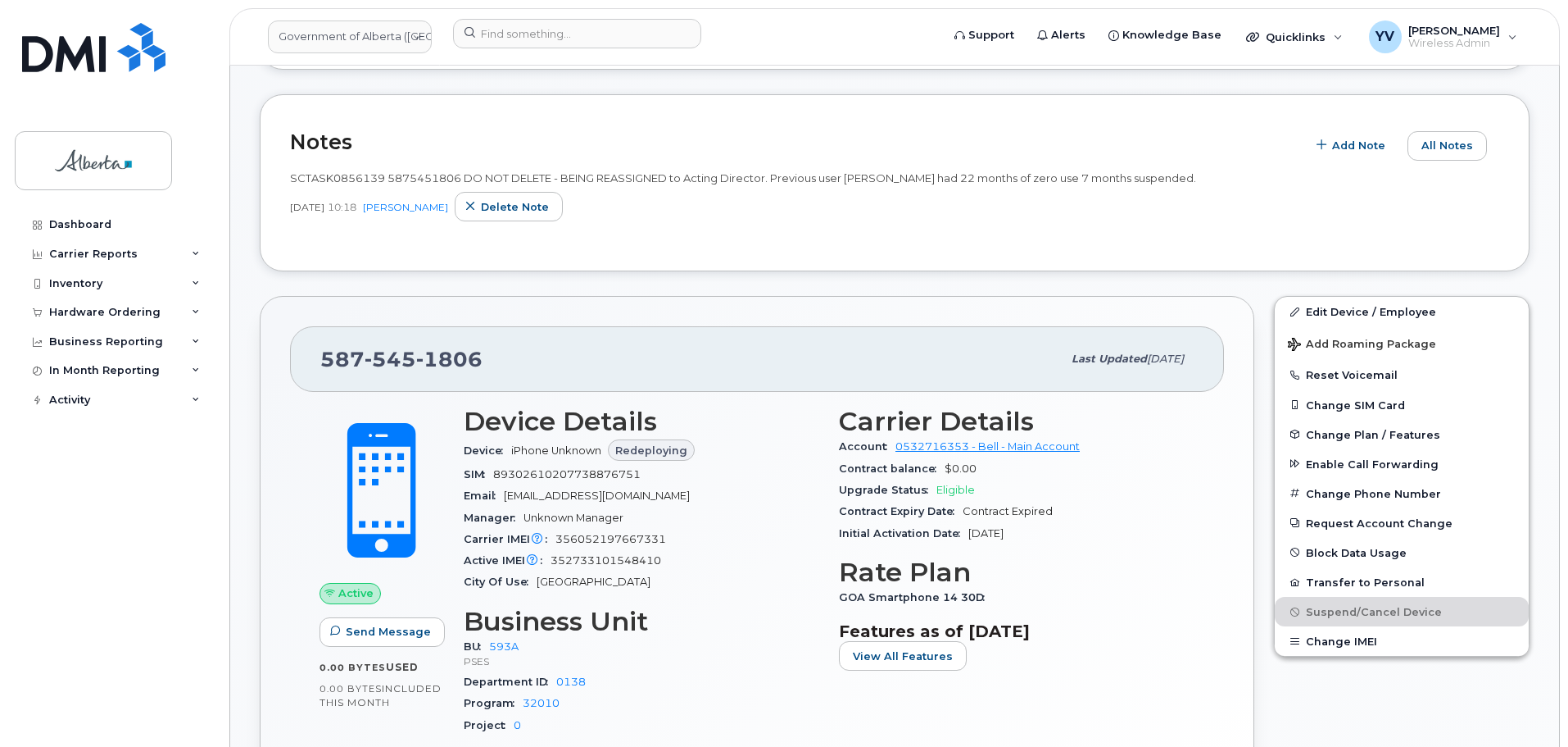
scroll to position [643, 0]
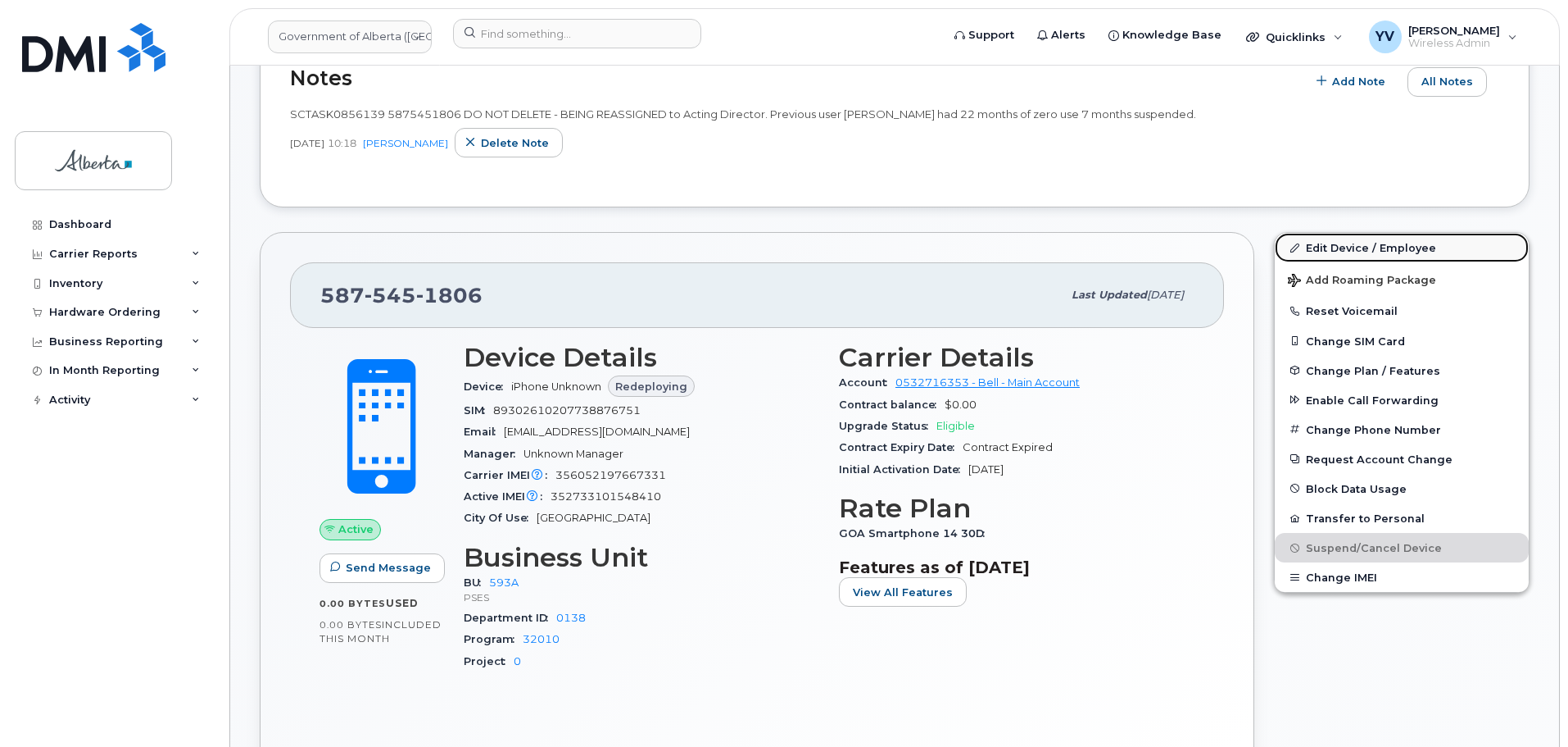
click at [1322, 241] on link "Edit Device / Employee" at bounding box center [1401, 248] width 254 height 29
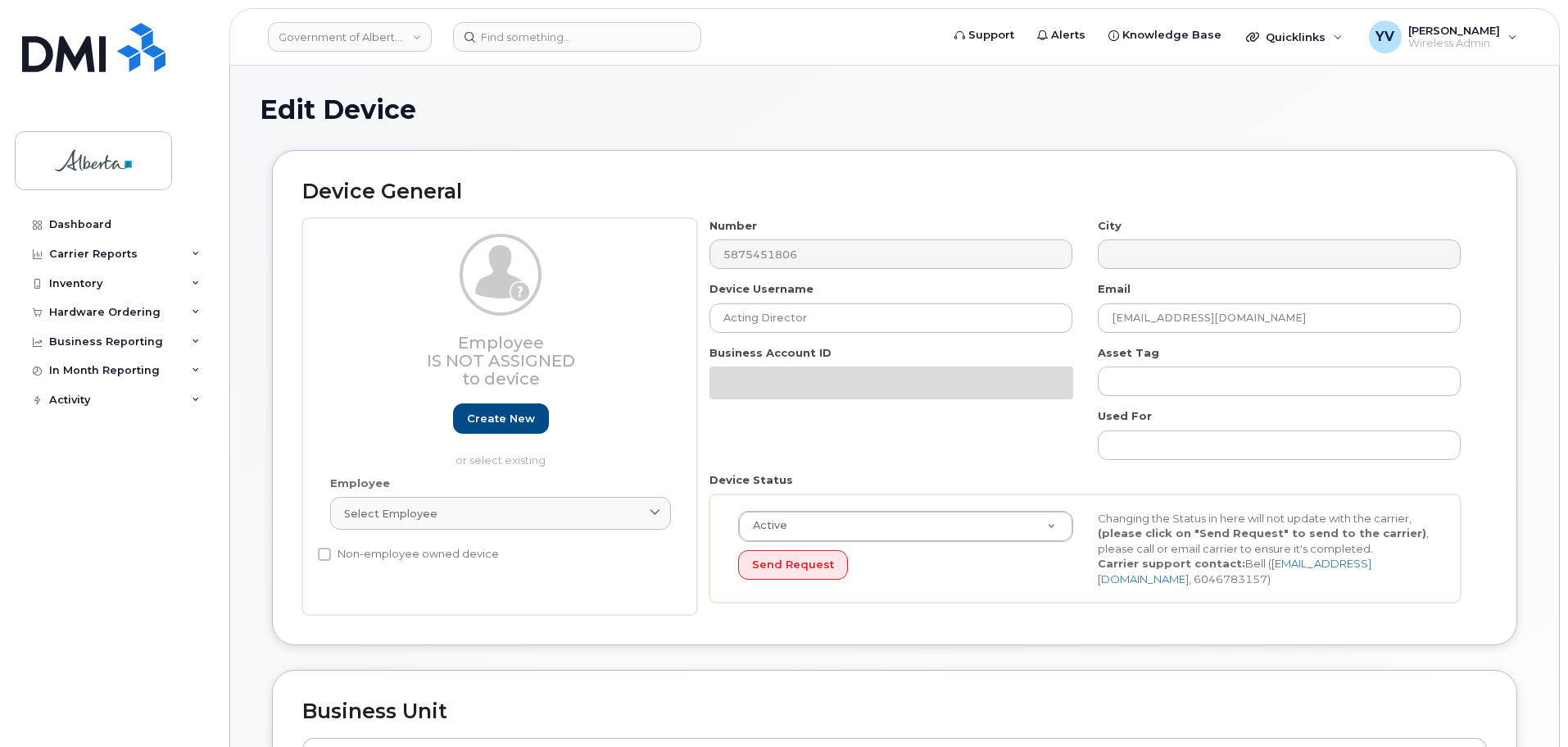
select select "4797682"
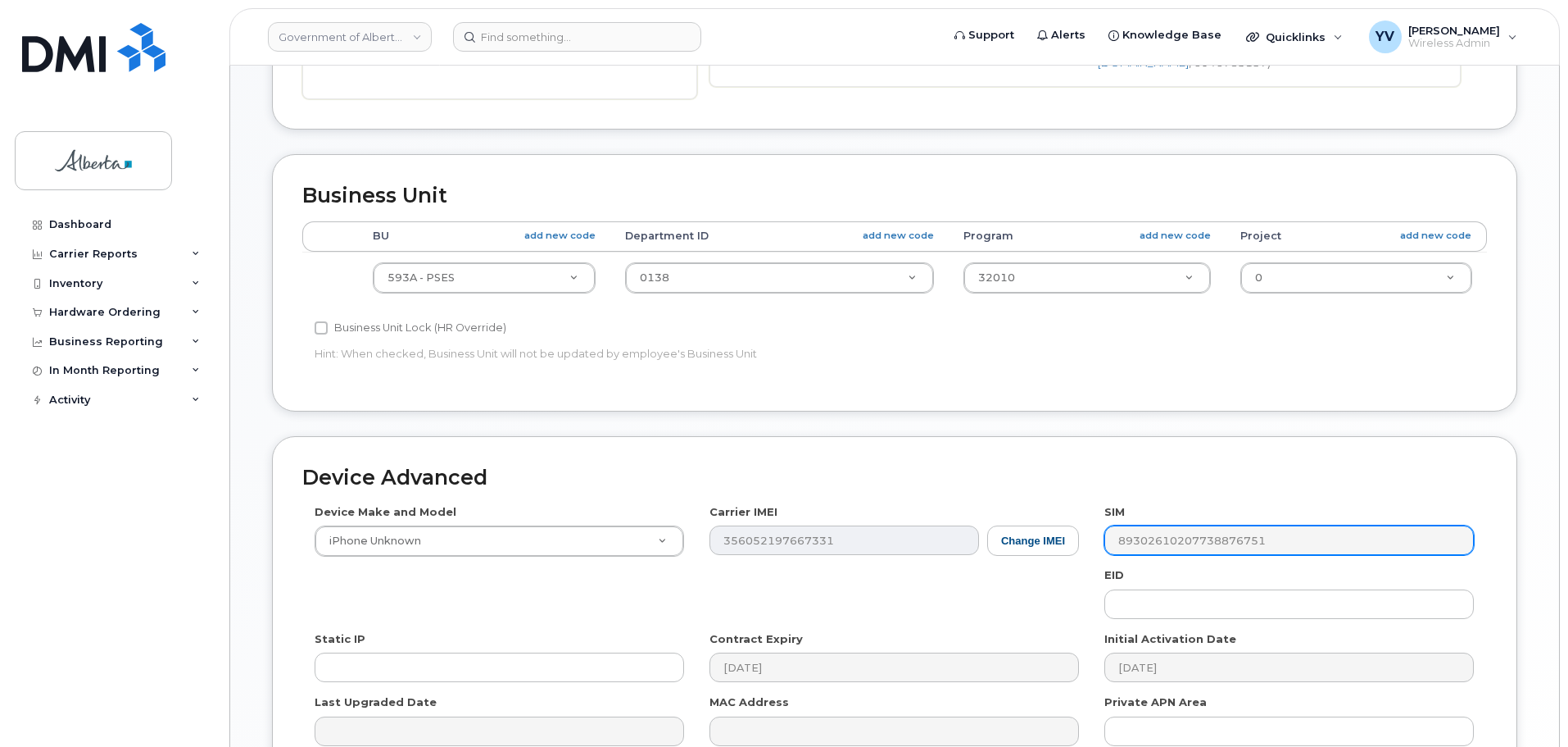
scroll to position [598, 0]
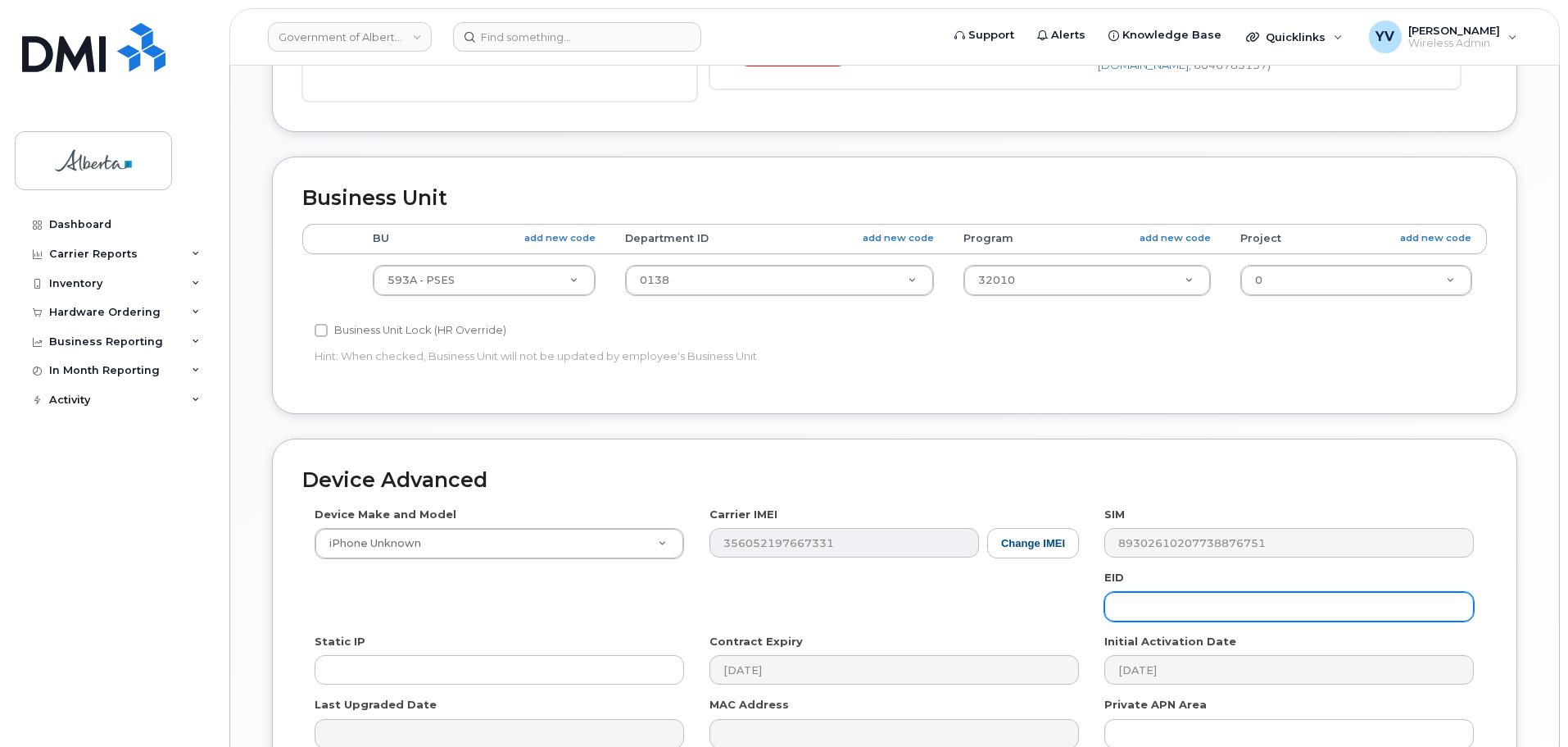
click at [1130, 609] on input "text" at bounding box center [1289, 607] width 370 height 29
paste input "89049032007208882600189029012356"
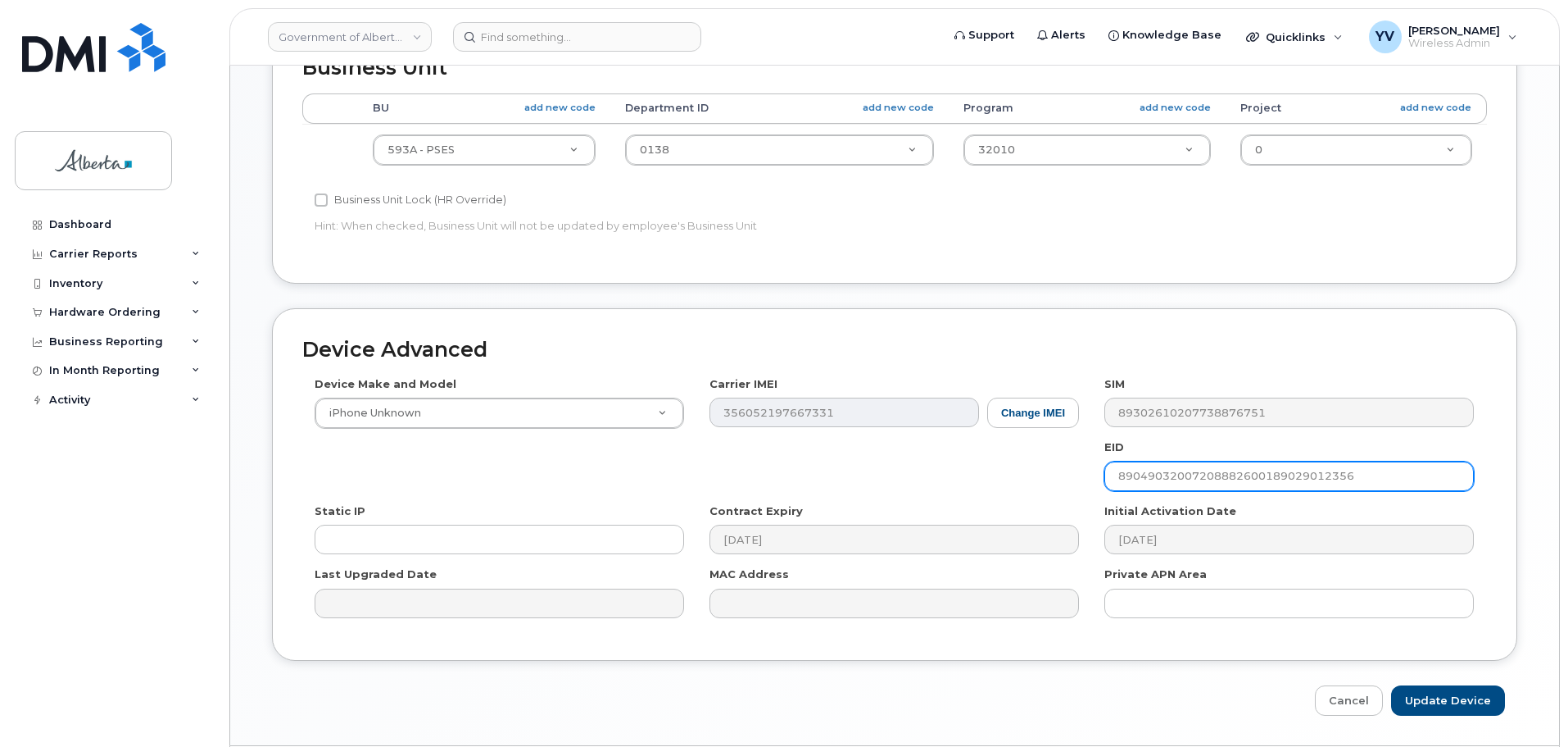
scroll to position [731, 0]
type input "89049032007208882600189029012356"
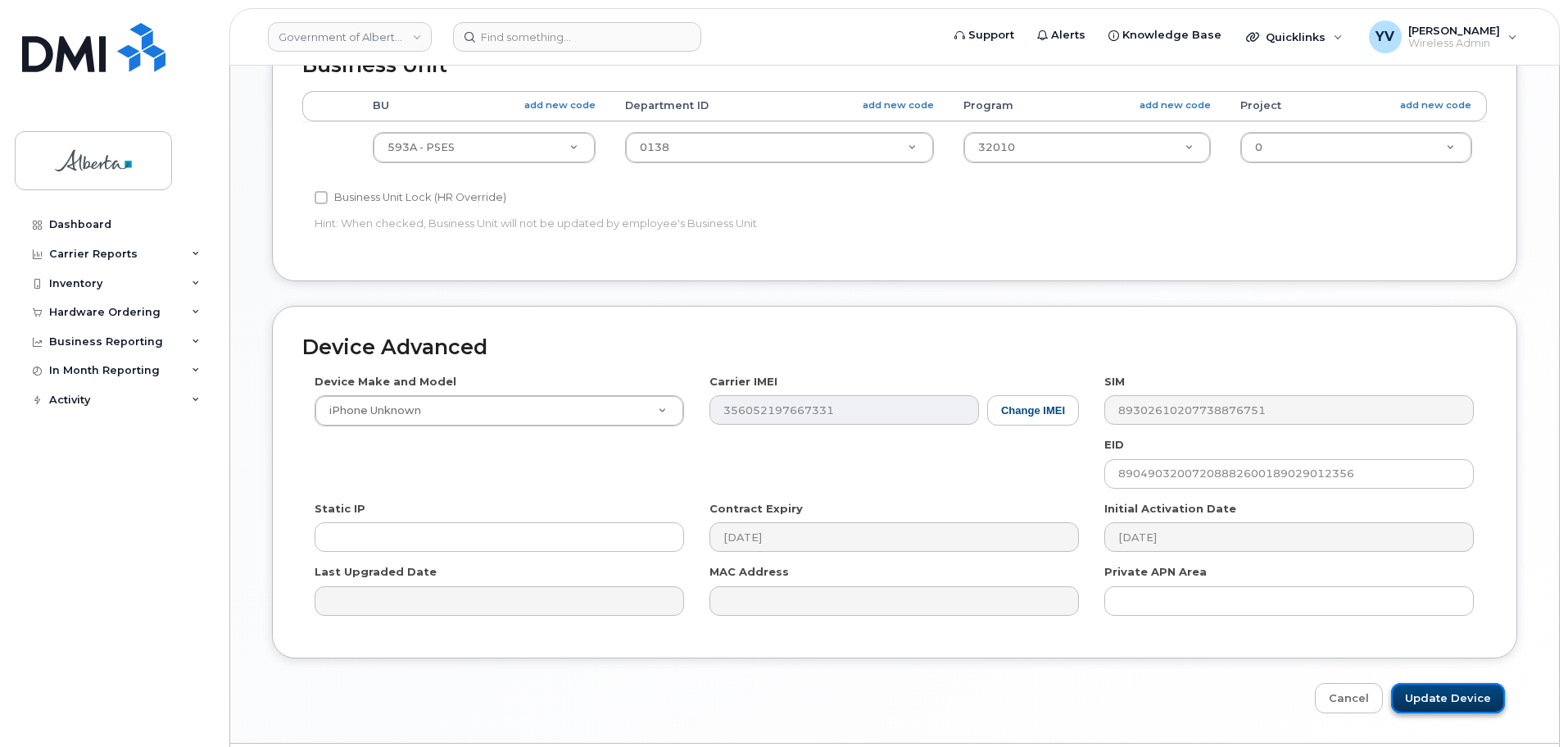
click at [1451, 685] on input "Update Device" at bounding box center [1448, 697] width 114 height 30
type input "Saving..."
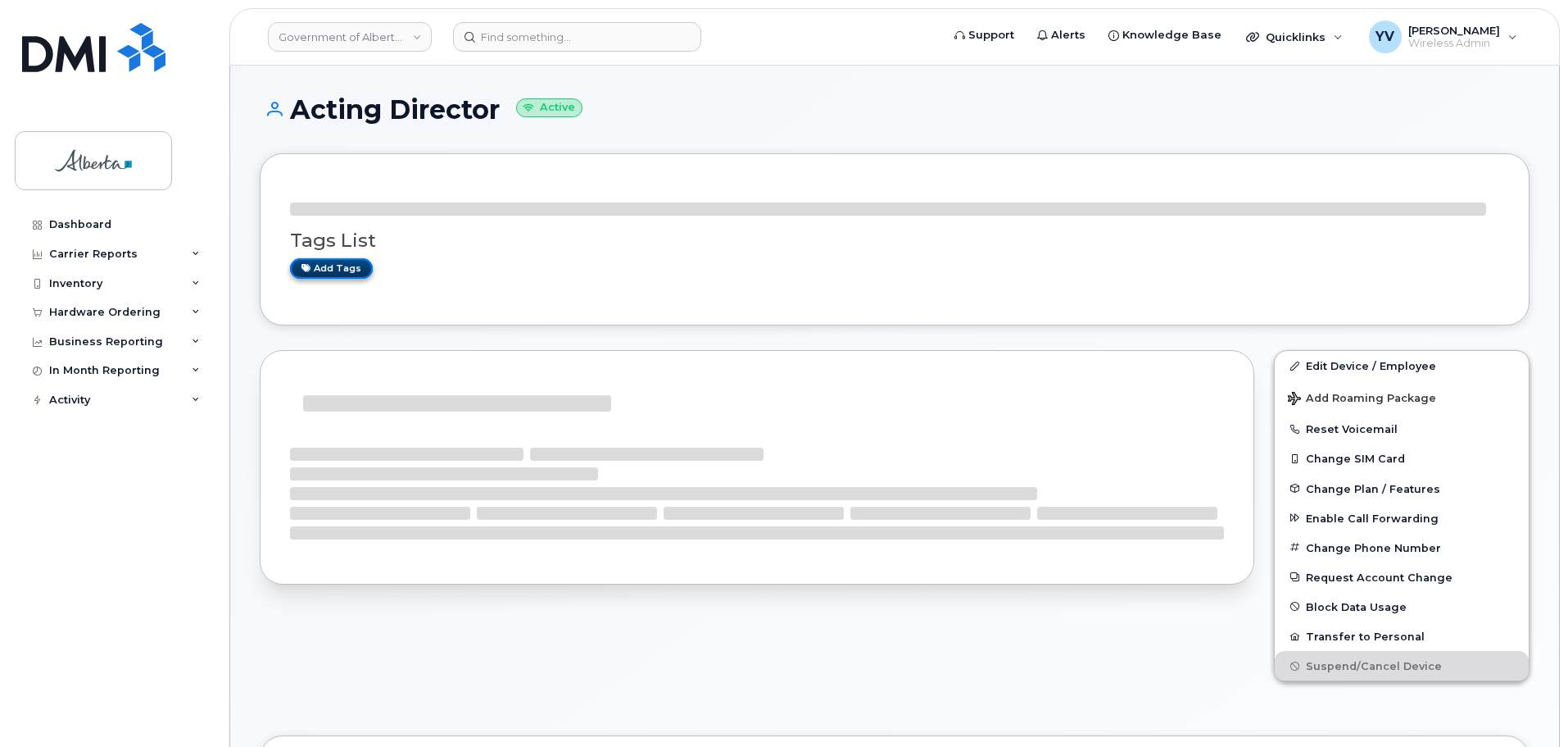
click at [321, 269] on link "Add tags" at bounding box center [331, 268] width 83 height 20
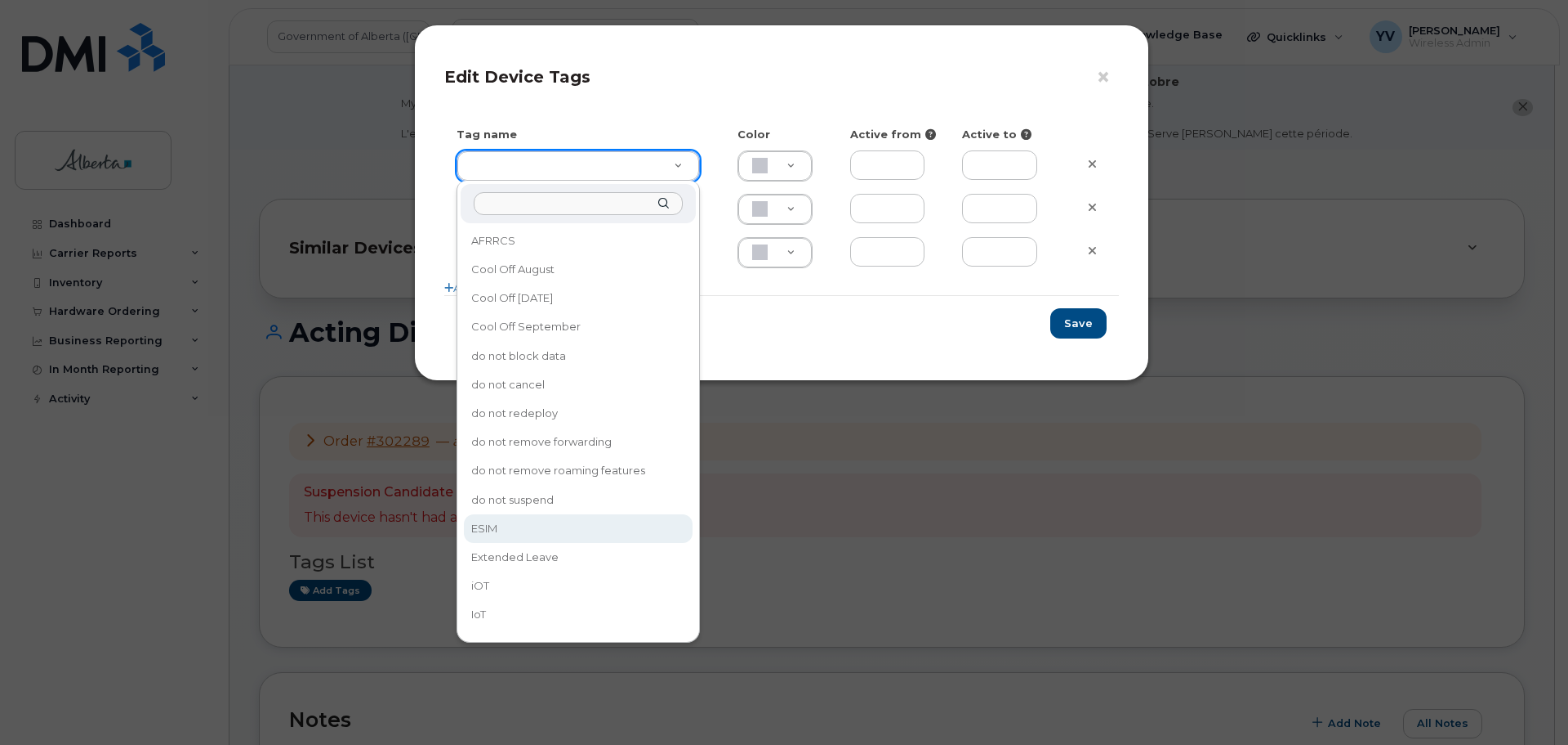
type input "ESIM"
type input "D6CDC1"
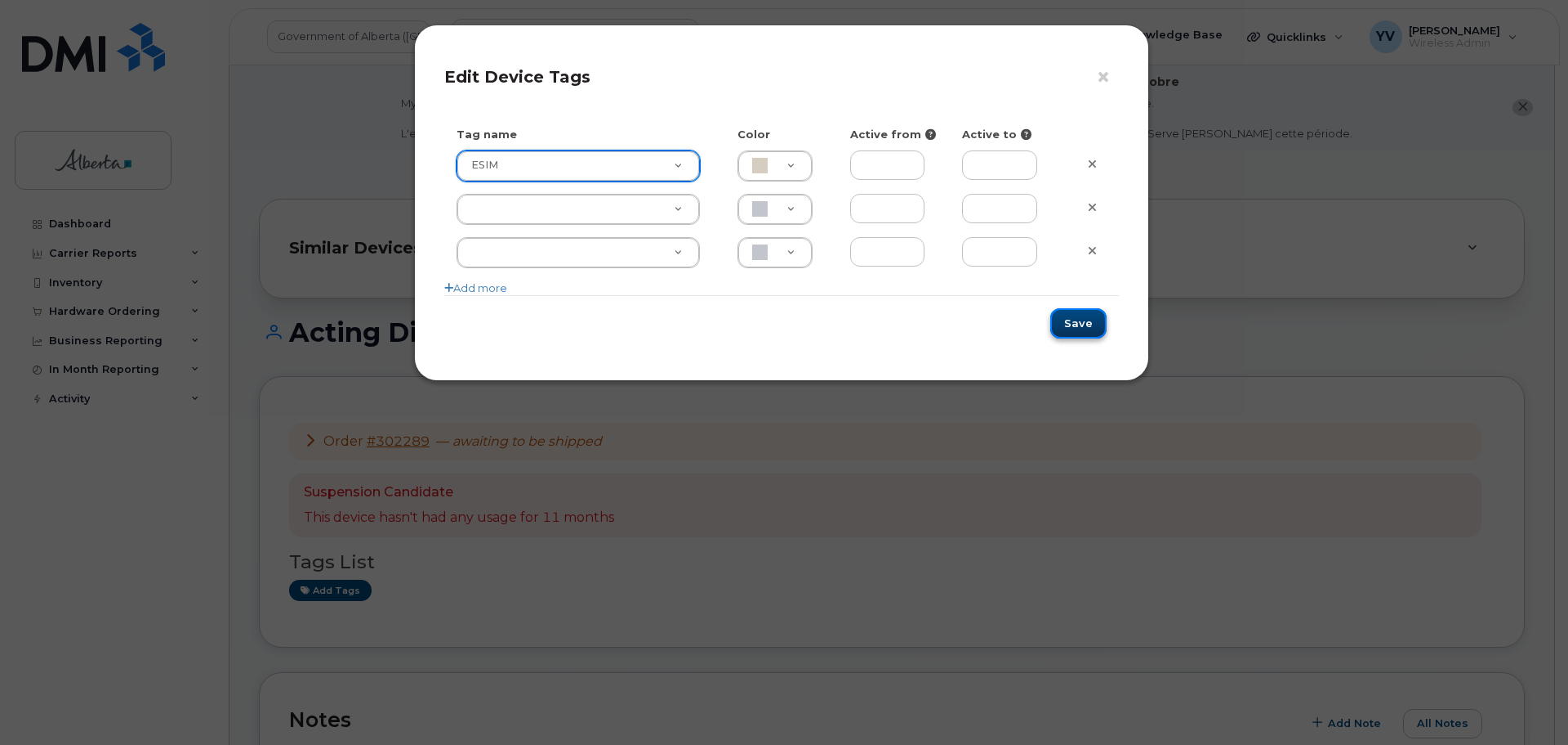
click at [1080, 324] on button "Save" at bounding box center [1079, 323] width 56 height 30
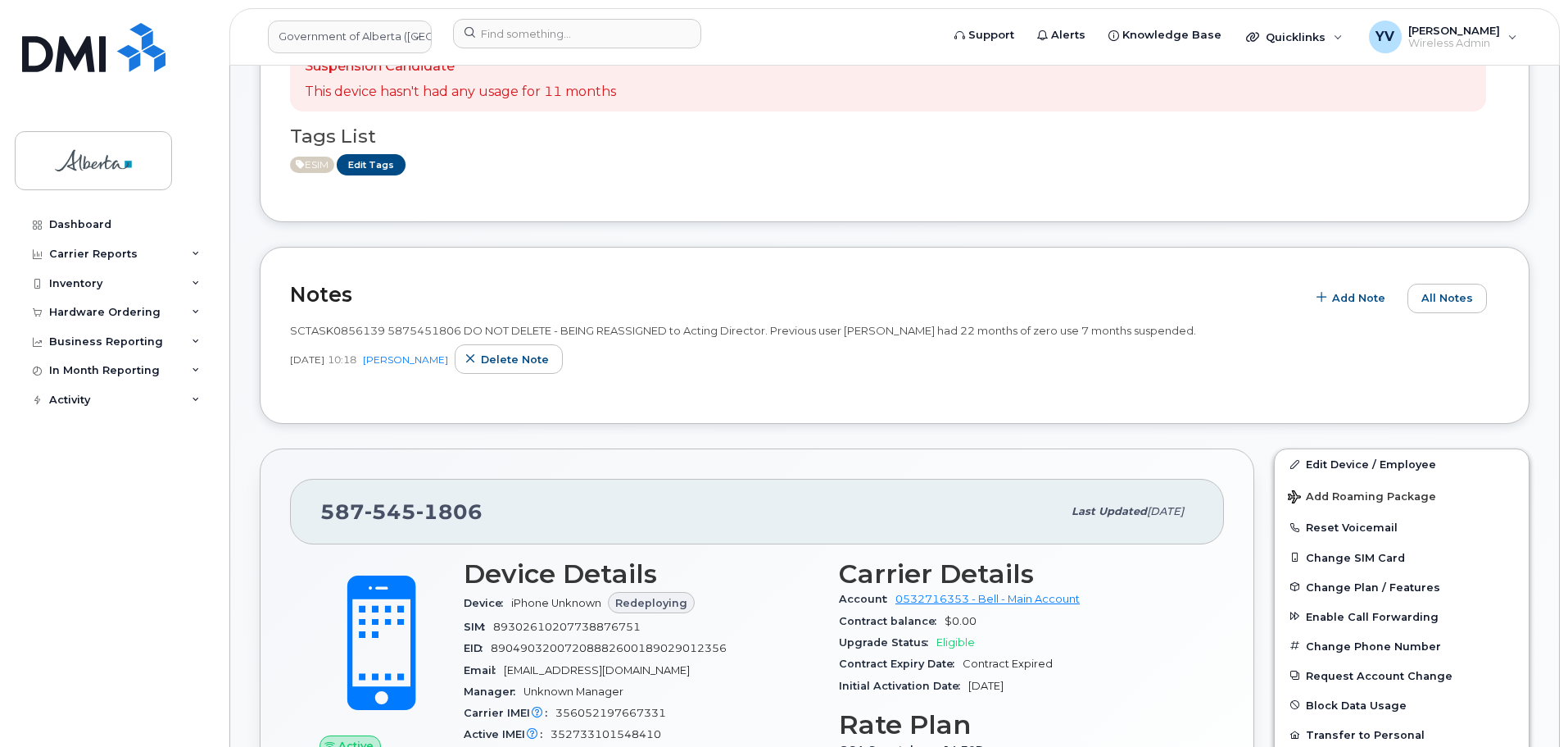
scroll to position [523, 0]
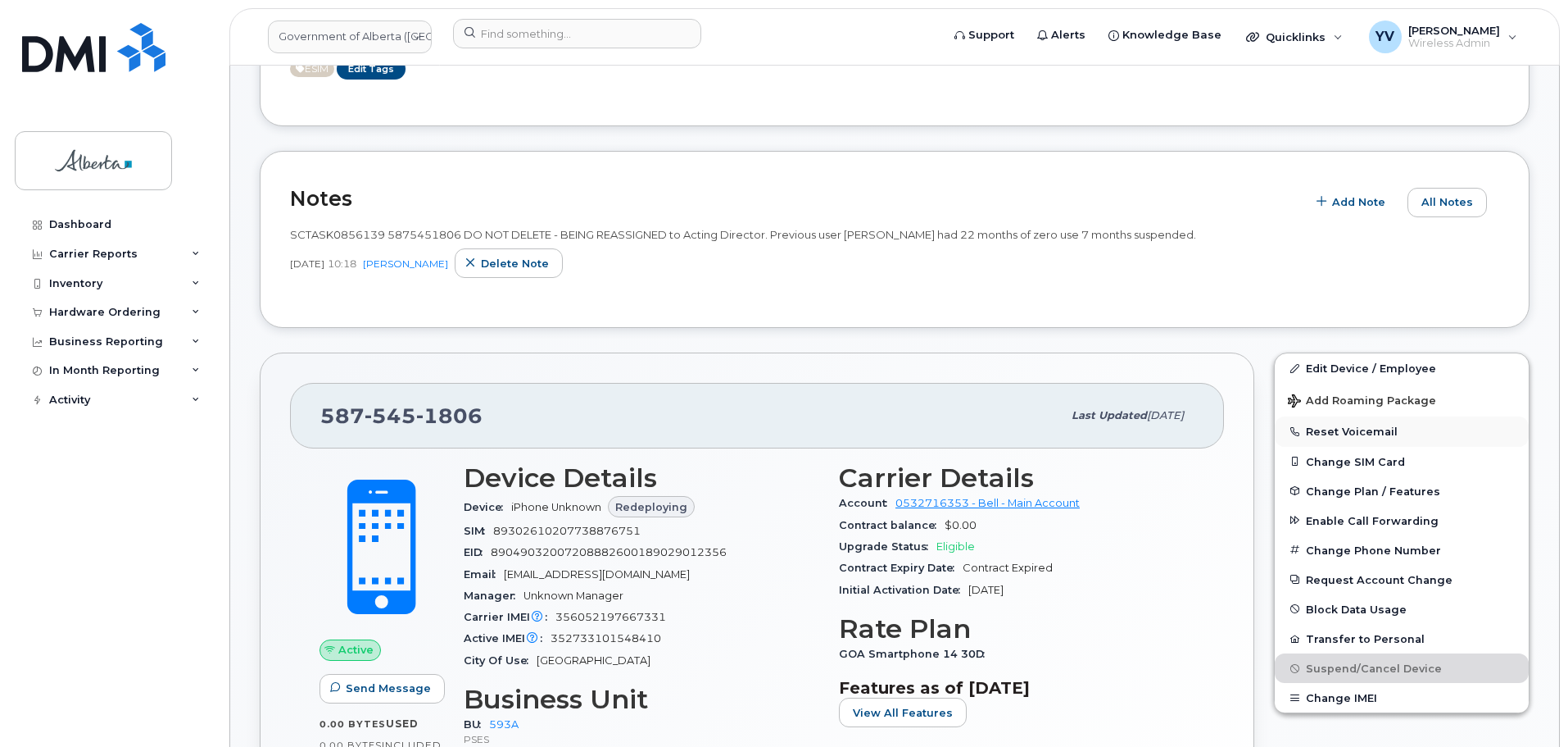
click at [1330, 423] on button "Reset Voicemail" at bounding box center [1401, 431] width 254 height 29
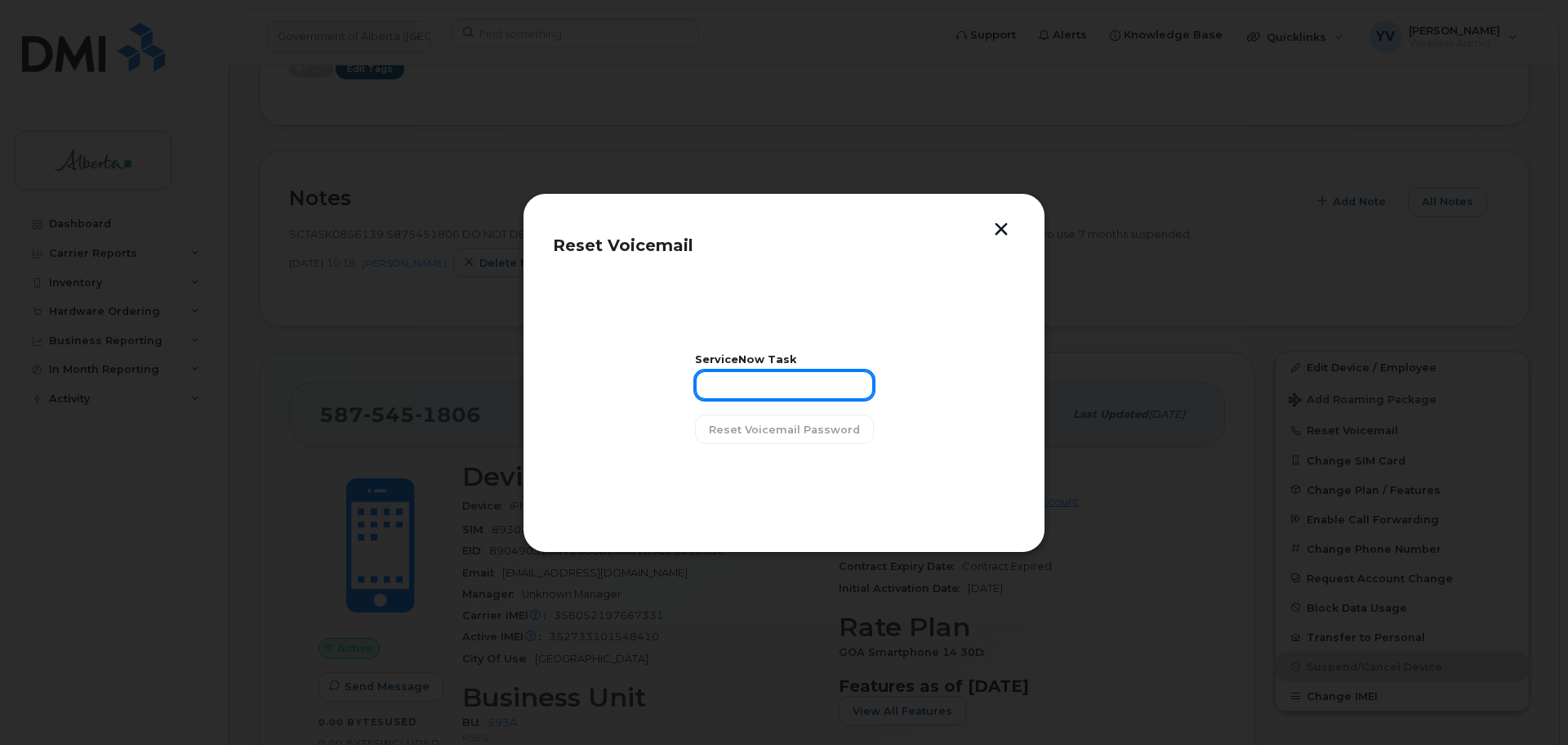
click at [737, 392] on input "text" at bounding box center [784, 385] width 179 height 29
paste input "SCTASK0856139"
type input "SCTASK0856139"
click at [775, 429] on span "Reset Voicemail Password" at bounding box center [784, 429] width 151 height 15
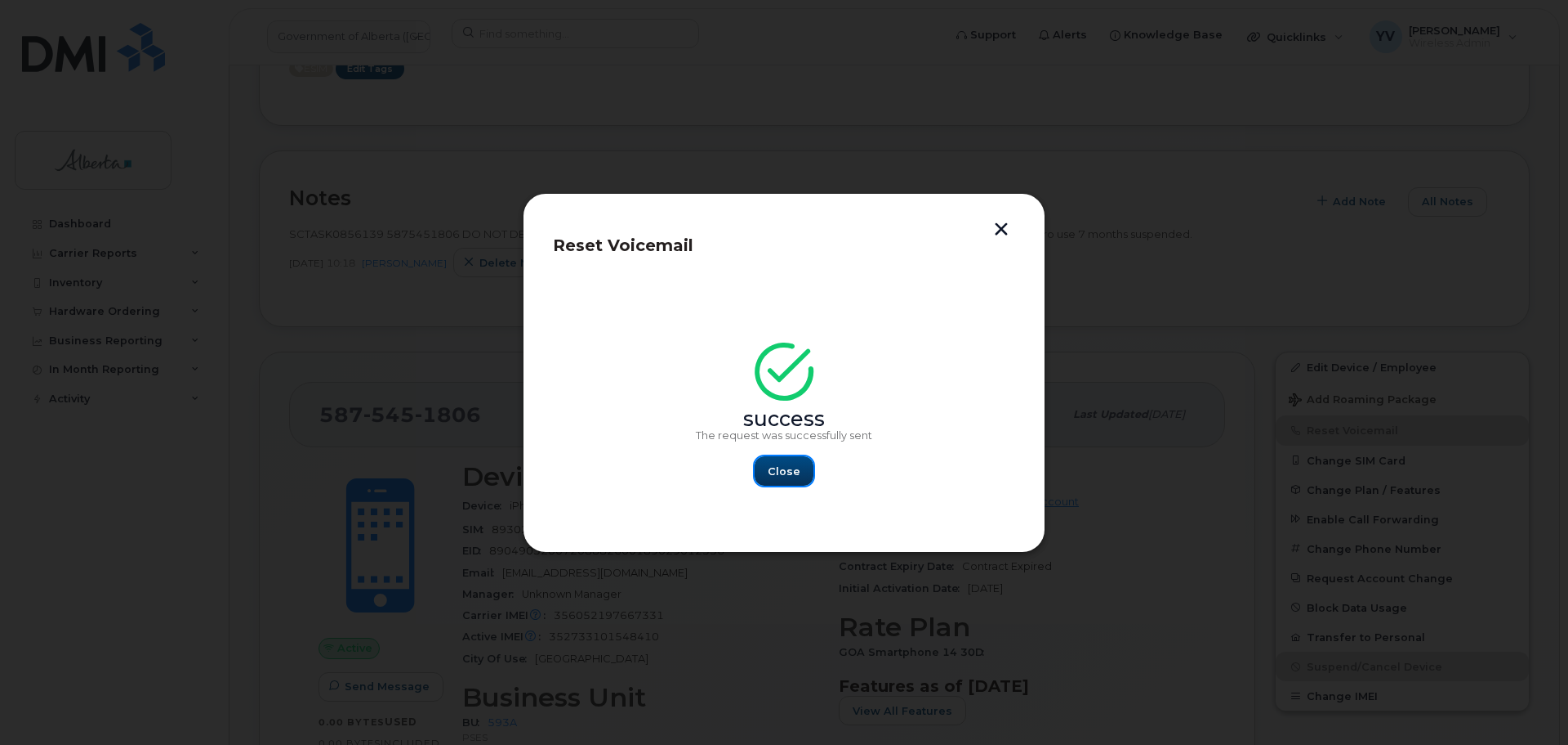
click at [794, 469] on span "Close" at bounding box center [784, 471] width 33 height 15
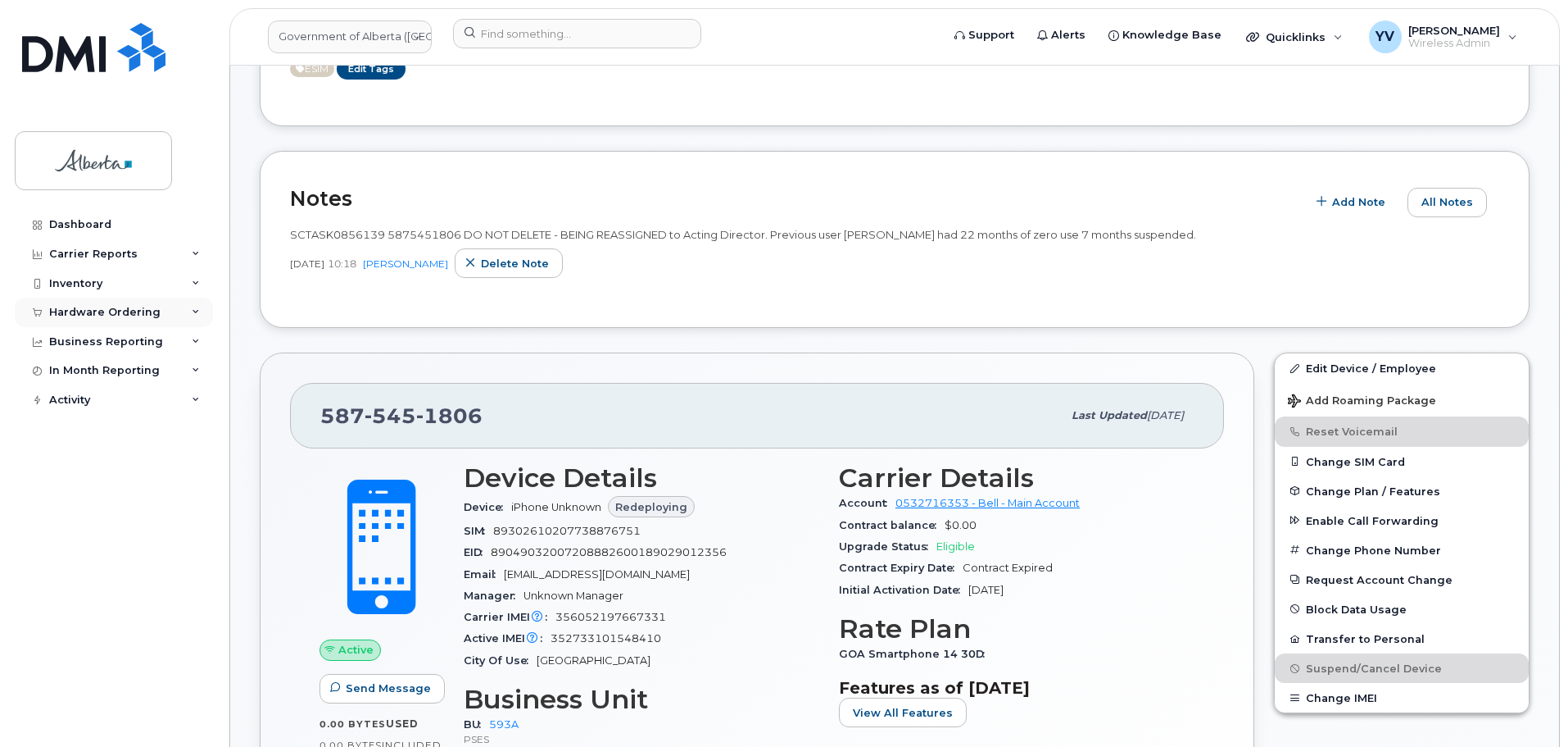
click at [117, 307] on div "Hardware Ordering" at bounding box center [105, 312] width 111 height 13
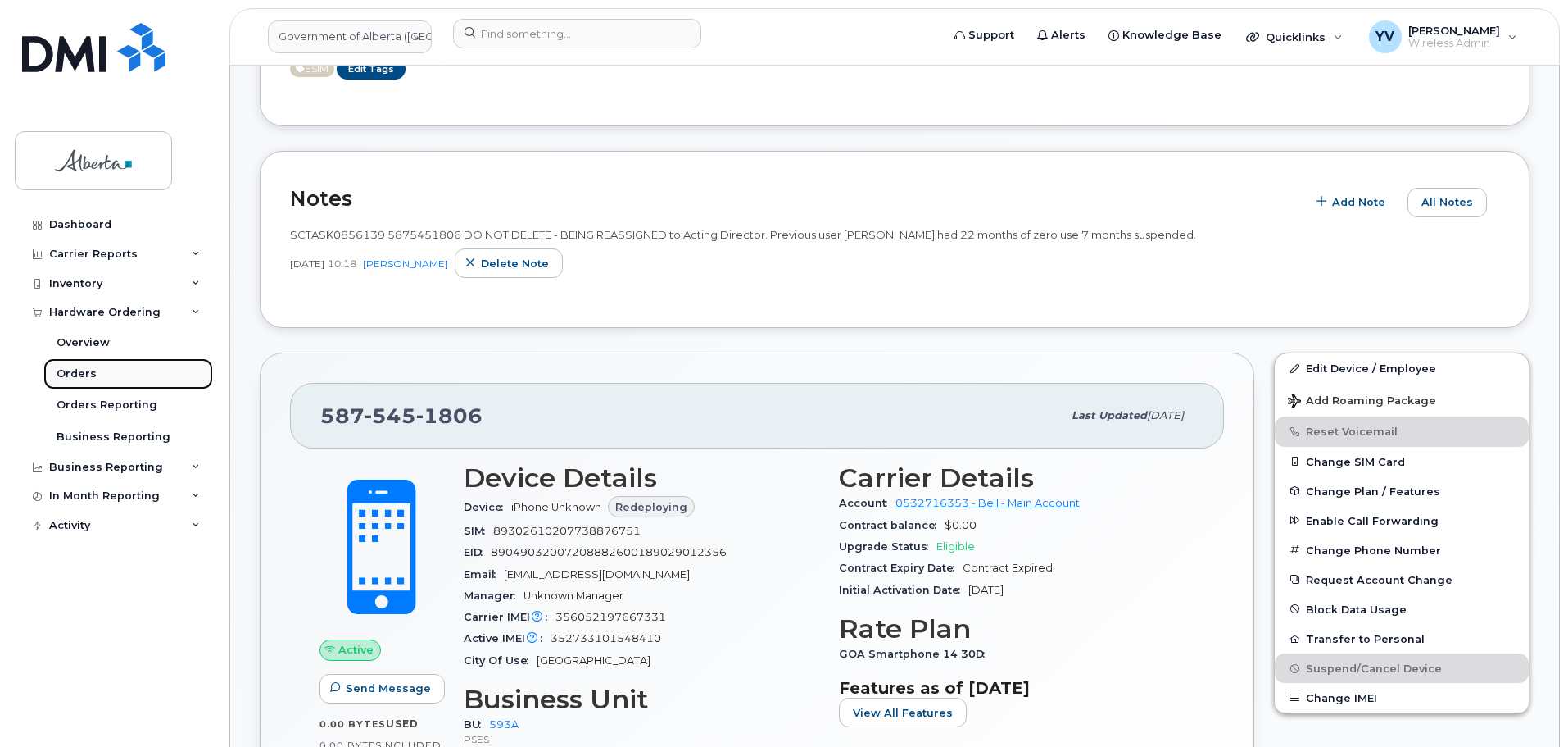
click at [76, 374] on div "Orders" at bounding box center [76, 374] width 40 height 15
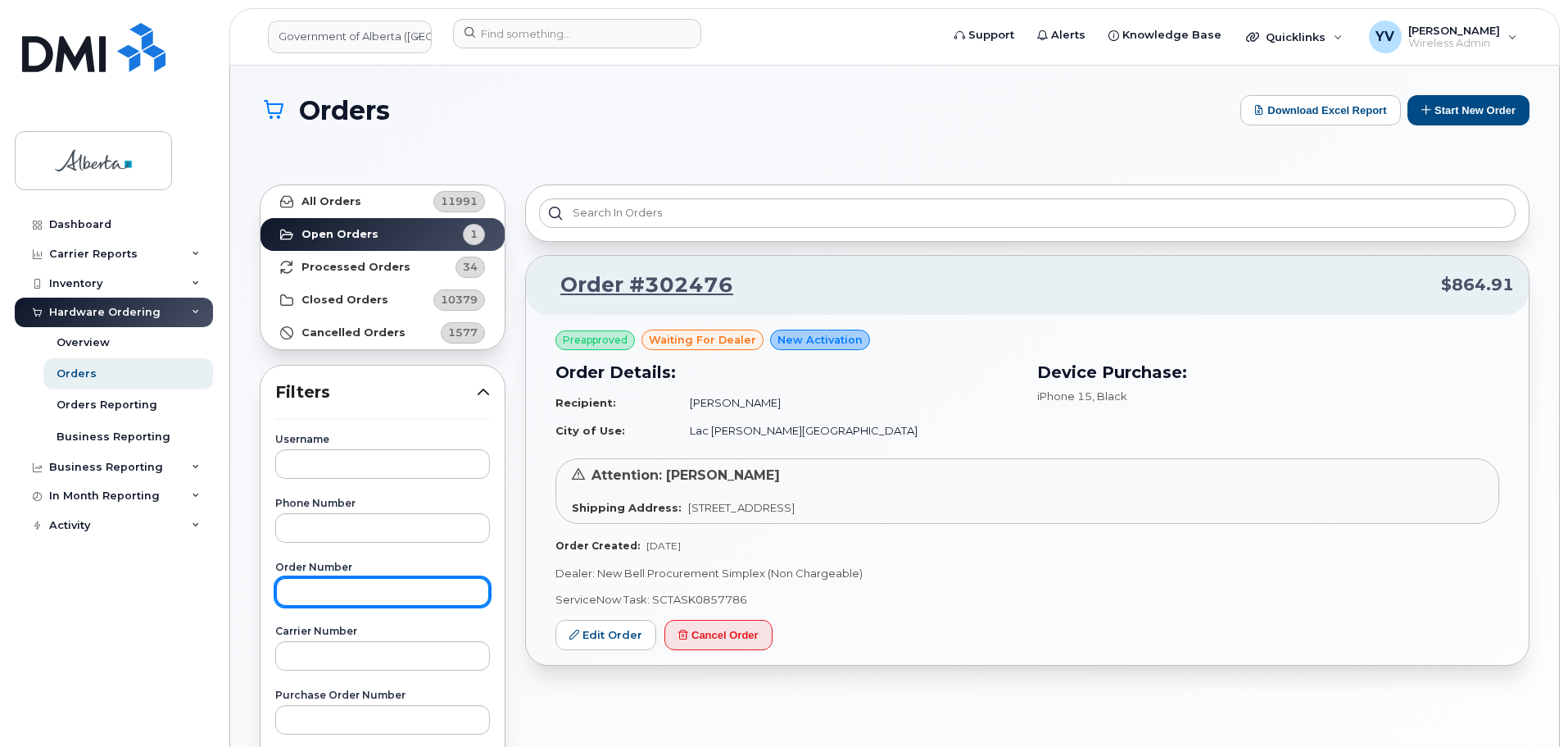
click at [326, 593] on input "text" at bounding box center [382, 591] width 215 height 29
paste input "302066"
type input "302066"
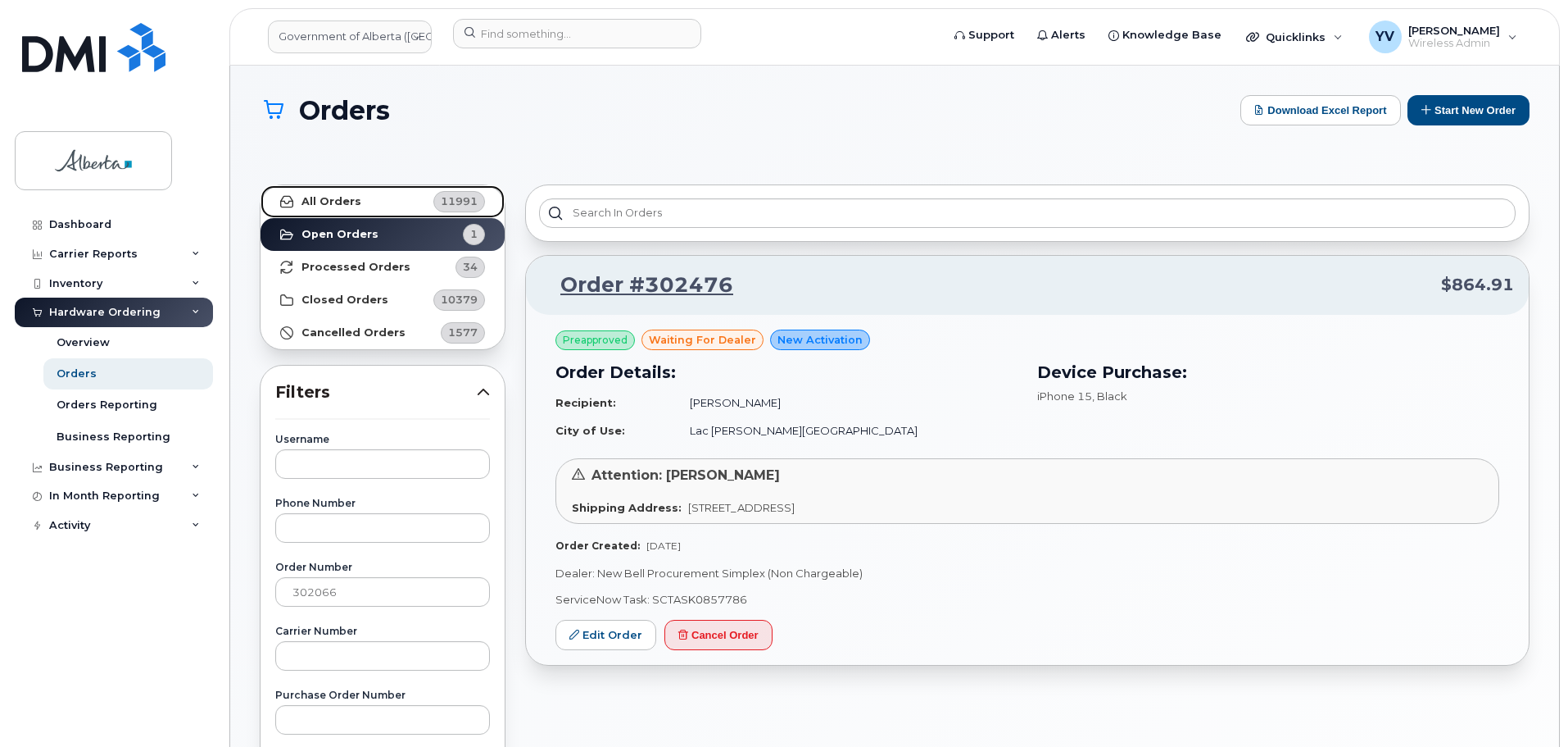
click at [318, 195] on strong "All Orders" at bounding box center [331, 201] width 60 height 13
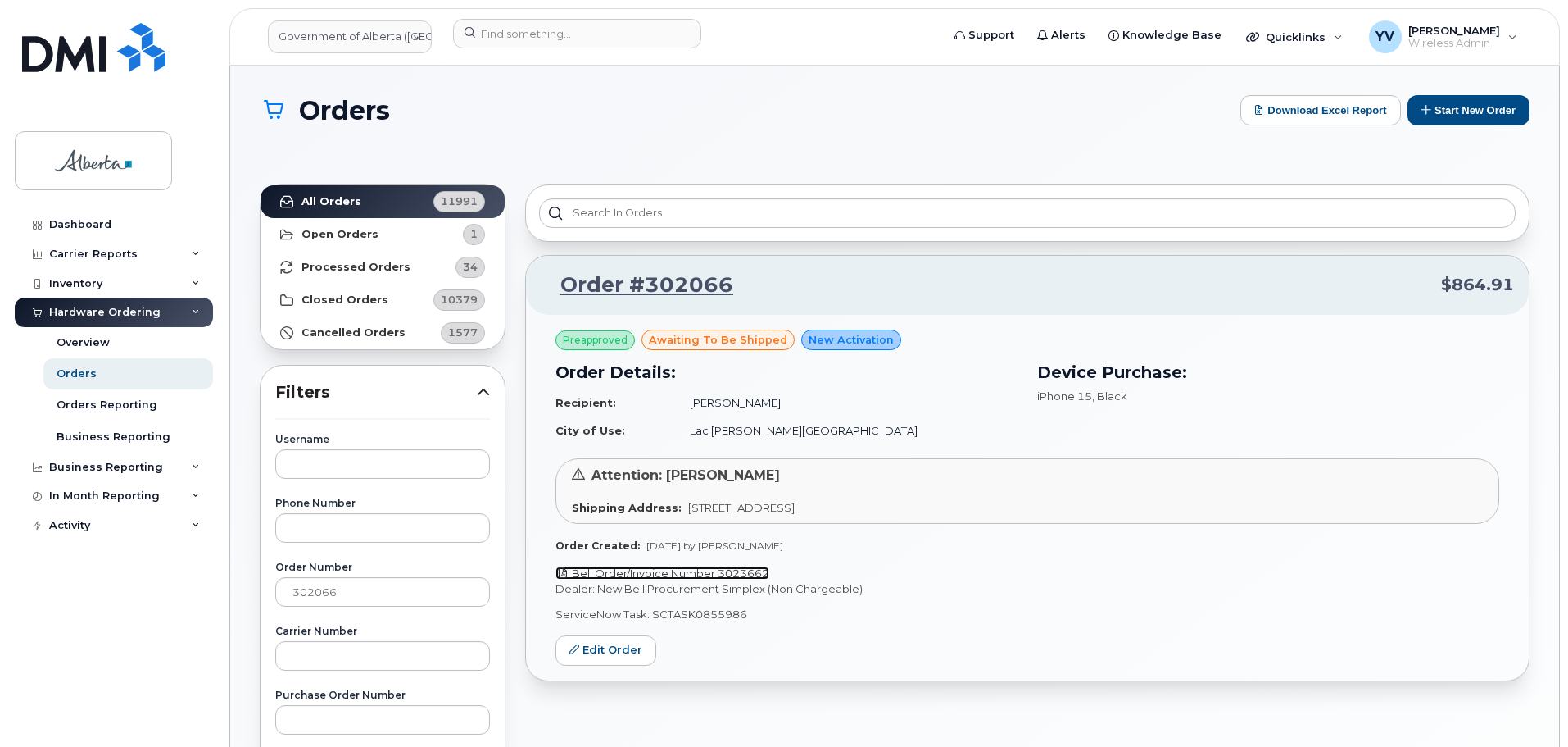
click at [738, 569] on link "Bell Order/Invoice Number 3023662" at bounding box center [662, 573] width 214 height 13
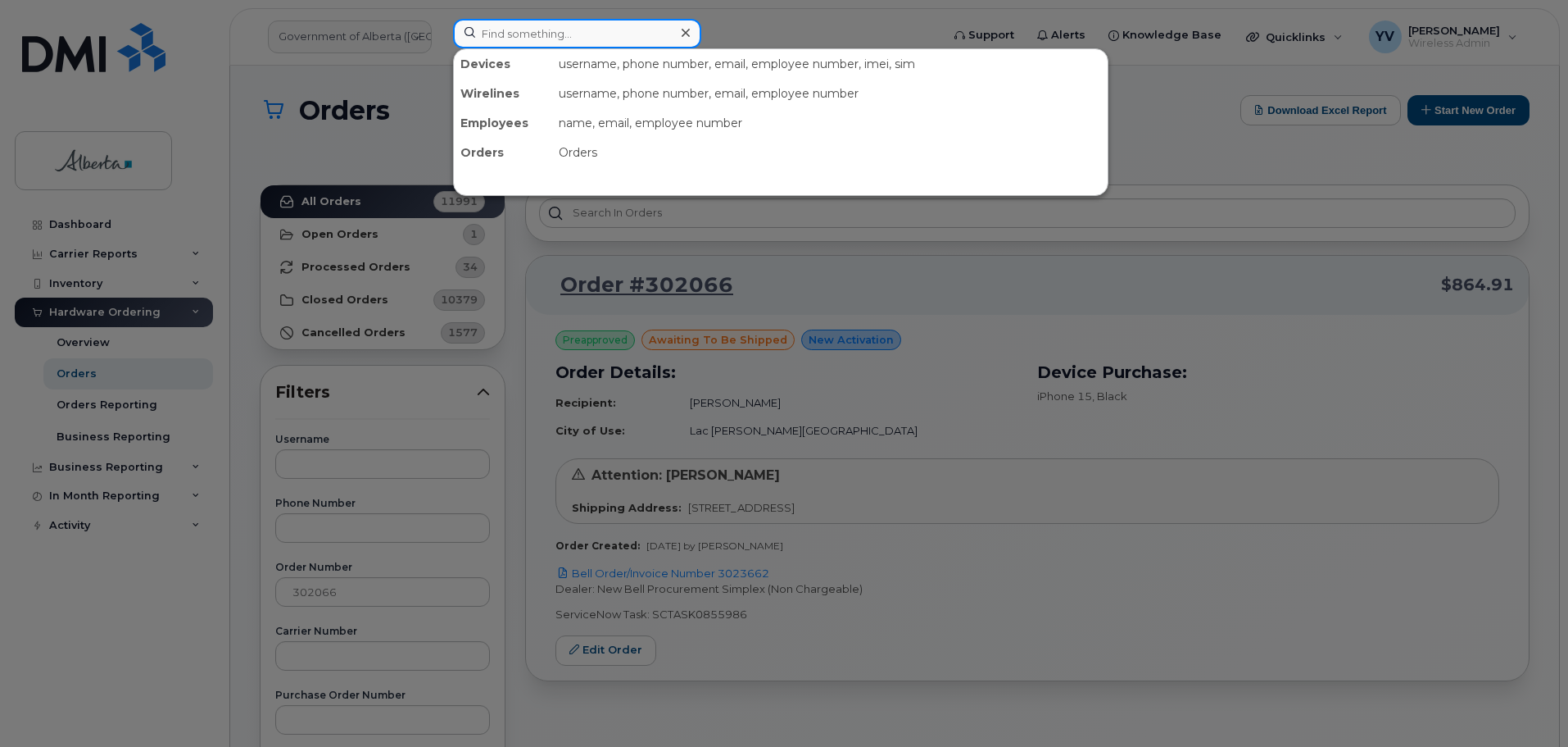
click at [501, 32] on input at bounding box center [577, 34] width 249 height 29
paste input "7804049319"
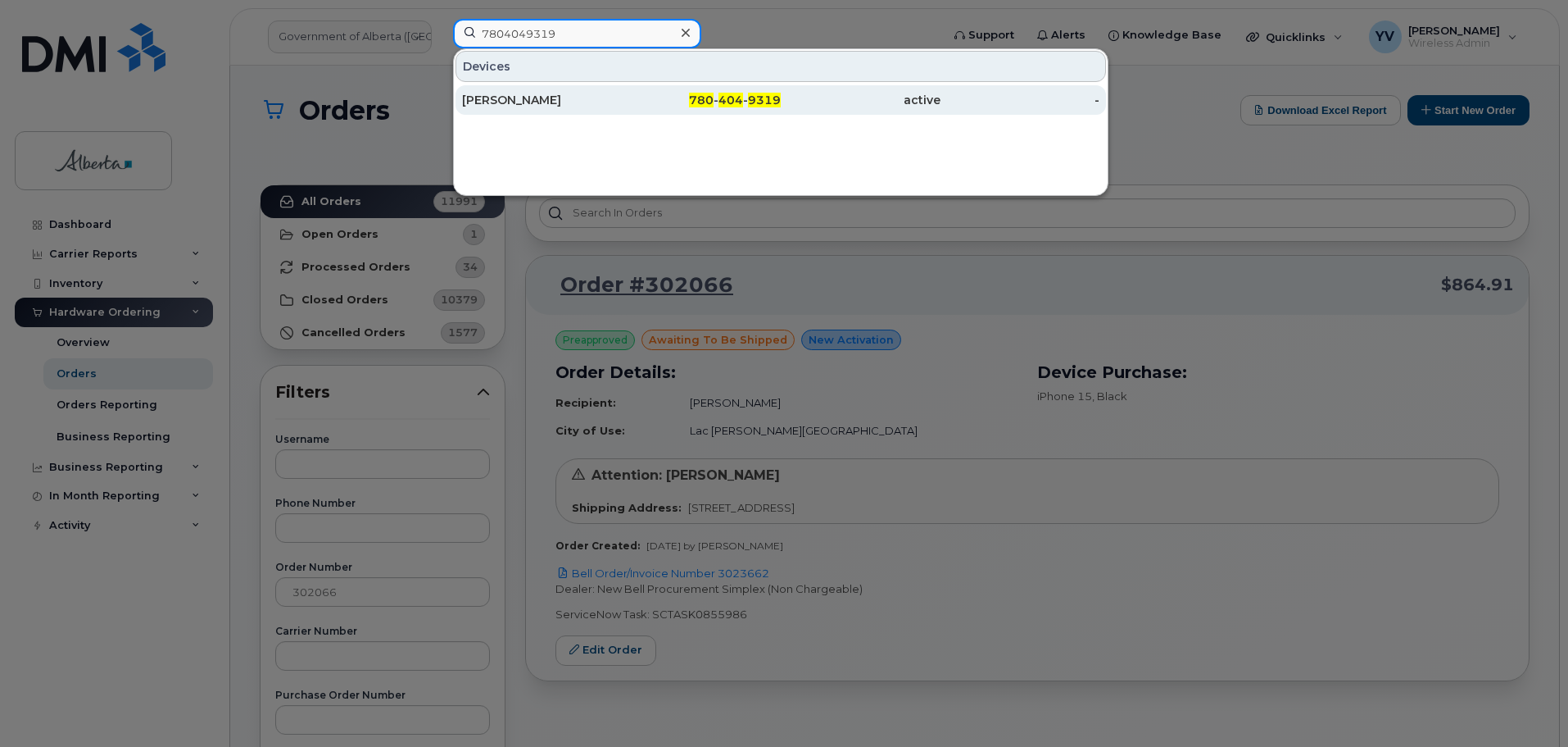
type input "7804049319"
click at [723, 98] on span "404" at bounding box center [730, 100] width 25 height 15
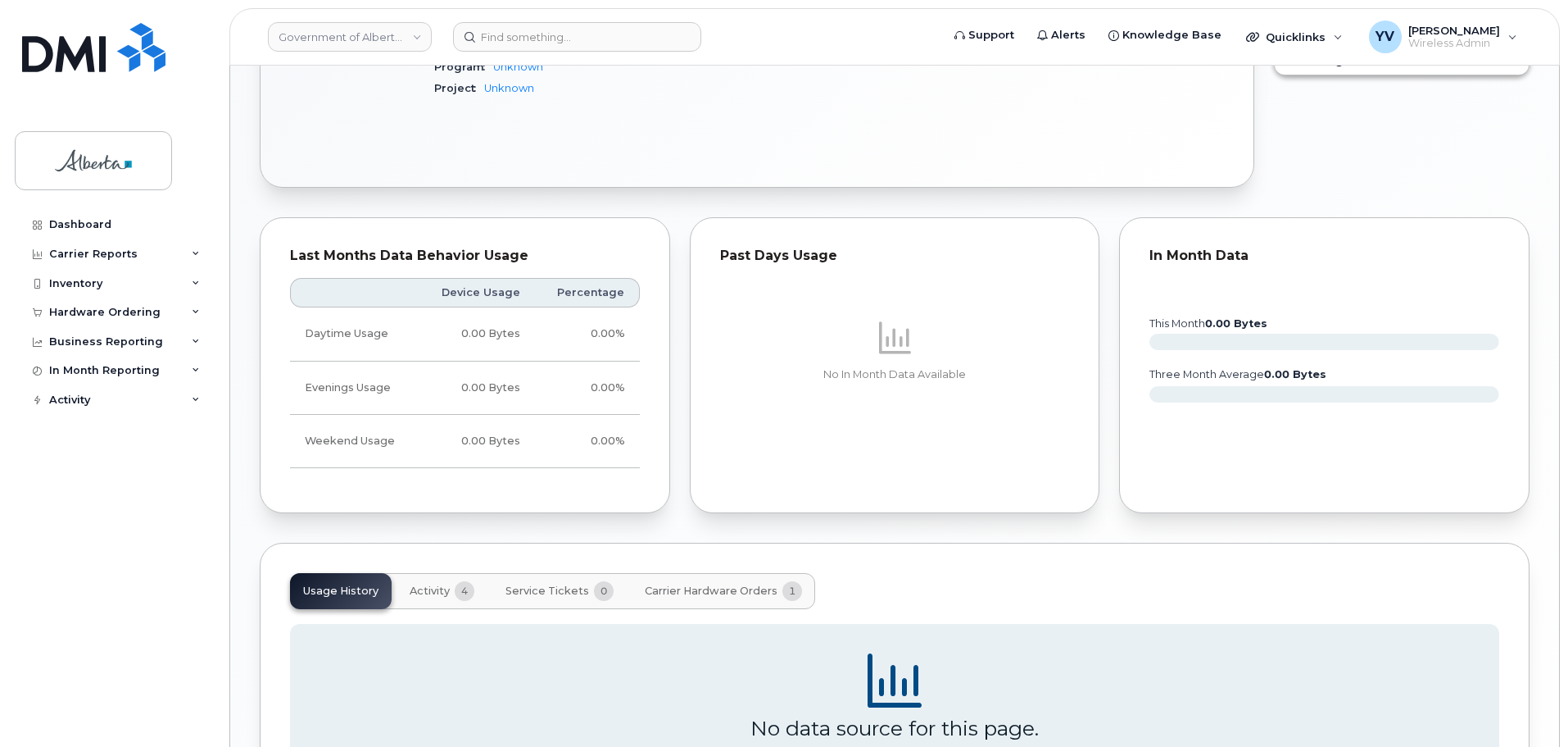
scroll to position [927, 0]
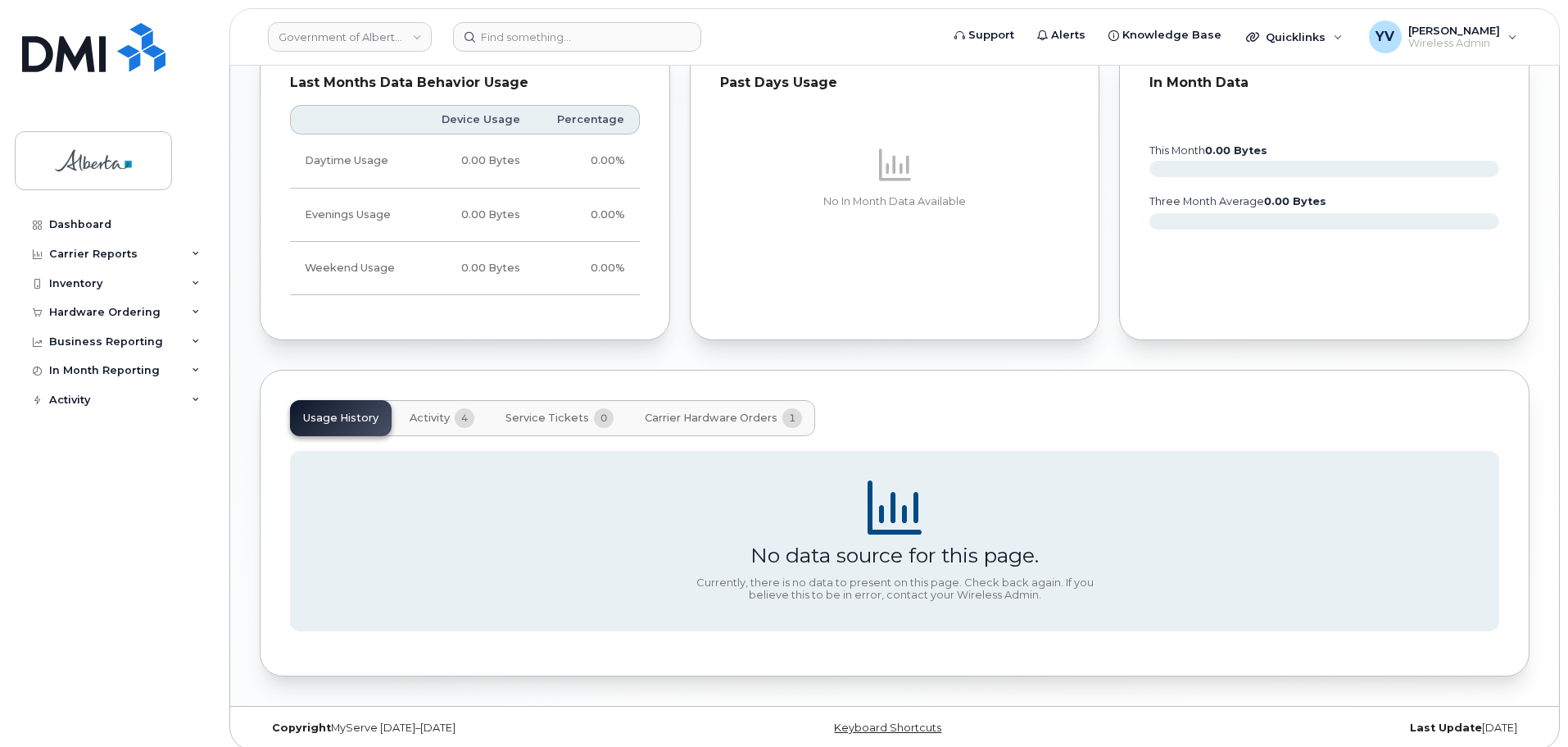
click at [676, 407] on button "Carrier Hardware Orders 1" at bounding box center [724, 418] width 184 height 36
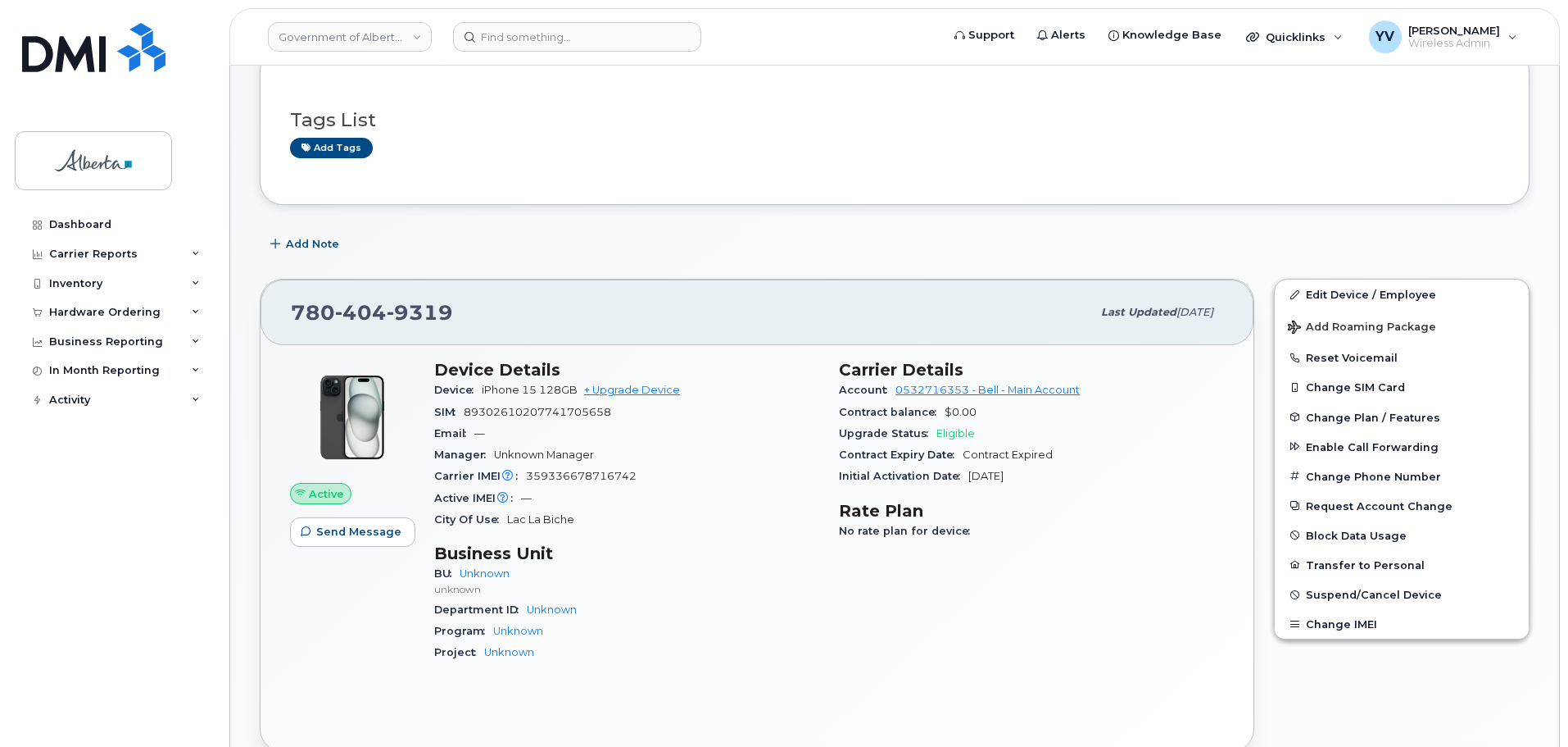
scroll to position [48, 0]
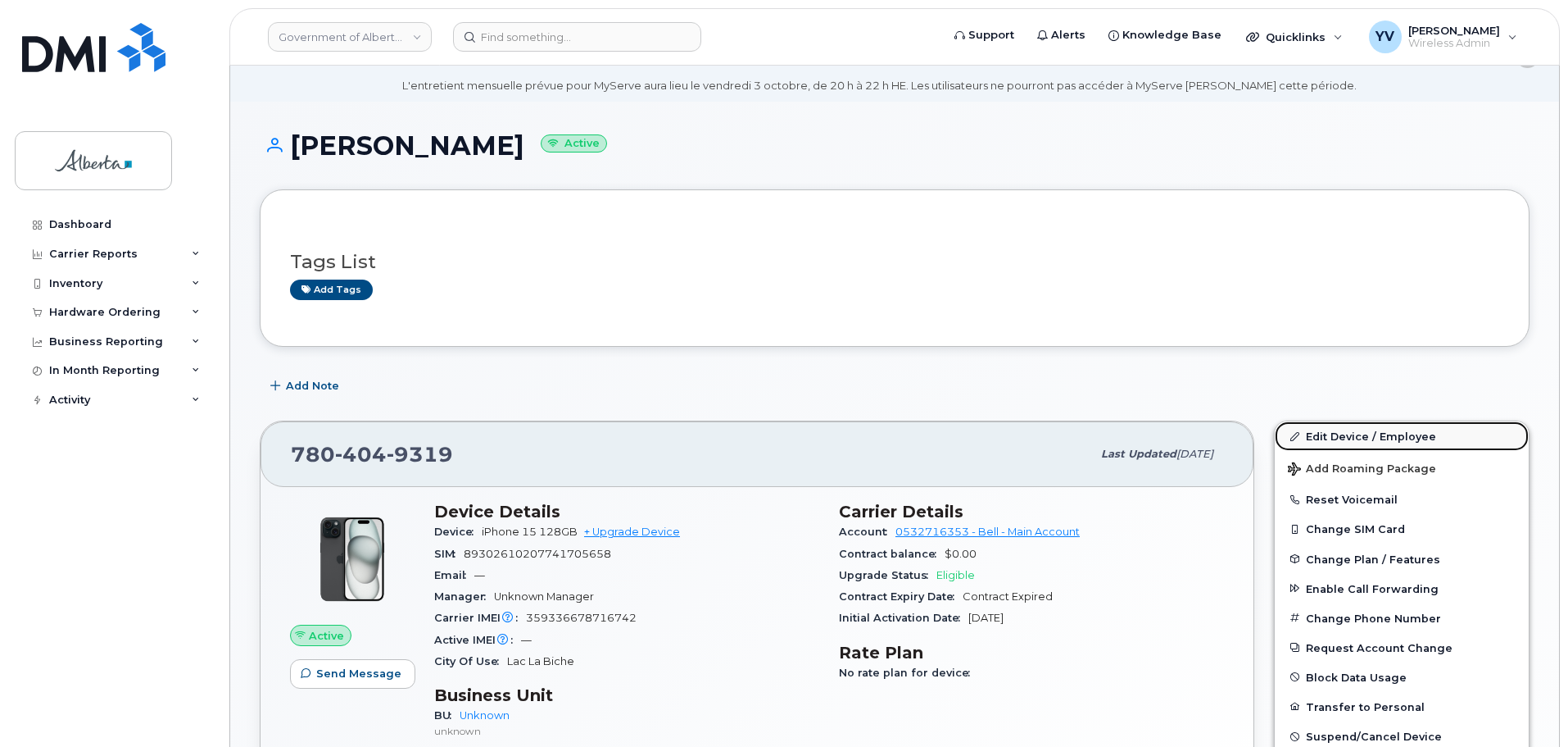
click at [1321, 435] on link "Edit Device / Employee" at bounding box center [1401, 435] width 254 height 29
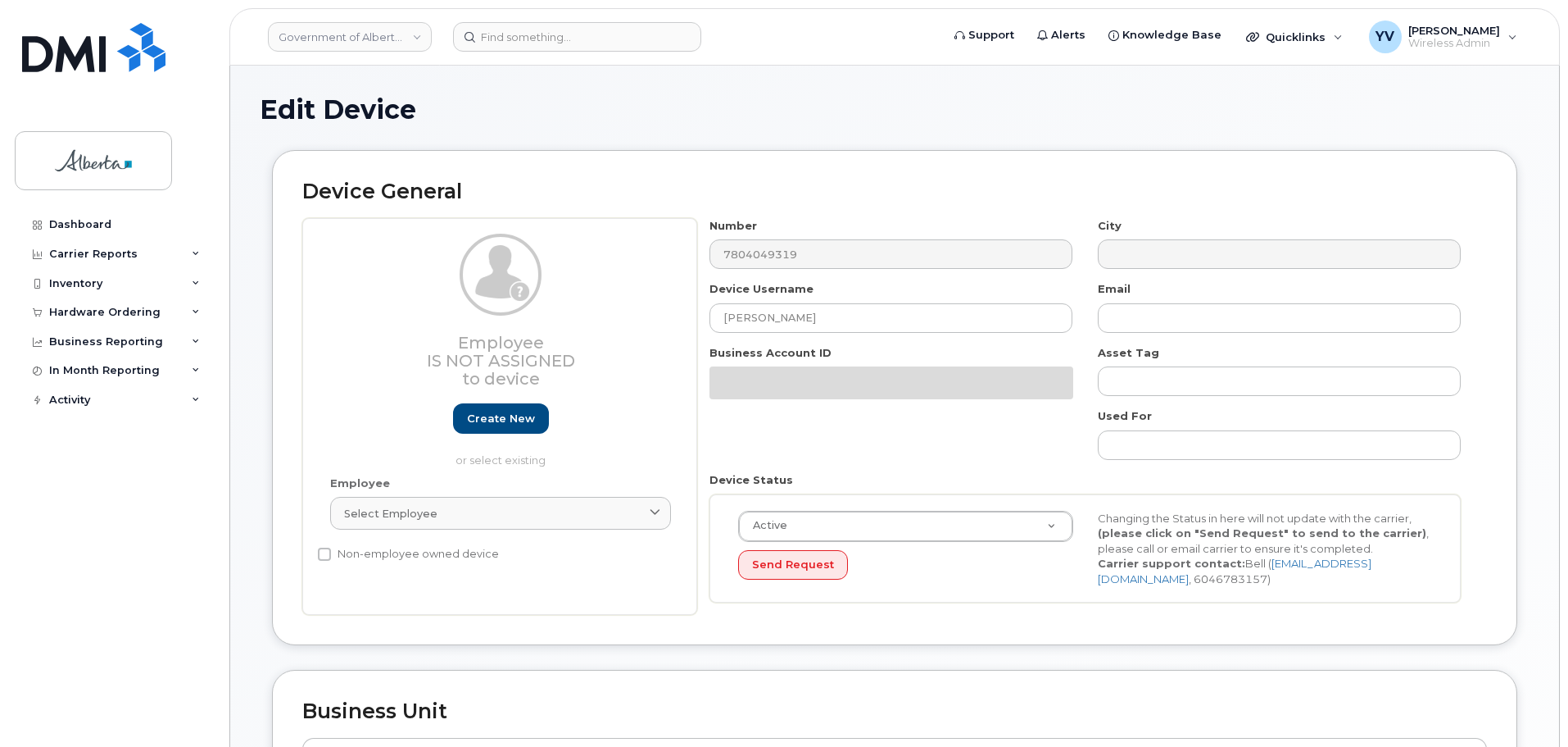
select select "4100854"
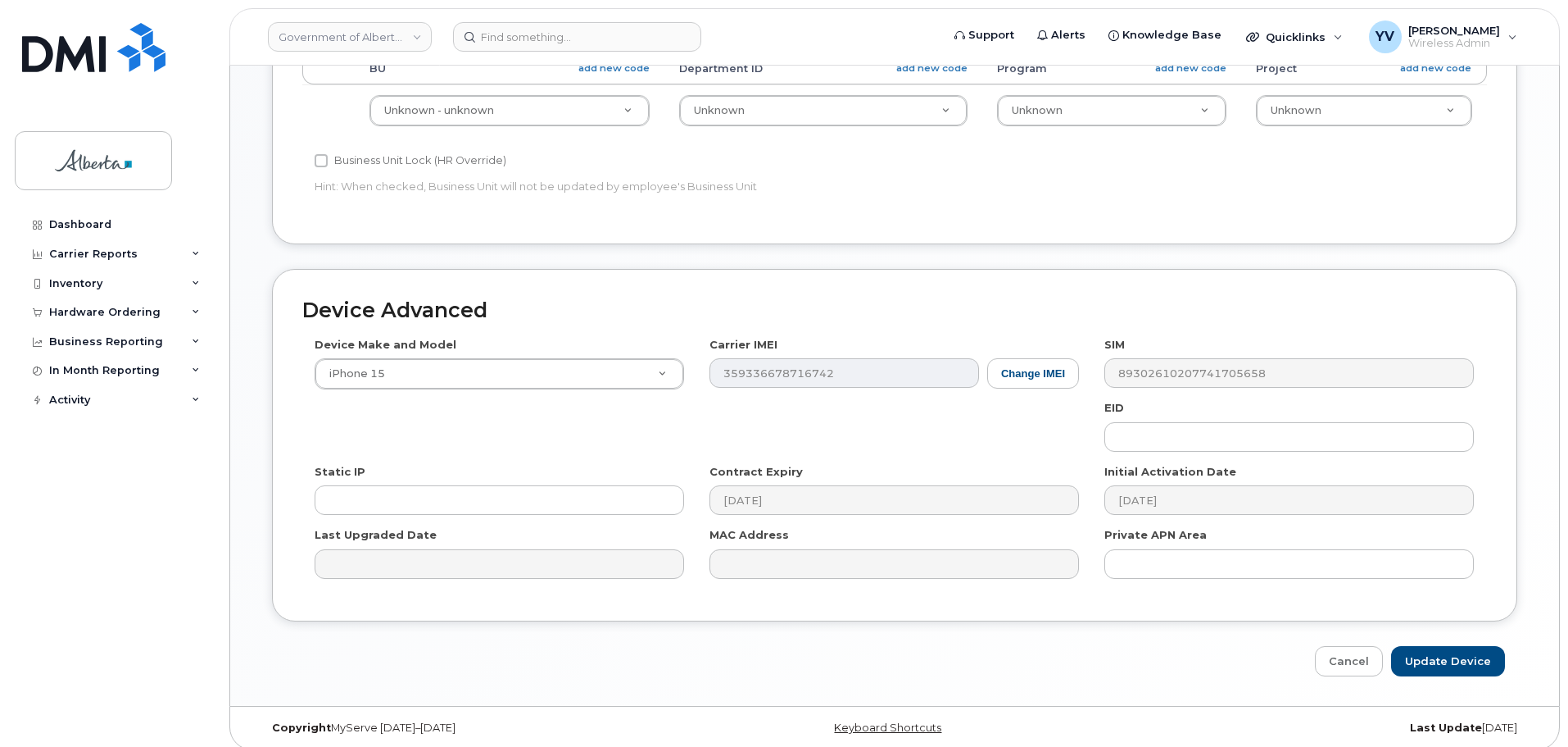
scroll to position [779, 0]
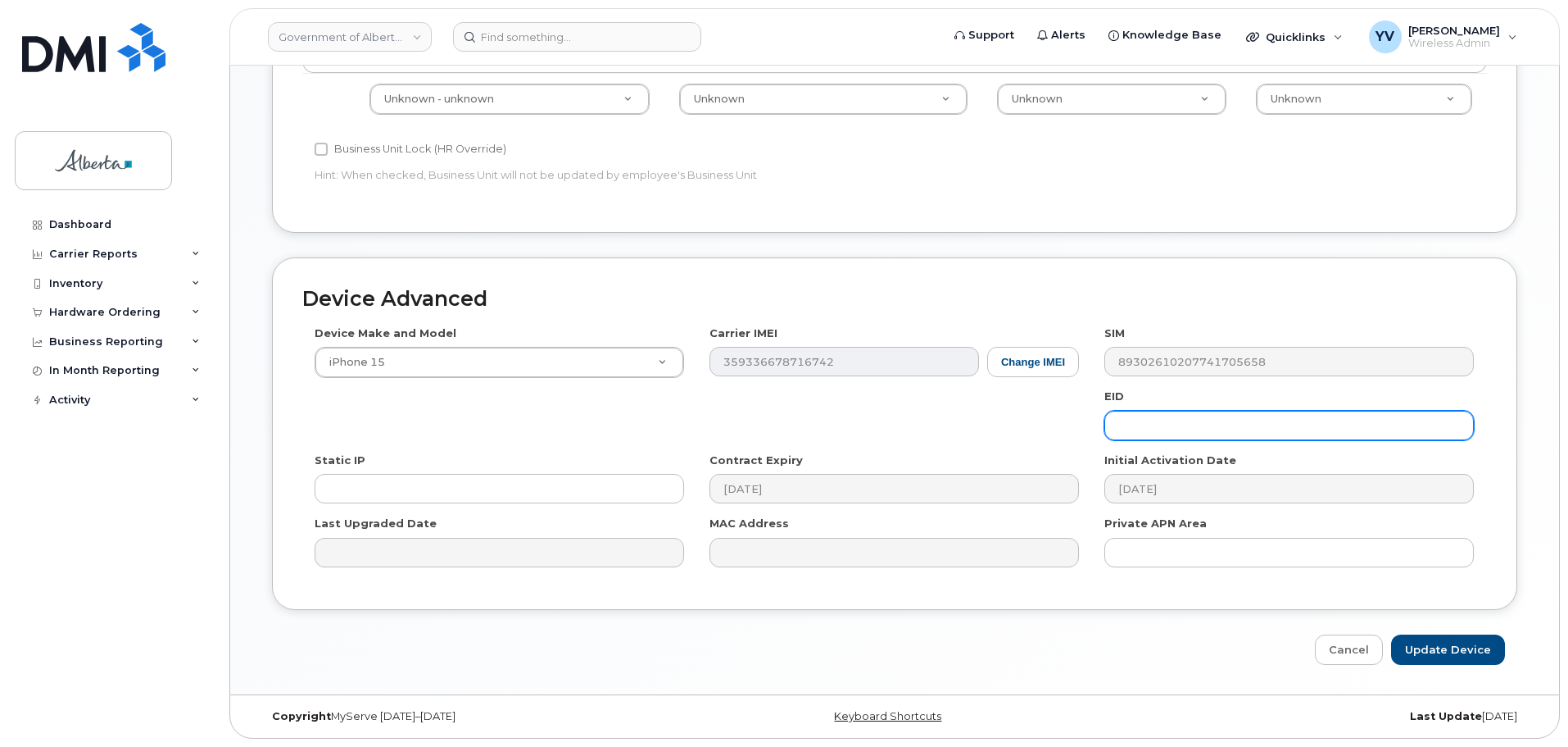
click at [1131, 422] on input "text" at bounding box center [1289, 425] width 370 height 29
paste input "89049032007208882600189325744086"
type input "89049032007208882600189325744086"
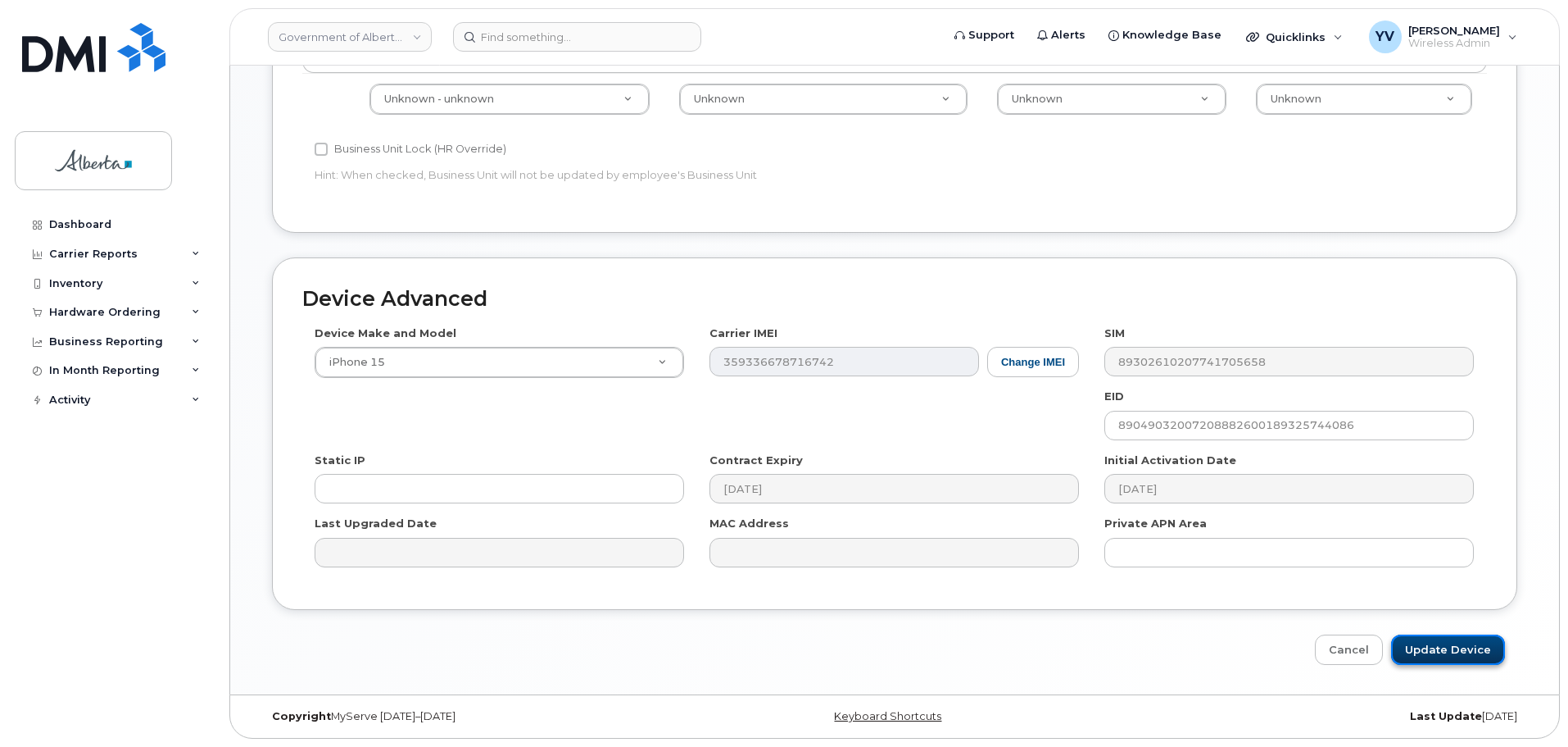
click at [1434, 646] on input "Update Device" at bounding box center [1448, 649] width 114 height 30
type input "Saving..."
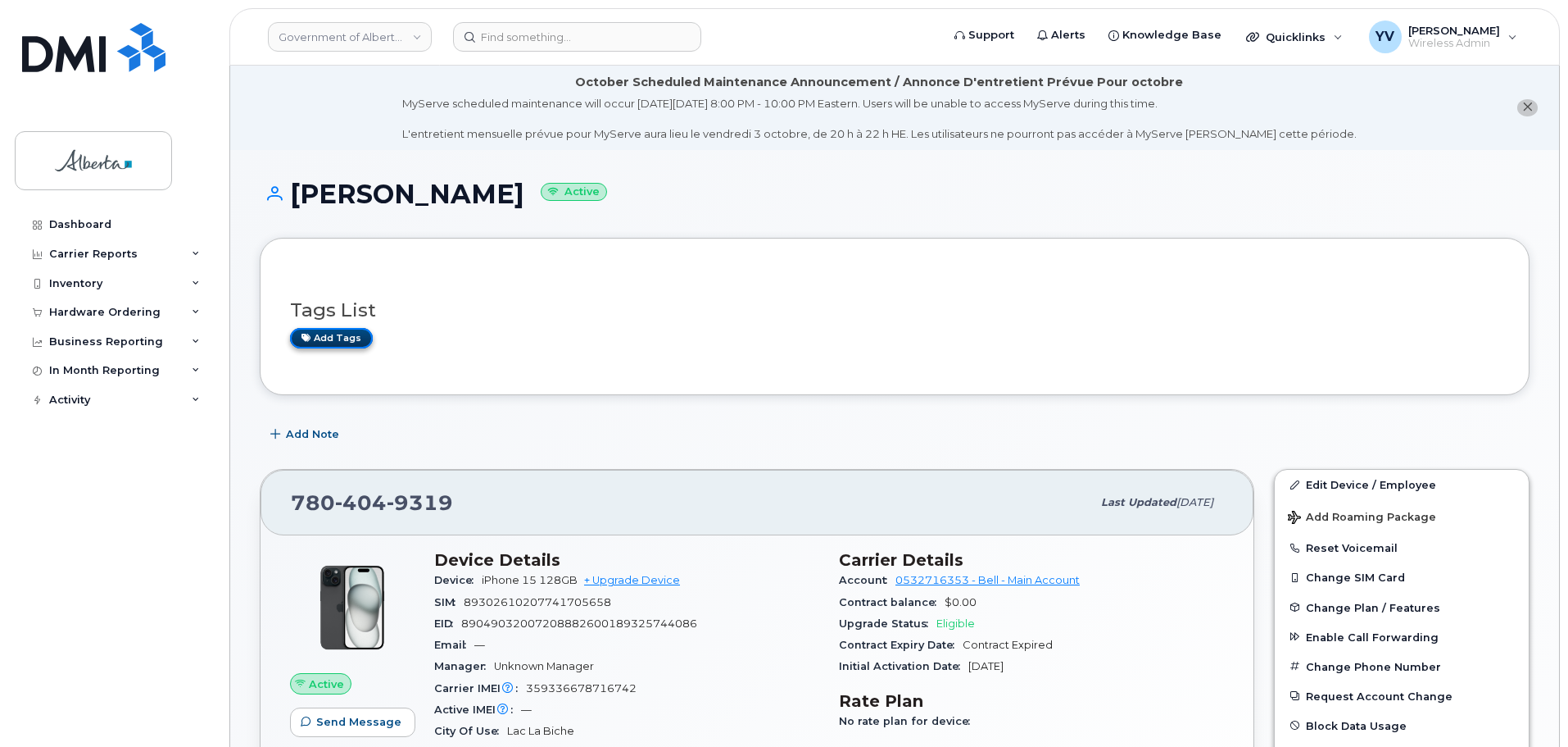
click at [320, 339] on link "Add tags" at bounding box center [331, 338] width 83 height 20
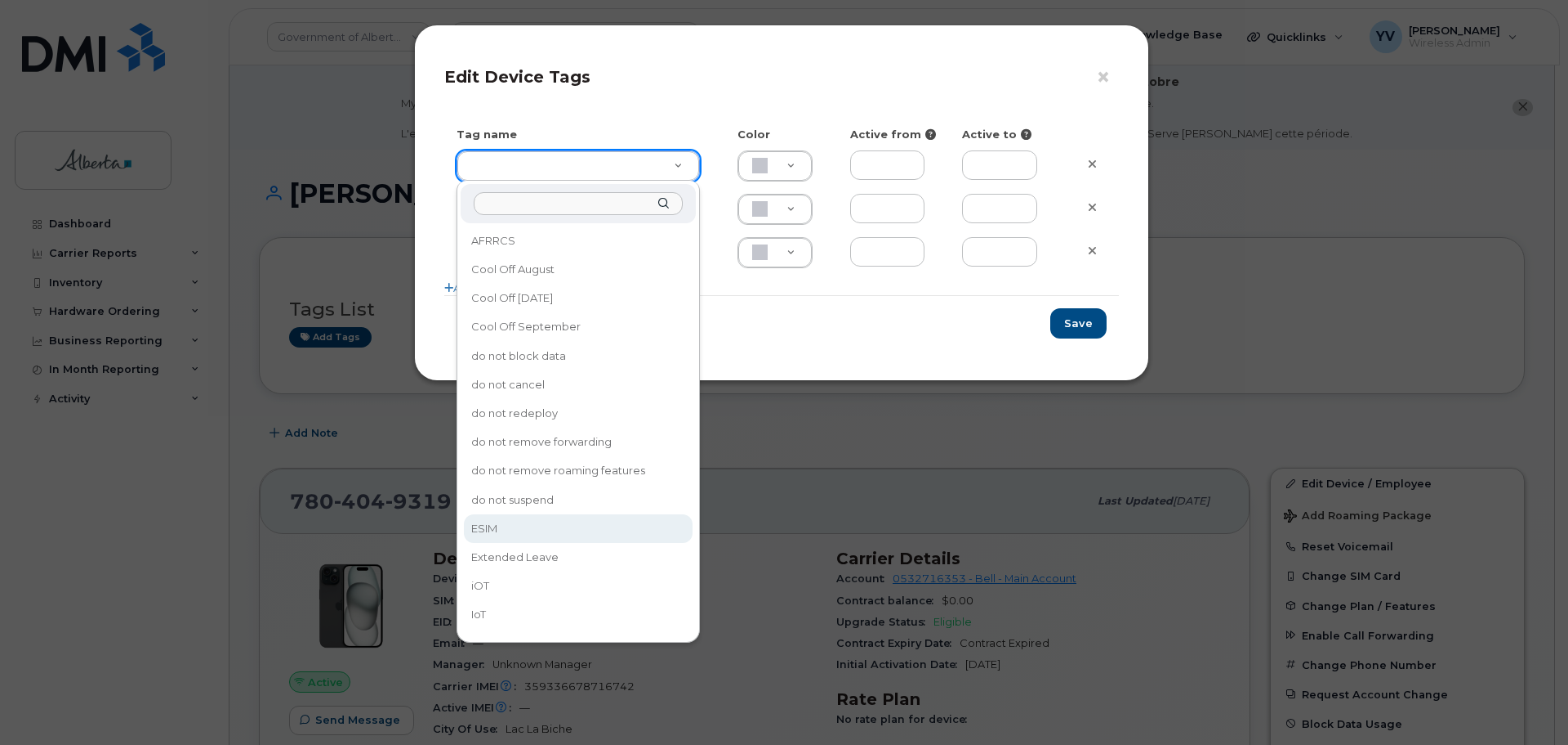
type input "ESIM"
type input "D6CDC1"
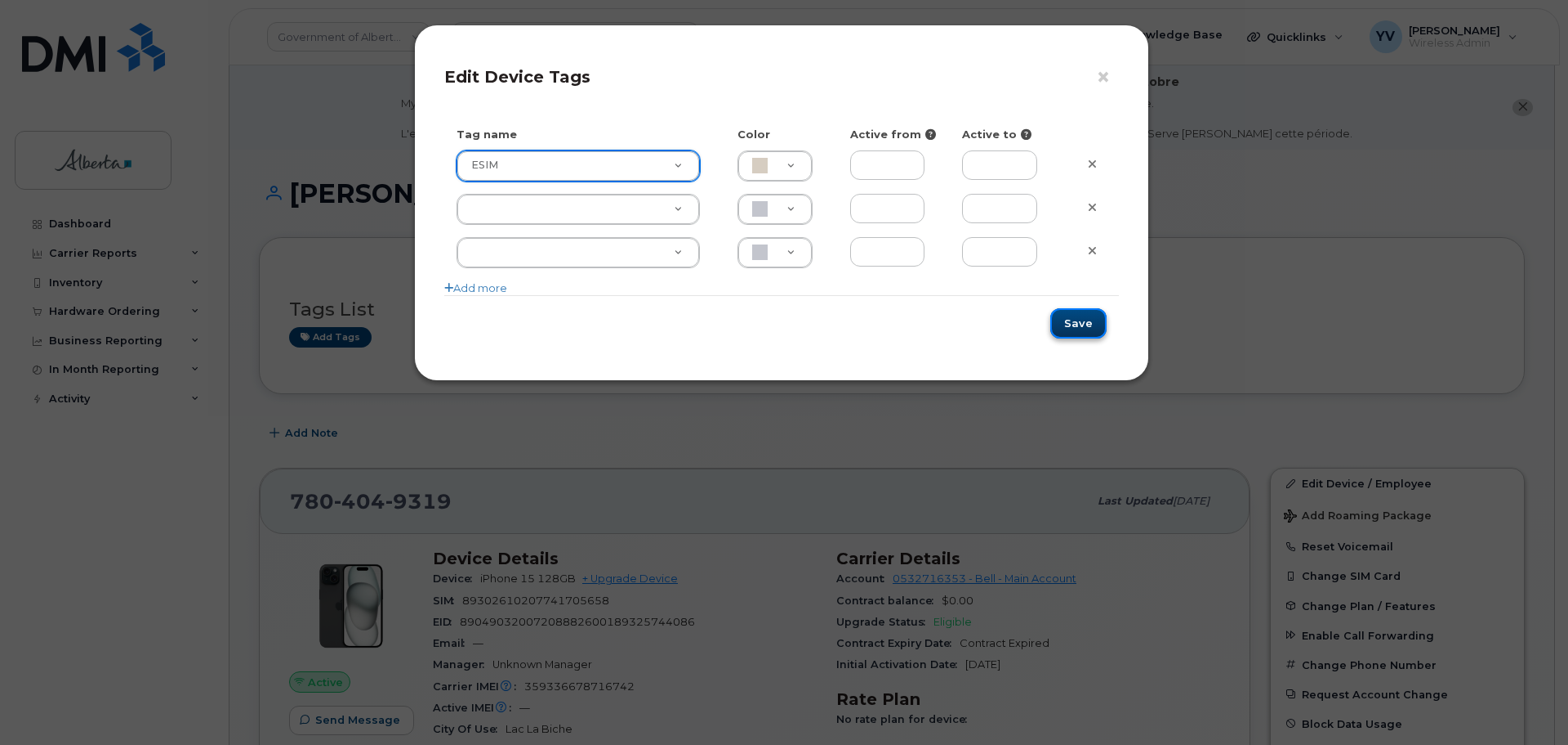
click at [1070, 323] on button "Save" at bounding box center [1079, 323] width 56 height 30
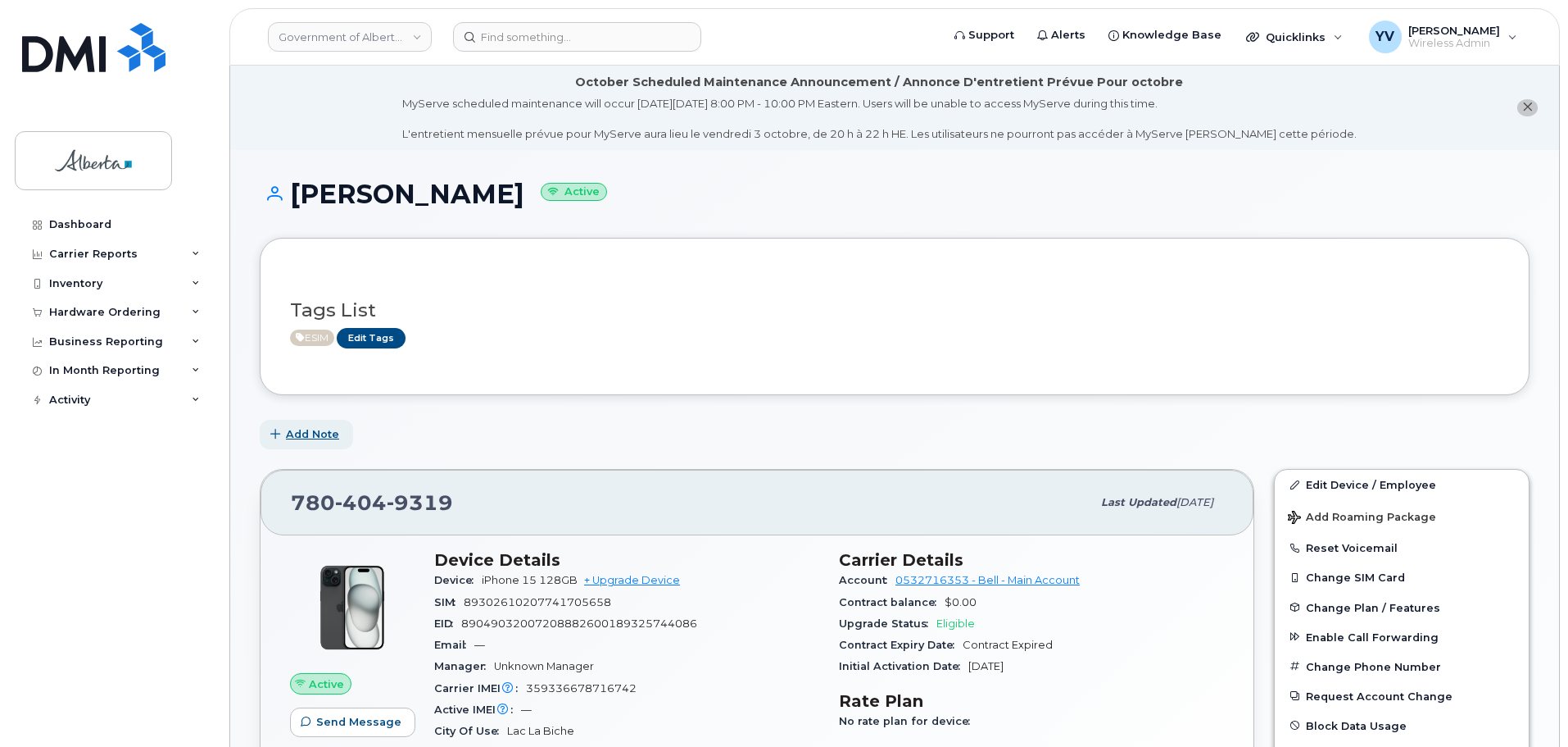
click at [320, 435] on span "Add Note" at bounding box center [312, 434] width 53 height 15
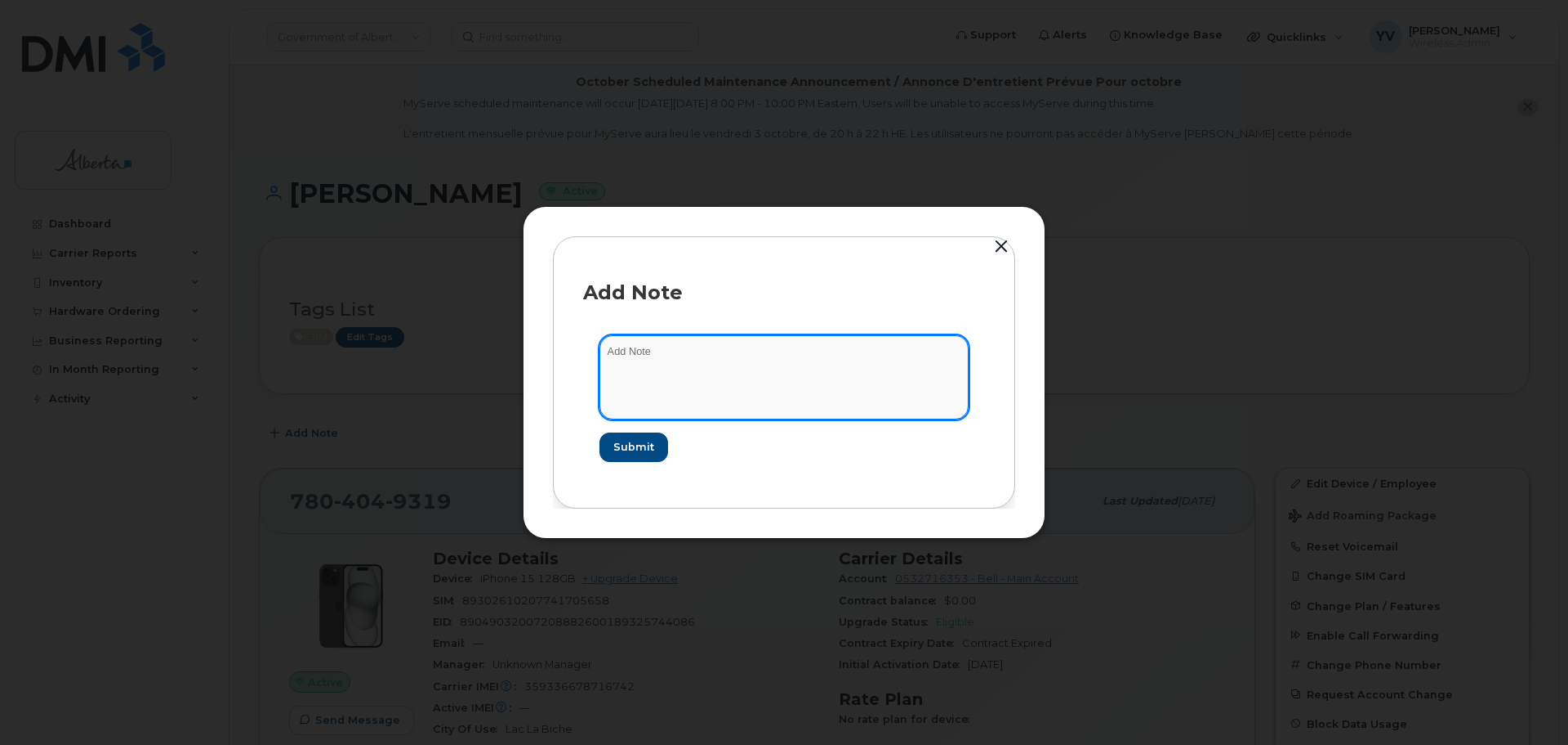
click at [663, 359] on textarea at bounding box center [784, 377] width 370 height 84
paste textarea "SCTASK0855986 Device Plan New - (1) Order No.302066 Bell order 3023662 Order ne…"
type textarea "SCTASK0855986 Device Plan New - (1) Order No.302066 Bell order 3023662 Order ne…"
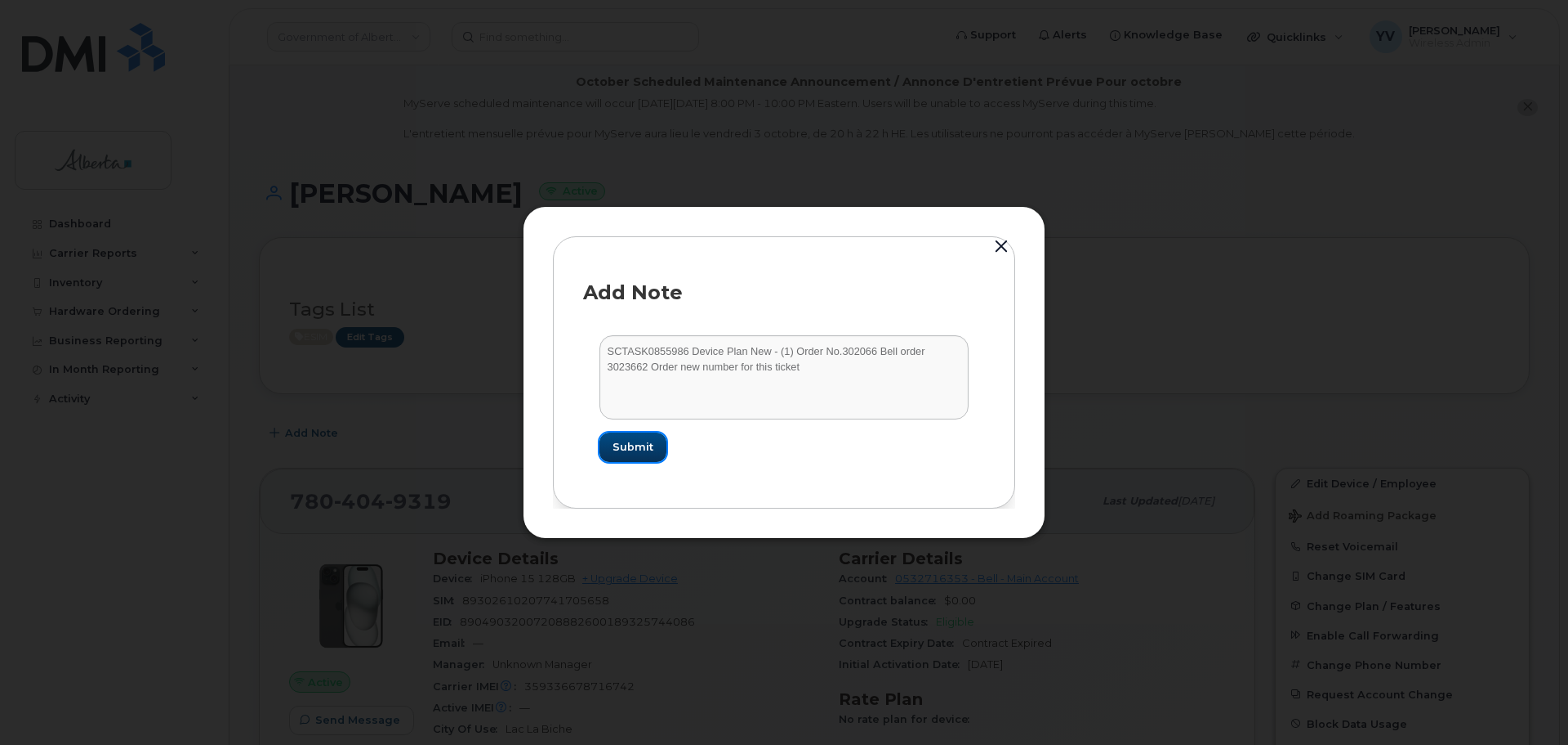
click at [631, 444] on span "Submit" at bounding box center [633, 446] width 41 height 15
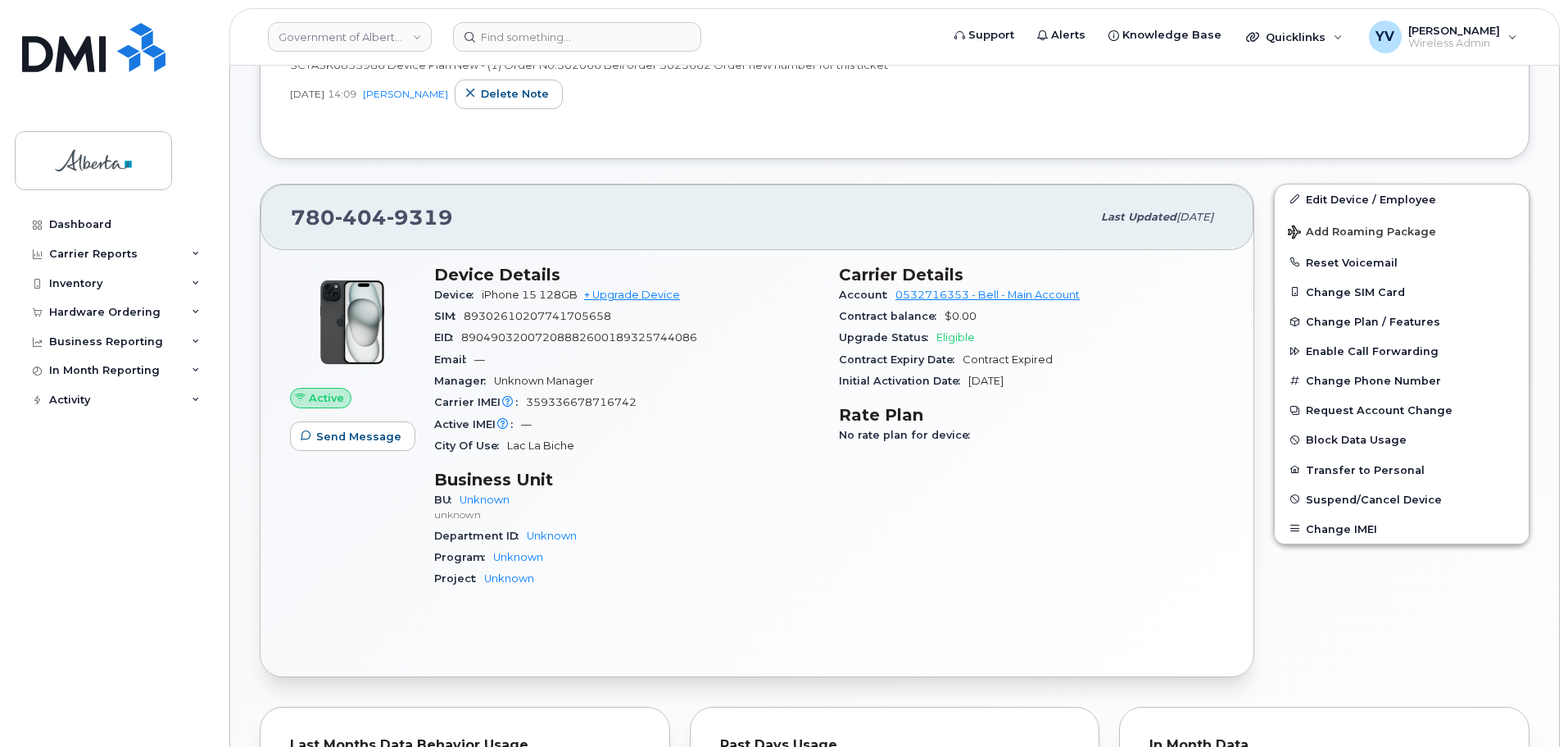
scroll to position [441, 0]
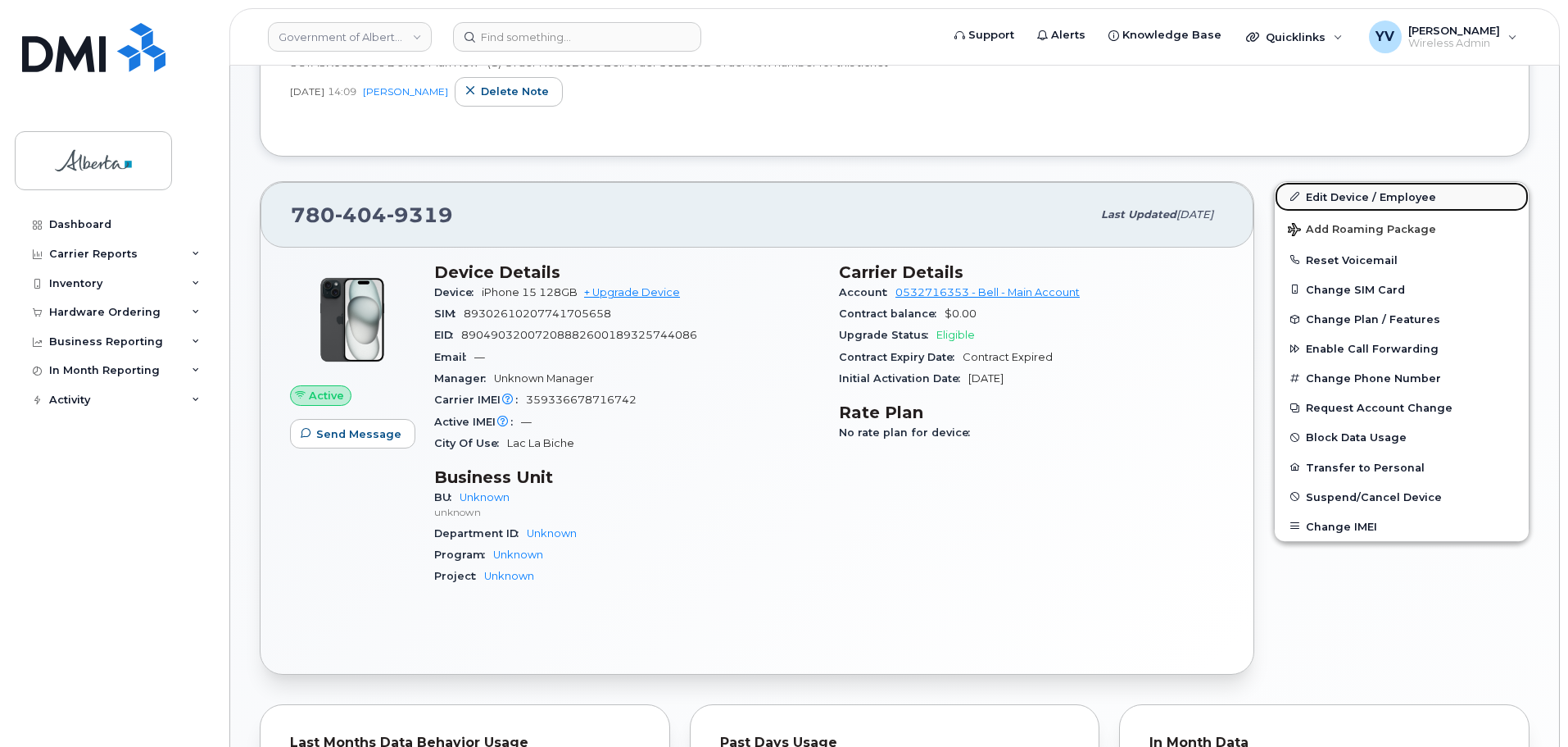
click at [1356, 189] on link "Edit Device / Employee" at bounding box center [1401, 197] width 254 height 29
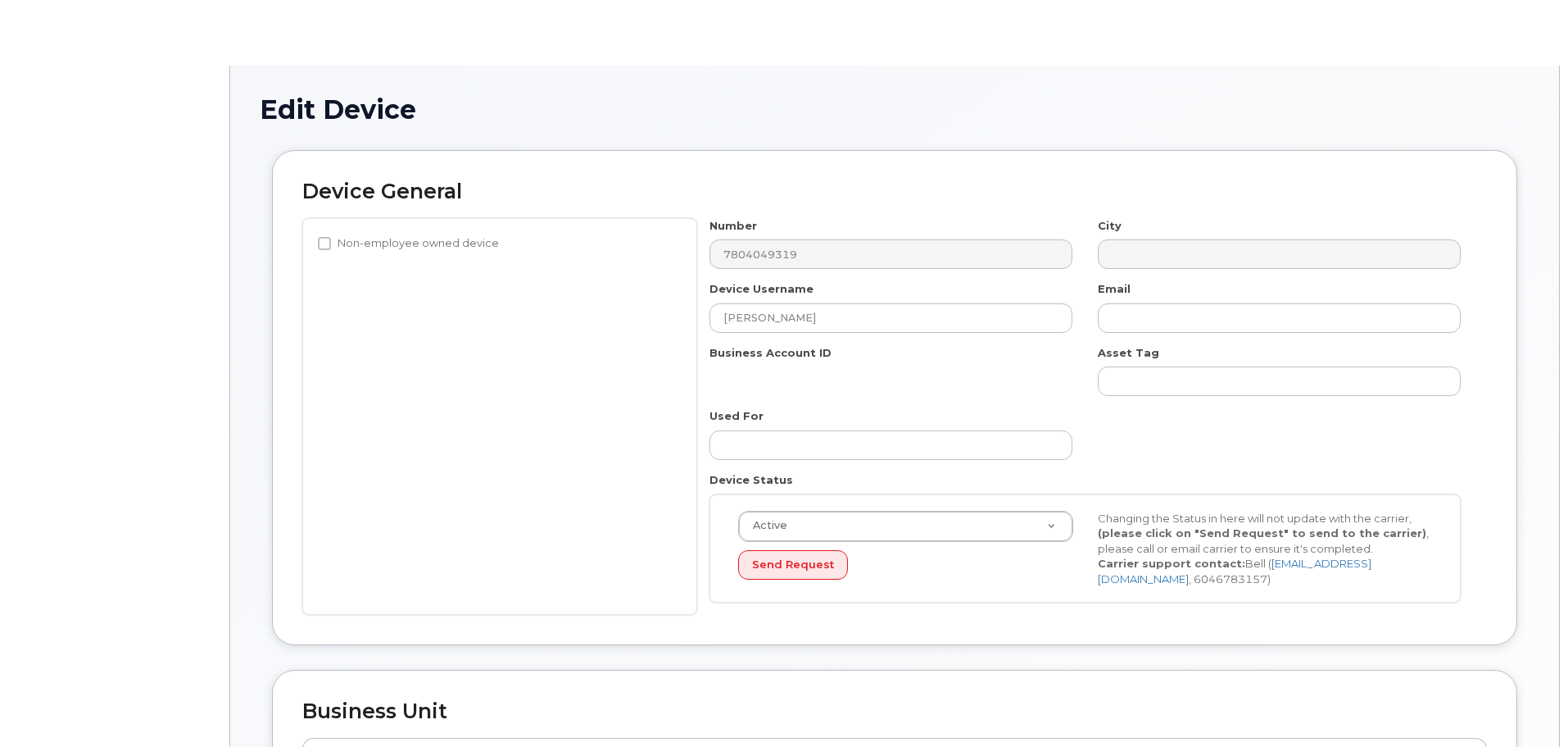
select select "4100854"
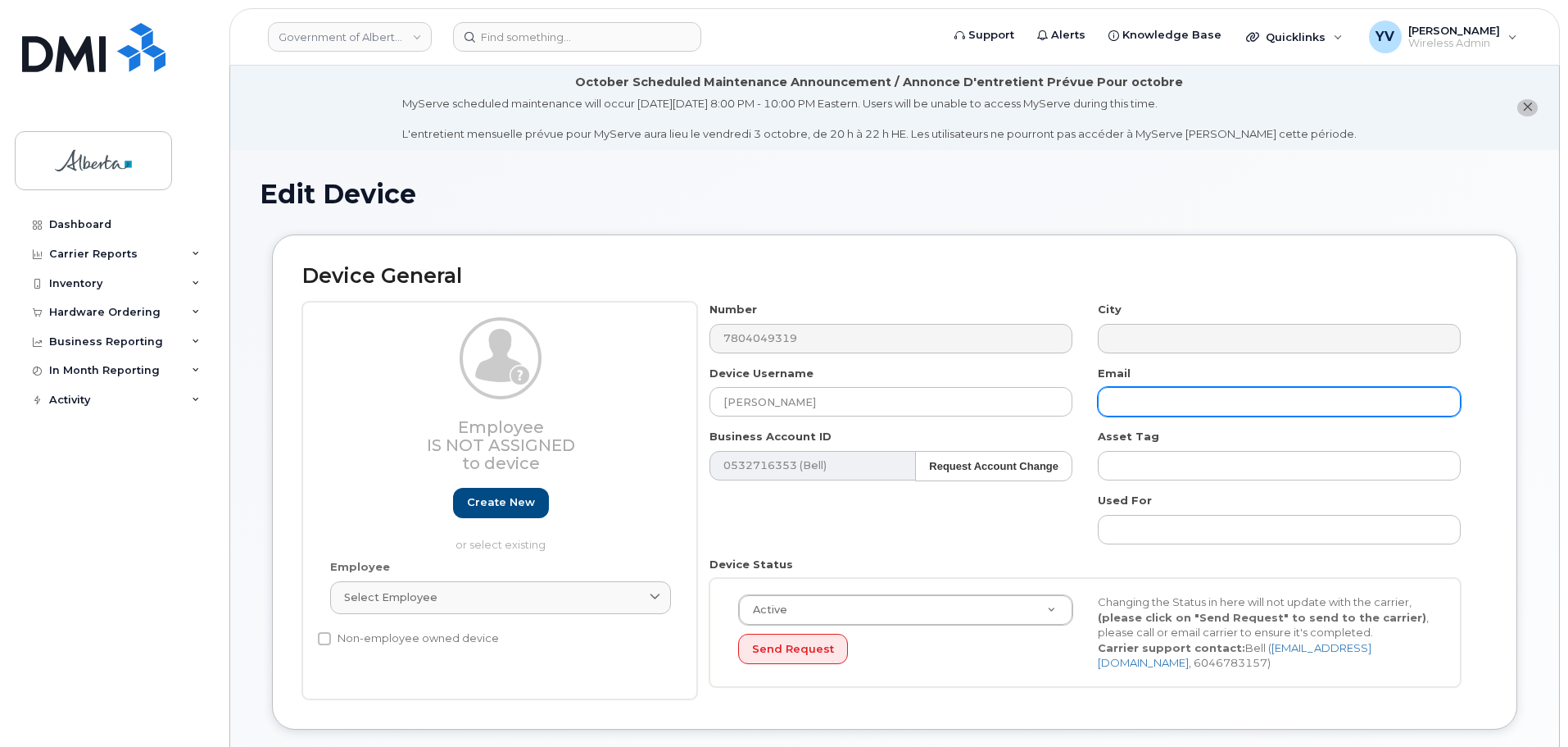
click at [1127, 404] on input "text" at bounding box center [1279, 402] width 363 height 29
paste input "[EMAIL_ADDRESS][DOMAIN_NAME]"
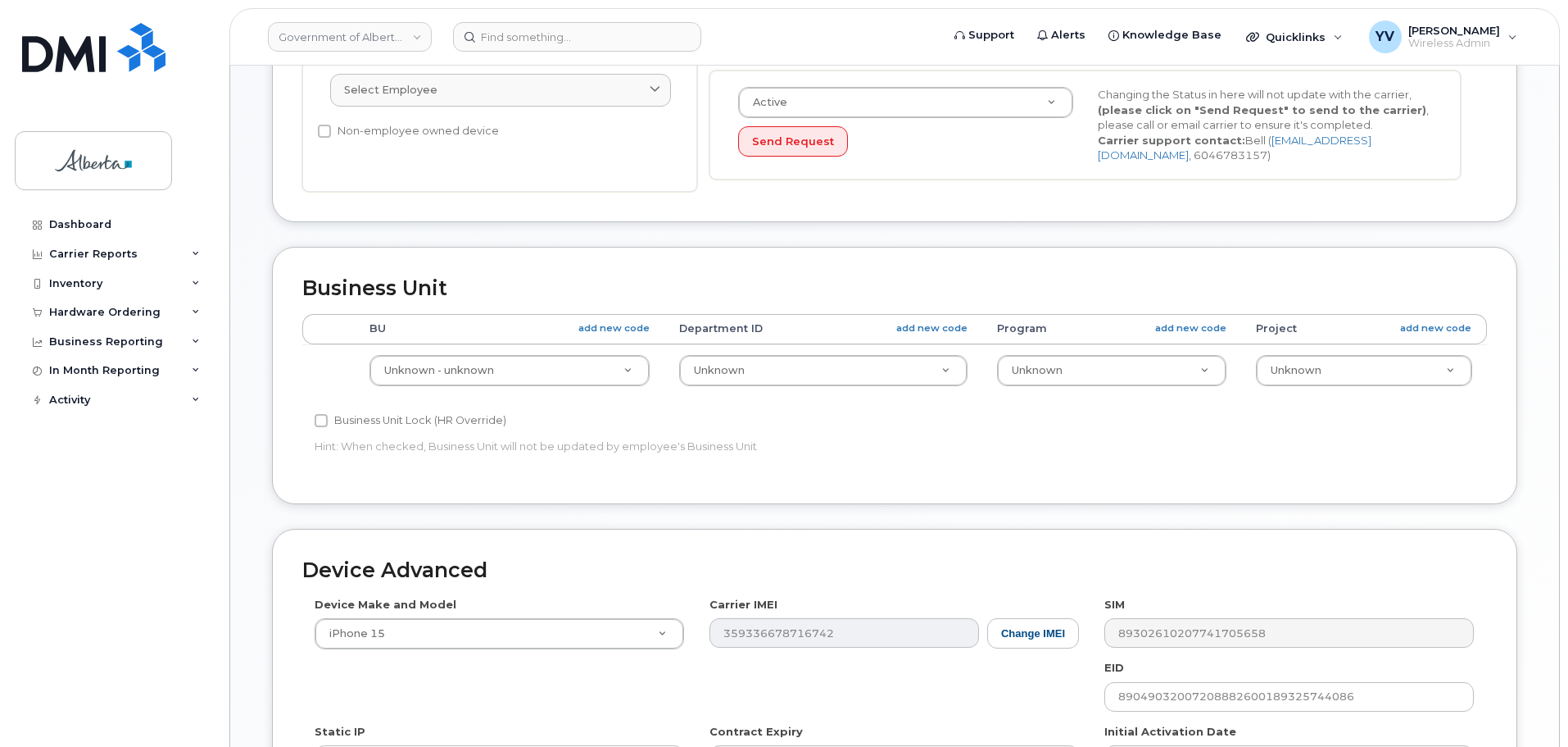
scroll to position [444, 0]
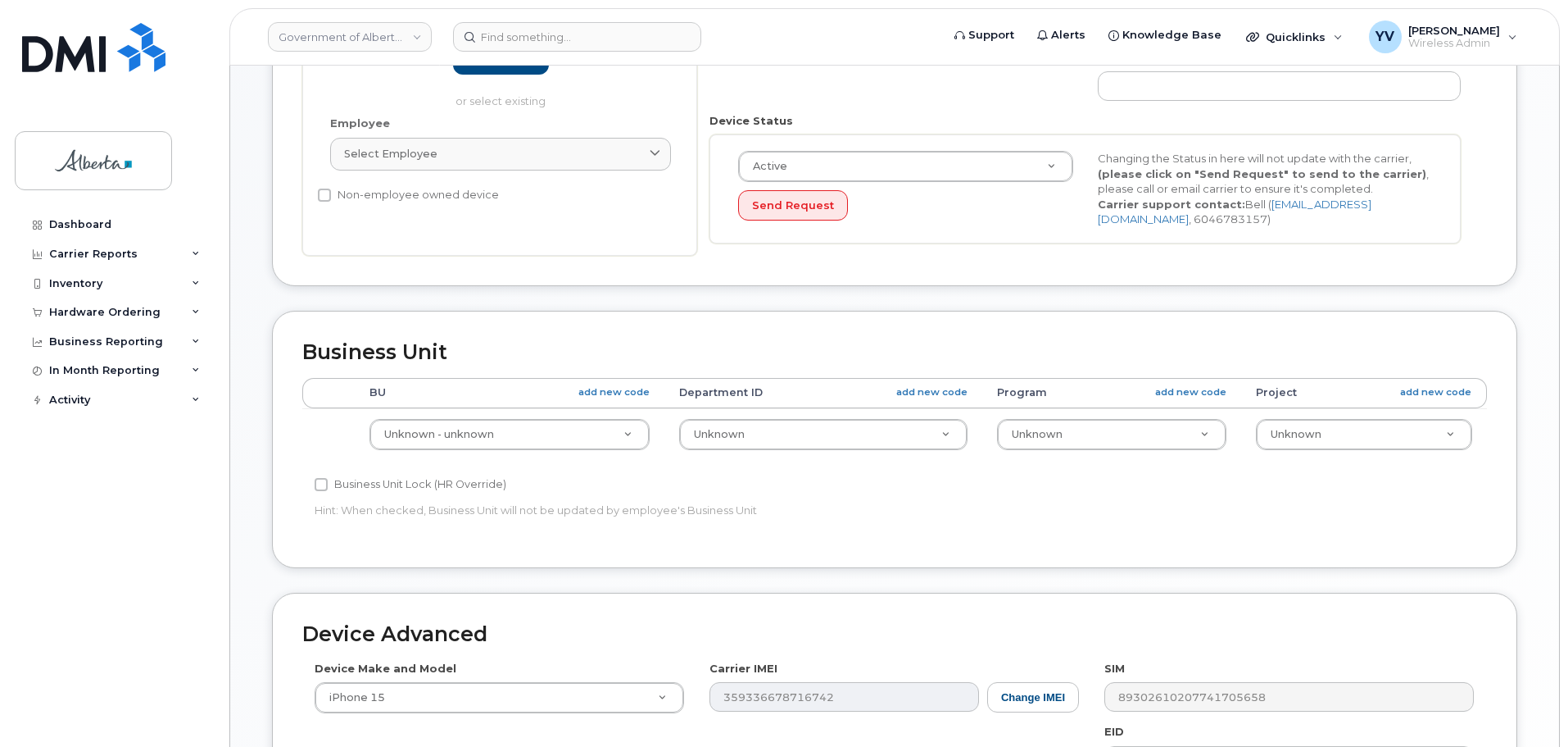
type input "[EMAIL_ADDRESS][DOMAIN_NAME]"
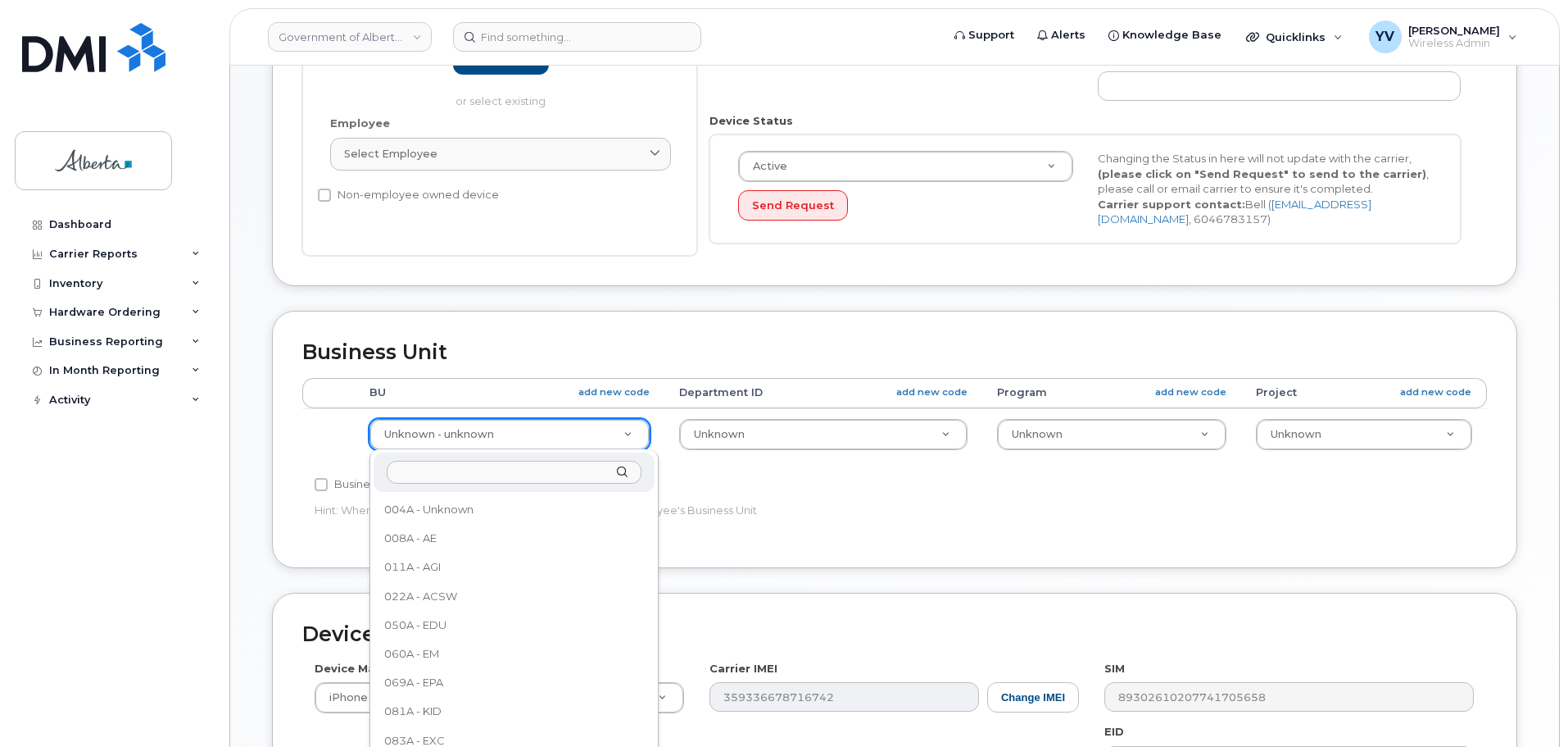
scroll to position [1094, 0]
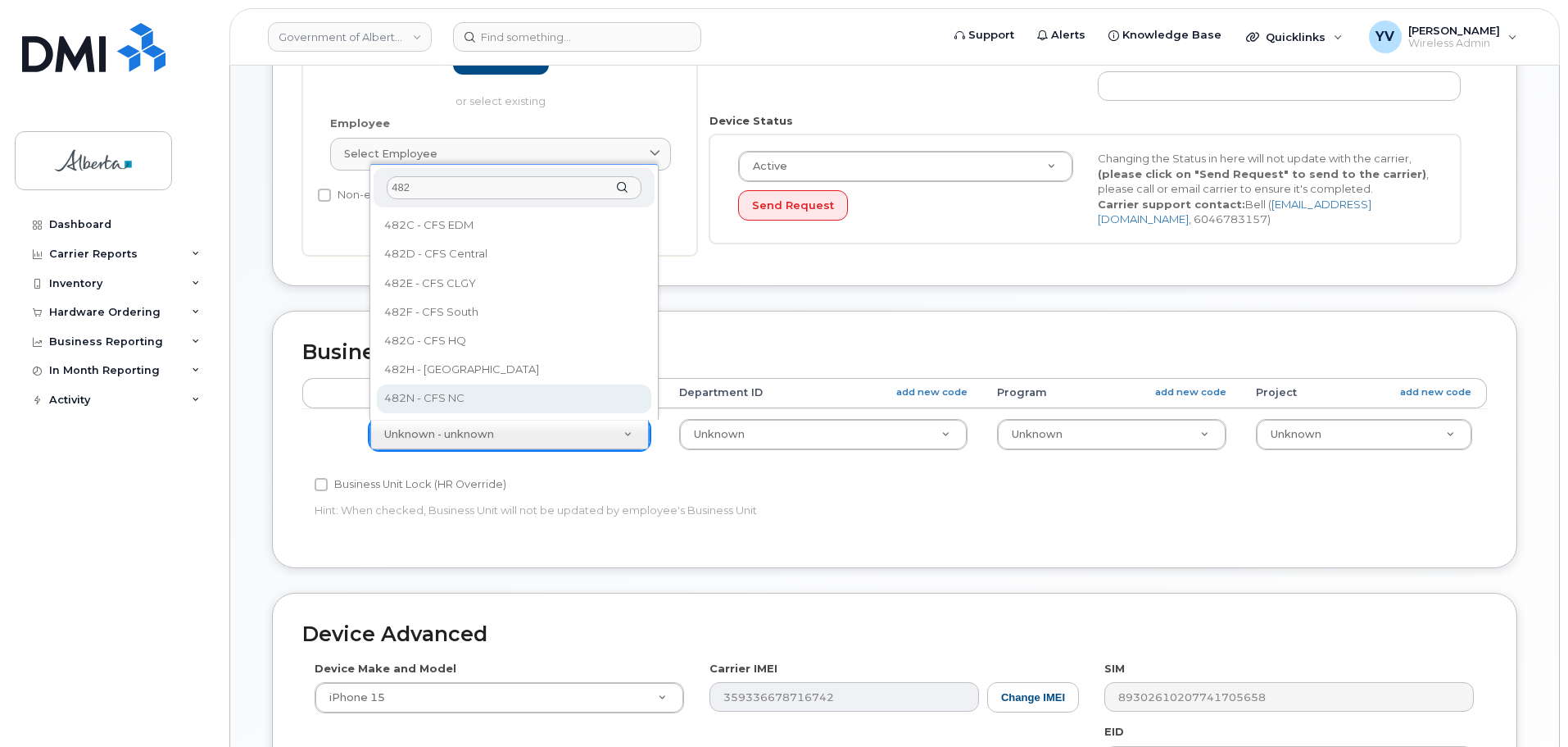
type input "482"
select select "4749731"
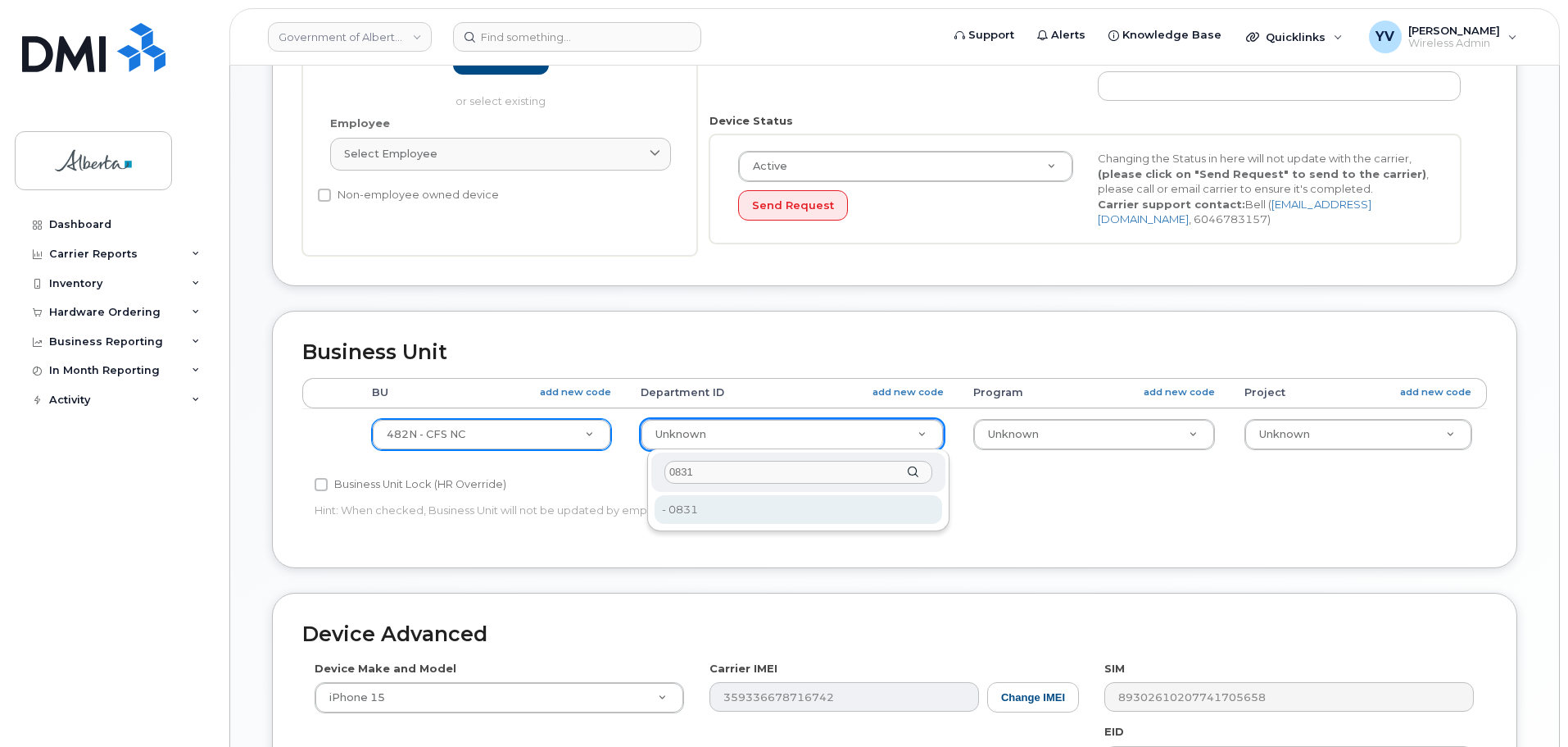
type input "0831"
type input "4752410"
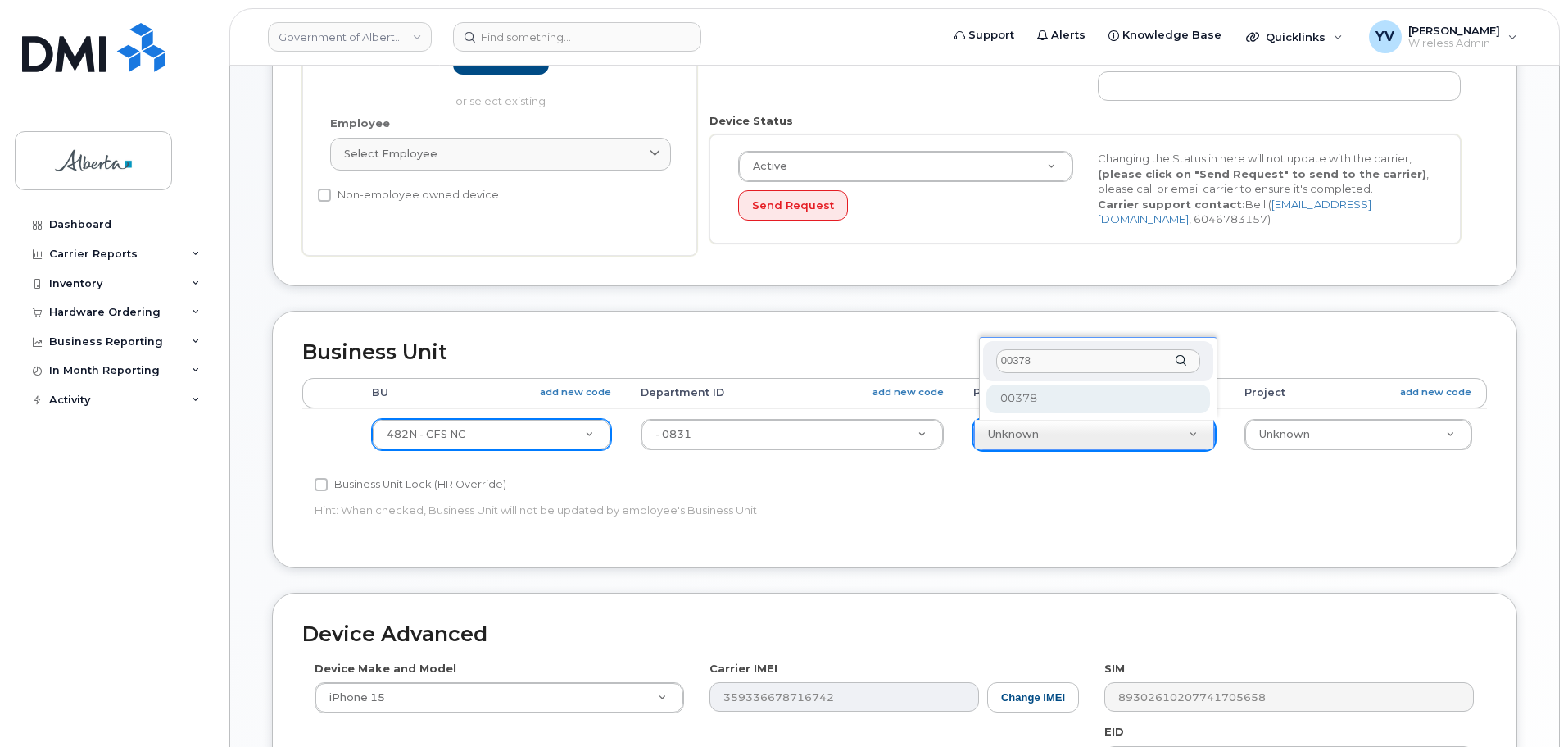
type input "00378"
type input "4124524"
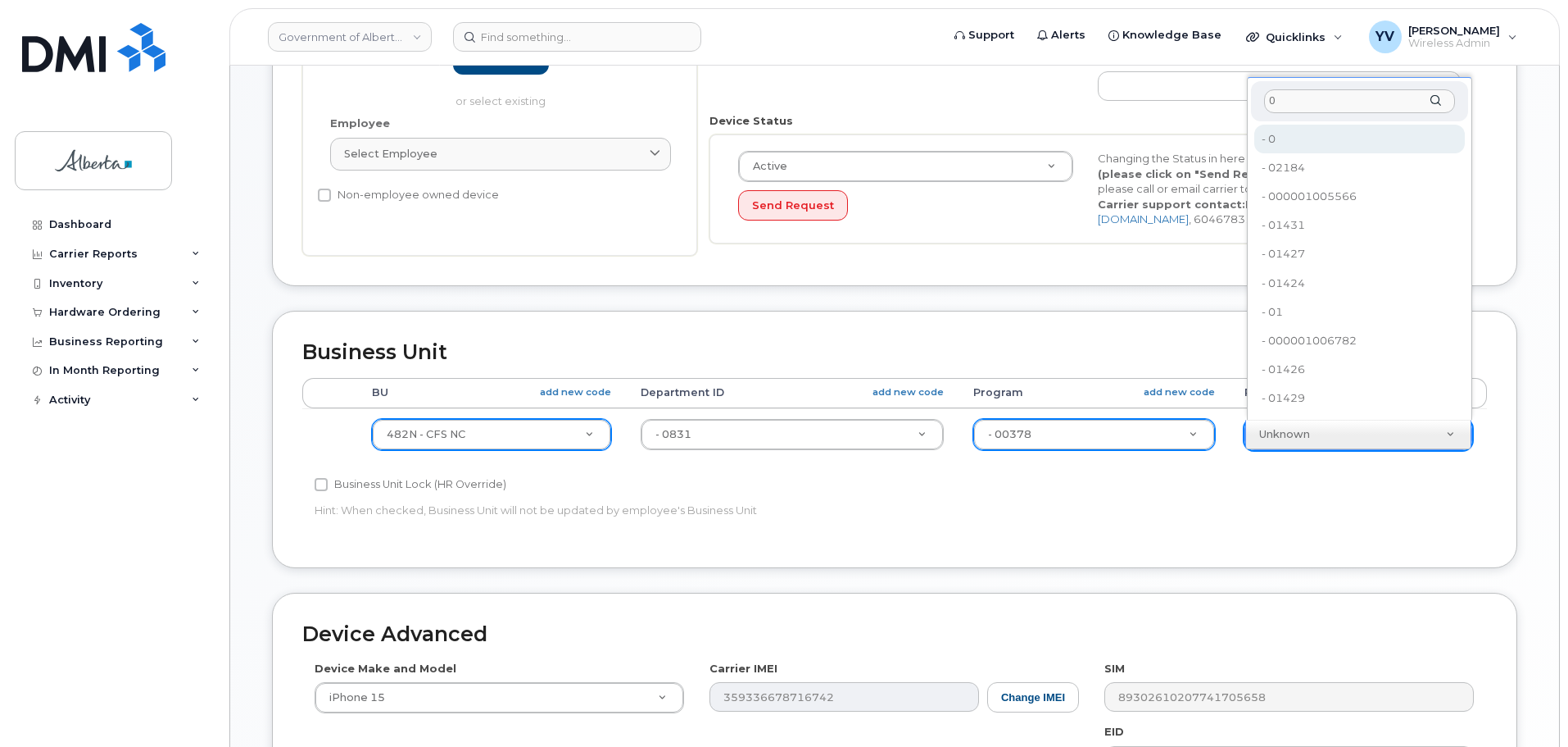
type input "0"
type input "4753728"
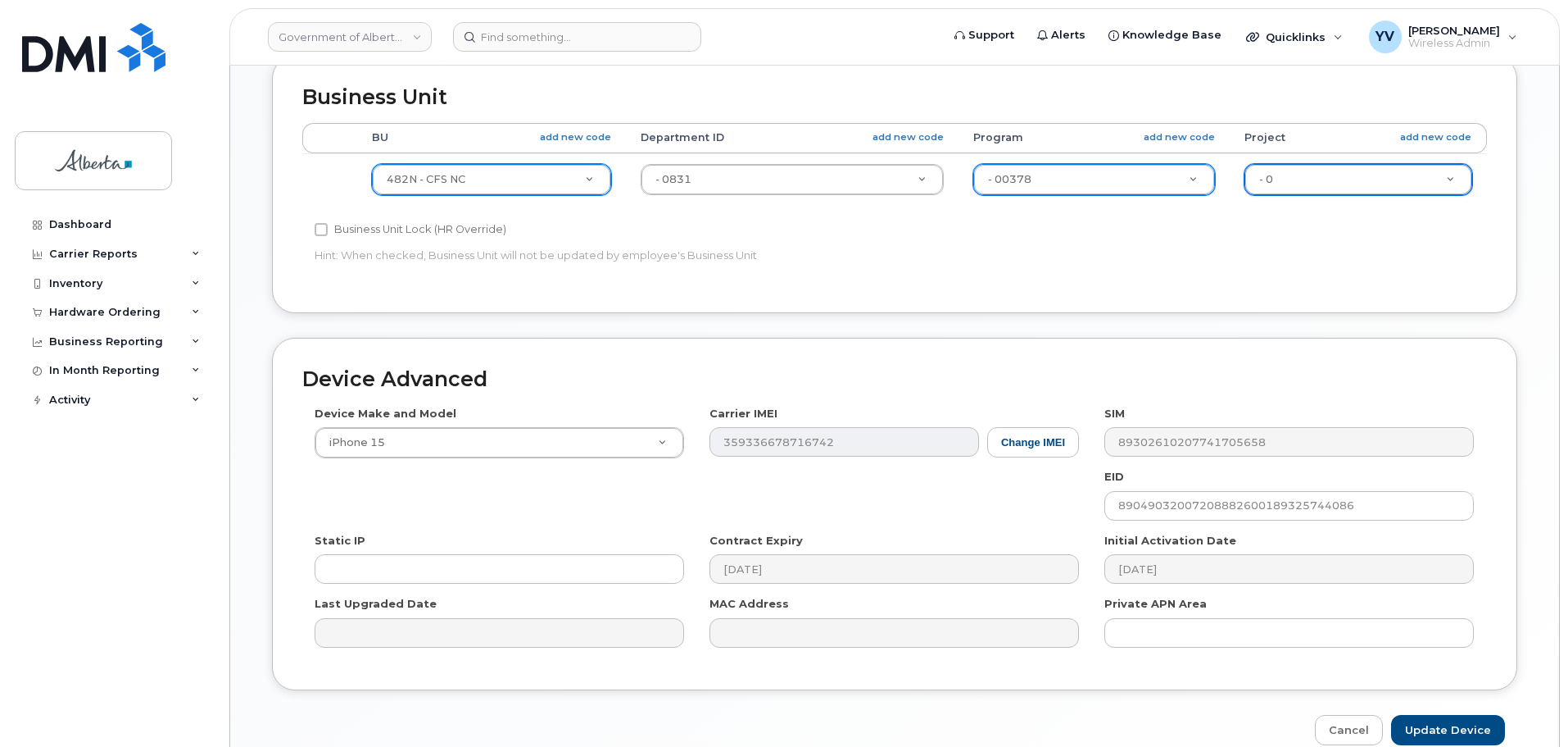
scroll to position [779, 0]
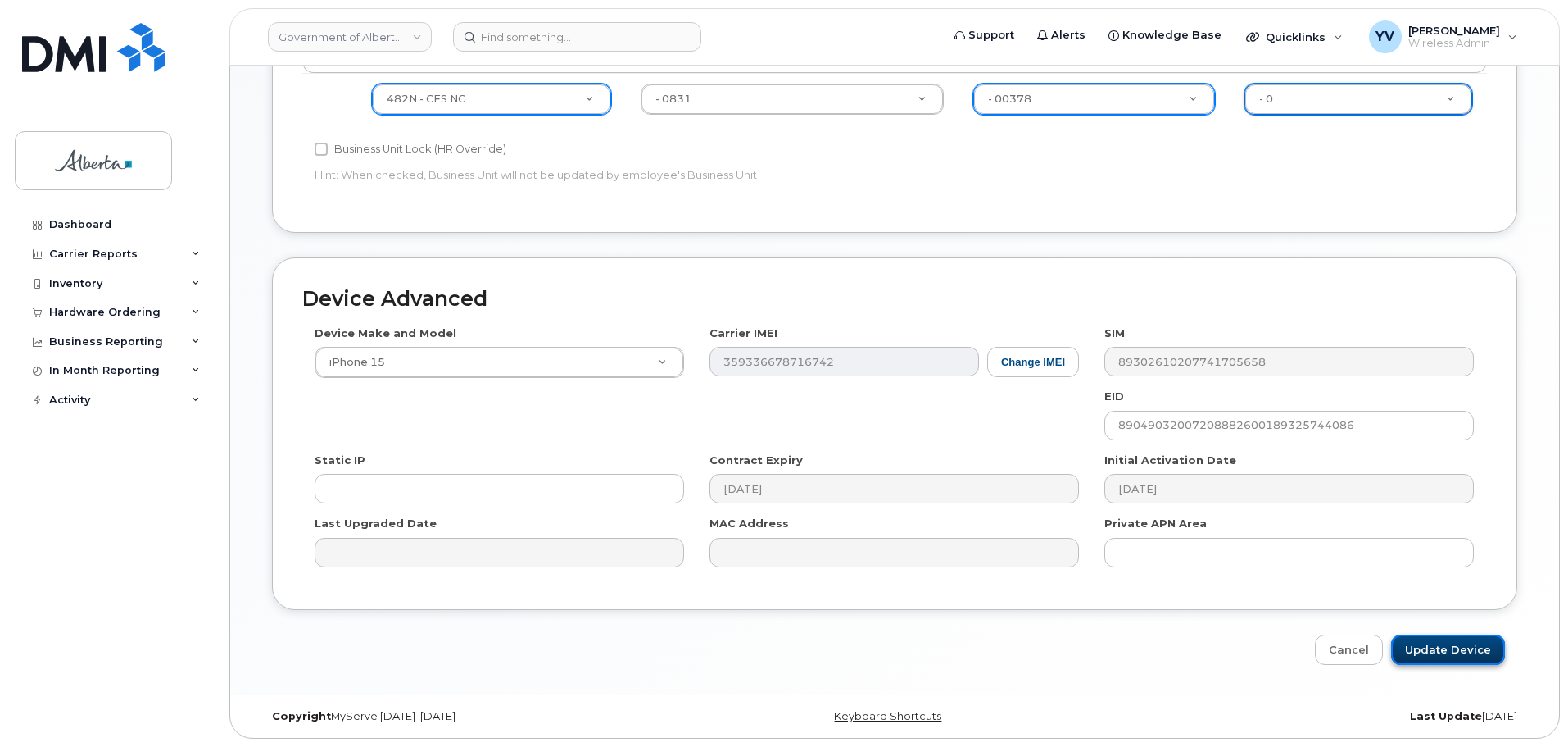
click at [1451, 644] on input "Update Device" at bounding box center [1448, 649] width 114 height 30
type input "Saving..."
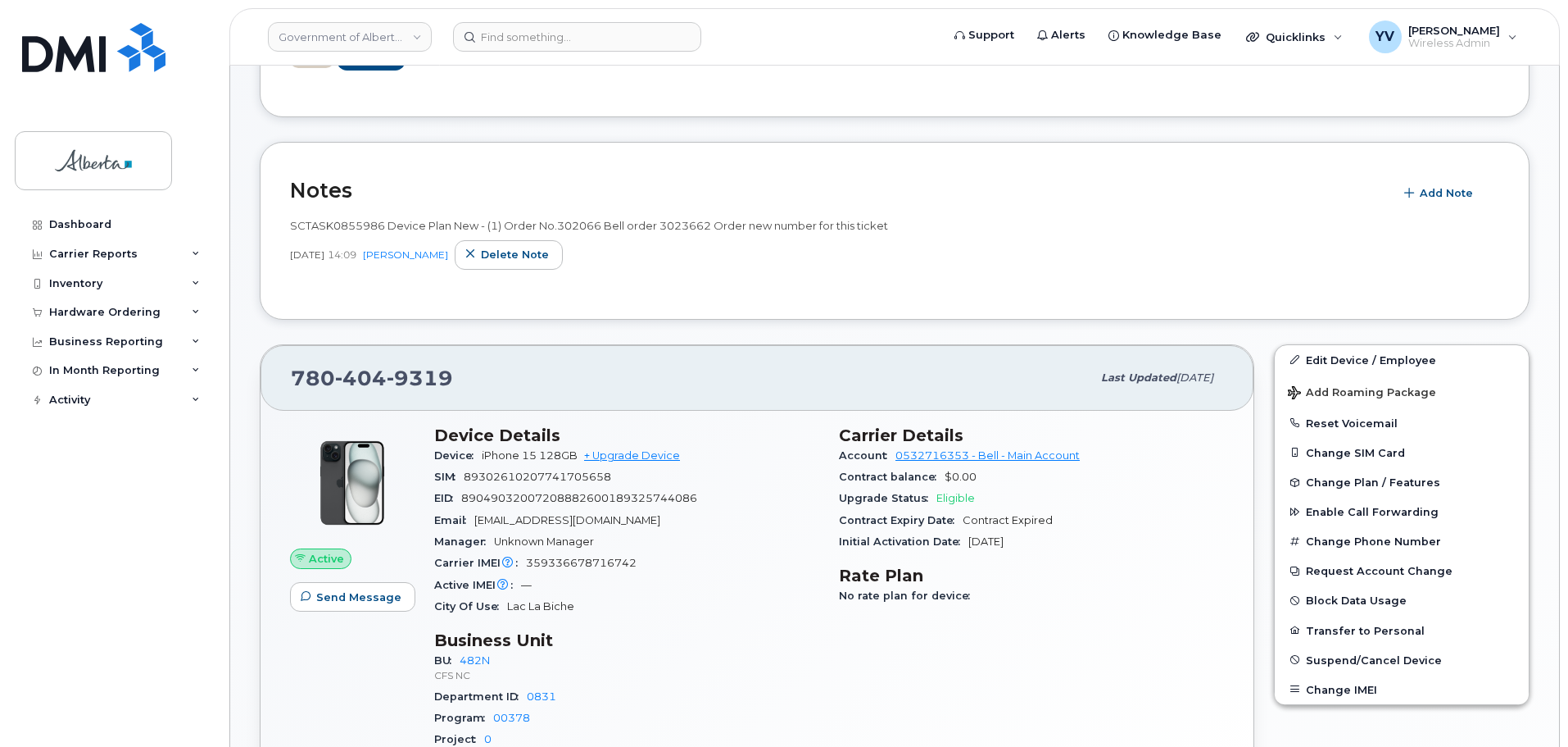
scroll to position [288, 0]
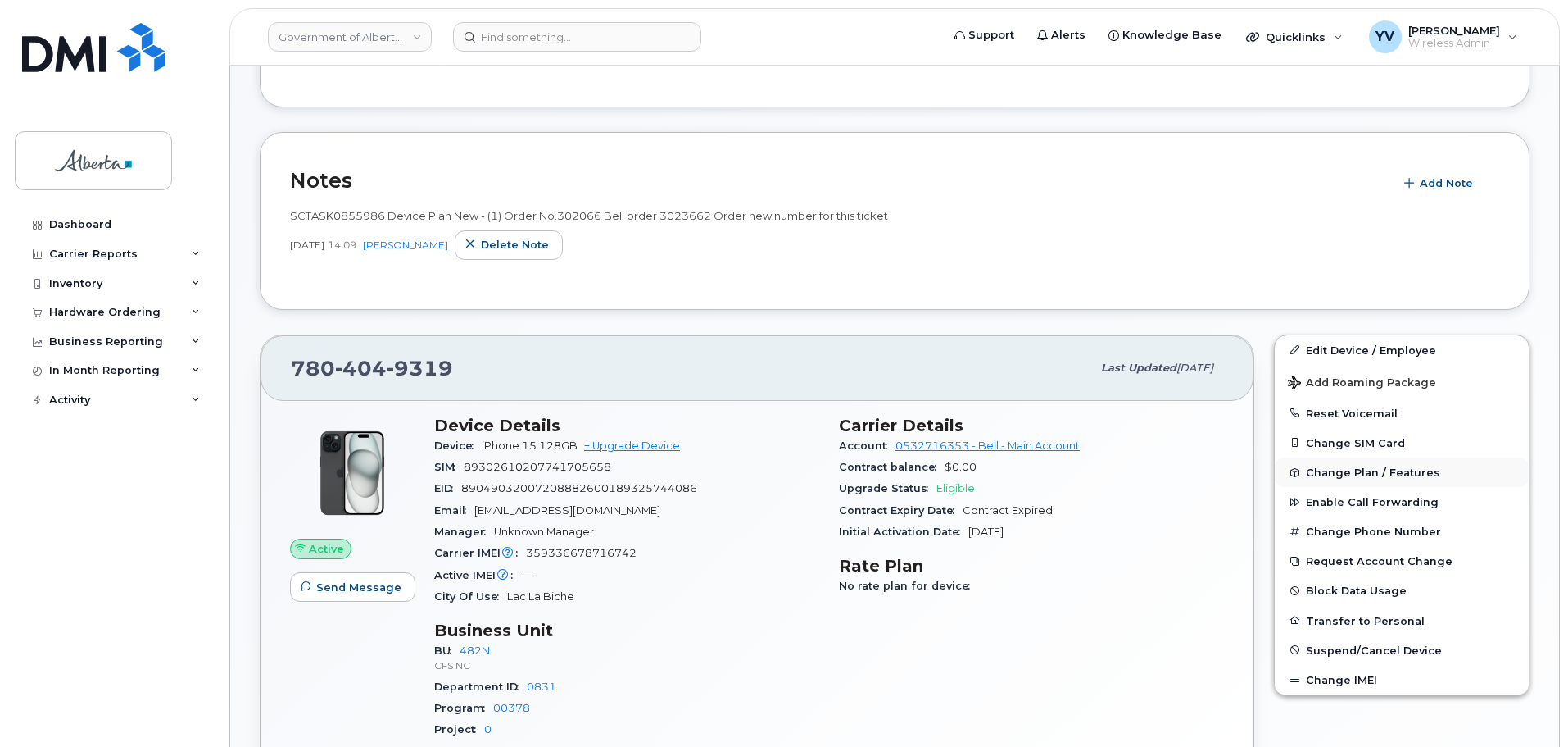
click at [1322, 471] on span "Change Plan / Features" at bounding box center [1373, 472] width 135 height 12
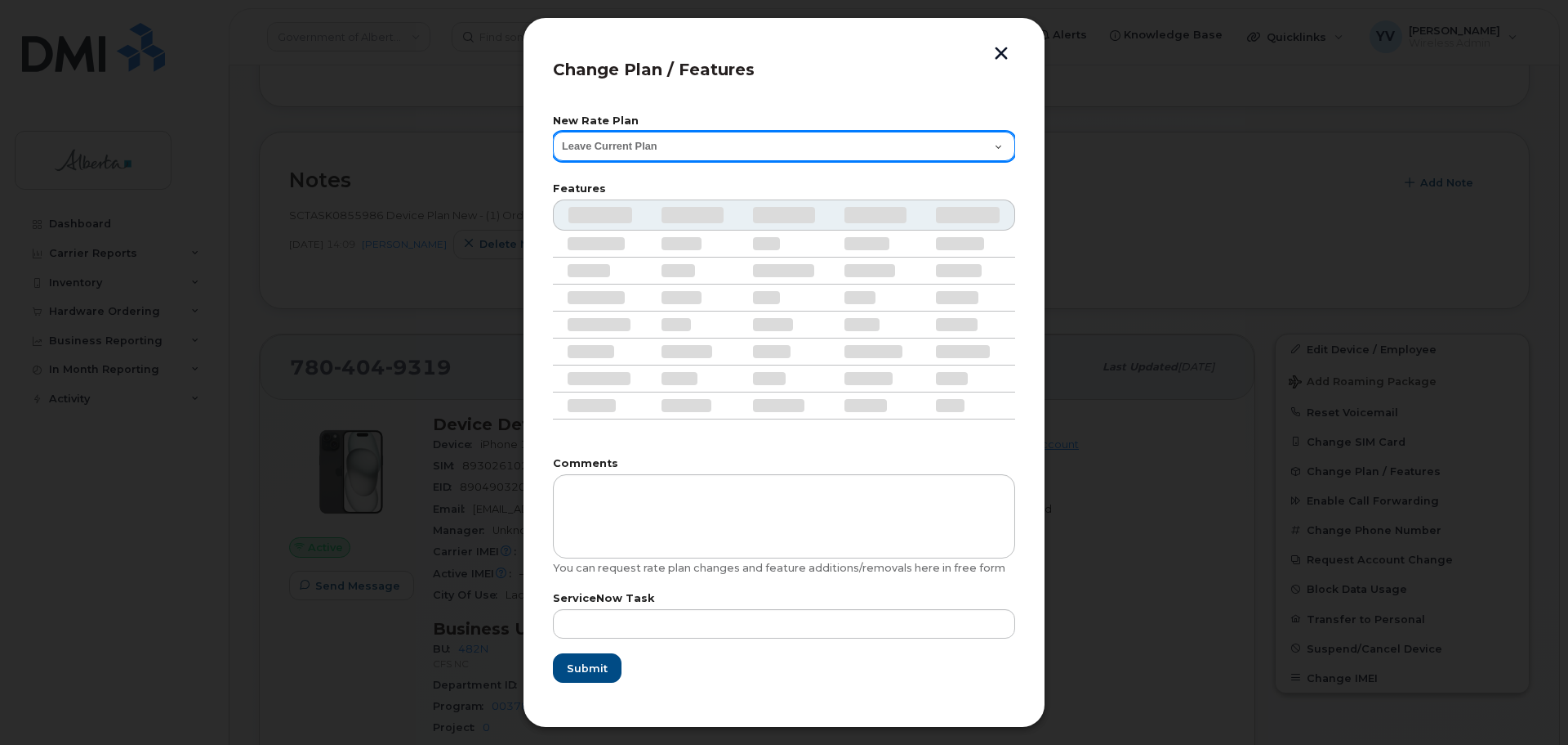
click at [1001, 143] on select "Leave Current Plan GOA - Voice Plan 5 GOA Unlimited Smartphone 14 GOA-Voice Pla…" at bounding box center [784, 146] width 462 height 29
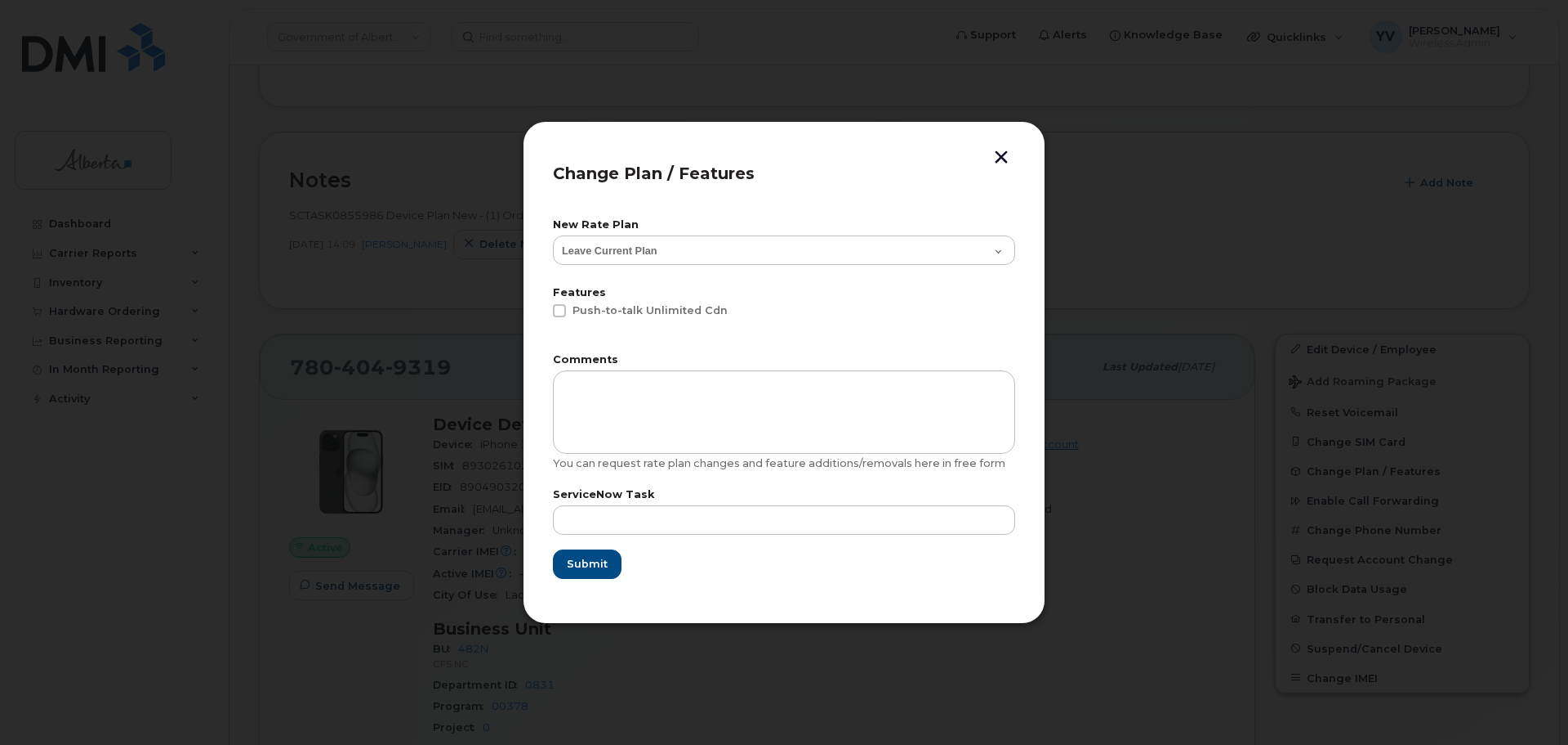
click at [1386, 113] on div at bounding box center [784, 372] width 1568 height 745
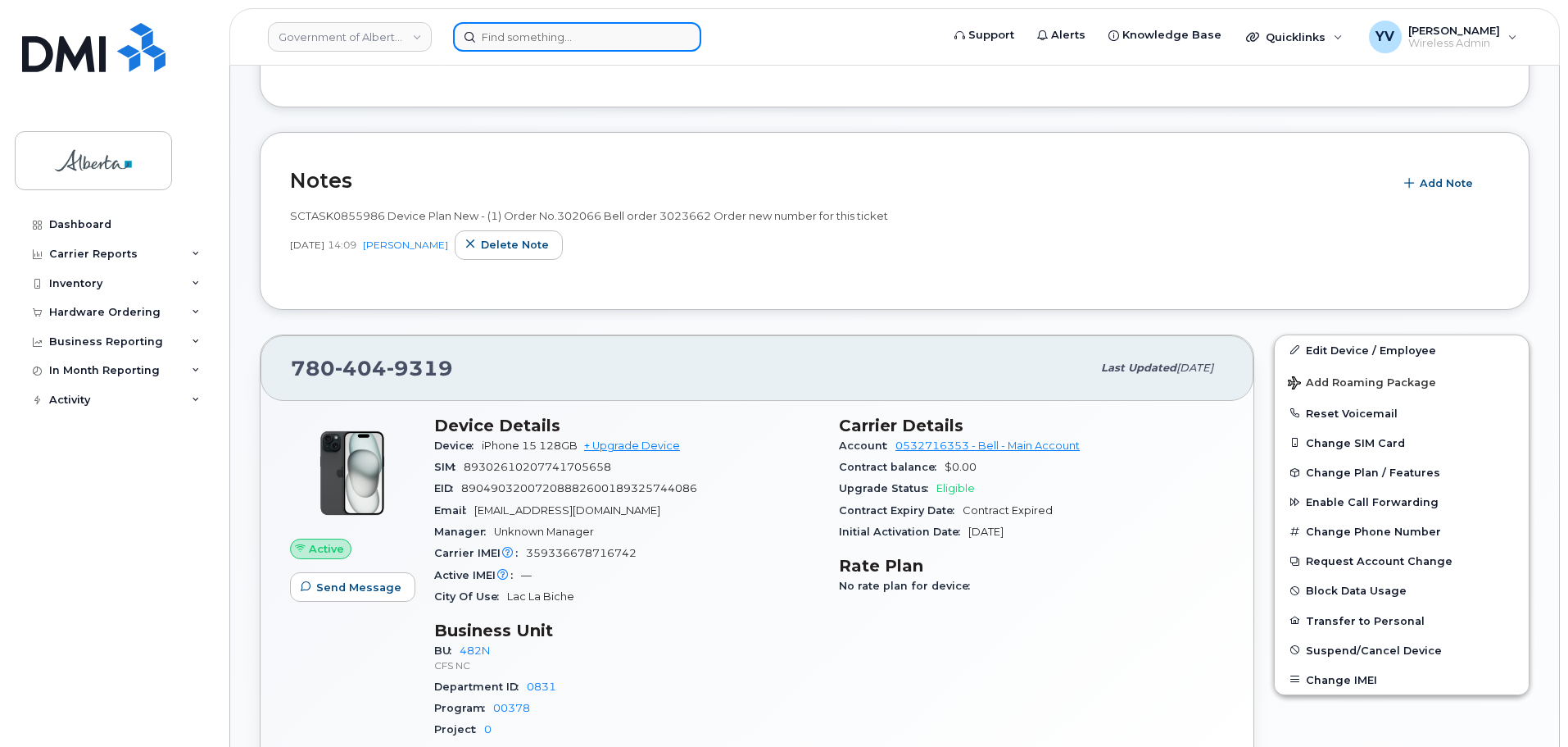
click at [499, 26] on input at bounding box center [577, 36] width 249 height 29
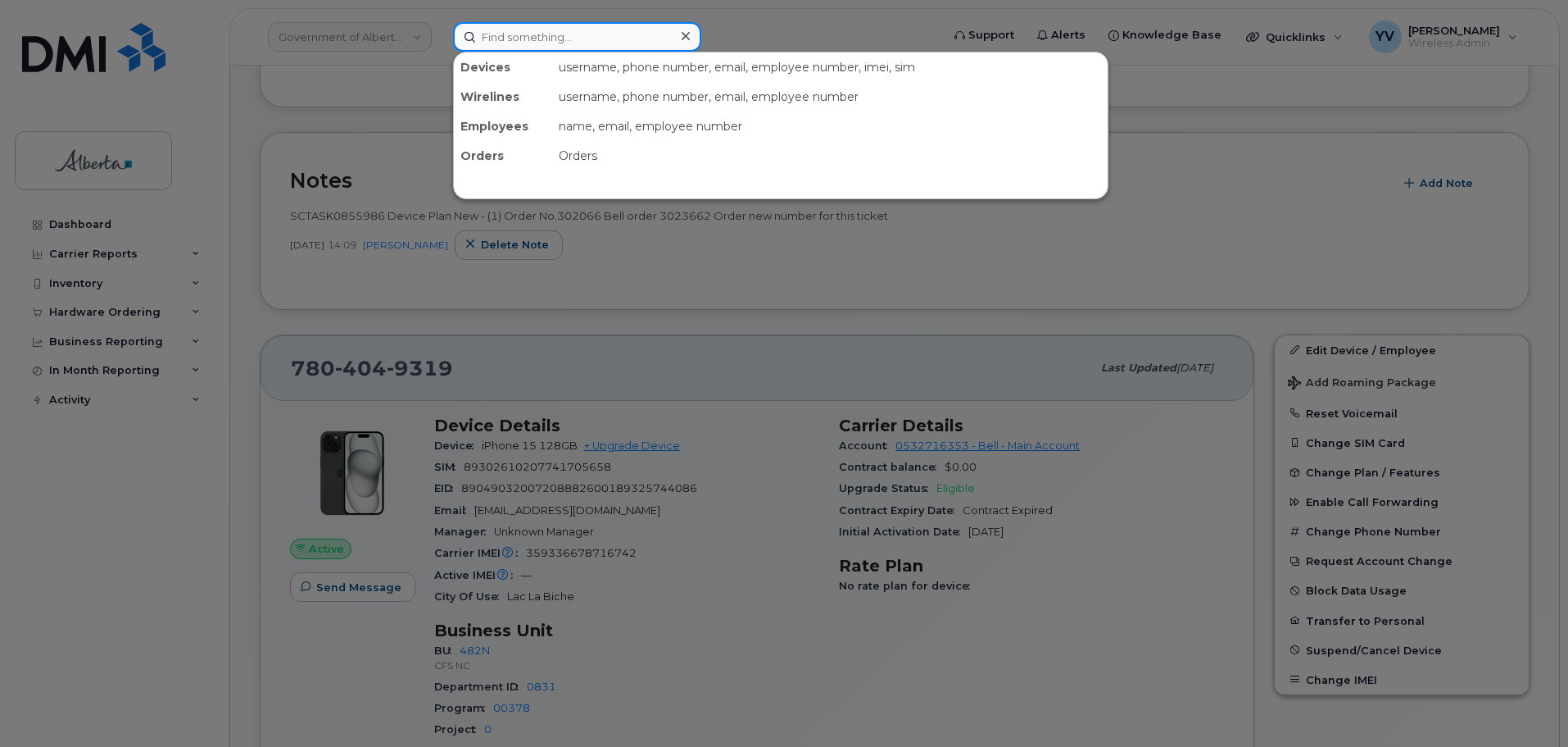
paste input "5873858805"
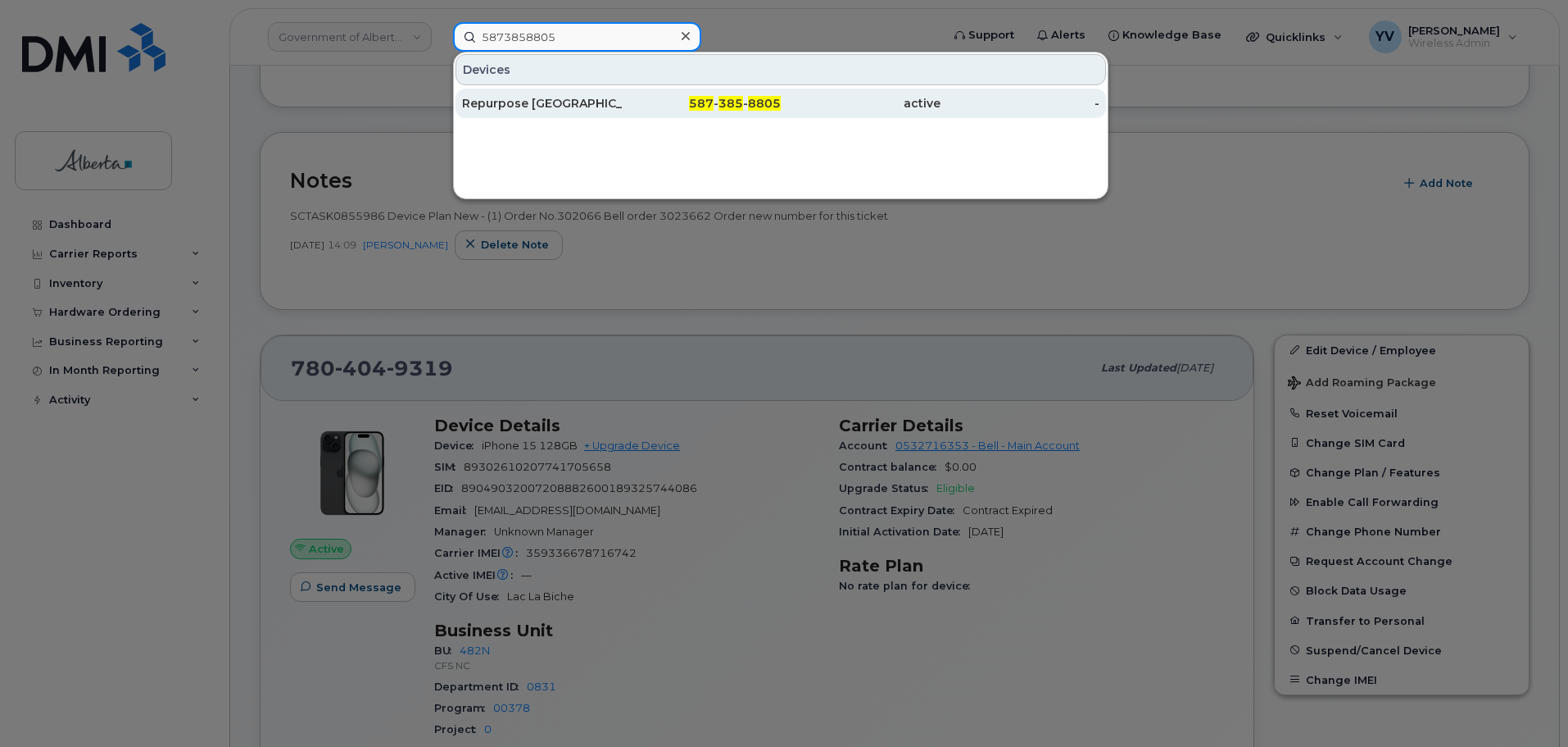
type input "5873858805"
click at [718, 102] on div "587 - 385 - 8805" at bounding box center [701, 103] width 159 height 16
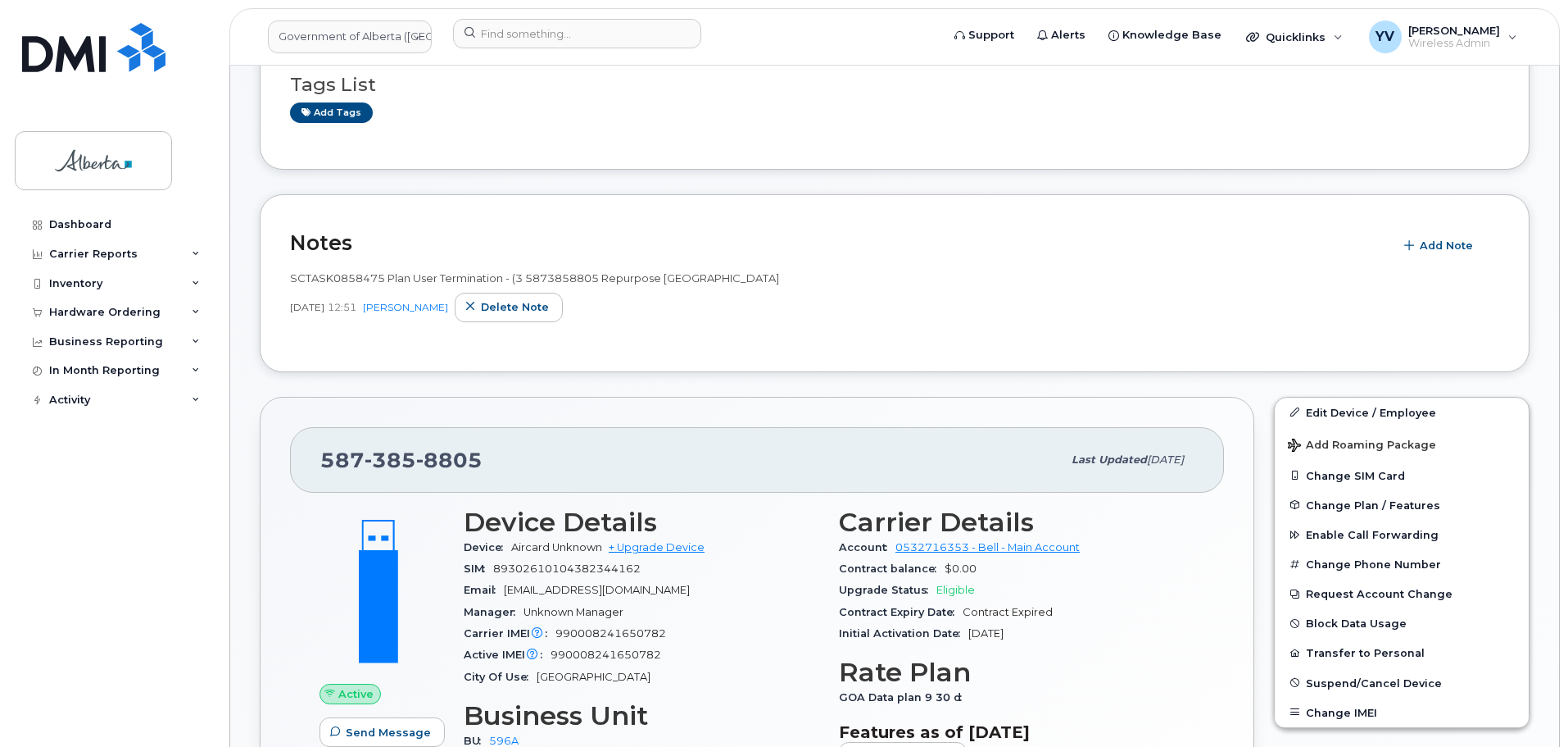
scroll to position [421, 0]
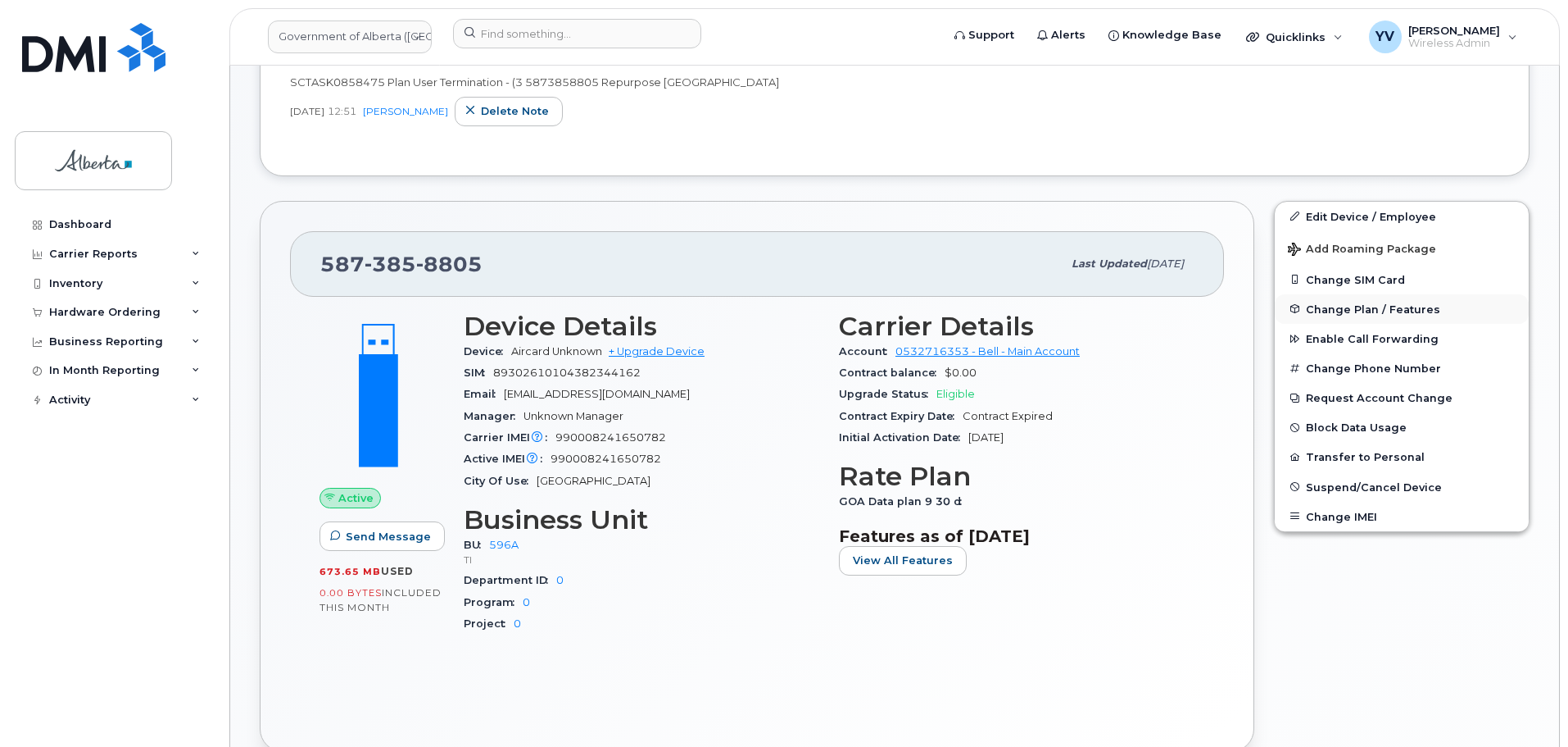
click at [1372, 304] on span "Change Plan / Features" at bounding box center [1373, 308] width 135 height 12
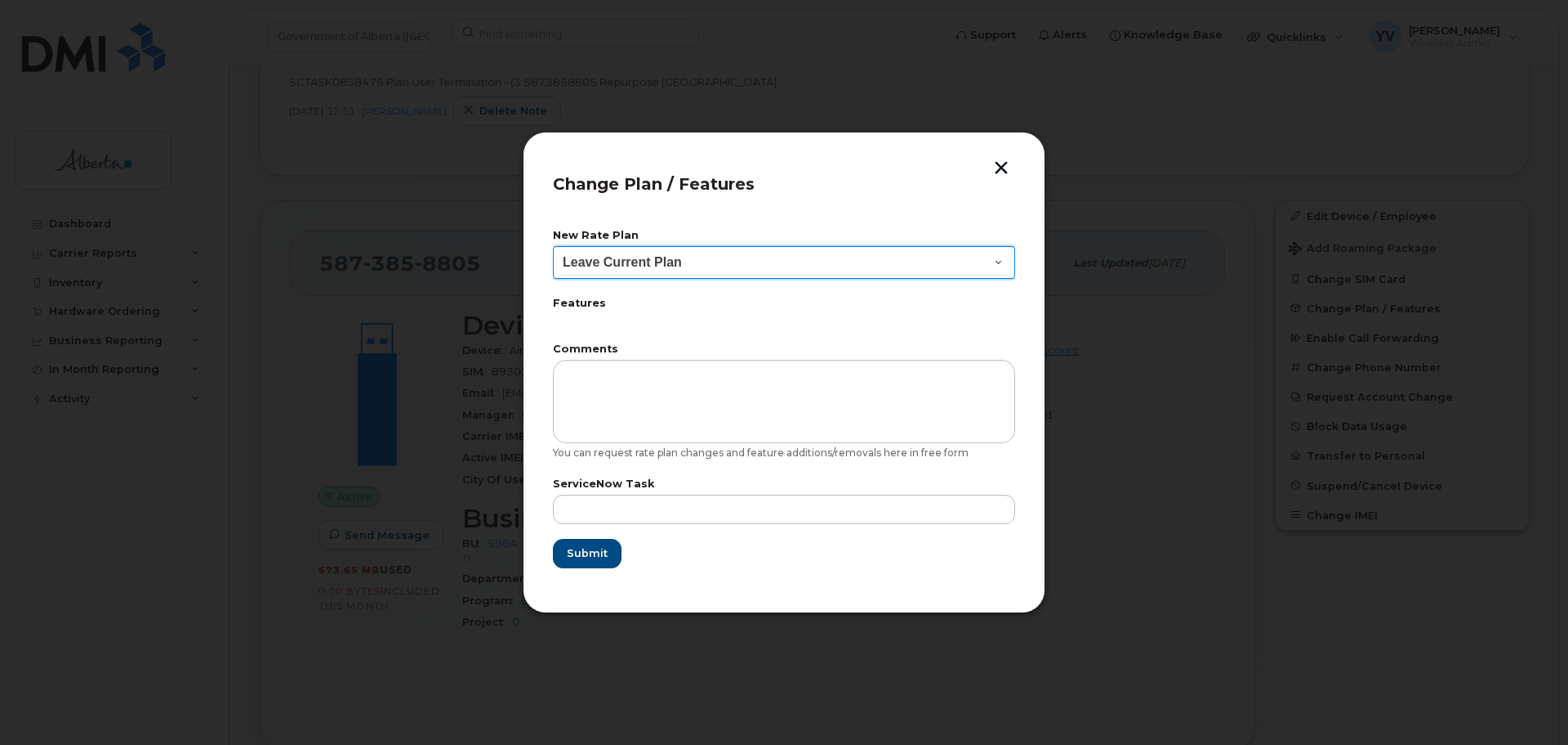
click at [1001, 259] on select "Leave Current Plan GOA–Unlimited Data Plan 9" at bounding box center [784, 263] width 462 height 33
click at [1253, 249] on div at bounding box center [784, 372] width 1568 height 745
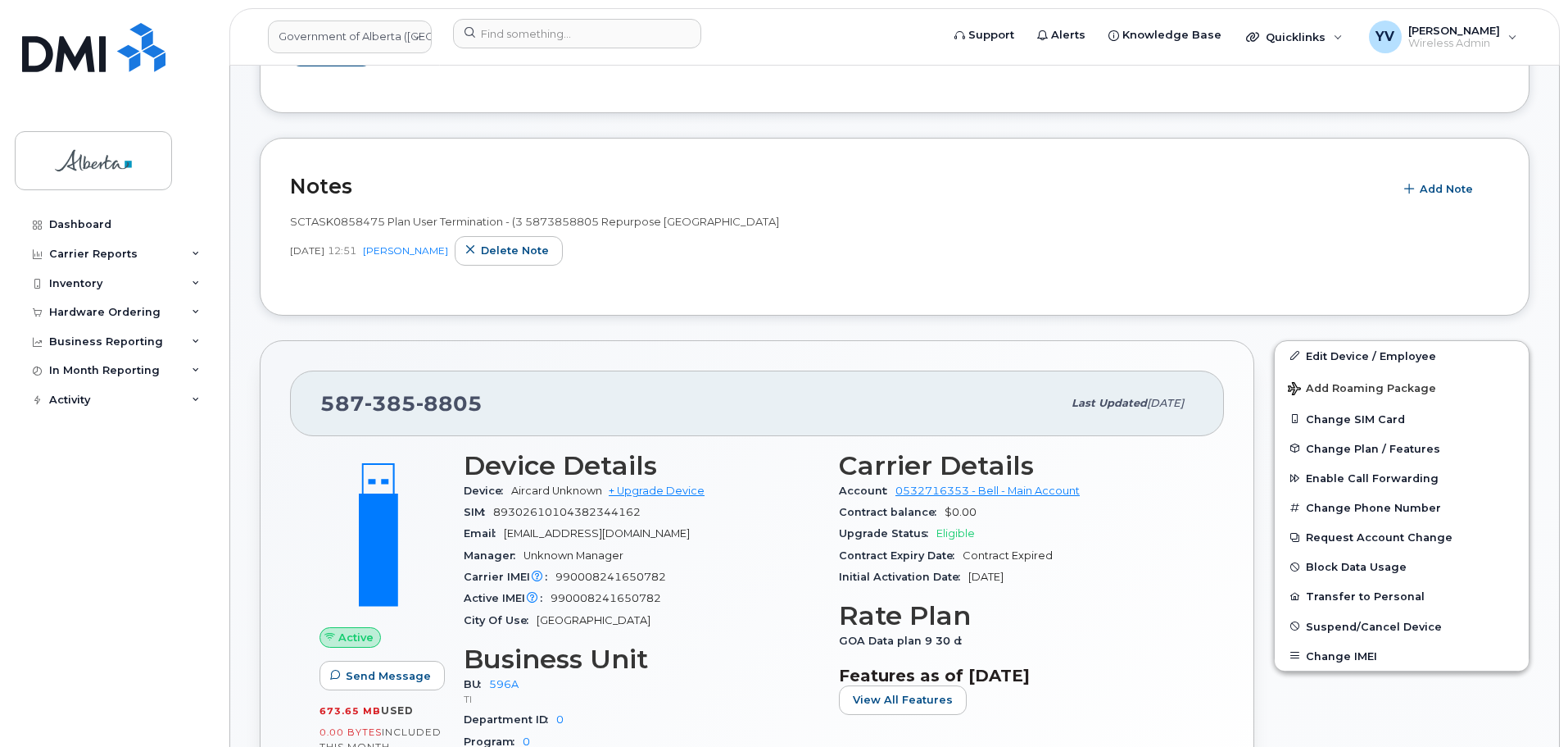
scroll to position [560, 0]
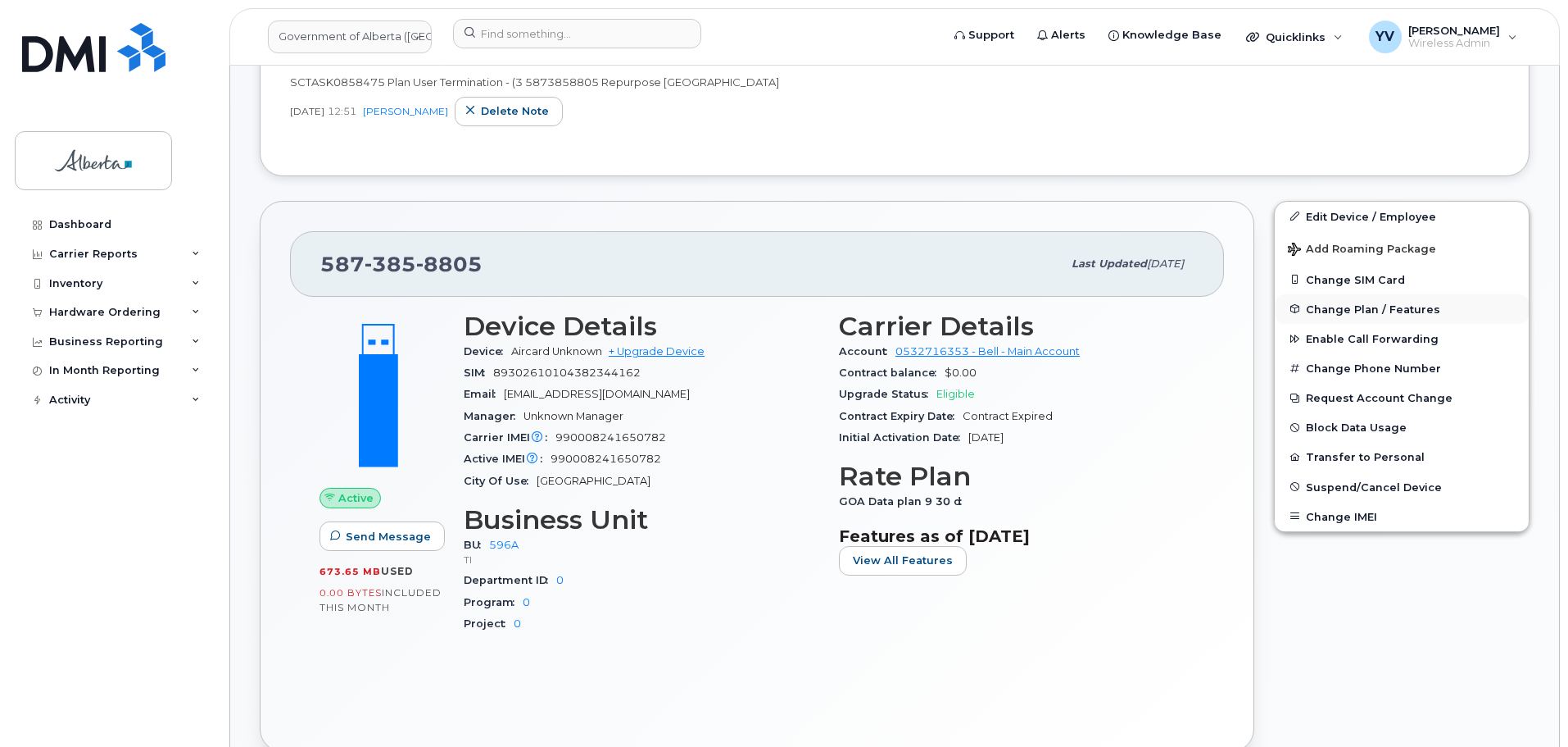
click at [1329, 302] on span "Change Plan / Features" at bounding box center [1373, 308] width 135 height 12
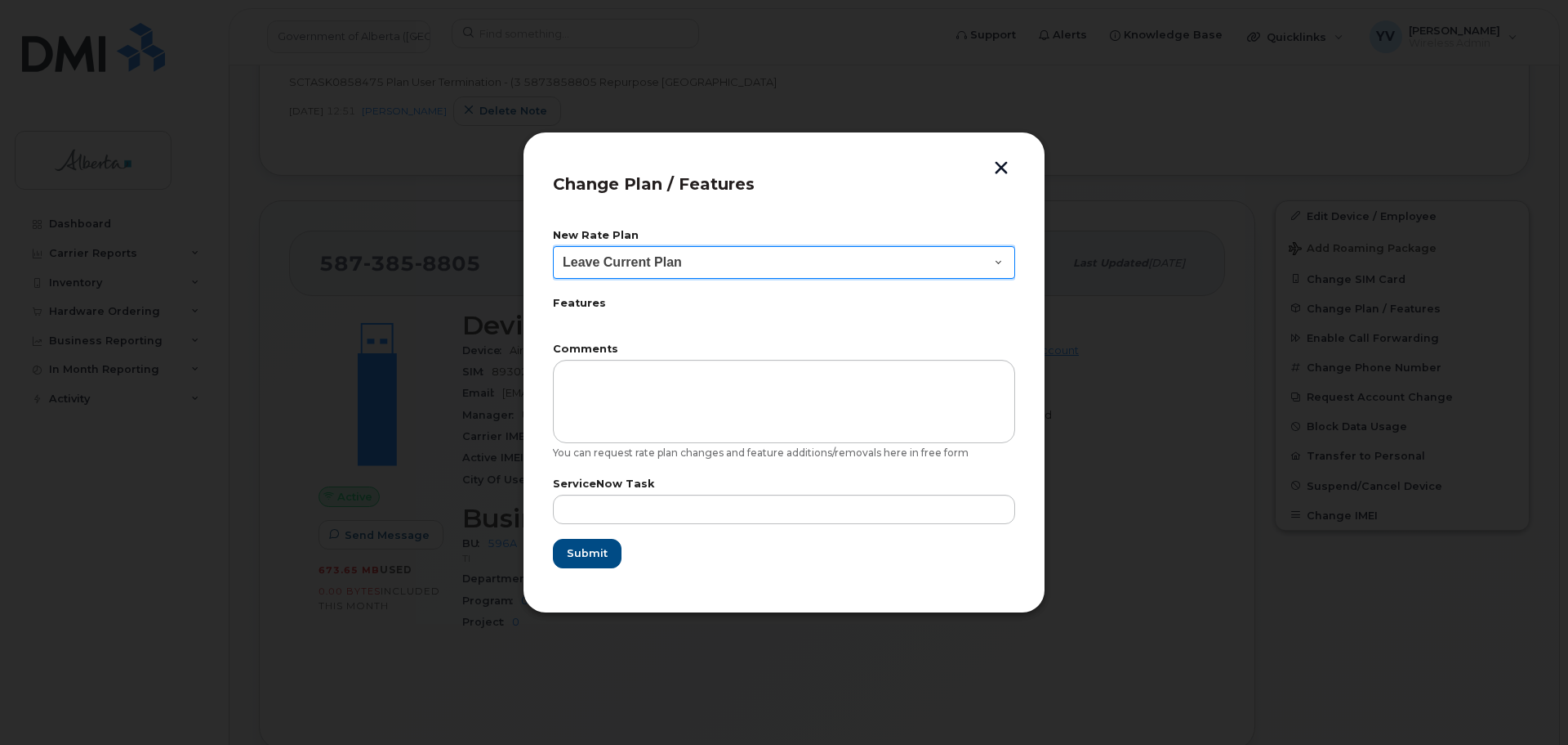
click at [998, 257] on select "Leave Current Plan GOA–Unlimited Data Plan 9" at bounding box center [784, 263] width 462 height 33
click at [1145, 247] on div at bounding box center [784, 372] width 1568 height 745
